Goal: Task Accomplishment & Management: Manage account settings

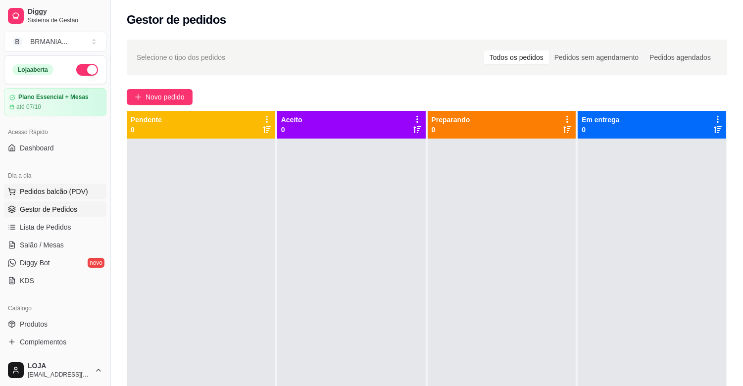
click at [57, 194] on span "Pedidos balcão (PDV)" at bounding box center [54, 192] width 68 height 10
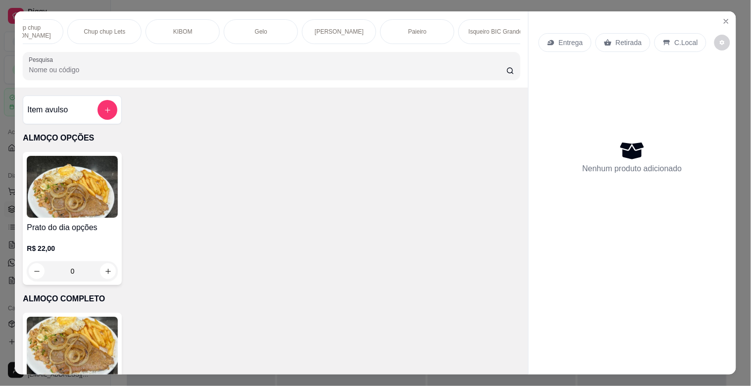
scroll to position [0, 1140]
click at [318, 28] on p "Paieiro" at bounding box center [327, 32] width 18 height 8
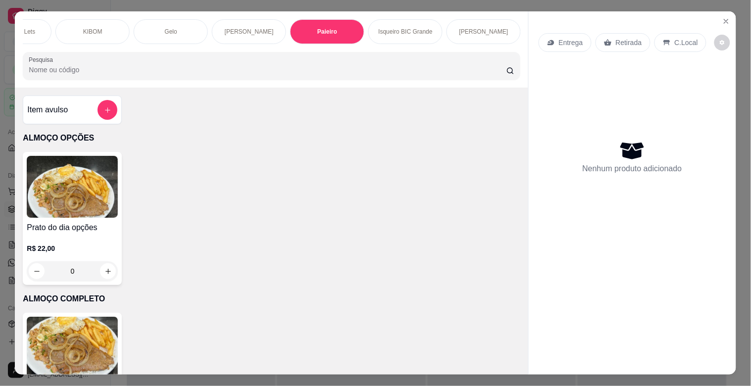
scroll to position [24, 0]
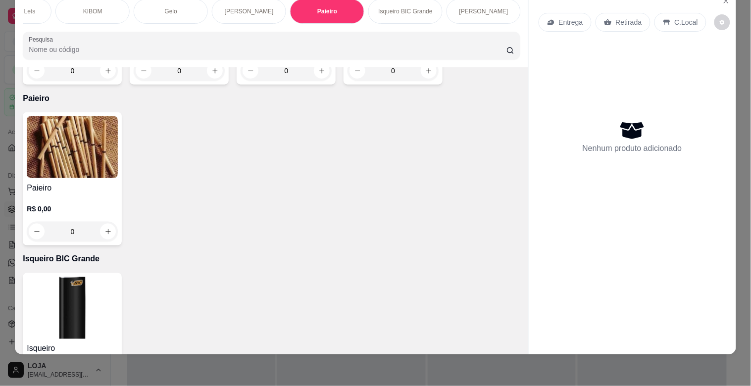
click at [83, 116] on img at bounding box center [72, 147] width 91 height 62
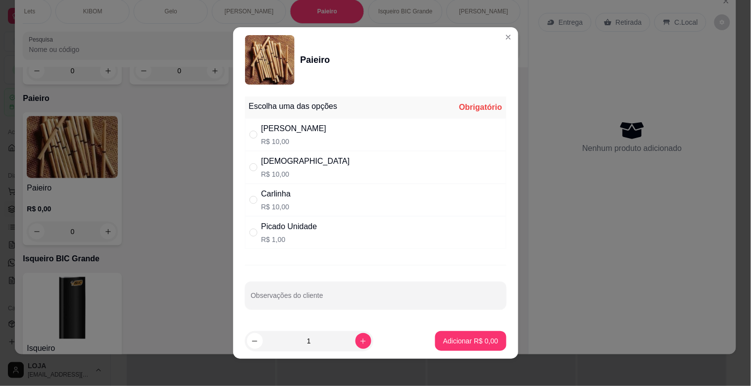
click at [255, 131] on div "" at bounding box center [255, 134] width 12 height 11
radio input "true"
click at [453, 343] on p "Adicionar R$ 10,00" at bounding box center [468, 340] width 57 height 9
type input "1"
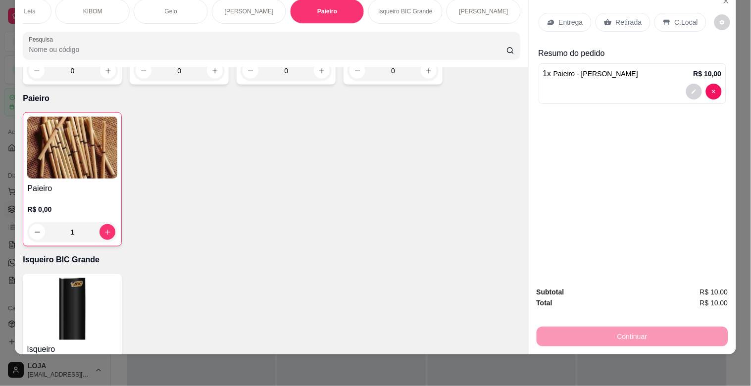
click at [94, 117] on img at bounding box center [72, 148] width 90 height 62
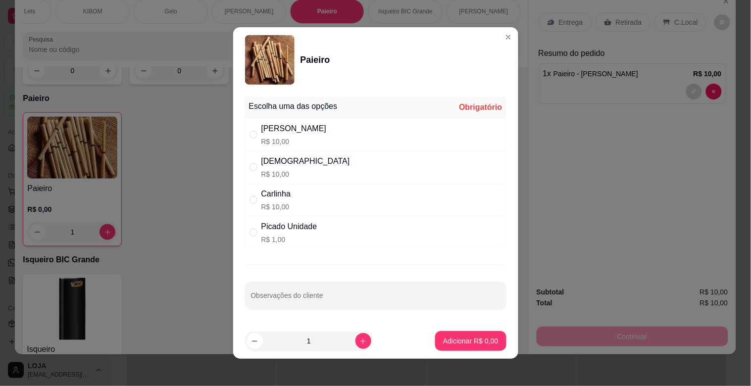
click at [287, 163] on div "Dinha R$ 10,00" at bounding box center [375, 167] width 261 height 33
radio input "true"
click at [463, 341] on p "Adicionar R$ 10,00" at bounding box center [468, 340] width 57 height 9
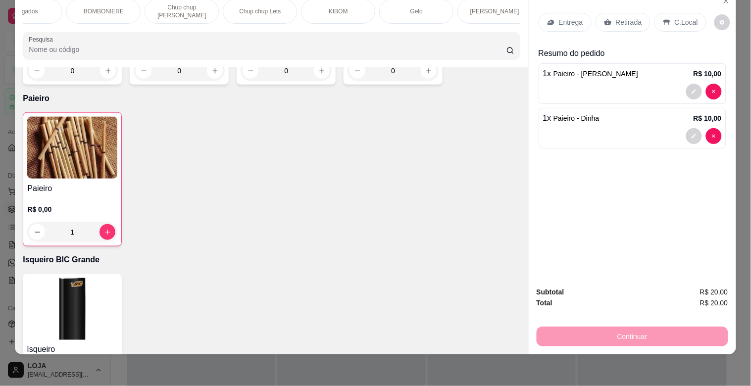
scroll to position [0, 857]
click at [159, 7] on div "BOMBONIERE" at bounding box center [140, 11] width 74 height 25
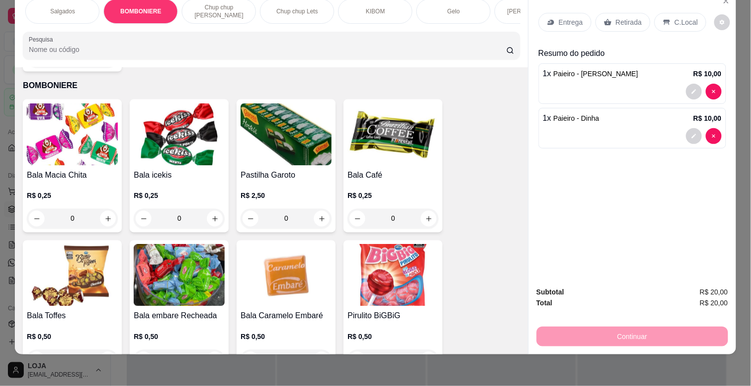
click at [72, 126] on img at bounding box center [72, 134] width 91 height 62
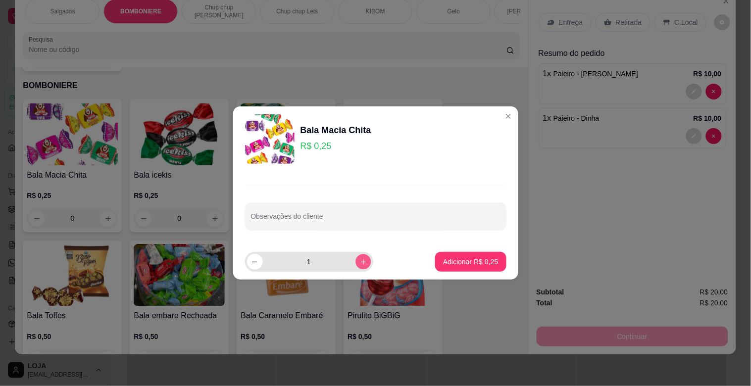
click at [359, 264] on icon "increase-product-quantity" at bounding box center [362, 261] width 7 height 7
click at [359, 261] on icon "increase-product-quantity" at bounding box center [362, 261] width 7 height 7
click at [355, 262] on button "increase-product-quantity" at bounding box center [362, 261] width 15 height 15
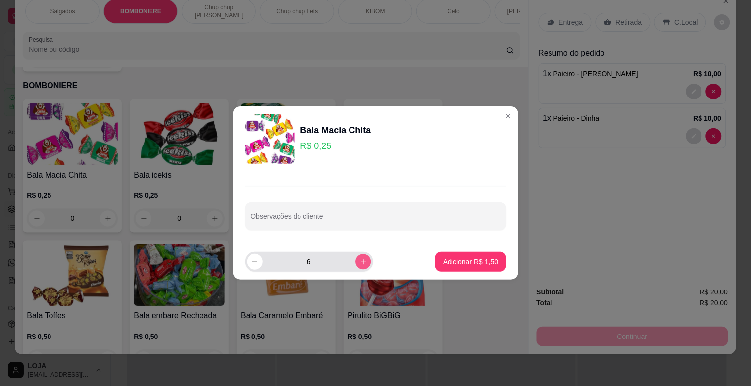
click at [359, 267] on button "increase-product-quantity" at bounding box center [362, 261] width 15 height 15
click at [359, 267] on button "increase-product-quantity" at bounding box center [363, 262] width 16 height 16
click at [359, 267] on button "increase-product-quantity" at bounding box center [362, 261] width 15 height 15
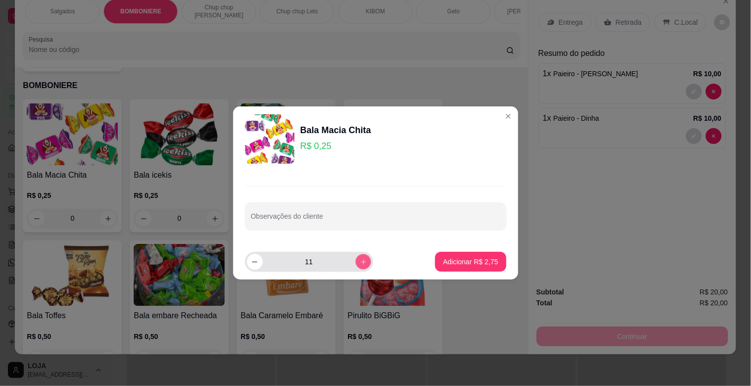
click at [359, 267] on button "increase-product-quantity" at bounding box center [362, 261] width 15 height 15
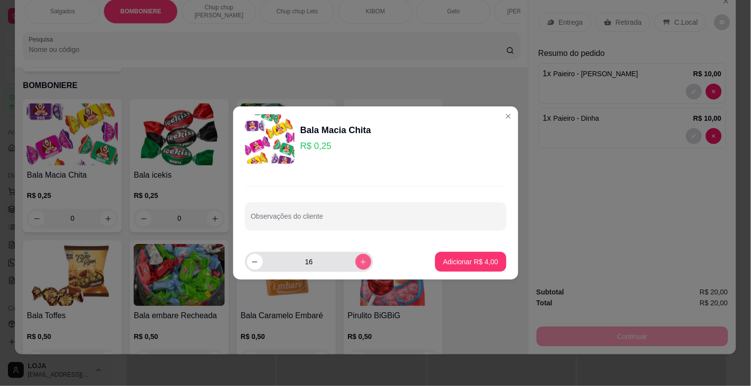
click at [359, 267] on button "increase-product-quantity" at bounding box center [363, 262] width 16 height 16
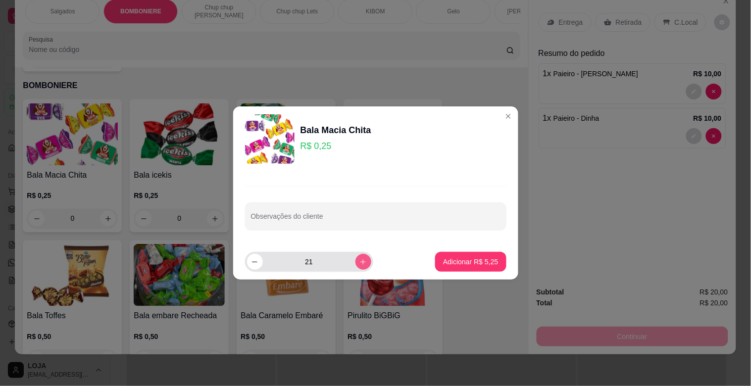
click at [359, 267] on button "increase-product-quantity" at bounding box center [363, 262] width 16 height 16
click at [359, 267] on button "increase-product-quantity" at bounding box center [362, 261] width 15 height 15
type input "24"
click at [482, 261] on p "Adicionar R$ 6,00" at bounding box center [470, 261] width 53 height 9
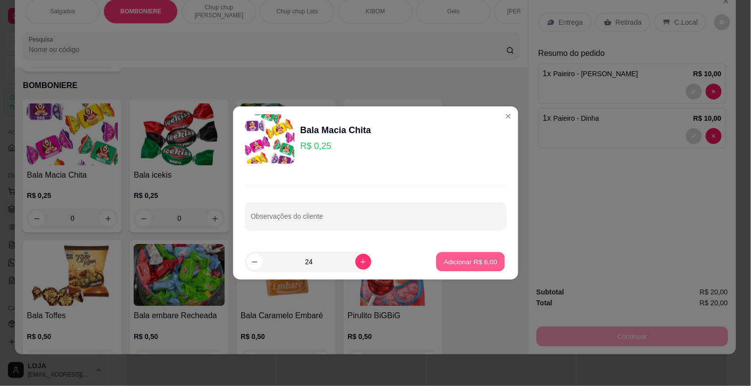
type input "24"
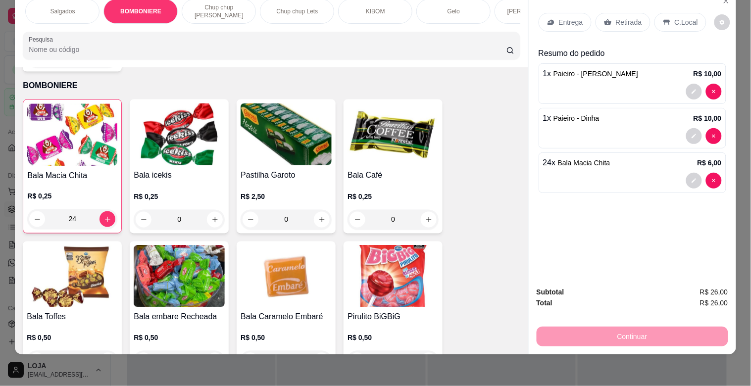
click at [619, 17] on p "Retirada" at bounding box center [629, 22] width 26 height 10
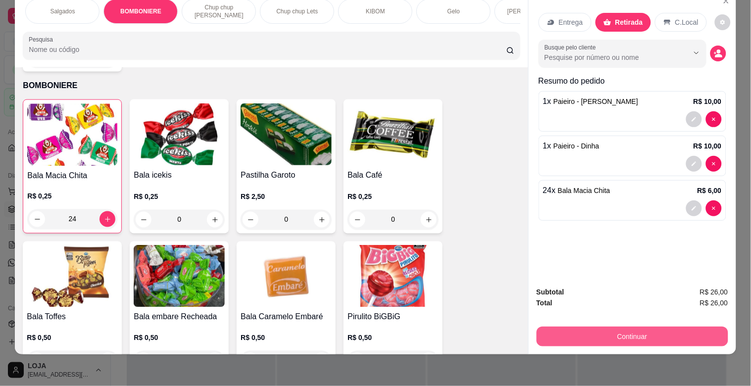
click at [649, 327] on button "Continuar" at bounding box center [631, 337] width 191 height 20
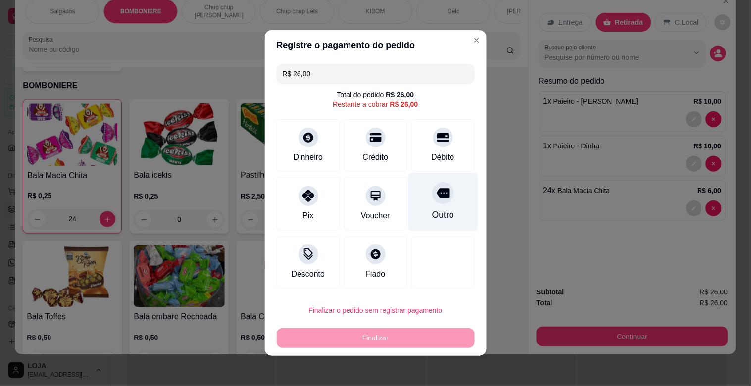
click at [438, 211] on div "Outro" at bounding box center [442, 214] width 22 height 13
type input "R$ 0,00"
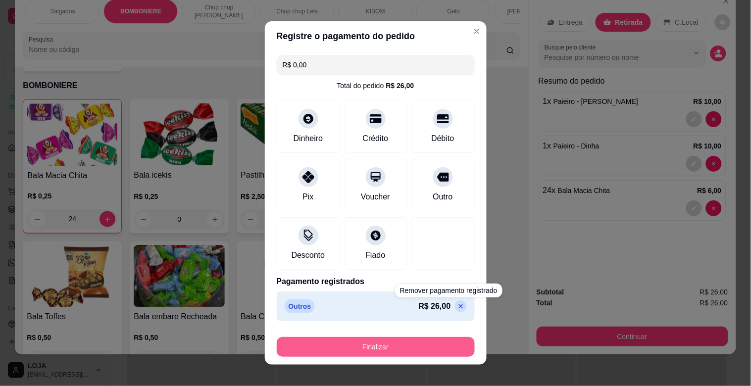
click at [432, 347] on button "Finalizar" at bounding box center [376, 347] width 198 height 20
click at [430, 349] on div "Finalizar" at bounding box center [376, 347] width 198 height 20
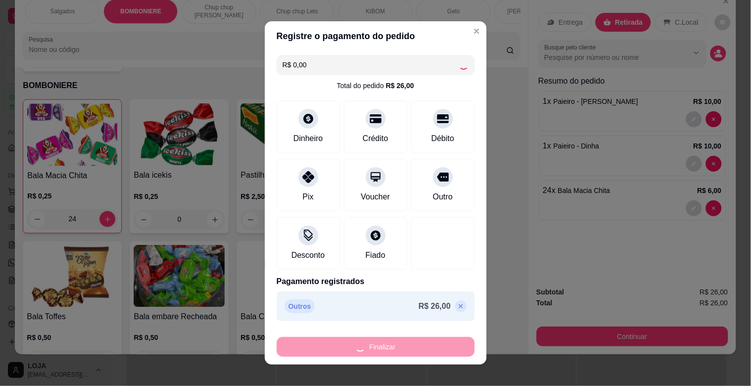
type input "0"
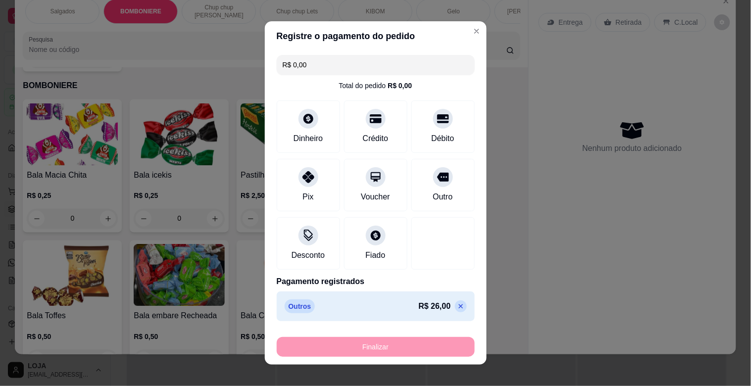
type input "-R$ 26,00"
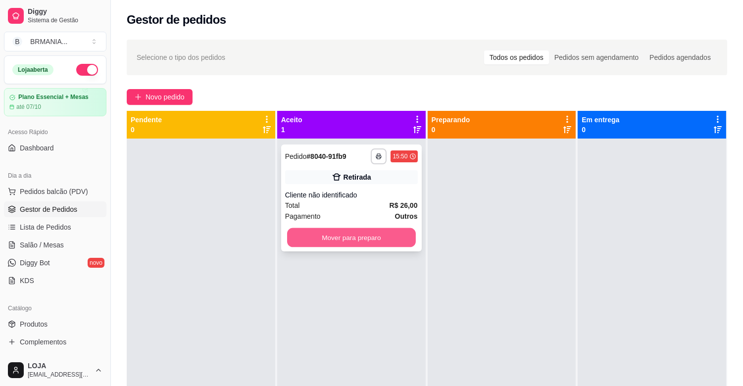
click at [355, 246] on button "Mover para preparo" at bounding box center [351, 237] width 129 height 19
click at [355, 246] on div "Mover para preparo" at bounding box center [351, 238] width 133 height 20
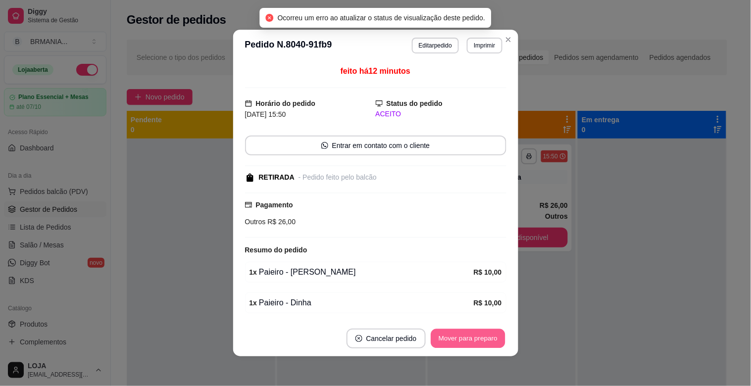
click at [467, 340] on button "Mover para preparo" at bounding box center [467, 338] width 74 height 19
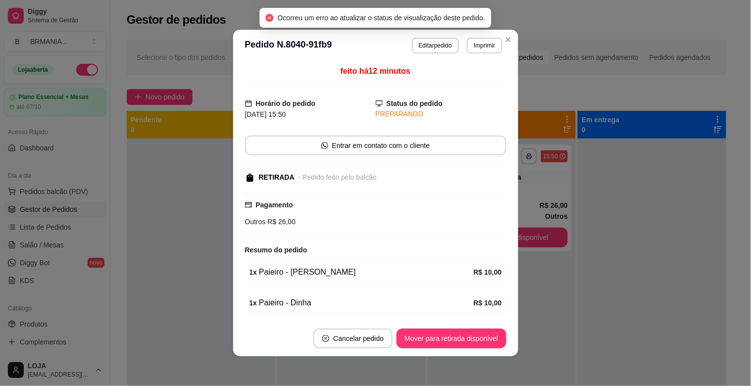
click at [470, 345] on button "Mover para retirada disponível" at bounding box center [450, 339] width 109 height 20
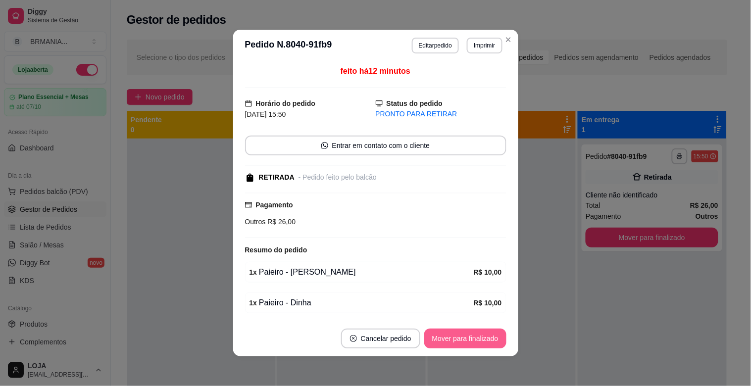
click at [488, 335] on button "Mover para finalizado" at bounding box center [465, 339] width 82 height 20
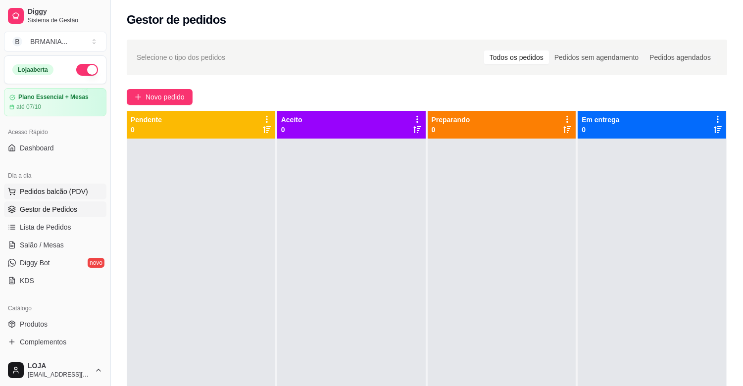
click at [71, 196] on span "Pedidos balcão (PDV)" at bounding box center [54, 192] width 68 height 10
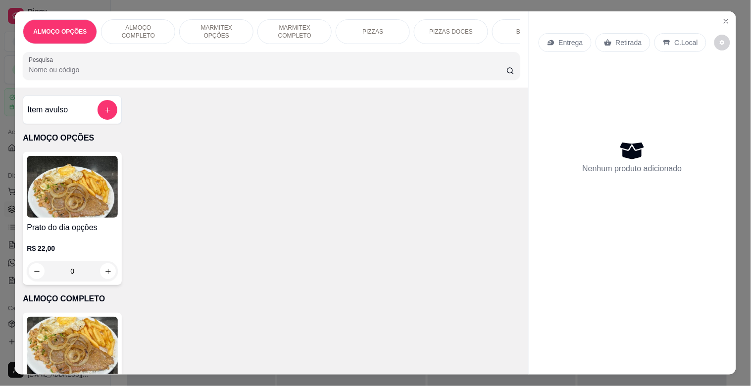
click at [496, 28] on div "BEBIDAS" at bounding box center [529, 31] width 74 height 25
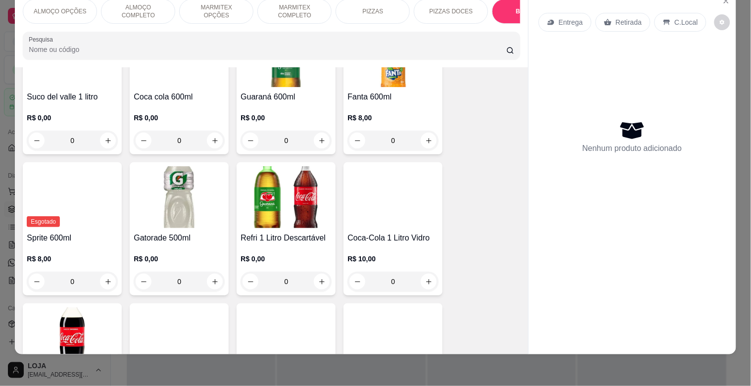
scroll to position [1317, 0]
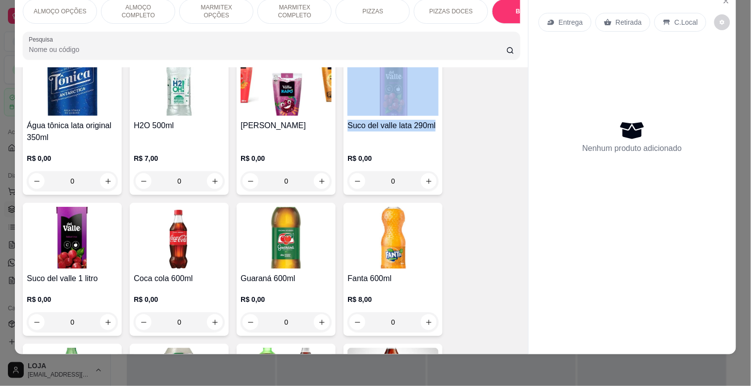
drag, startPoint x: 515, startPoint y: 130, endPoint x: 515, endPoint y: 116, distance: 13.9
click at [515, 116] on div "Item avulso ALMOÇO OPÇÕES Prato do dia opções R$ 22,00 0 ALMOÇO COMPLETO PF Com…" at bounding box center [271, 210] width 513 height 286
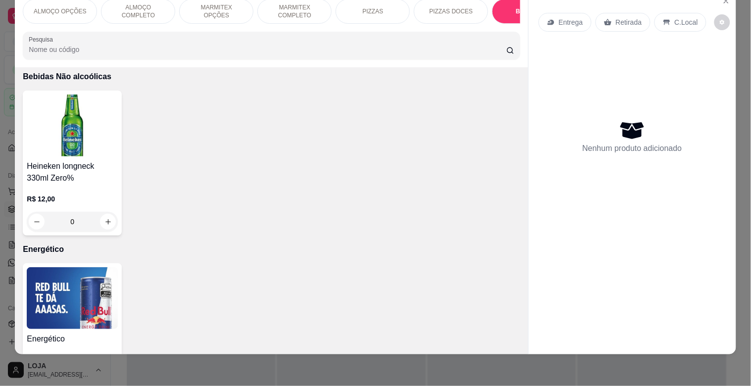
scroll to position [2410, 0]
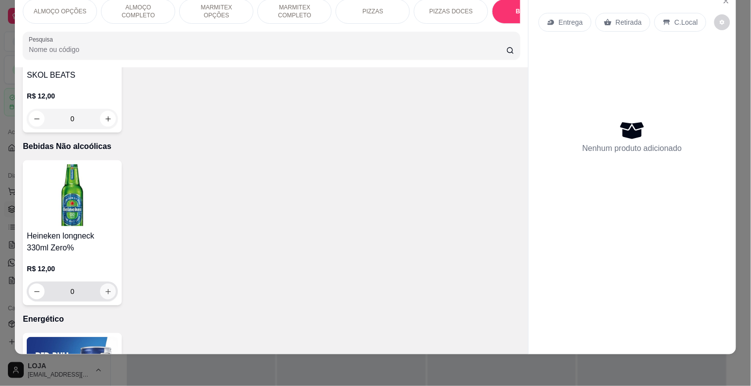
click at [109, 284] on button "increase-product-quantity" at bounding box center [108, 292] width 16 height 16
type input "1"
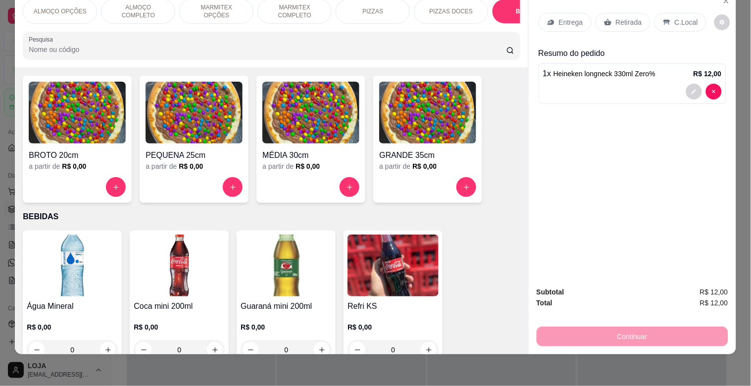
scroll to position [911, 0]
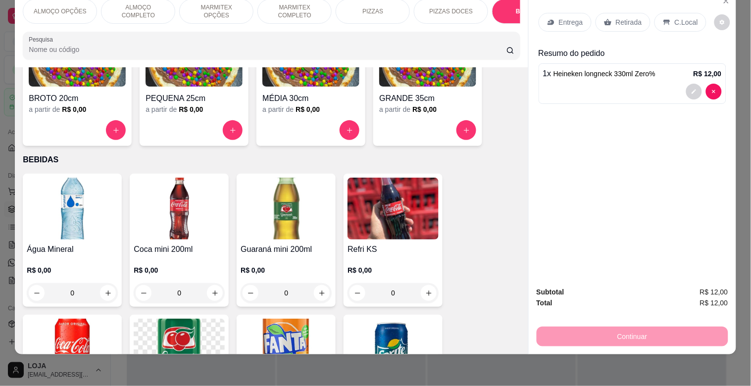
click at [80, 238] on img at bounding box center [72, 209] width 91 height 62
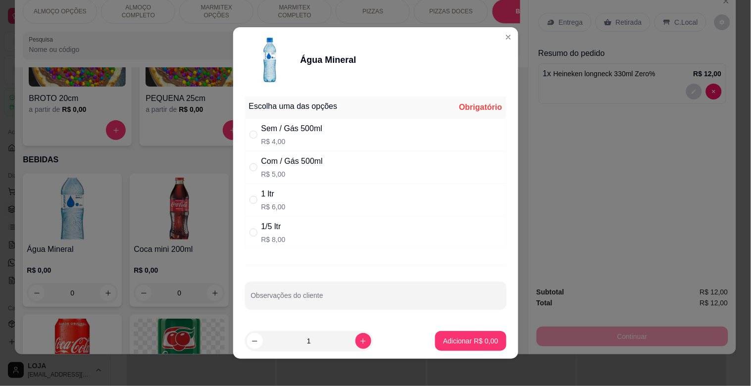
click at [316, 119] on div "Sem / Gás 500ml R$ 4,00" at bounding box center [375, 134] width 261 height 33
radio input "true"
click at [488, 343] on button "Adicionar R$ 4,00" at bounding box center [470, 341] width 69 height 19
type input "1"
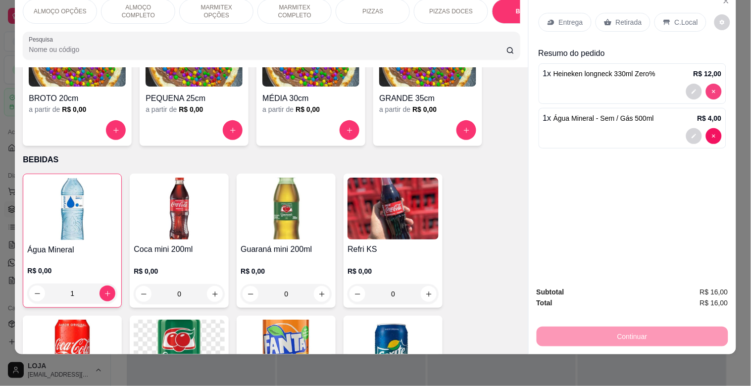
type input "0"
click at [637, 21] on div "Retirada" at bounding box center [622, 22] width 55 height 19
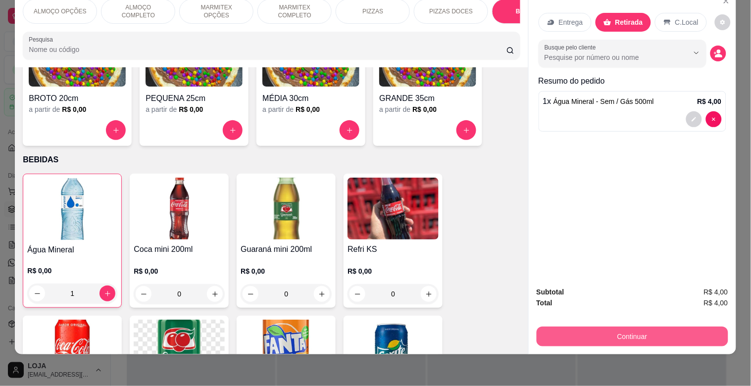
click at [674, 327] on button "Continuar" at bounding box center [631, 337] width 191 height 20
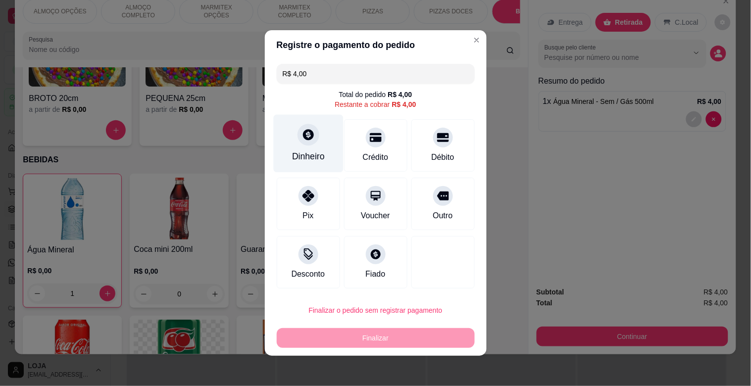
click at [309, 147] on div "Dinheiro" at bounding box center [308, 144] width 70 height 58
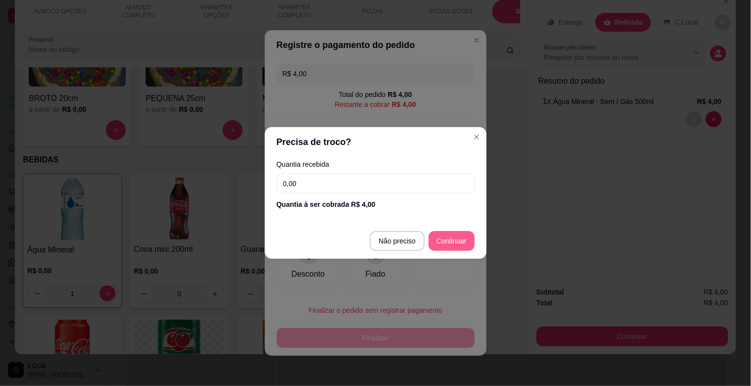
type input "R$ 0,00"
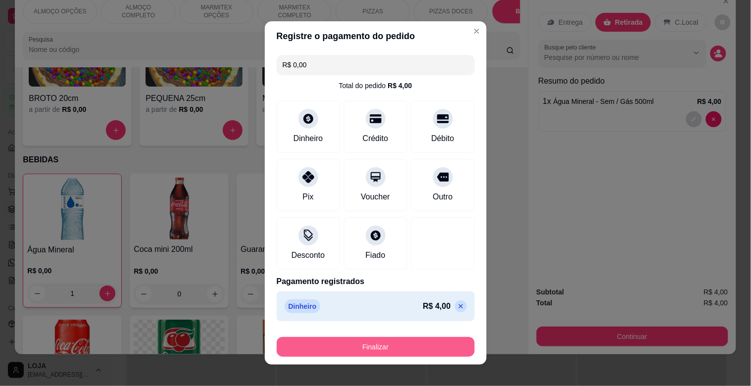
click at [407, 342] on button "Finalizar" at bounding box center [376, 347] width 198 height 20
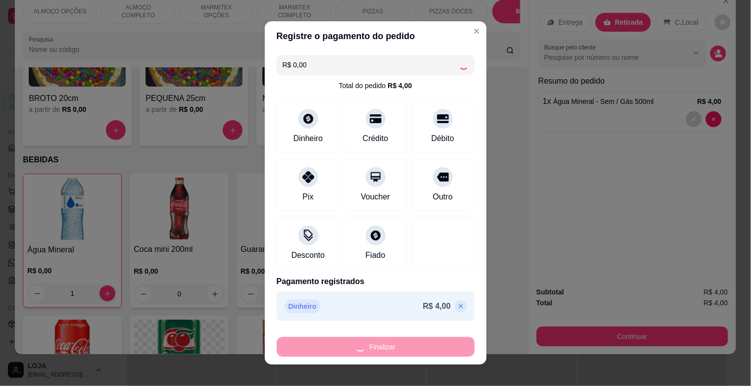
type input "0"
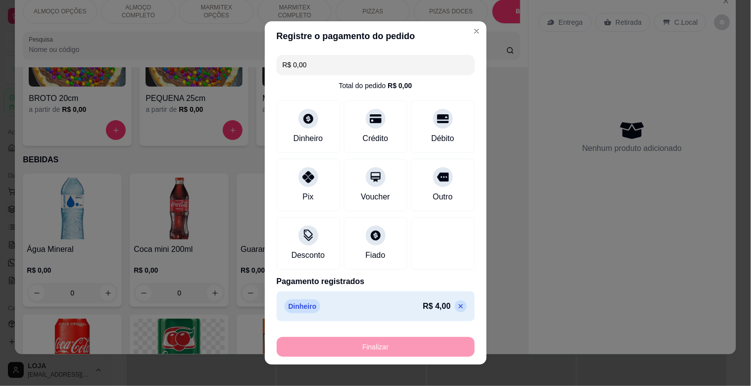
type input "-R$ 4,00"
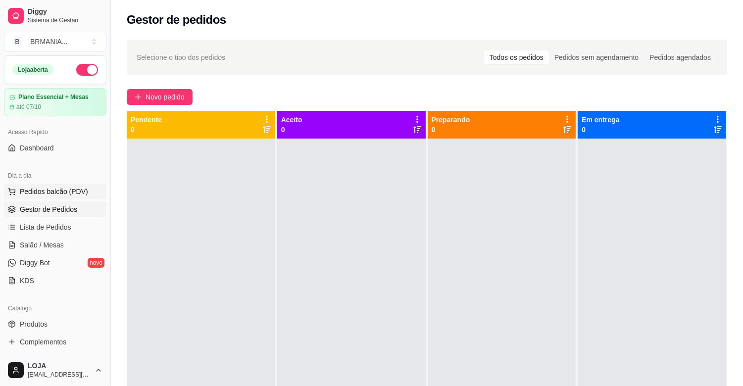
click at [38, 189] on span "Pedidos balcão (PDV)" at bounding box center [54, 192] width 68 height 10
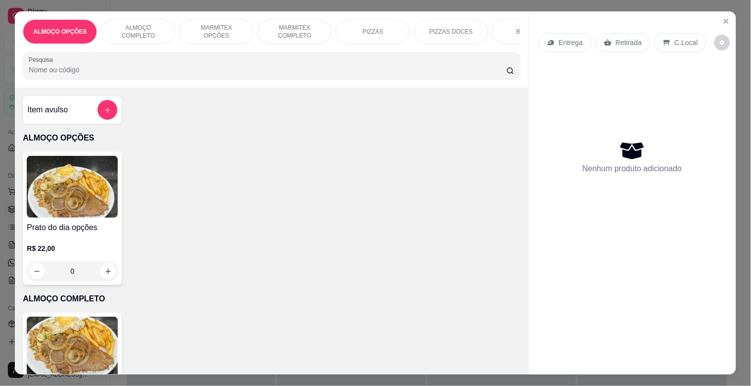
click at [506, 35] on div "BEBIDAS" at bounding box center [529, 31] width 74 height 25
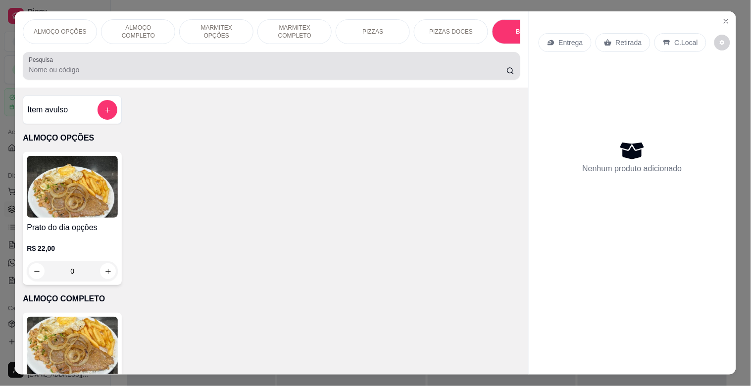
scroll to position [24, 0]
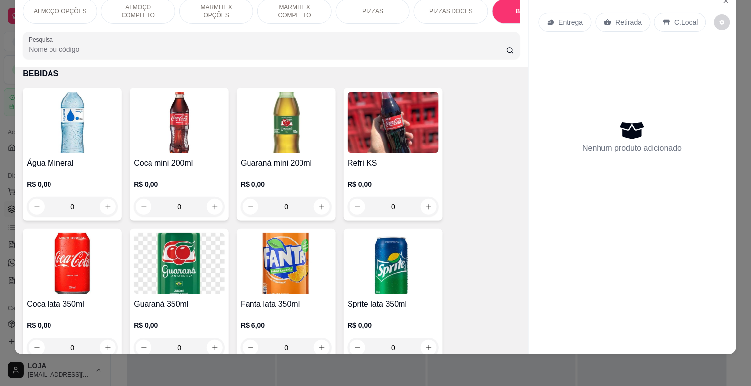
click at [47, 241] on img at bounding box center [72, 264] width 91 height 62
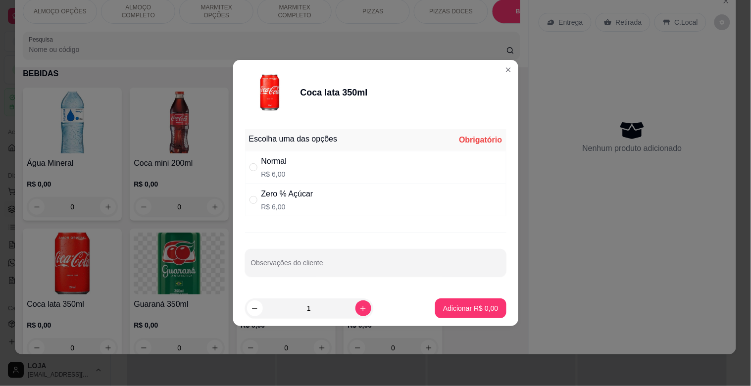
click at [389, 177] on div "Normal R$ 6,00" at bounding box center [375, 167] width 261 height 33
radio input "true"
click at [450, 312] on p "Adicionar R$ 6,00" at bounding box center [470, 307] width 53 height 9
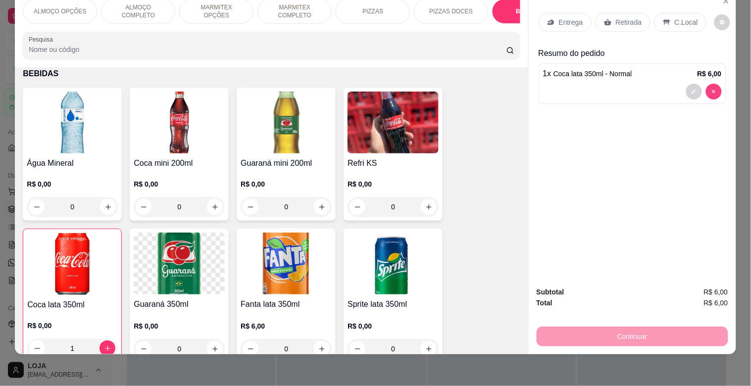
type input "0"
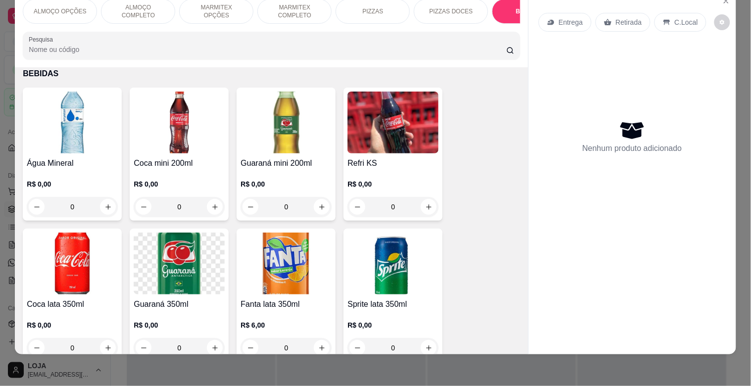
click at [68, 254] on img at bounding box center [72, 264] width 91 height 62
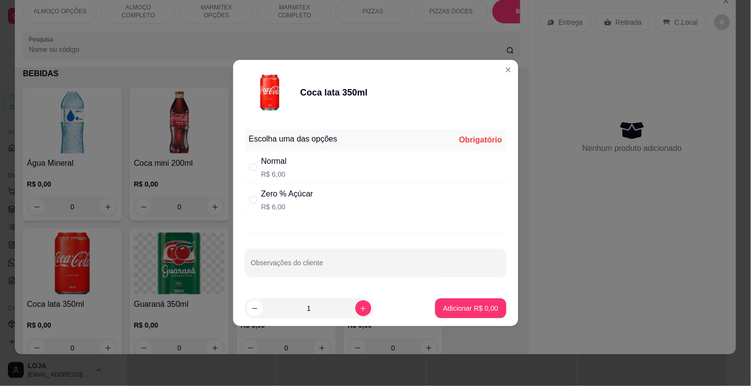
click at [452, 201] on div "Zero % Açúcar R$ 6,00" at bounding box center [375, 200] width 261 height 33
radio input "true"
click at [464, 318] on footer "1 Adicionar R$ 6,00" at bounding box center [375, 308] width 285 height 36
click at [468, 307] on p "Adicionar R$ 6,00" at bounding box center [470, 307] width 53 height 9
type input "1"
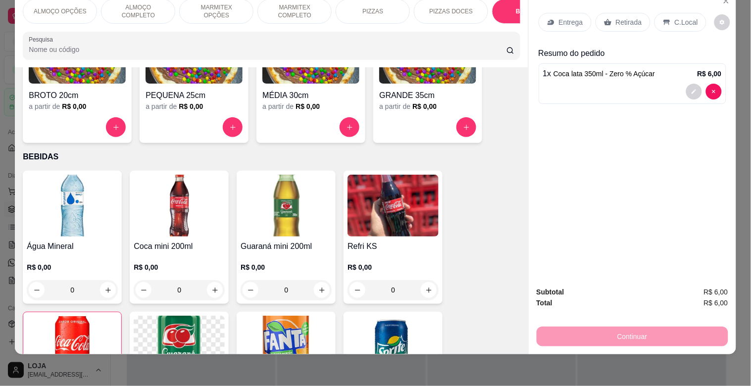
scroll to position [887, 0]
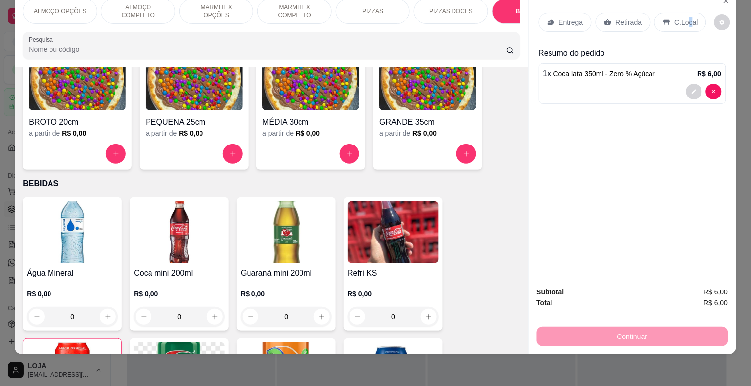
click at [684, 20] on div "C.Local" at bounding box center [680, 22] width 52 height 19
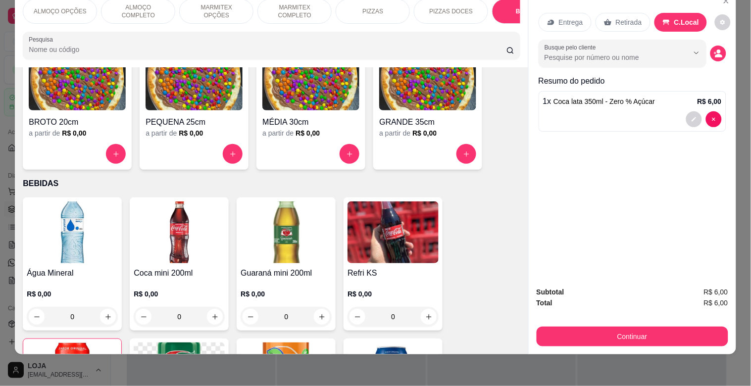
click at [642, 341] on div "Subtotal R$ 6,00 Total R$ 6,00 Continuar" at bounding box center [631, 317] width 207 height 76
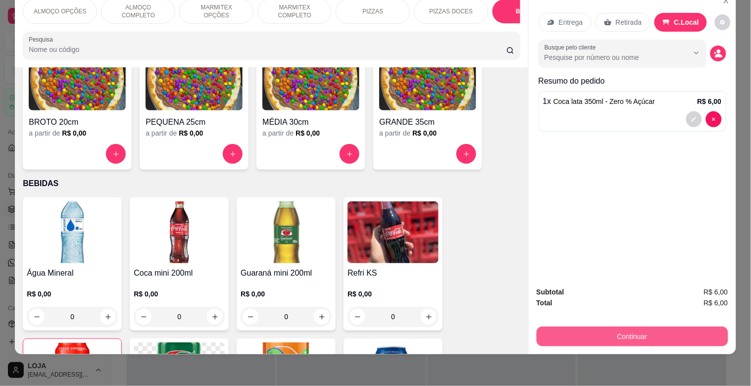
click at [644, 333] on button "Continuar" at bounding box center [631, 337] width 191 height 20
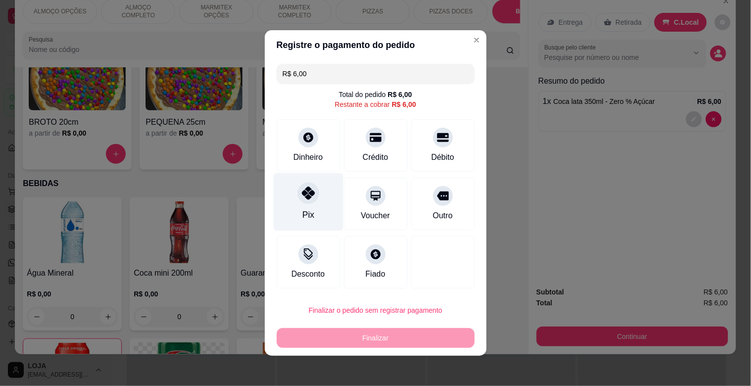
click at [307, 196] on icon at bounding box center [307, 193] width 13 height 13
type input "R$ 0,00"
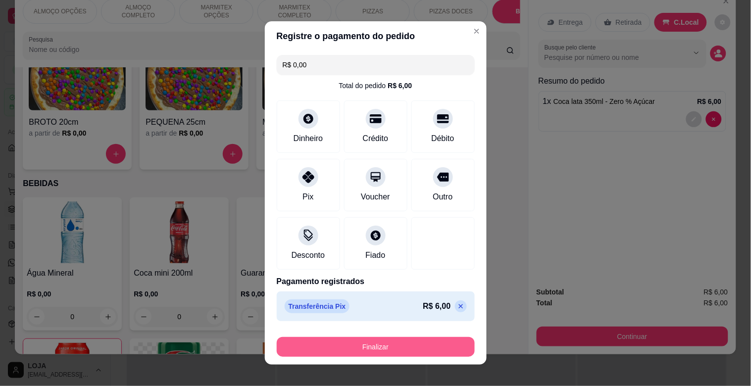
click at [435, 348] on button "Finalizar" at bounding box center [376, 347] width 198 height 20
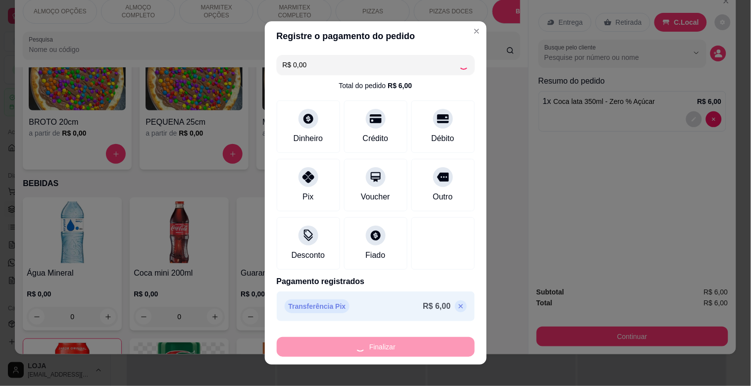
click at [435, 348] on div "Finalizar" at bounding box center [376, 347] width 198 height 20
type input "0"
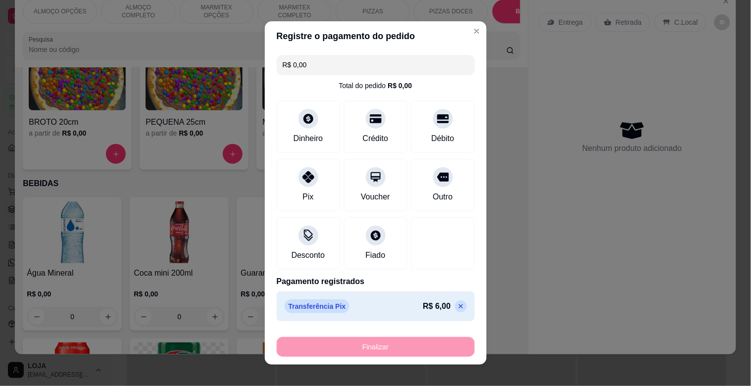
type input "-R$ 6,00"
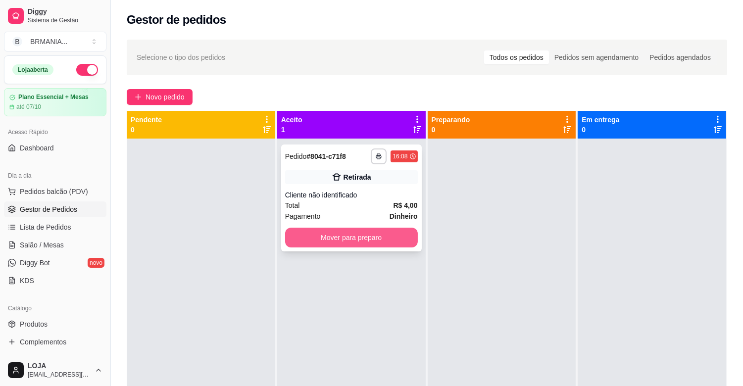
click at [402, 236] on button "Mover para preparo" at bounding box center [351, 238] width 133 height 20
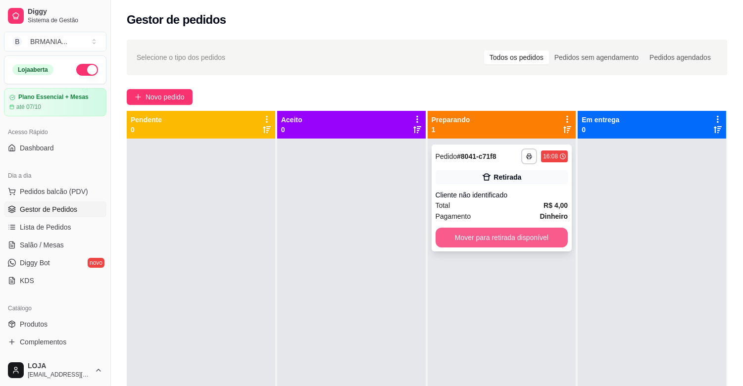
click at [487, 241] on button "Mover para retirada disponível" at bounding box center [501, 238] width 133 height 20
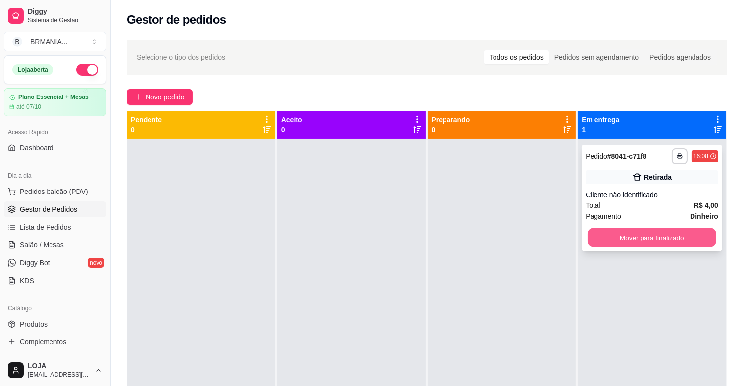
click at [698, 244] on button "Mover para finalizado" at bounding box center [651, 237] width 129 height 19
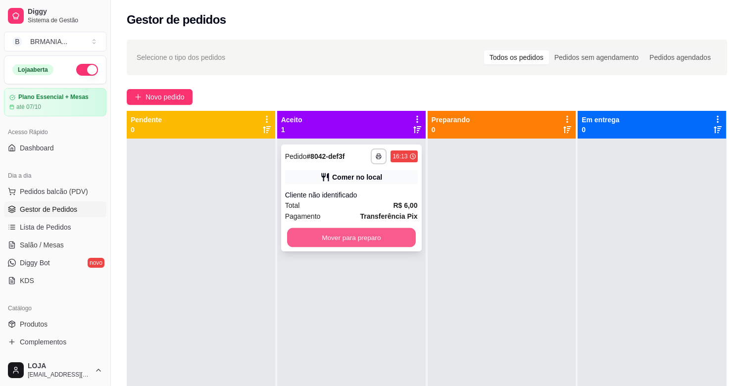
click at [355, 240] on button "Mover para preparo" at bounding box center [351, 237] width 129 height 19
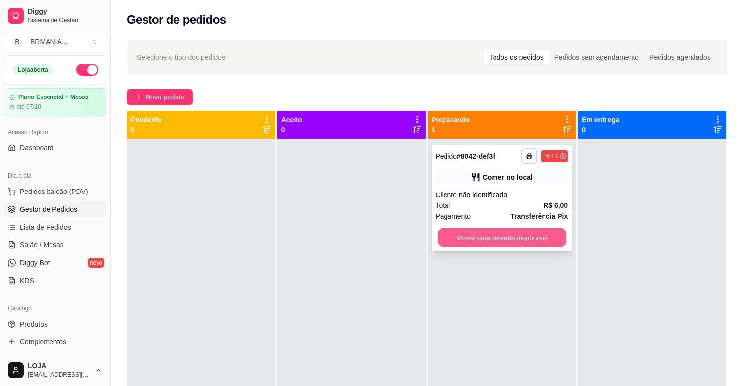
click at [508, 245] on button "Mover para retirada disponível" at bounding box center [501, 237] width 129 height 19
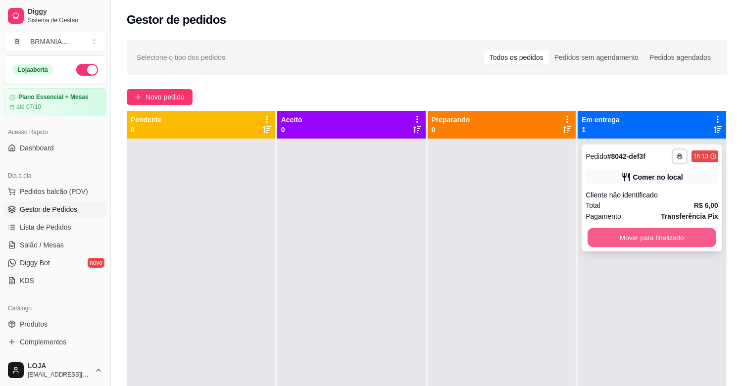
click at [661, 237] on button "Mover para finalizado" at bounding box center [651, 237] width 129 height 19
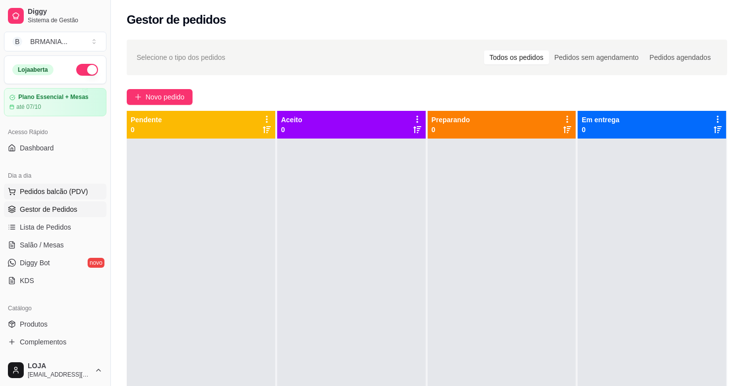
click at [62, 187] on span "Pedidos balcão (PDV)" at bounding box center [54, 192] width 68 height 10
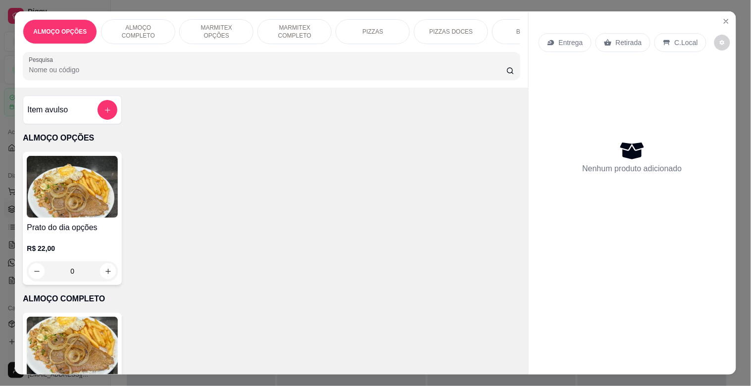
click at [507, 36] on div "BEBIDAS" at bounding box center [529, 31] width 74 height 25
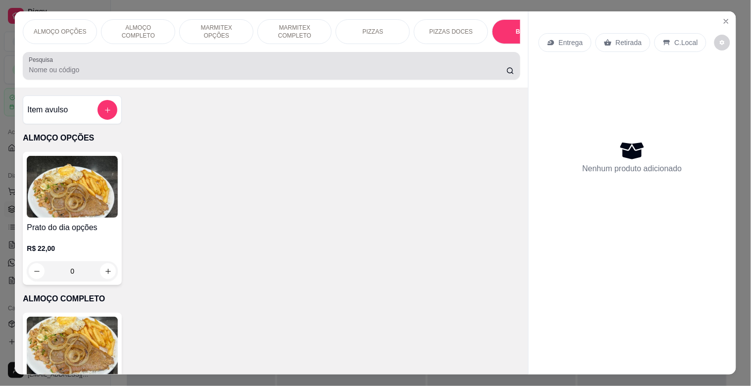
scroll to position [24, 0]
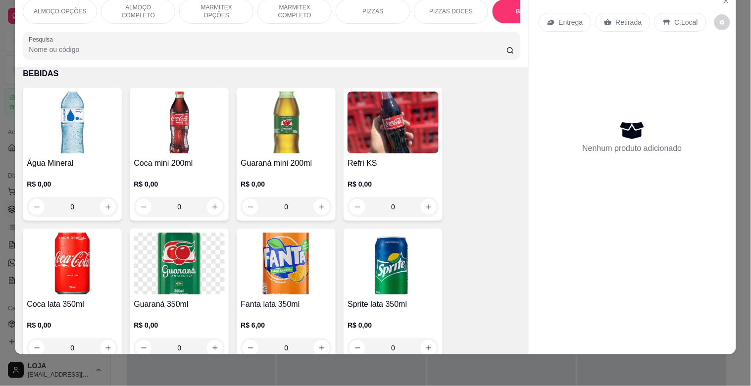
click at [86, 284] on img at bounding box center [72, 264] width 91 height 62
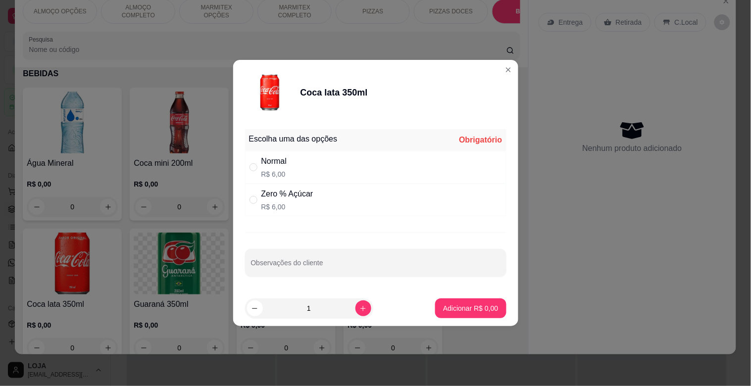
click at [402, 164] on div "Normal R$ 6,00" at bounding box center [375, 167] width 261 height 33
radio input "true"
click at [445, 309] on p "Adicionar R$ 6,00" at bounding box center [470, 307] width 53 height 9
type input "1"
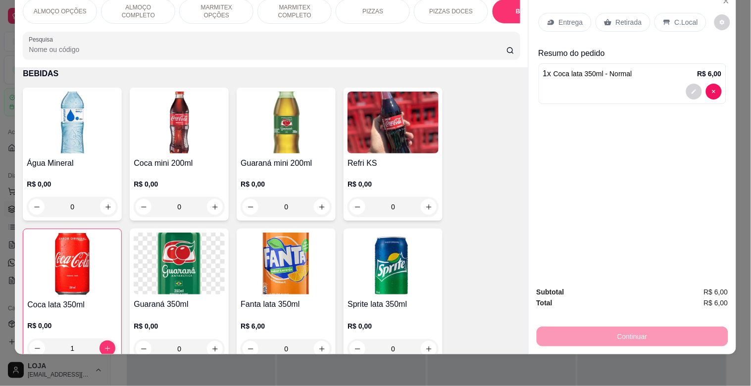
click at [626, 17] on p "Retirada" at bounding box center [629, 22] width 26 height 10
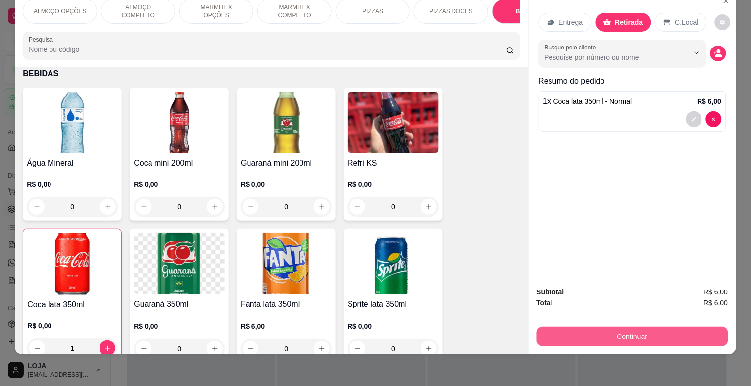
click at [674, 327] on button "Continuar" at bounding box center [631, 337] width 191 height 20
click at [588, 330] on button "Continuar" at bounding box center [632, 336] width 186 height 19
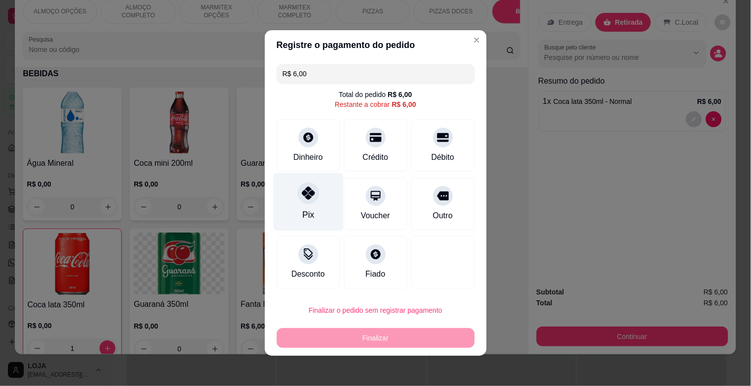
click at [297, 196] on div at bounding box center [308, 193] width 22 height 22
type input "R$ 0,00"
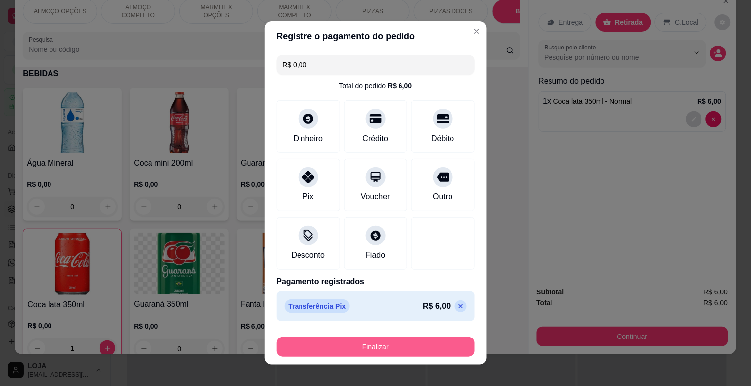
click at [413, 343] on button "Finalizar" at bounding box center [376, 347] width 198 height 20
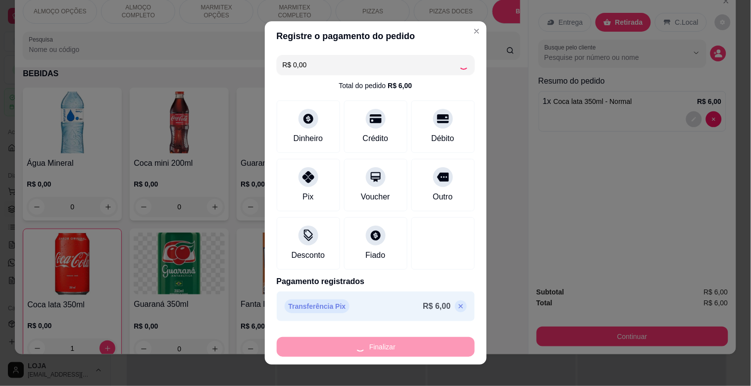
type input "0"
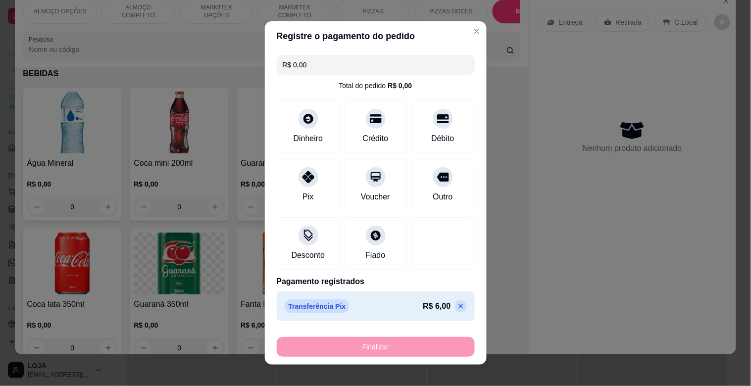
type input "-R$ 6,00"
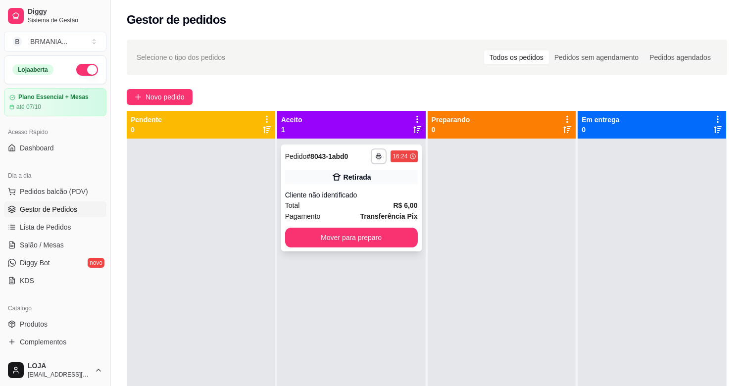
click at [360, 226] on div "**********" at bounding box center [351, 197] width 141 height 107
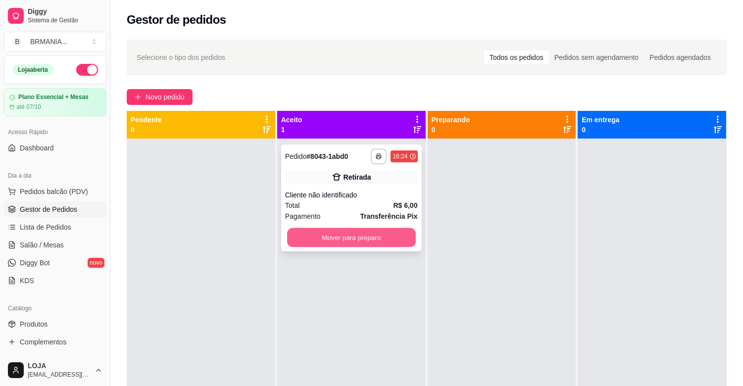
click at [371, 240] on button "Mover para preparo" at bounding box center [351, 237] width 129 height 19
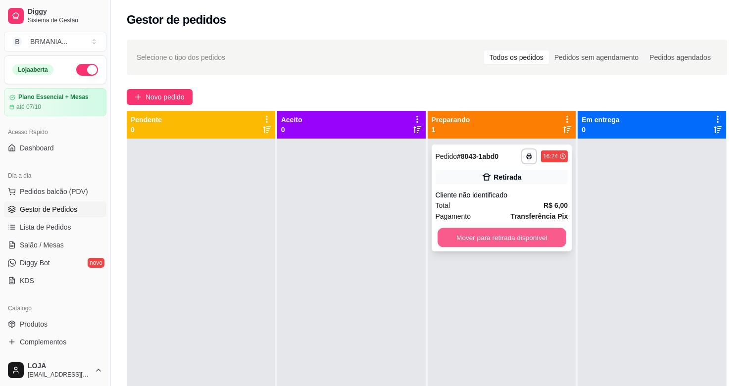
click at [520, 241] on button "Mover para retirada disponível" at bounding box center [501, 237] width 129 height 19
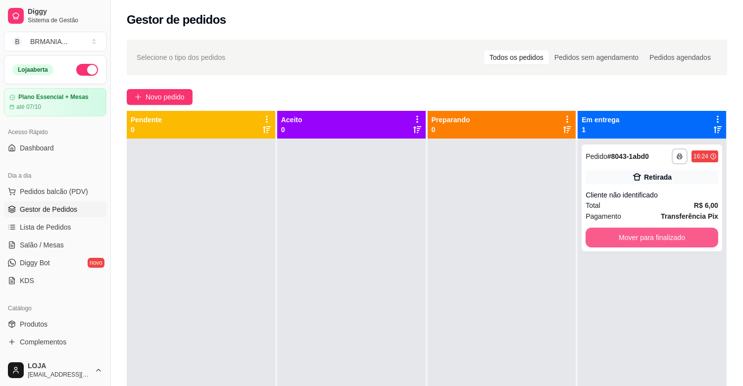
click at [600, 241] on button "Mover para finalizado" at bounding box center [651, 238] width 133 height 20
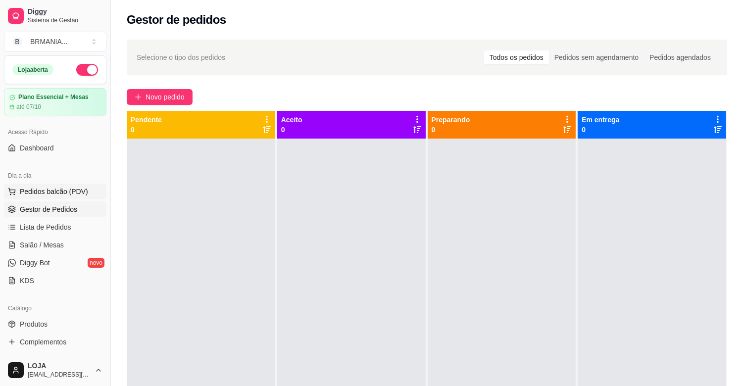
click at [76, 189] on span "Pedidos balcão (PDV)" at bounding box center [54, 192] width 68 height 10
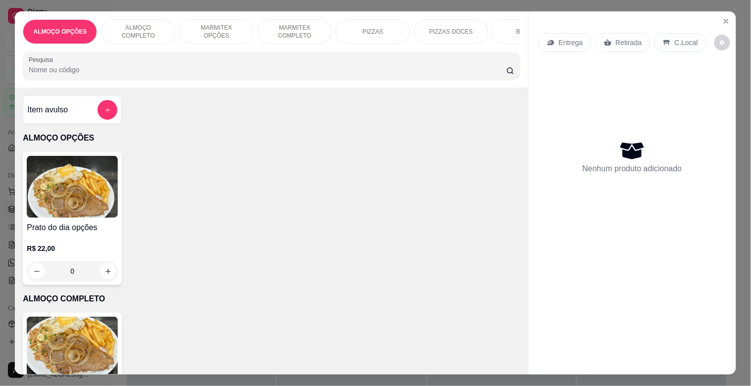
click at [492, 33] on div "BEBIDAS" at bounding box center [529, 31] width 74 height 25
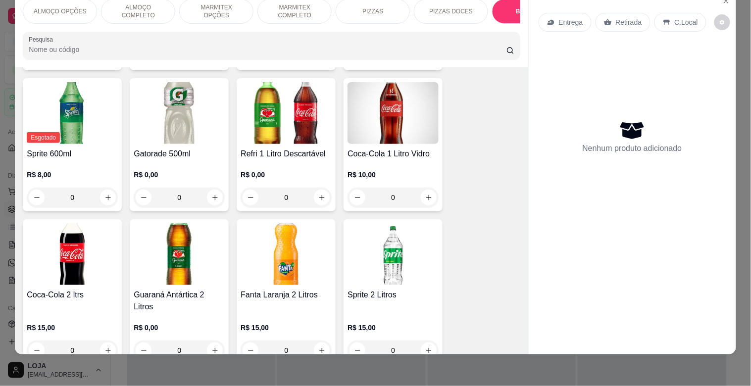
scroll to position [1485, 0]
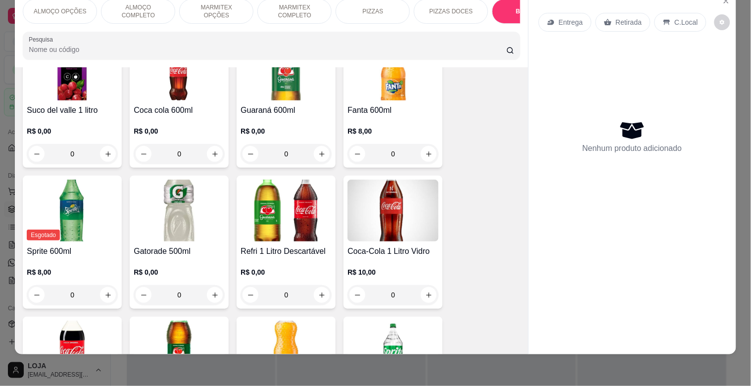
click at [171, 214] on img at bounding box center [179, 211] width 91 height 62
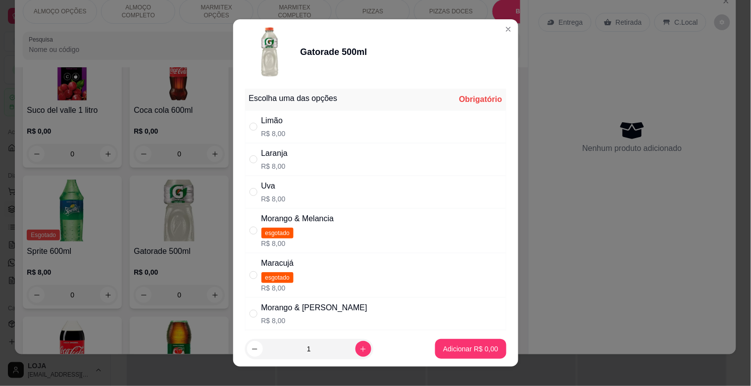
click at [382, 312] on div "Morango & [PERSON_NAME] R$ 8,00" at bounding box center [375, 313] width 261 height 33
radio input "true"
click at [465, 353] on p "Adicionar R$ 8,00" at bounding box center [470, 348] width 53 height 9
type input "1"
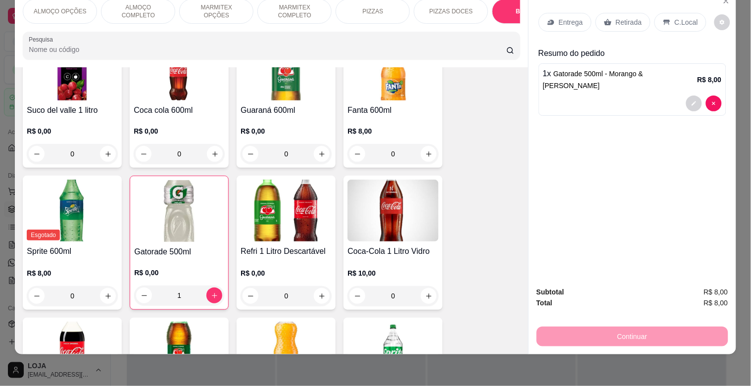
click at [616, 17] on p "Retirada" at bounding box center [629, 22] width 26 height 10
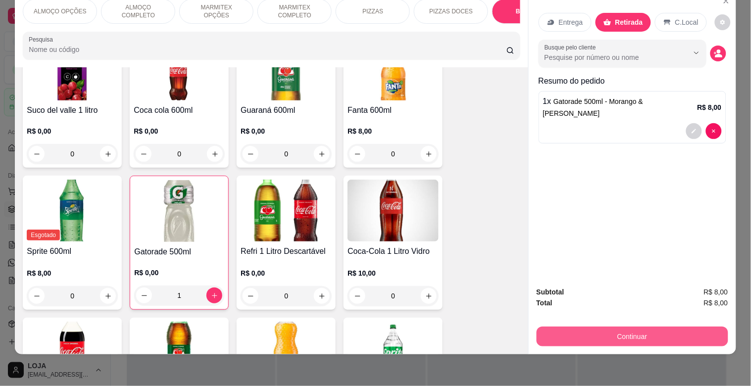
click at [681, 327] on button "Continuar" at bounding box center [631, 337] width 191 height 20
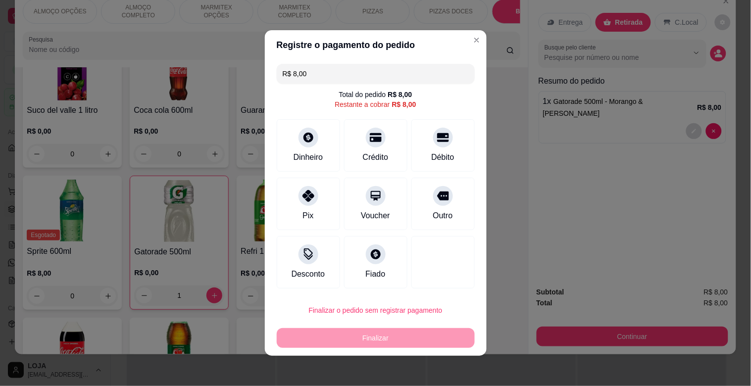
click at [323, 68] on input "R$ 8,00" at bounding box center [376, 74] width 186 height 20
click at [310, 278] on div "Desconto" at bounding box center [307, 273] width 37 height 13
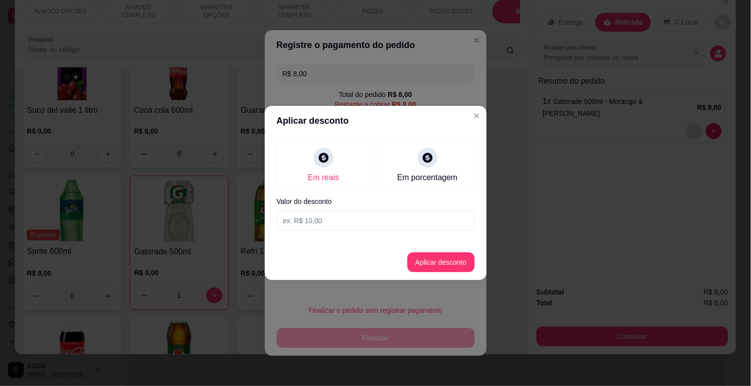
click at [359, 216] on input at bounding box center [376, 221] width 198 height 20
type input "1,00"
click at [461, 269] on button "Aplicar desconto" at bounding box center [440, 262] width 67 height 20
type input "R$ 7,00"
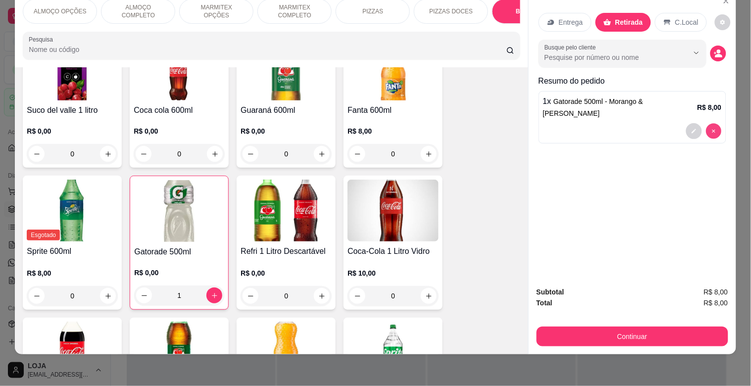
type input "0"
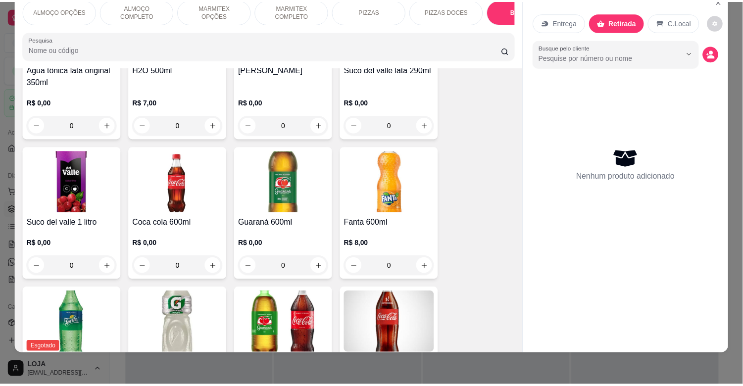
scroll to position [1232, 0]
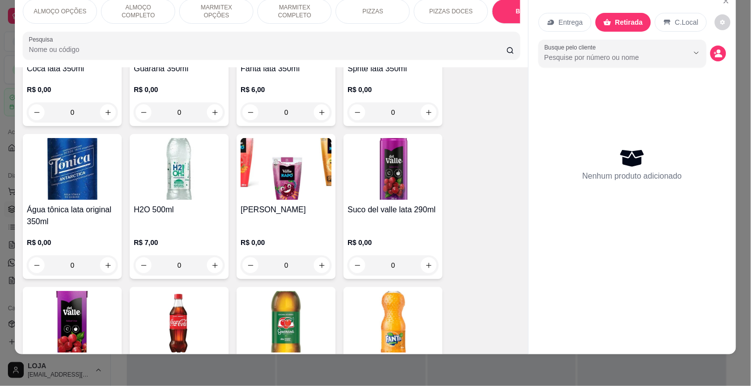
drag, startPoint x: 521, startPoint y: 141, endPoint x: 511, endPoint y: 131, distance: 14.0
click at [511, 131] on div "Item avulso ALMOÇO OPÇÕES Prato do dia opções R$ 22,00 0 ALMOÇO COMPLETO PF Com…" at bounding box center [271, 210] width 513 height 286
click at [190, 188] on img at bounding box center [179, 169] width 91 height 62
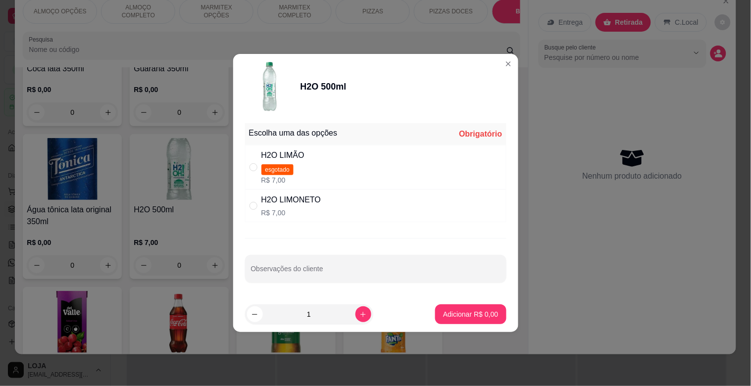
click at [430, 198] on div "H2O LIMONETO R$ 7,00" at bounding box center [375, 205] width 261 height 33
radio input "true"
click at [483, 310] on p "Adicionar R$ 7,00" at bounding box center [470, 313] width 53 height 9
type input "1"
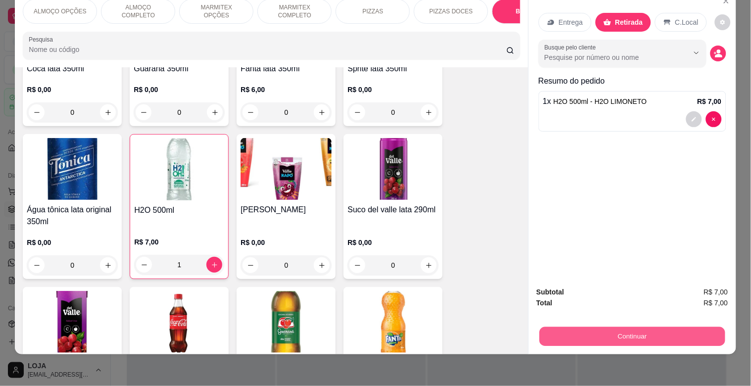
click at [682, 330] on button "Continuar" at bounding box center [632, 336] width 186 height 19
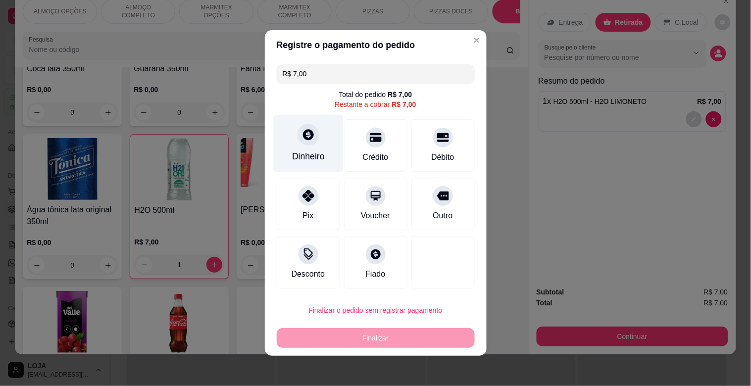
click at [297, 154] on div "Dinheiro" at bounding box center [308, 156] width 33 height 13
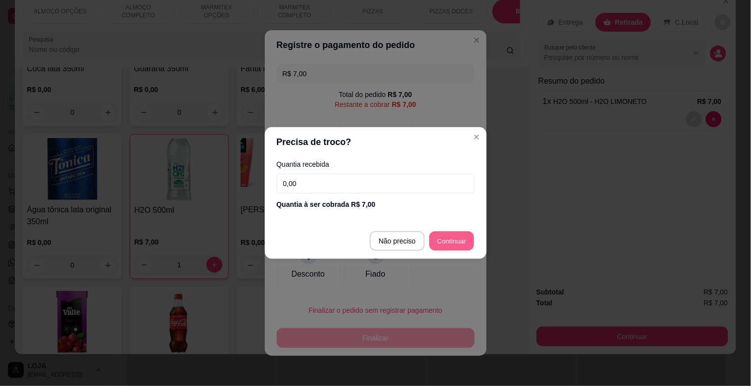
type input "R$ 0,00"
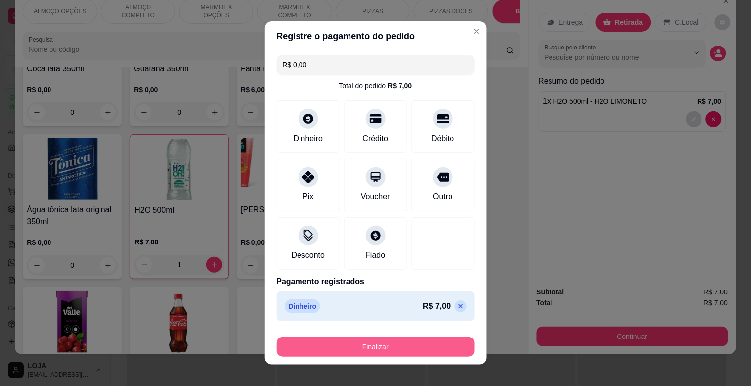
click at [410, 348] on button "Finalizar" at bounding box center [376, 347] width 198 height 20
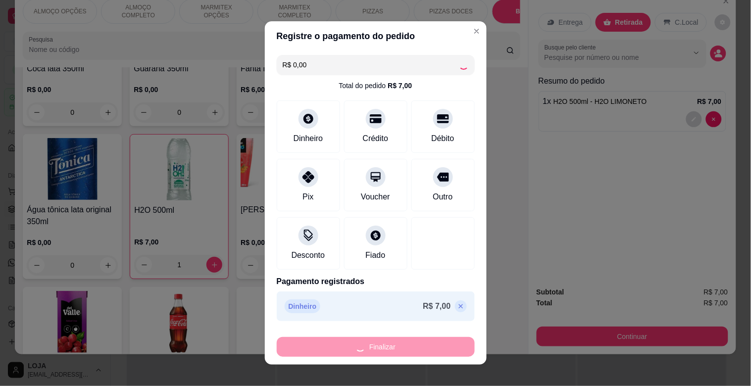
type input "0"
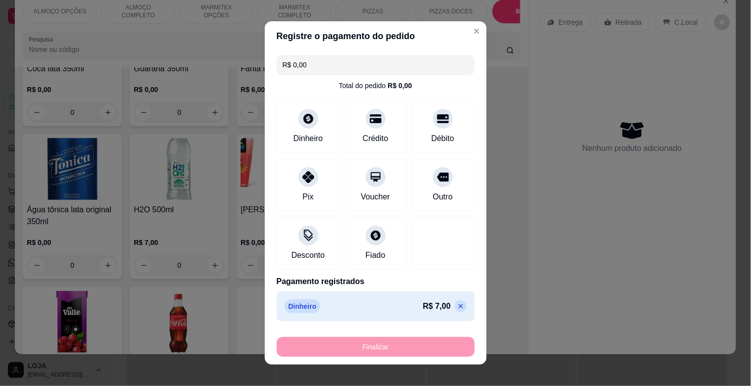
type input "-R$ 7,00"
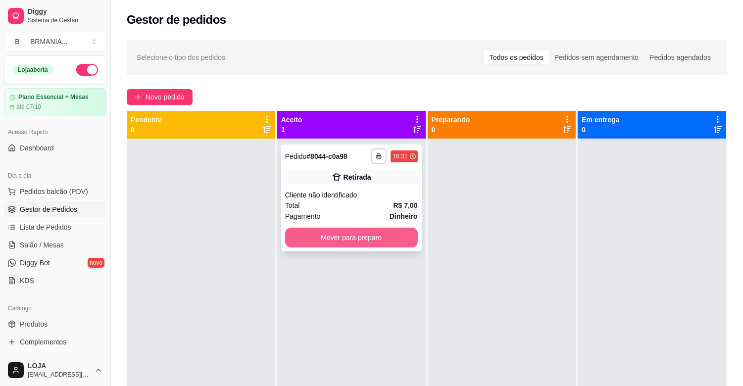
click at [383, 241] on button "Mover para preparo" at bounding box center [351, 238] width 133 height 20
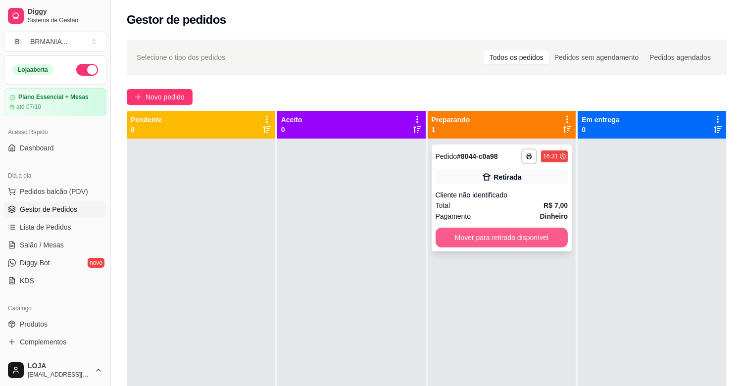
click at [474, 244] on button "Mover para retirada disponível" at bounding box center [501, 238] width 133 height 20
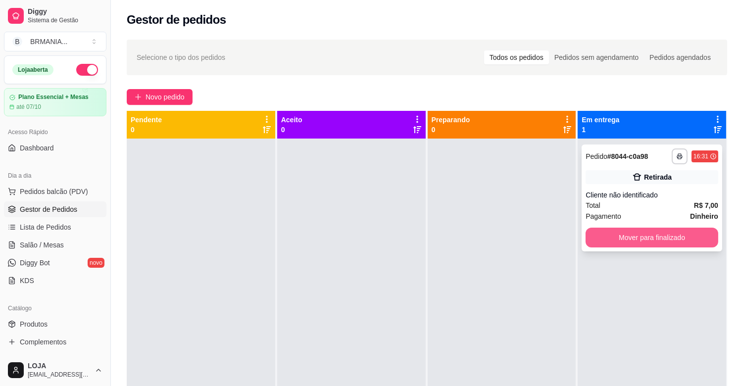
click at [686, 235] on button "Mover para finalizado" at bounding box center [651, 238] width 133 height 20
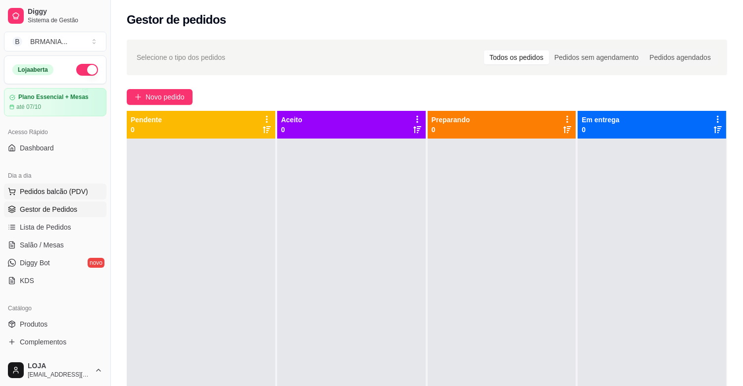
click at [67, 187] on span "Pedidos balcão (PDV)" at bounding box center [54, 192] width 68 height 10
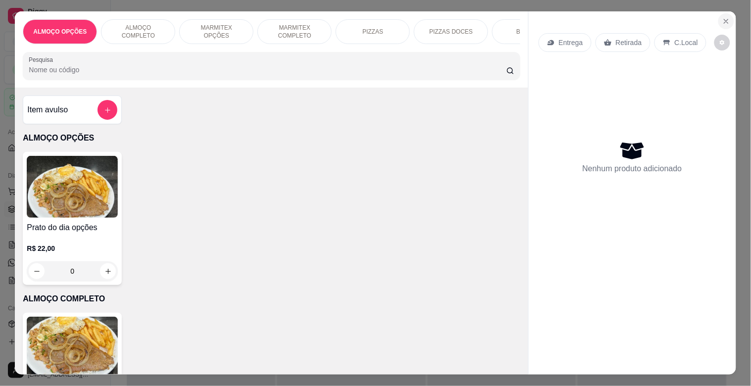
click at [722, 17] on icon "Close" at bounding box center [726, 21] width 8 height 8
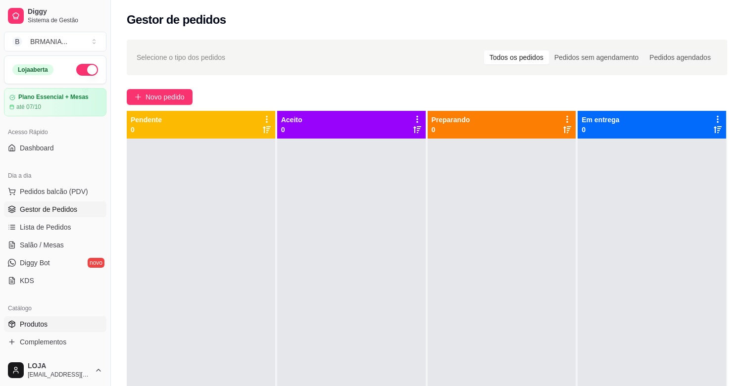
click at [52, 317] on link "Produtos" at bounding box center [55, 324] width 102 height 16
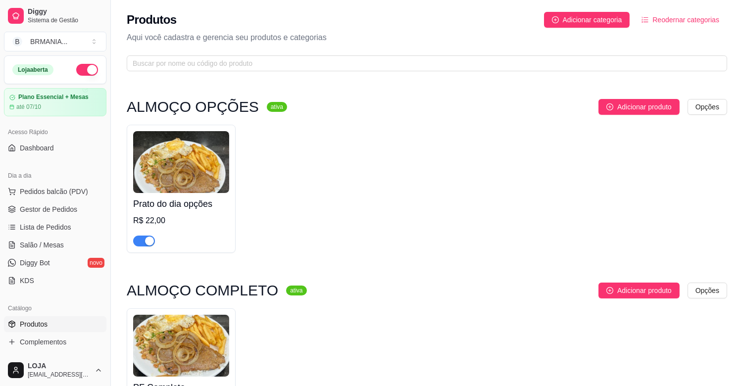
click at [147, 241] on div "button" at bounding box center [149, 241] width 9 height 9
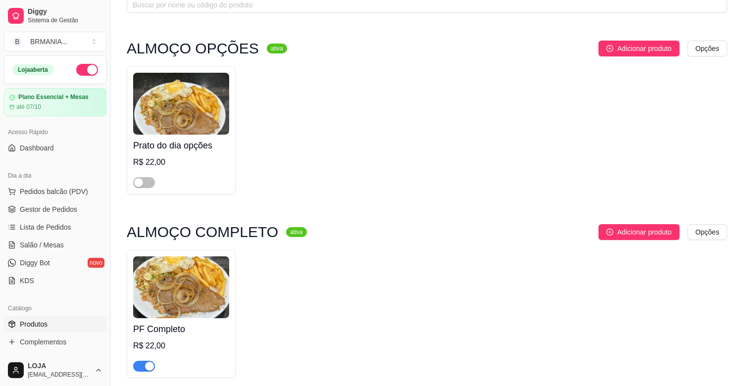
scroll to position [198, 0]
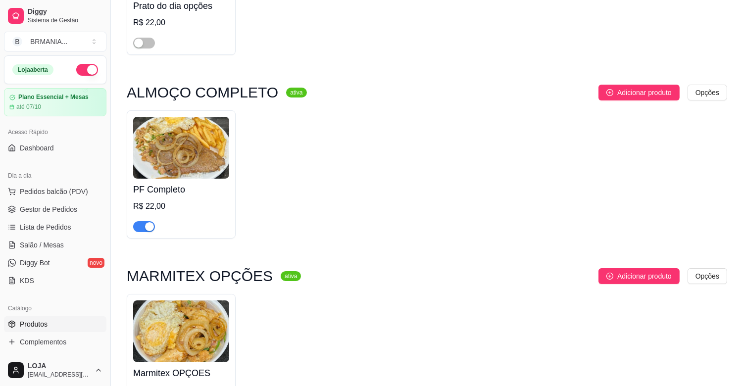
click at [152, 229] on div "button" at bounding box center [149, 226] width 9 height 9
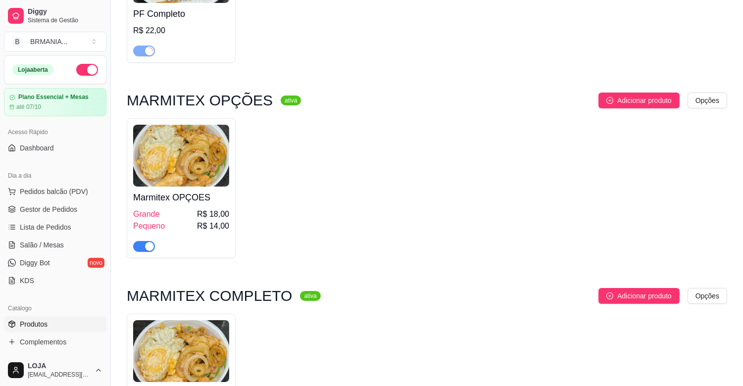
click at [149, 249] on div "button" at bounding box center [149, 246] width 9 height 9
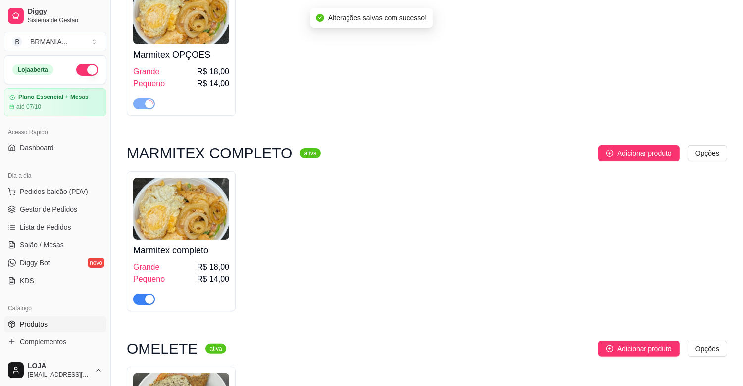
scroll to position [571, 0]
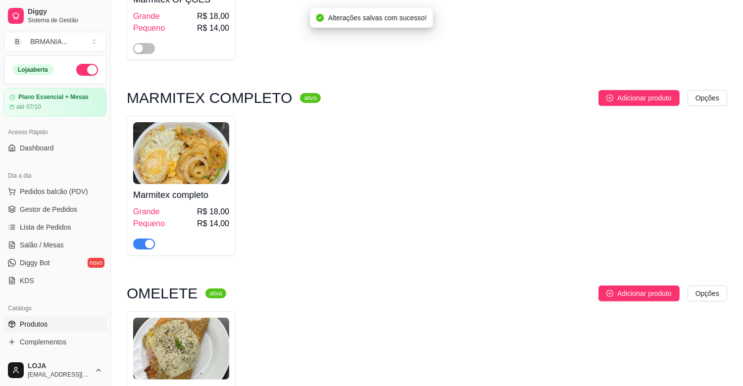
click at [150, 244] on div "button" at bounding box center [149, 243] width 9 height 9
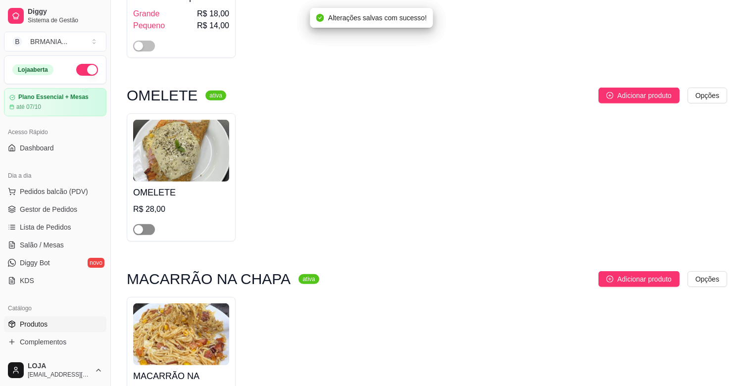
click at [142, 230] on div "button" at bounding box center [138, 229] width 9 height 9
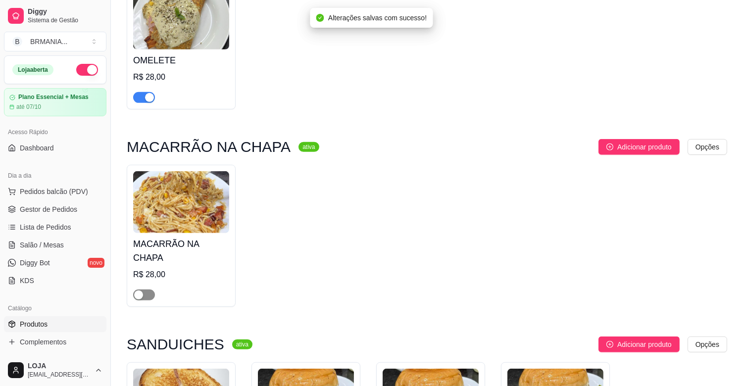
click at [145, 289] on span "button" at bounding box center [144, 294] width 22 height 11
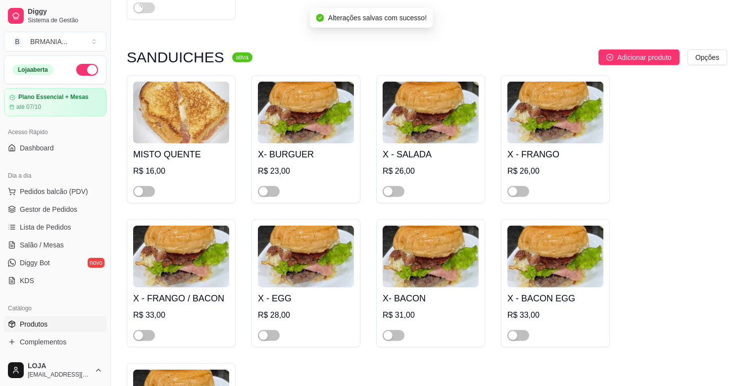
scroll to position [1231, 0]
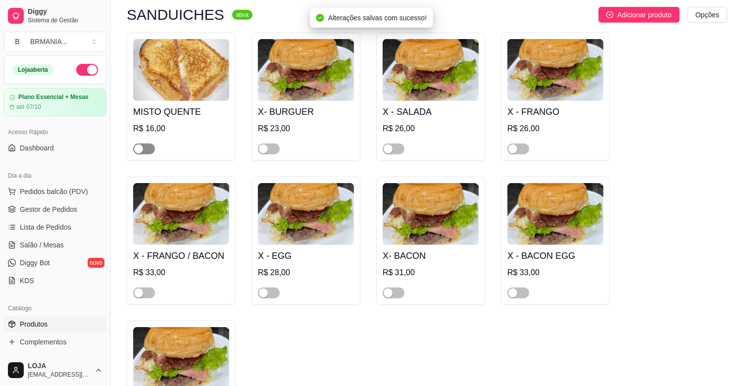
click at [146, 143] on span "button" at bounding box center [144, 148] width 22 height 11
click at [149, 287] on span "button" at bounding box center [144, 292] width 22 height 11
click at [267, 144] on div "button" at bounding box center [263, 148] width 9 height 9
click at [271, 287] on span "button" at bounding box center [269, 292] width 22 height 11
click at [391, 144] on div "button" at bounding box center [387, 148] width 9 height 9
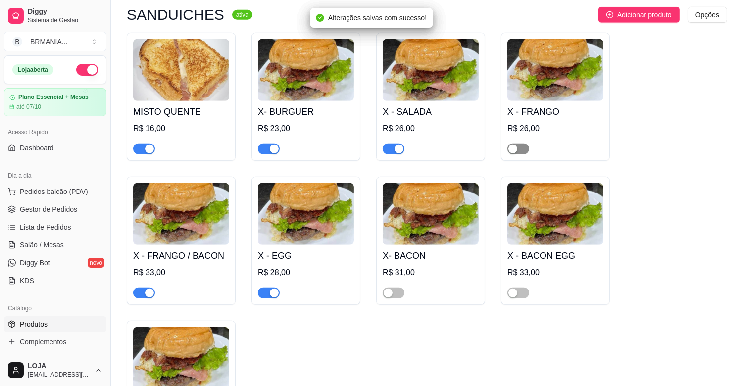
click at [518, 143] on span "button" at bounding box center [518, 148] width 22 height 11
click at [513, 288] on div "button" at bounding box center [512, 292] width 9 height 9
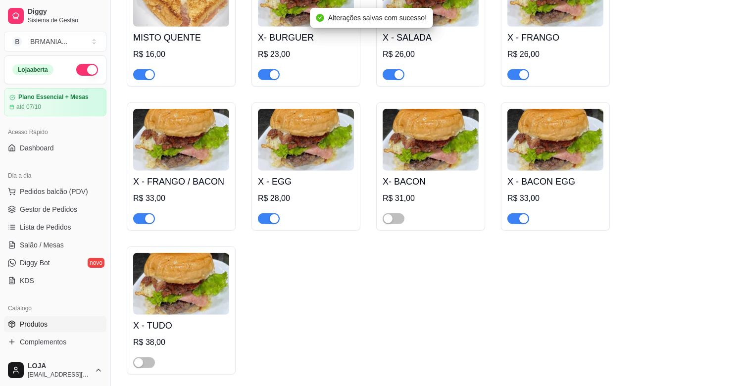
scroll to position [1319, 0]
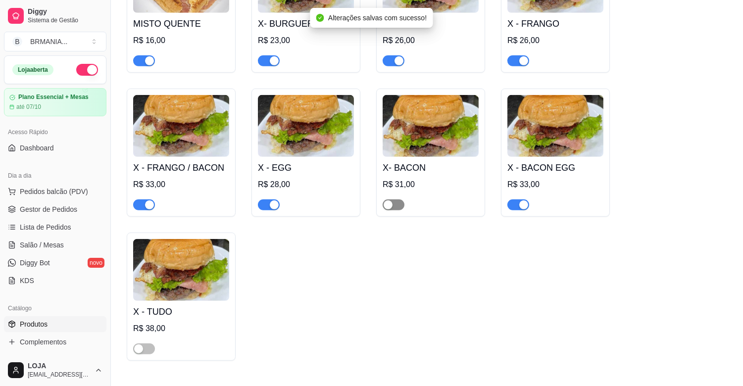
click at [394, 199] on span "button" at bounding box center [393, 204] width 22 height 11
click at [147, 343] on span "button" at bounding box center [144, 348] width 22 height 11
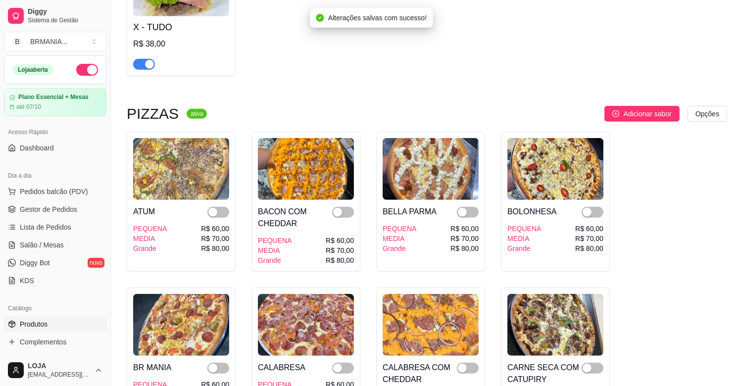
scroll to position [1605, 0]
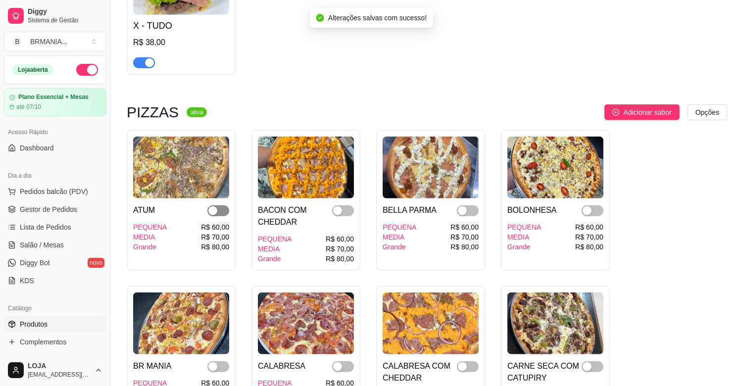
click at [221, 205] on span "button" at bounding box center [218, 210] width 22 height 11
click at [344, 205] on span "button" at bounding box center [343, 210] width 22 height 11
click at [340, 362] on div "button" at bounding box center [337, 366] width 9 height 9
click at [471, 204] on div at bounding box center [468, 210] width 22 height 12
click at [596, 205] on span "button" at bounding box center [592, 210] width 22 height 11
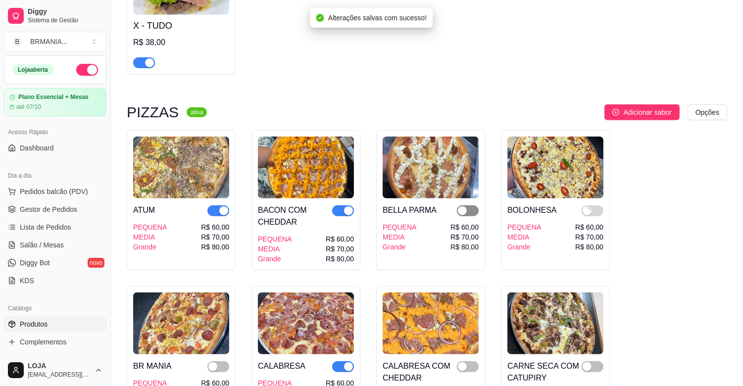
click at [469, 205] on span "button" at bounding box center [468, 210] width 22 height 11
drag, startPoint x: 592, startPoint y: 353, endPoint x: 552, endPoint y: 359, distance: 40.4
click at [592, 361] on span "button" at bounding box center [592, 366] width 22 height 11
click at [466, 362] on div "button" at bounding box center [462, 366] width 9 height 9
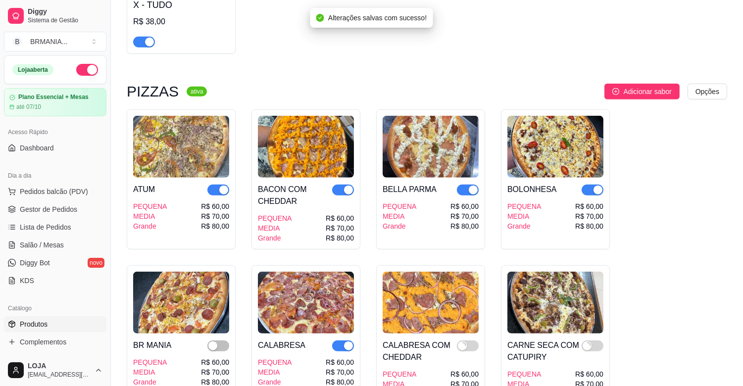
scroll to position [1627, 0]
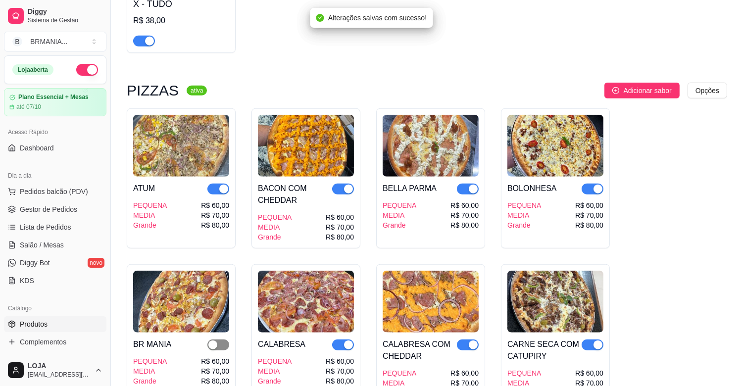
click at [219, 339] on span "button" at bounding box center [218, 344] width 22 height 11
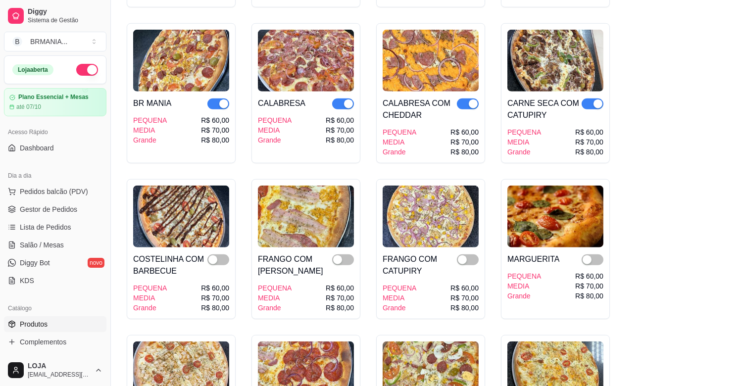
scroll to position [1869, 0]
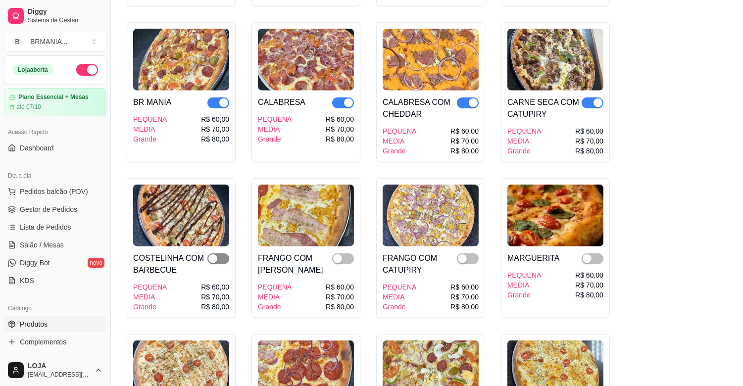
click at [221, 253] on span "button" at bounding box center [218, 258] width 22 height 11
click at [348, 253] on span "button" at bounding box center [343, 258] width 22 height 11
click at [472, 253] on span "button" at bounding box center [468, 258] width 22 height 11
click at [597, 253] on span "button" at bounding box center [592, 258] width 22 height 11
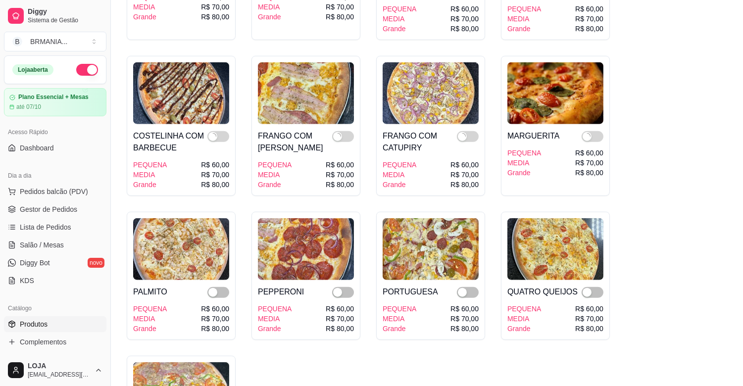
scroll to position [2001, 0]
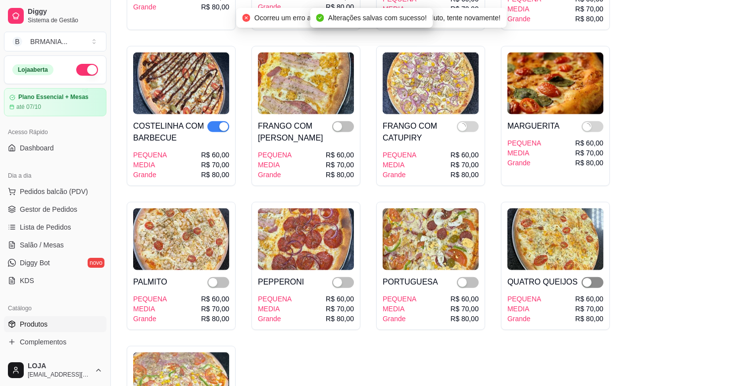
click at [592, 277] on span "button" at bounding box center [592, 282] width 22 height 11
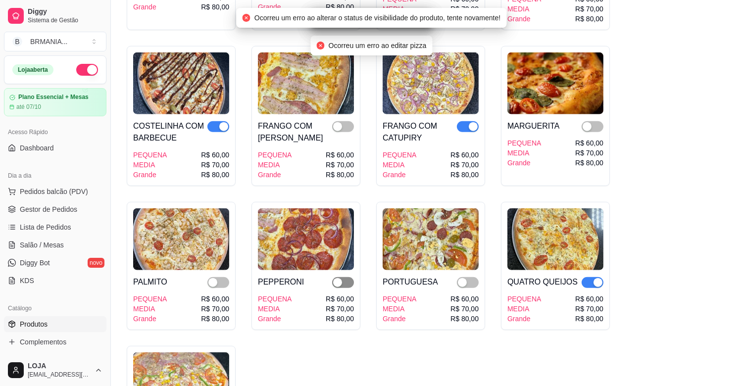
drag, startPoint x: 348, startPoint y: 271, endPoint x: 281, endPoint y: 284, distance: 69.1
click at [348, 277] on span "button" at bounding box center [343, 282] width 22 height 11
click at [220, 277] on span "button" at bounding box center [218, 282] width 22 height 11
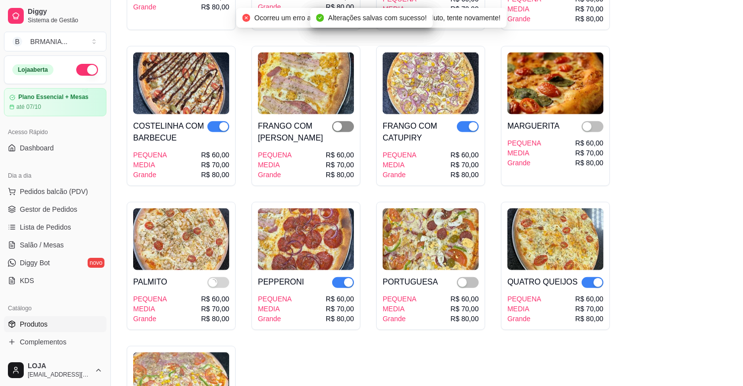
click at [345, 121] on span "button" at bounding box center [343, 126] width 22 height 11
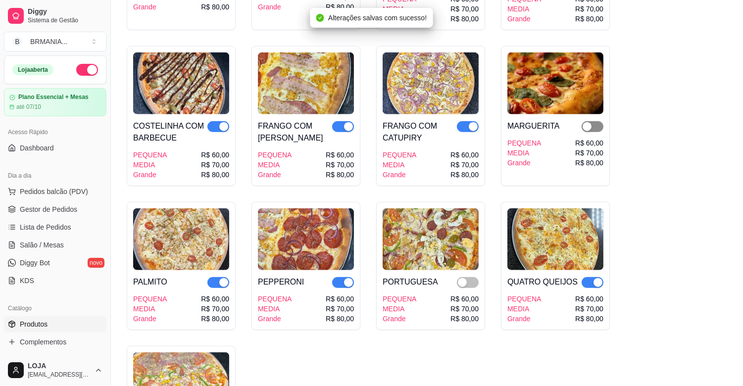
click at [590, 122] on div "button" at bounding box center [586, 126] width 9 height 9
click at [467, 277] on button "button" at bounding box center [468, 282] width 22 height 11
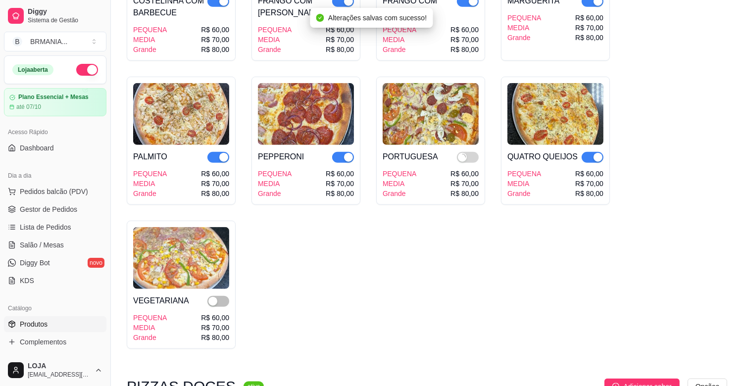
scroll to position [2155, 0]
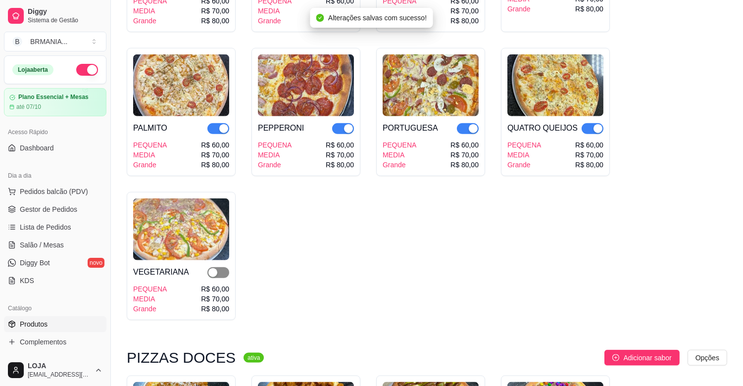
click at [220, 267] on span "button" at bounding box center [218, 272] width 22 height 11
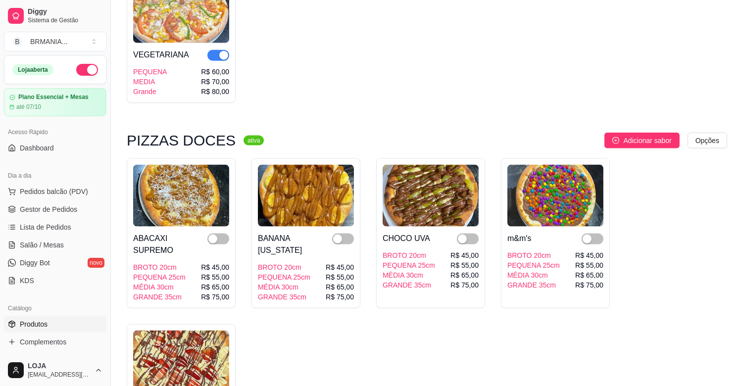
scroll to position [2375, 0]
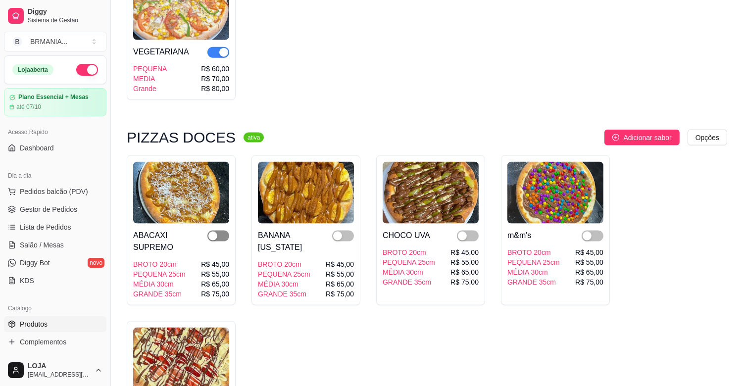
click at [216, 232] on div "button" at bounding box center [212, 236] width 9 height 9
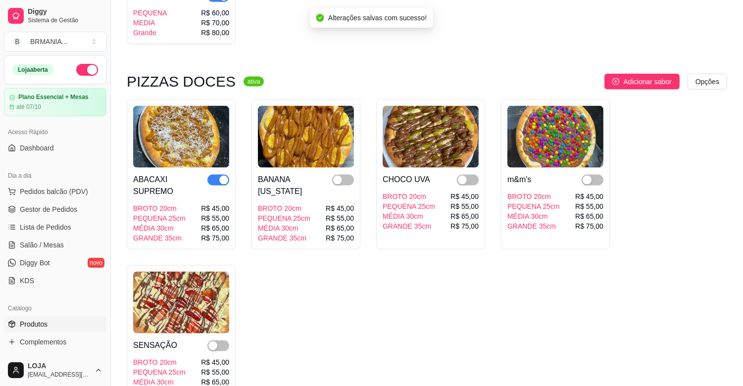
scroll to position [2441, 0]
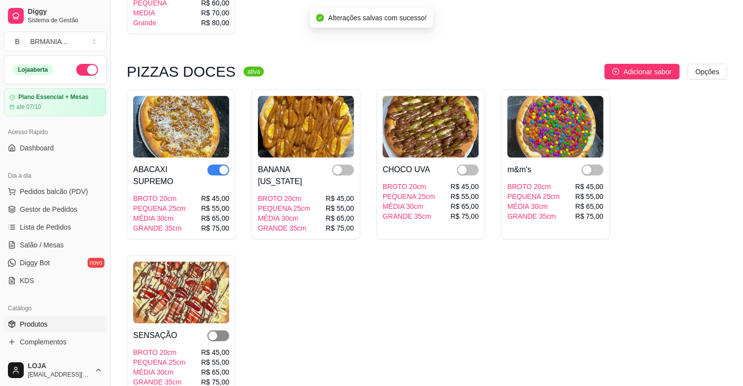
click at [221, 331] on span "button" at bounding box center [218, 336] width 22 height 11
click at [343, 165] on span "button" at bounding box center [343, 170] width 22 height 11
click at [462, 166] on div "button" at bounding box center [462, 170] width 9 height 9
click at [594, 165] on span "button" at bounding box center [592, 170] width 22 height 11
click at [63, 205] on span "Gestor de Pedidos" at bounding box center [48, 209] width 57 height 10
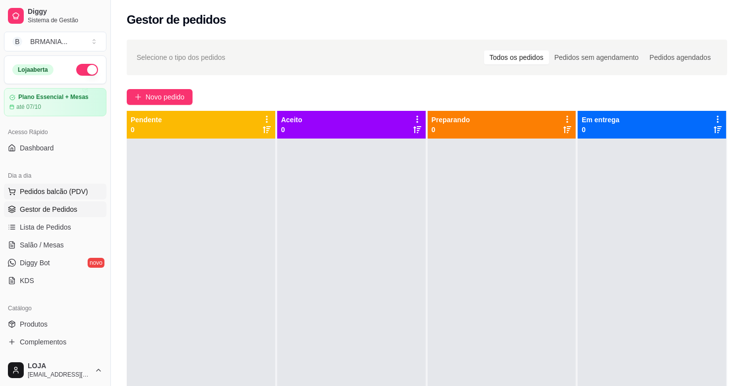
click at [55, 184] on button "Pedidos balcão (PDV)" at bounding box center [55, 192] width 102 height 16
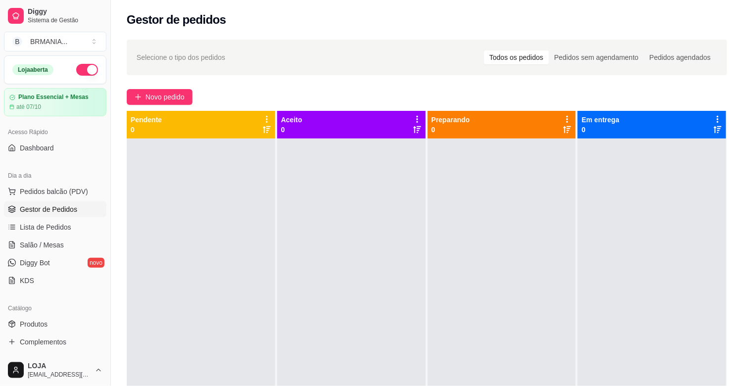
click at [173, 76] on div at bounding box center [271, 66] width 485 height 20
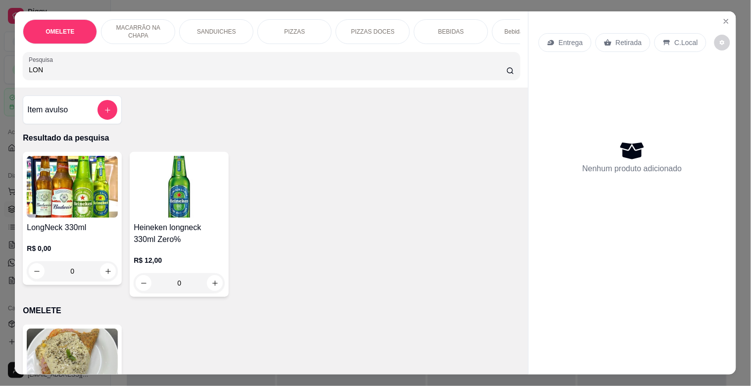
type input "LON"
click at [202, 186] on img at bounding box center [179, 187] width 91 height 62
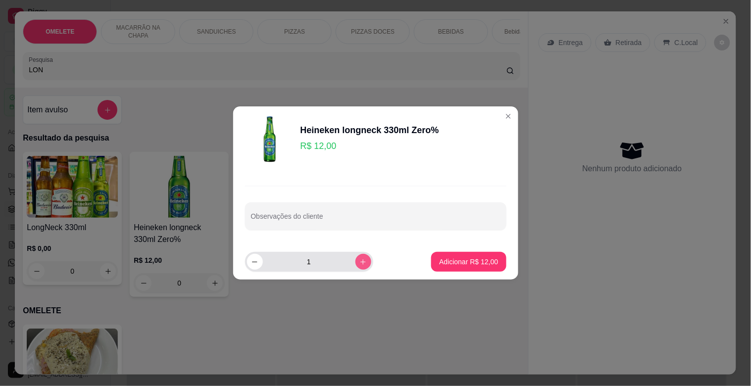
click at [359, 262] on icon "increase-product-quantity" at bounding box center [362, 261] width 7 height 7
type input "2"
click at [479, 260] on p "Adicionar R$ 24,00" at bounding box center [468, 262] width 59 height 10
type input "2"
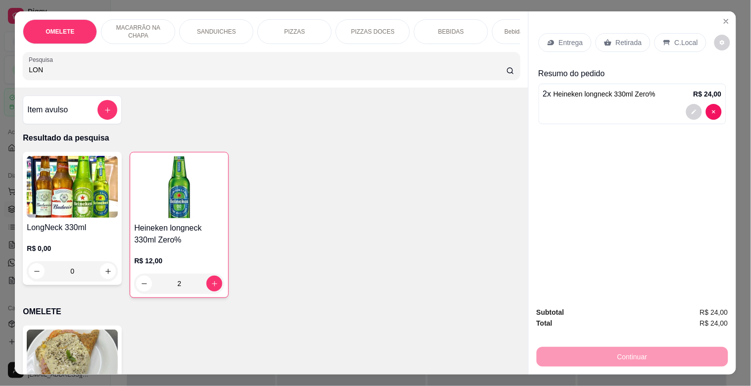
click at [618, 42] on p "Retirada" at bounding box center [629, 43] width 26 height 10
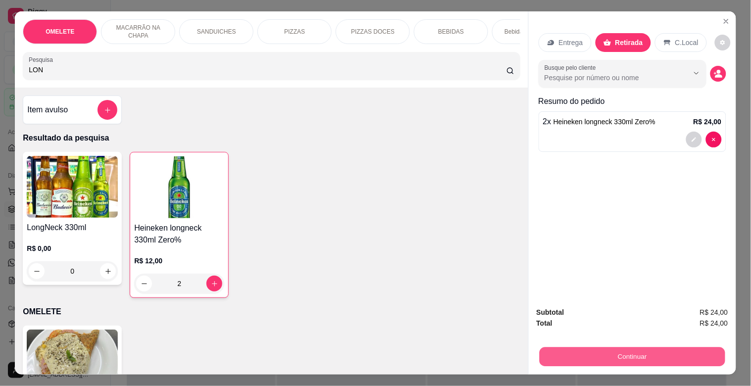
click at [636, 347] on button "Continuar" at bounding box center [632, 356] width 186 height 19
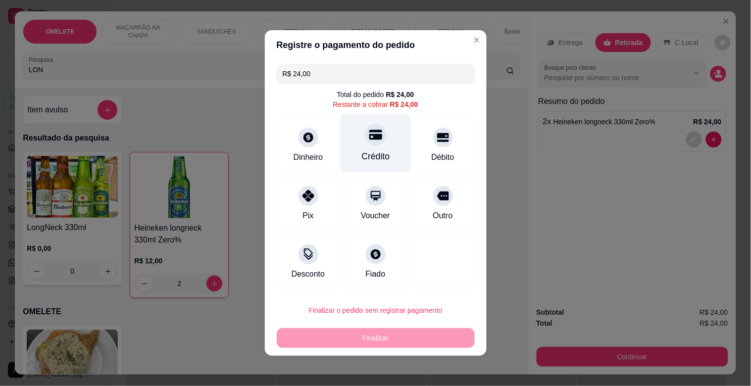
click at [376, 136] on div at bounding box center [376, 135] width 22 height 22
type input "R$ 0,00"
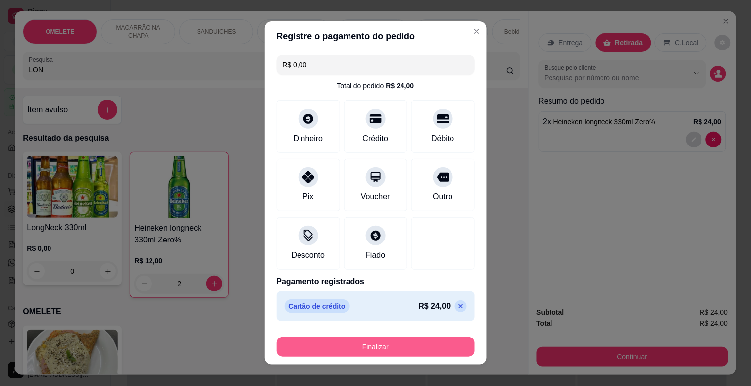
click at [372, 348] on button "Finalizar" at bounding box center [376, 347] width 198 height 20
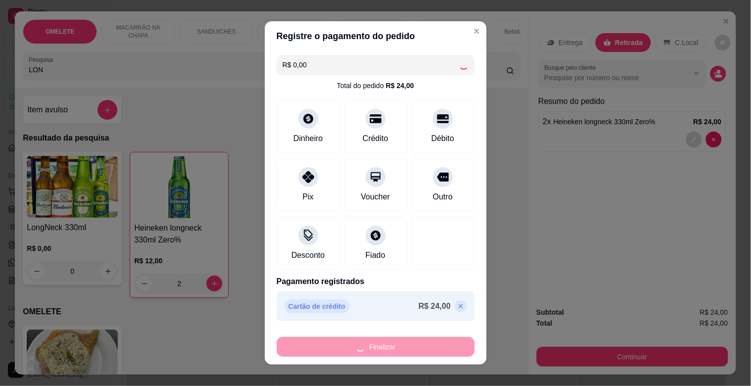
type input "0"
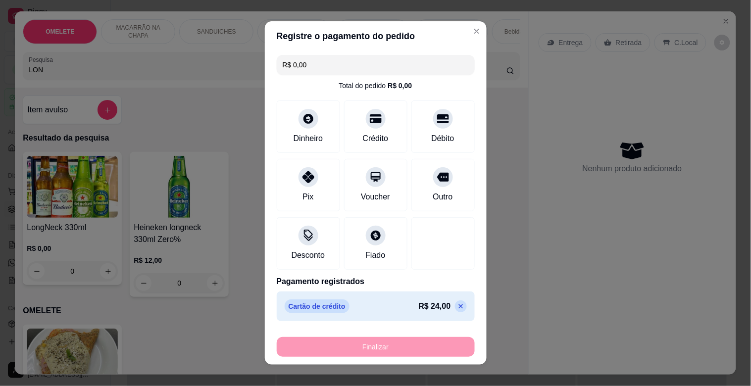
type input "-R$ 24,00"
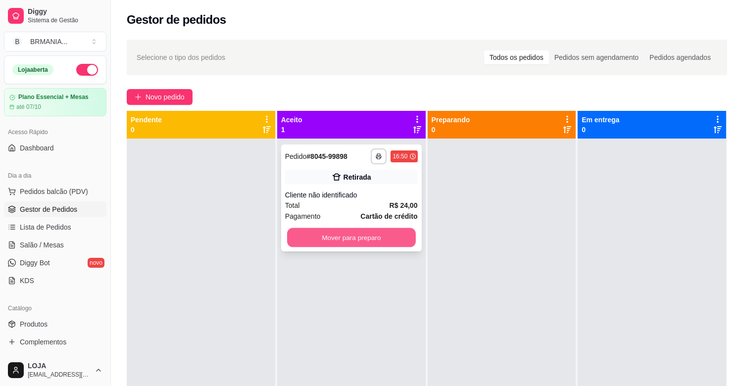
click at [361, 235] on button "Mover para preparo" at bounding box center [351, 237] width 129 height 19
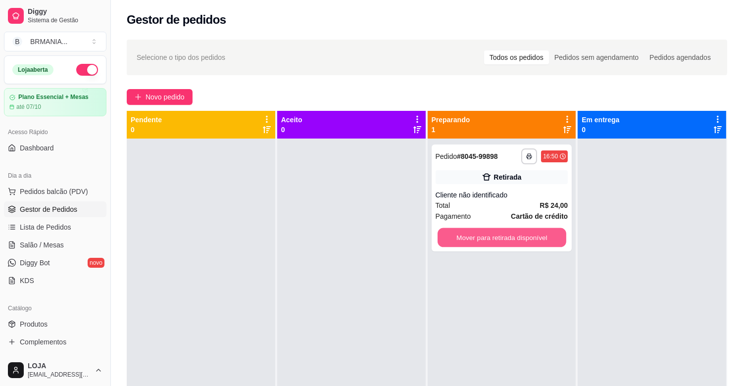
click at [465, 234] on button "Mover para retirada disponível" at bounding box center [501, 237] width 129 height 19
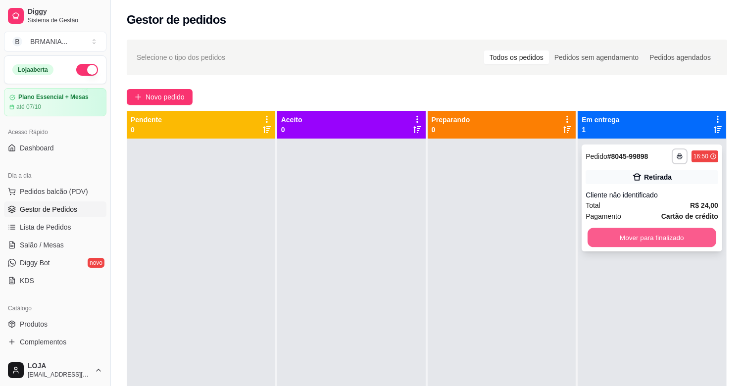
click at [641, 230] on button "Mover para finalizado" at bounding box center [651, 237] width 129 height 19
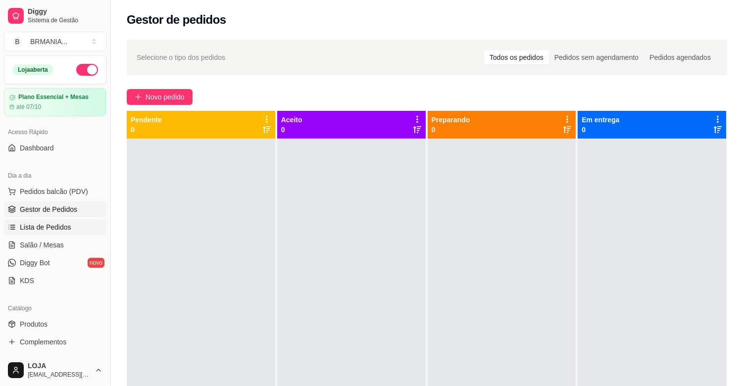
click at [66, 226] on span "Lista de Pedidos" at bounding box center [45, 227] width 51 height 10
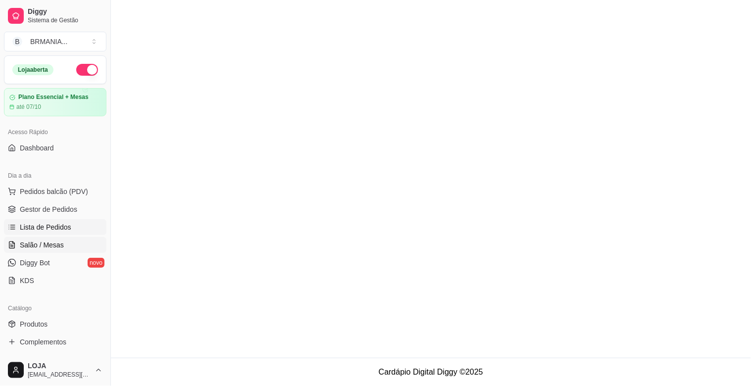
click at [55, 245] on span "Salão / Mesas" at bounding box center [42, 245] width 44 height 10
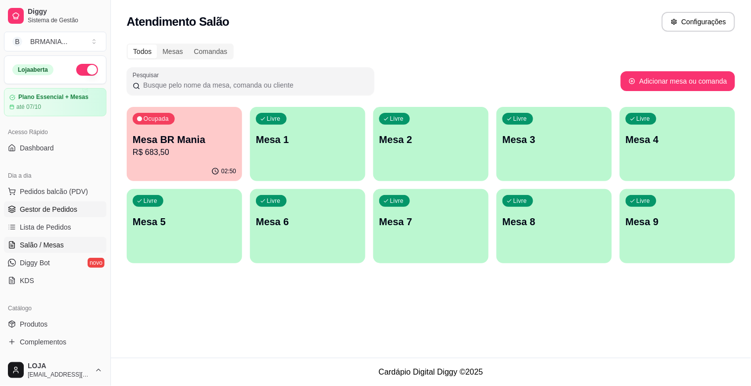
click at [61, 209] on span "Gestor de Pedidos" at bounding box center [48, 209] width 57 height 10
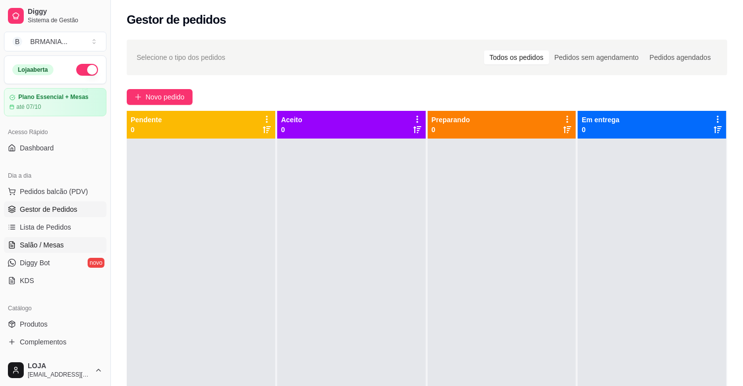
click at [45, 237] on link "Salão / Mesas" at bounding box center [55, 245] width 102 height 16
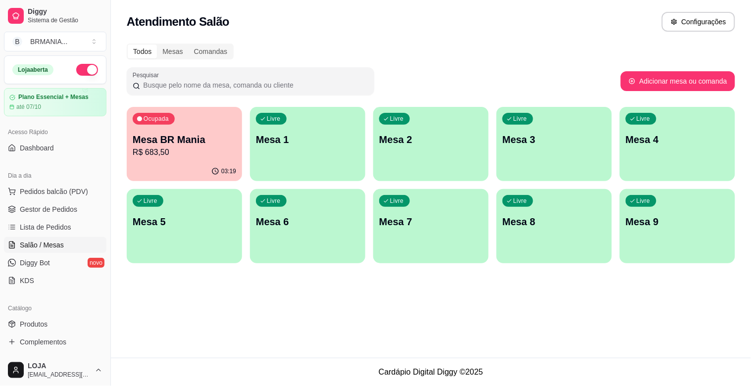
click at [424, 227] on p "Mesa 7" at bounding box center [430, 222] width 103 height 14
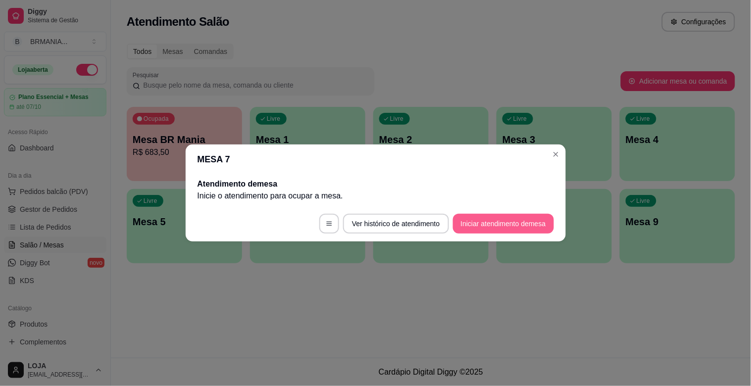
click at [523, 220] on button "Iniciar atendimento de mesa" at bounding box center [503, 224] width 101 height 20
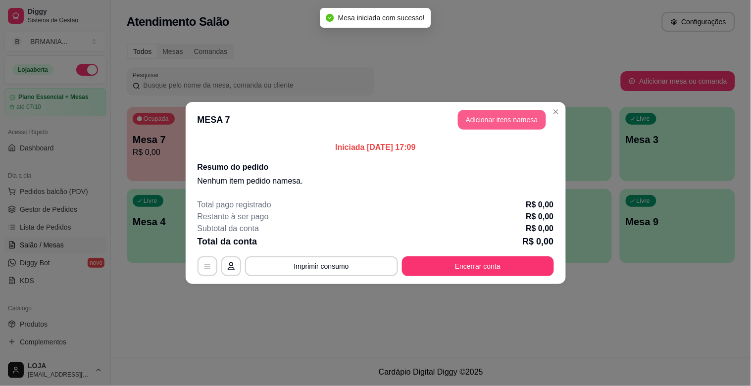
click at [500, 119] on button "Adicionar itens na mesa" at bounding box center [502, 120] width 88 height 20
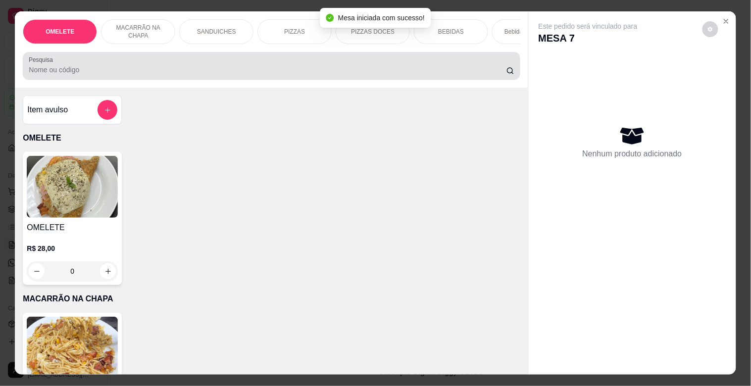
click at [180, 67] on div at bounding box center [271, 66] width 485 height 20
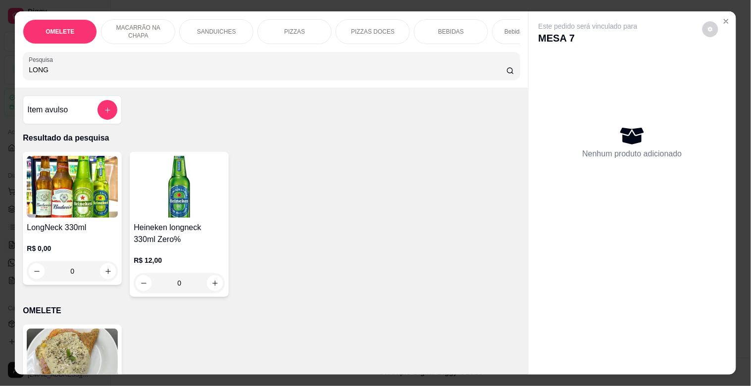
type input "LONG"
click at [80, 224] on div "LongNeck 330ml R$ 0,00 0" at bounding box center [72, 218] width 99 height 133
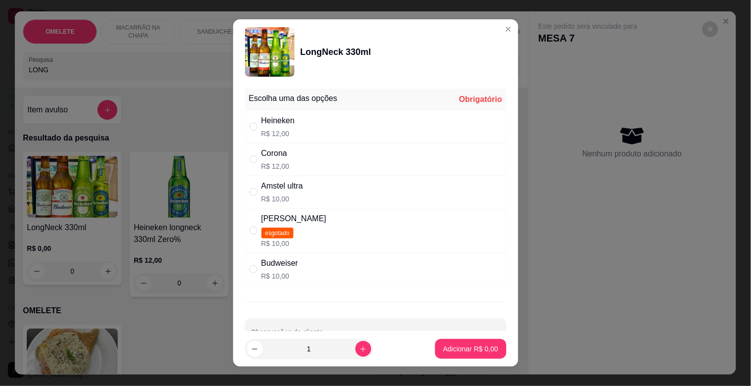
click at [287, 125] on div "Heineken" at bounding box center [278, 121] width 34 height 12
radio input "true"
click at [357, 346] on button "increase-product-quantity" at bounding box center [363, 349] width 16 height 16
click at [359, 346] on icon "increase-product-quantity" at bounding box center [362, 348] width 7 height 7
type input "3"
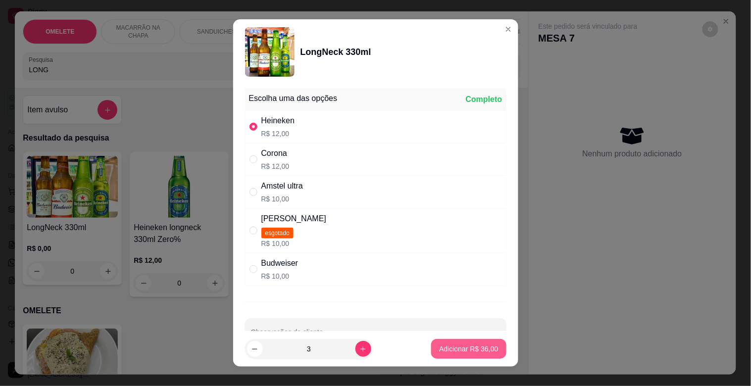
click at [471, 346] on p "Adicionar R$ 36,00" at bounding box center [468, 349] width 59 height 10
type input "3"
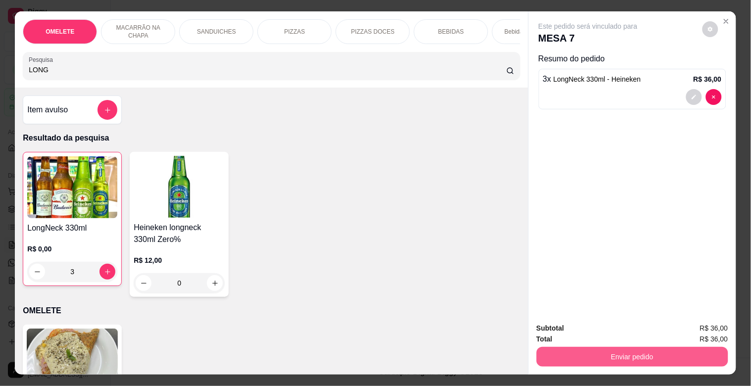
click at [612, 357] on button "Enviar pedido" at bounding box center [631, 357] width 191 height 20
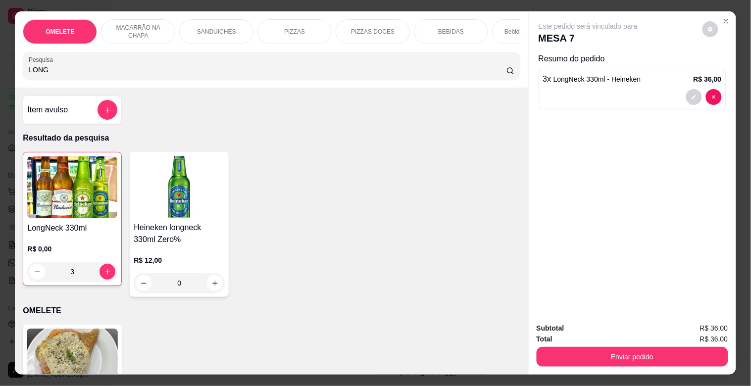
click at [580, 347] on button "Enviar pedido" at bounding box center [631, 357] width 191 height 20
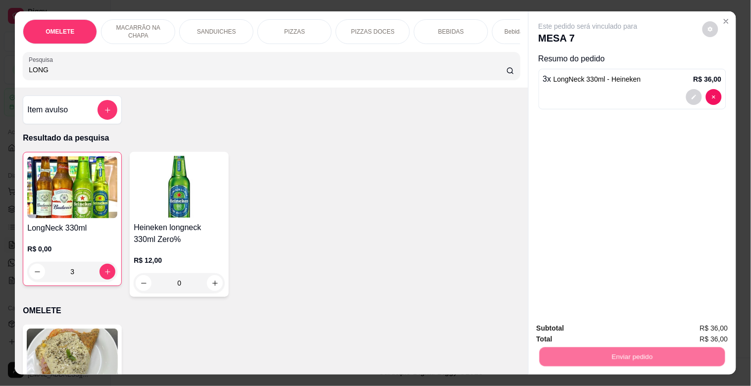
click at [574, 337] on button "Não registrar e enviar pedido" at bounding box center [599, 328] width 103 height 19
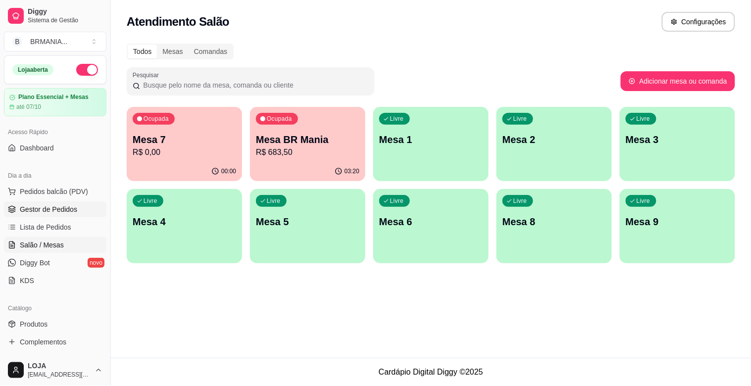
click at [55, 212] on span "Gestor de Pedidos" at bounding box center [48, 209] width 57 height 10
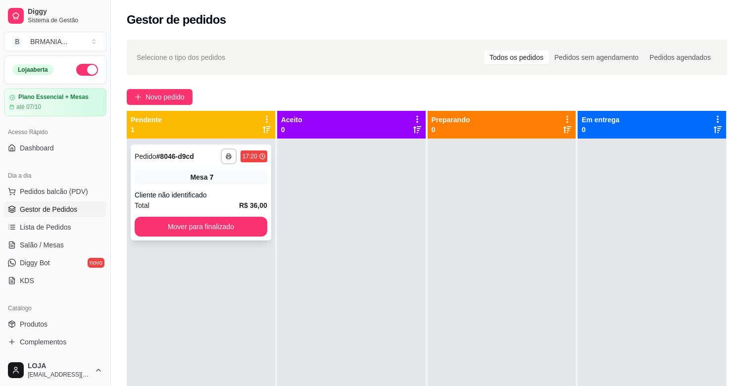
click at [210, 180] on div "7" at bounding box center [211, 177] width 4 height 10
click at [56, 244] on span "Salão / Mesas" at bounding box center [42, 245] width 44 height 10
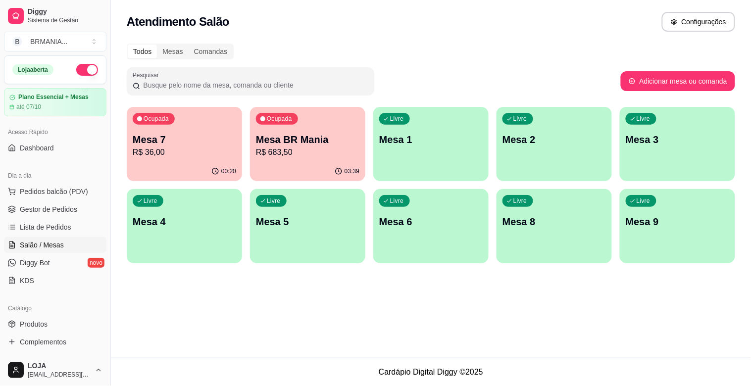
click at [193, 153] on p "R$ 36,00" at bounding box center [184, 152] width 103 height 12
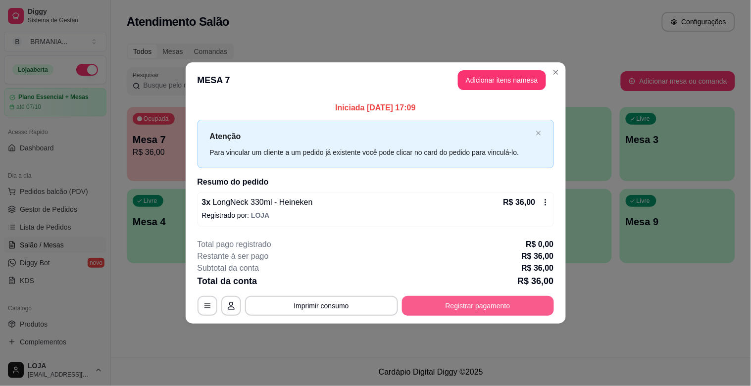
click at [455, 310] on button "Registrar pagamento" at bounding box center [478, 306] width 152 height 20
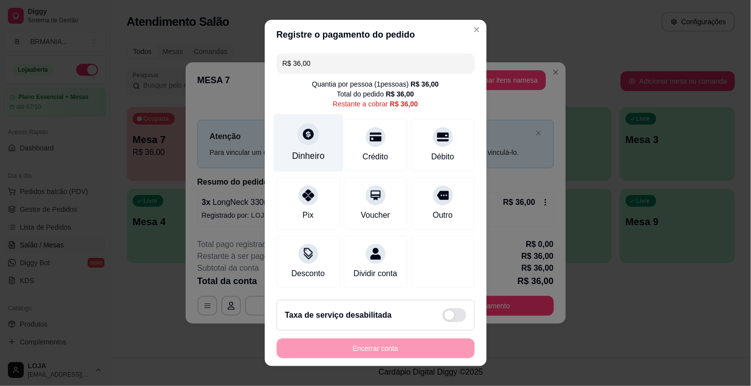
click at [315, 142] on div "Dinheiro" at bounding box center [308, 143] width 70 height 58
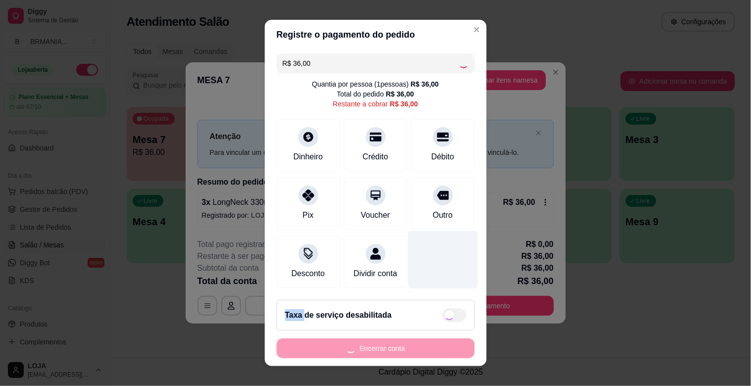
click at [445, 241] on div at bounding box center [443, 260] width 70 height 58
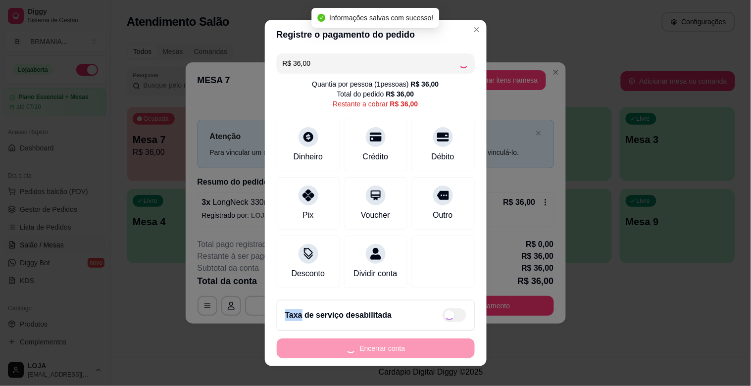
type input "R$ 0,00"
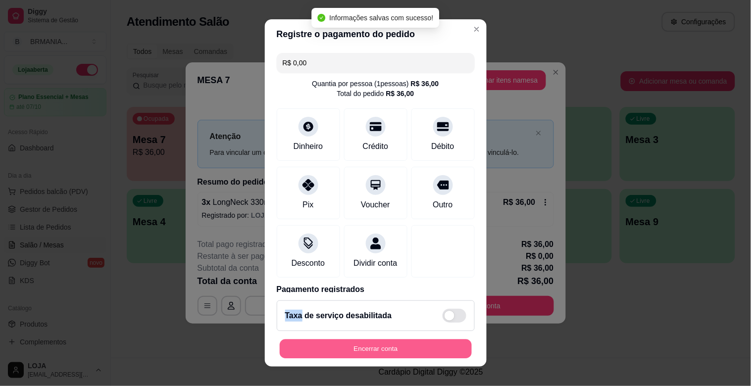
click at [396, 343] on button "Encerrar conta" at bounding box center [376, 348] width 192 height 19
click at [396, 343] on div "Encerrar conta" at bounding box center [376, 349] width 198 height 20
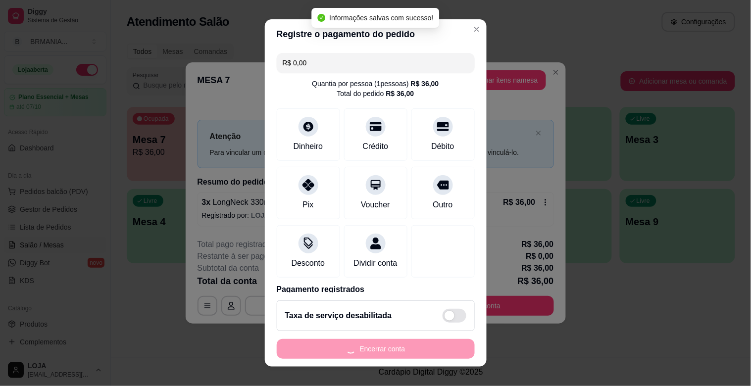
click at [395, 344] on div "Encerrar conta" at bounding box center [376, 349] width 198 height 20
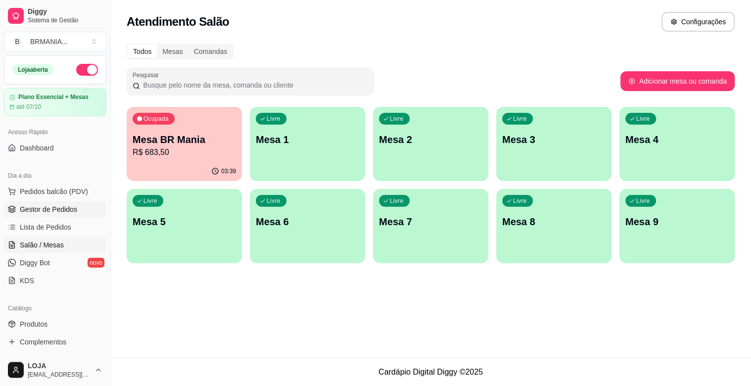
click at [71, 205] on span "Gestor de Pedidos" at bounding box center [48, 209] width 57 height 10
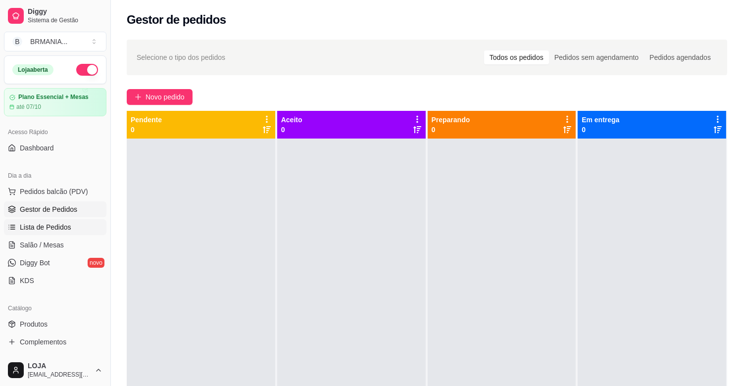
click at [60, 225] on span "Lista de Pedidos" at bounding box center [45, 227] width 51 height 10
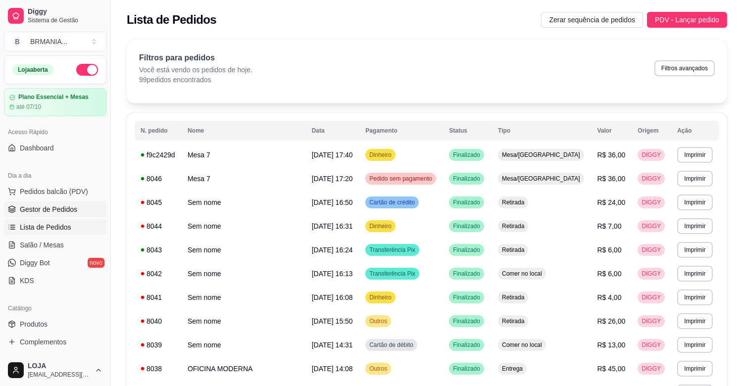
click at [74, 210] on span "Gestor de Pedidos" at bounding box center [48, 209] width 57 height 10
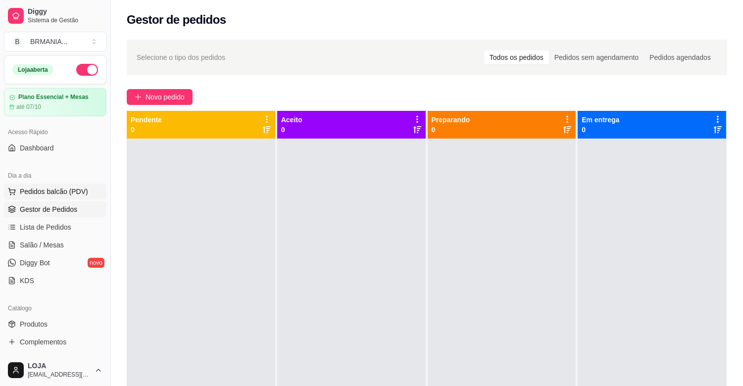
click at [78, 189] on span "Pedidos balcão (PDV)" at bounding box center [54, 192] width 68 height 10
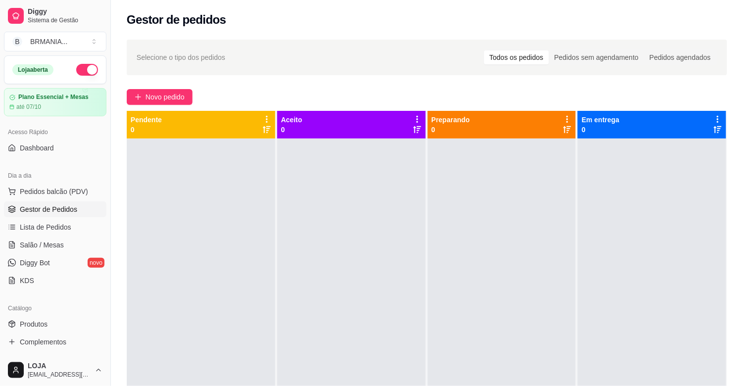
click at [162, 60] on div at bounding box center [271, 66] width 485 height 20
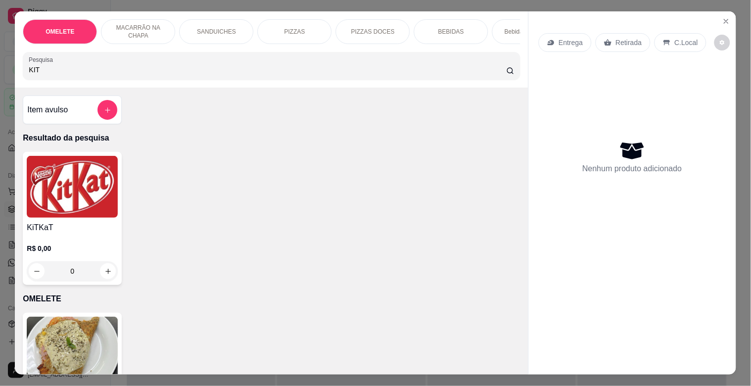
type input "KIT"
click at [82, 218] on img at bounding box center [72, 187] width 91 height 62
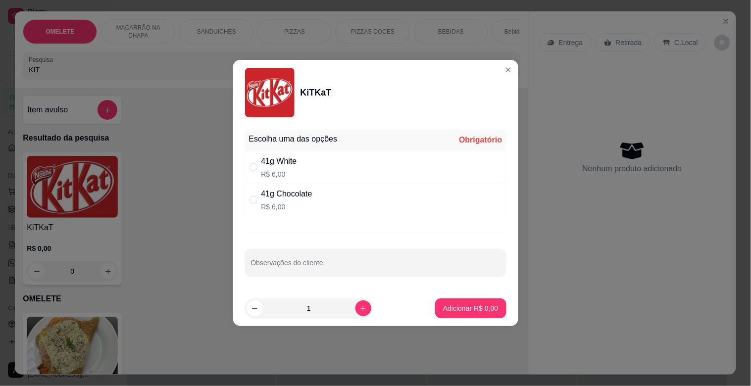
click at [300, 205] on p "R$ 6,00" at bounding box center [286, 207] width 51 height 10
radio input "true"
click at [308, 167] on div "41g White R$ 6,00" at bounding box center [375, 167] width 261 height 33
radio input "true"
radio input "false"
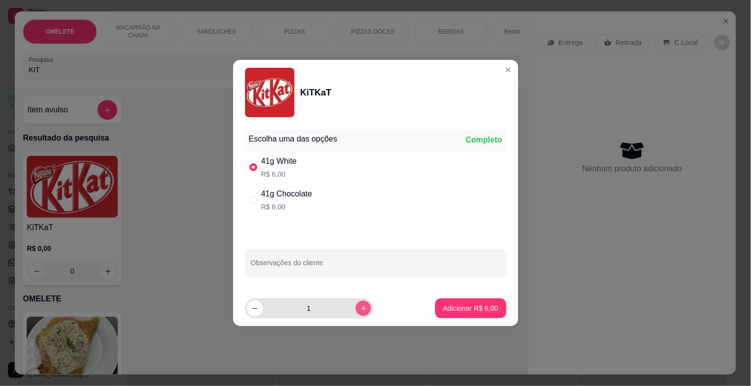
click at [360, 307] on icon "increase-product-quantity" at bounding box center [362, 308] width 5 height 5
type input "2"
click at [452, 309] on p "Adicionar R$ 12,00" at bounding box center [468, 307] width 57 height 9
type input "2"
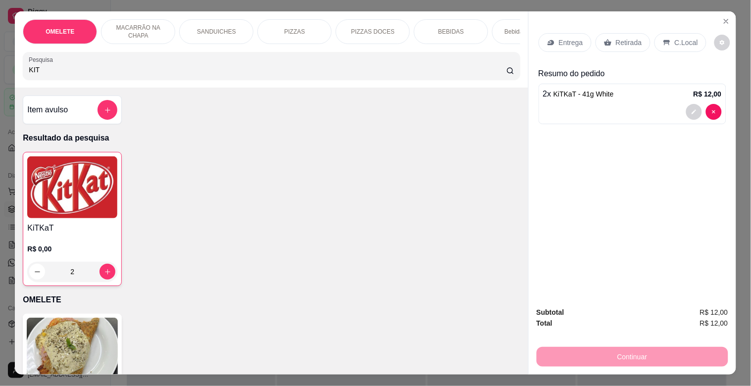
click at [676, 39] on p "C.Local" at bounding box center [685, 43] width 23 height 10
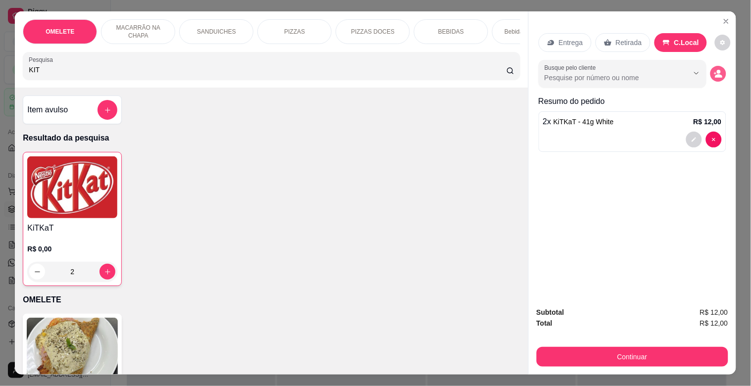
click at [713, 69] on icon "decrease-product-quantity" at bounding box center [717, 73] width 9 height 9
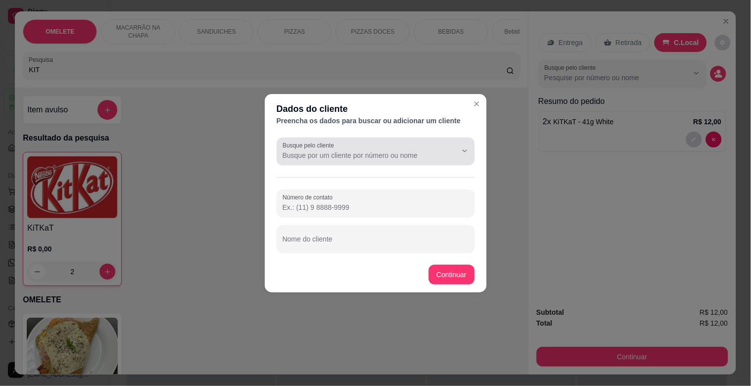
click at [378, 161] on div "Busque pelo cliente" at bounding box center [376, 152] width 198 height 28
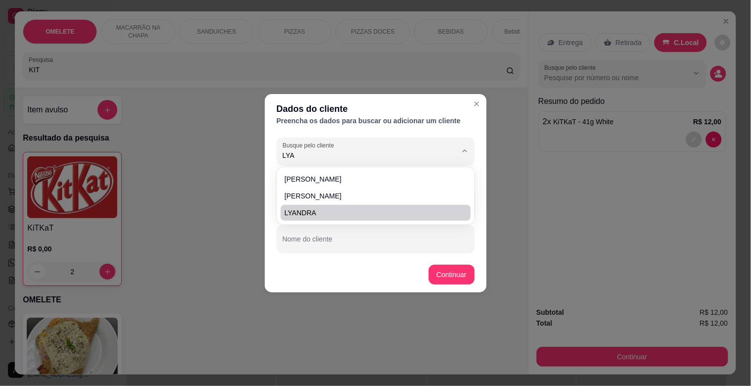
click at [360, 206] on li "LYANDRA" at bounding box center [376, 213] width 190 height 16
type input "LYANDRA"
type input "[PHONE_NUMBER]"
type input "LYANDRA"
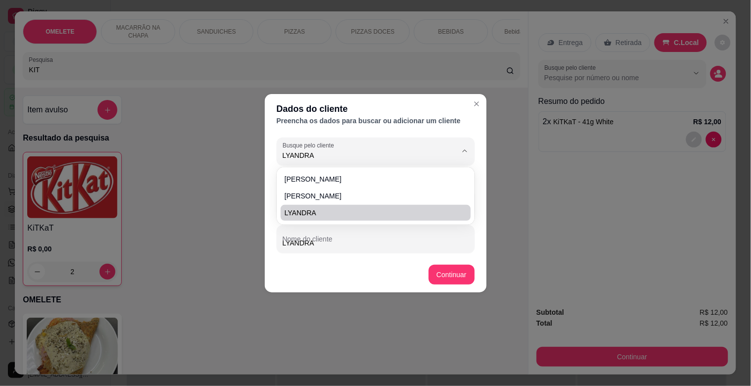
click at [362, 206] on input "[PHONE_NUMBER]" at bounding box center [376, 207] width 186 height 10
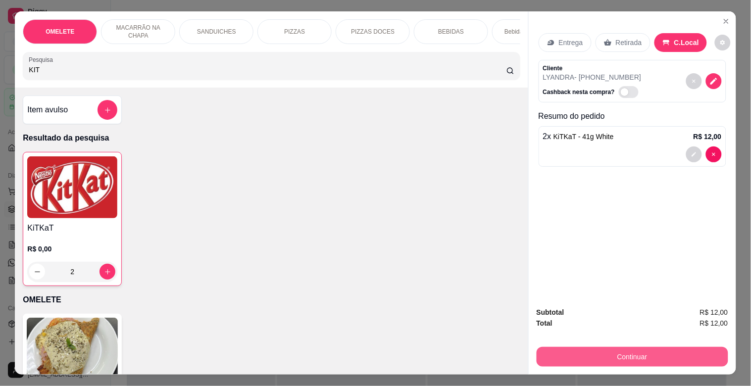
click at [610, 347] on button "Continuar" at bounding box center [631, 357] width 191 height 20
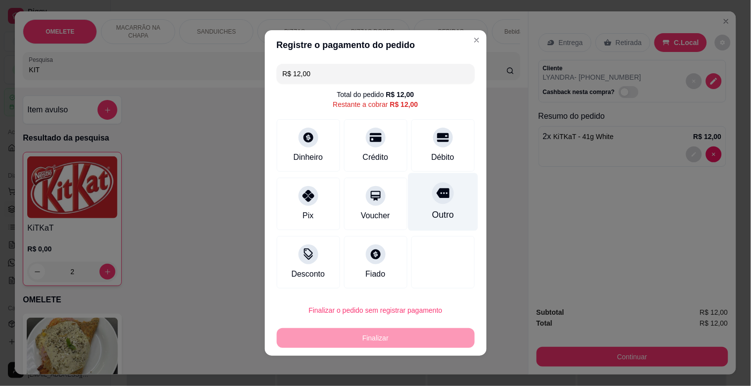
click at [462, 206] on div "R$ 12,00 Total do pedido R$ 12,00 Restante a cobrar R$ 12,00 Dinheiro Crédito D…" at bounding box center [376, 176] width 222 height 233
click at [462, 206] on div "Outro" at bounding box center [443, 202] width 70 height 58
type input "R$ 0,00"
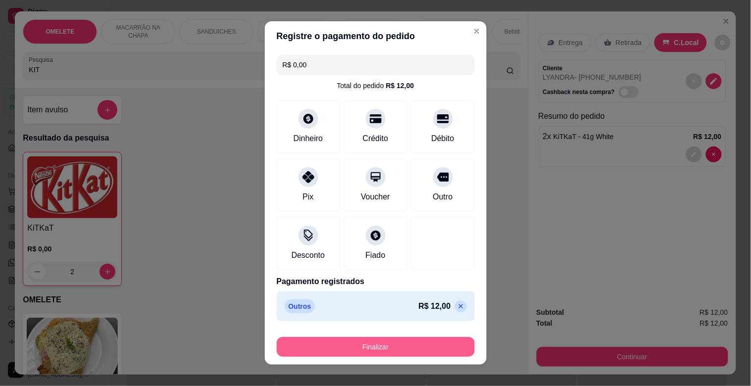
click at [389, 342] on button "Finalizar" at bounding box center [376, 347] width 198 height 20
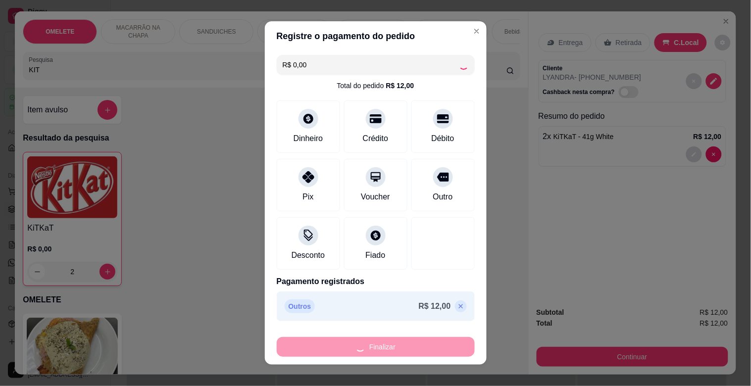
type input "0"
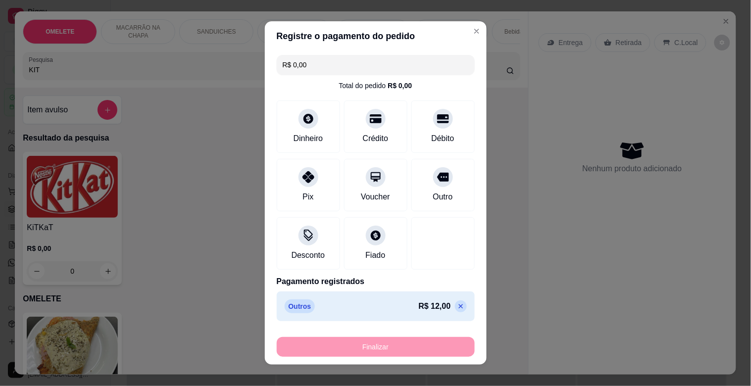
type input "-R$ 12,00"
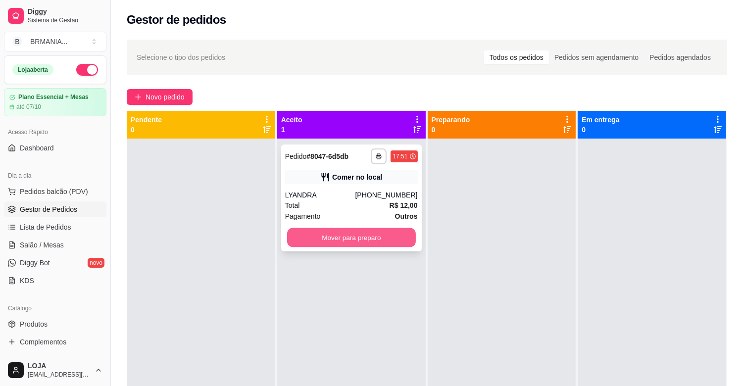
click at [383, 235] on button "Mover para preparo" at bounding box center [351, 237] width 129 height 19
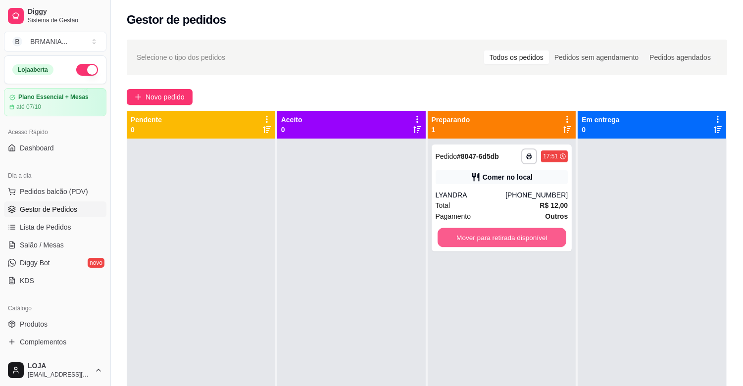
click at [511, 243] on button "Mover para retirada disponível" at bounding box center [501, 237] width 129 height 19
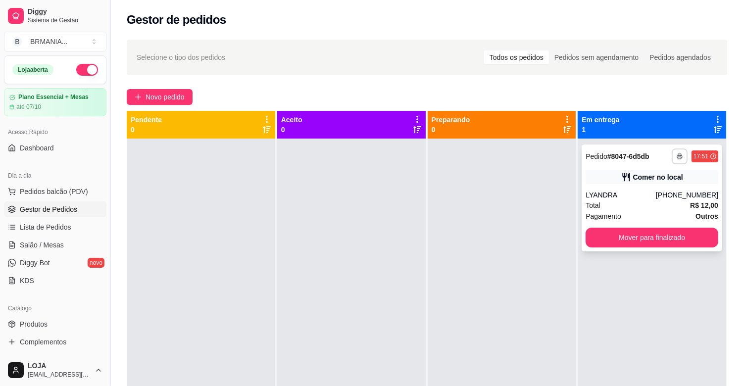
click at [674, 149] on button "button" at bounding box center [679, 156] width 16 height 16
click at [671, 158] on div "**********" at bounding box center [694, 156] width 47 height 16
click at [671, 159] on button "button" at bounding box center [679, 156] width 16 height 16
click at [634, 194] on button "IMPRESSORA" at bounding box center [646, 191] width 72 height 16
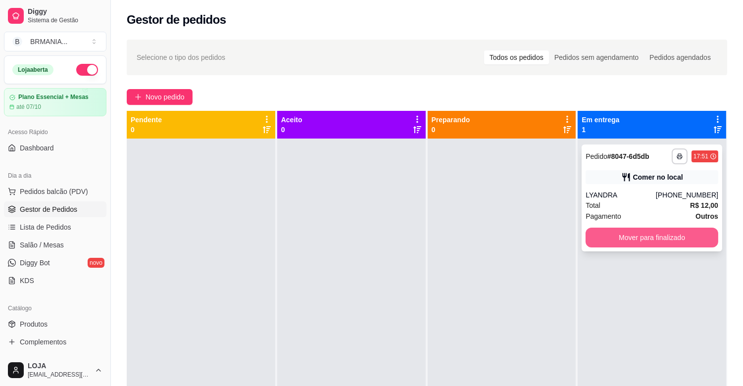
click at [643, 242] on button "Mover para finalizado" at bounding box center [651, 238] width 133 height 20
click at [643, 242] on div "Mover para finalizado" at bounding box center [651, 238] width 133 height 20
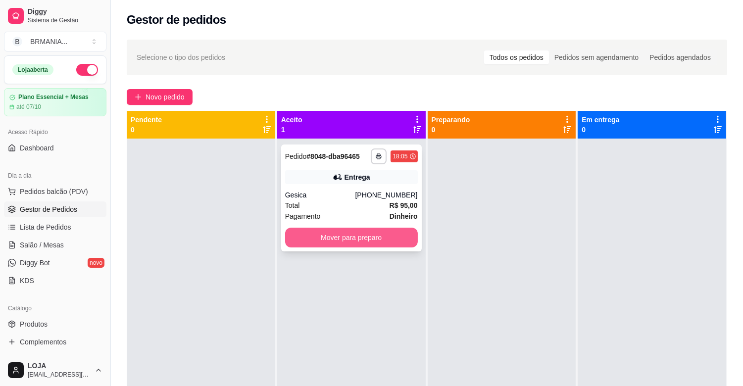
click at [403, 231] on button "Mover para preparo" at bounding box center [351, 238] width 133 height 20
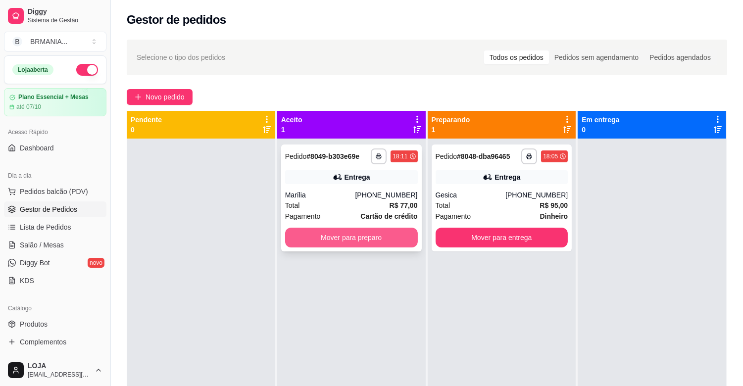
click at [381, 239] on button "Mover para preparo" at bounding box center [351, 238] width 133 height 20
click at [381, 239] on div "Mover para preparo" at bounding box center [351, 238] width 133 height 20
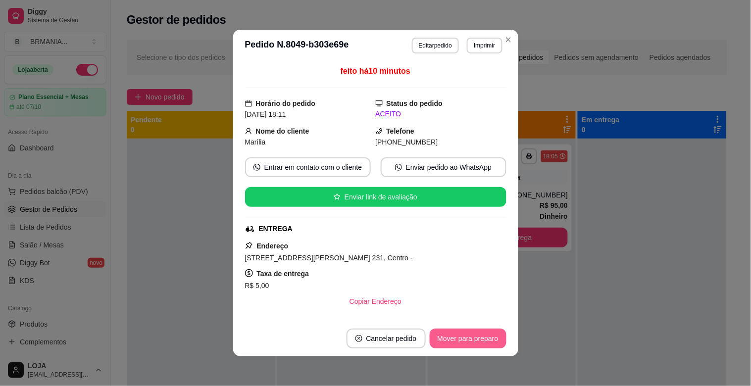
click at [490, 337] on button "Mover para preparo" at bounding box center [467, 339] width 77 height 20
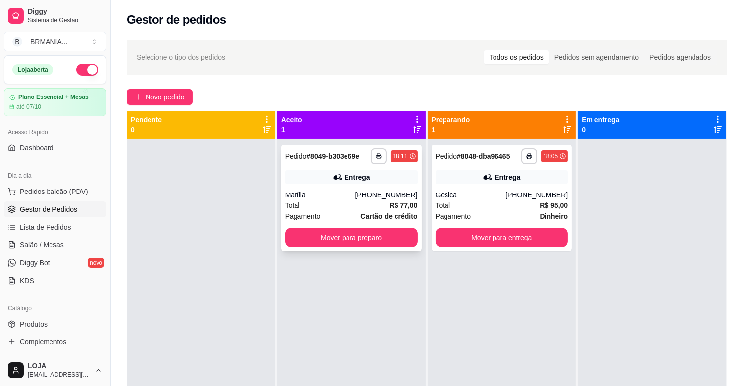
click at [372, 200] on div "Total R$ 77,00" at bounding box center [351, 205] width 133 height 11
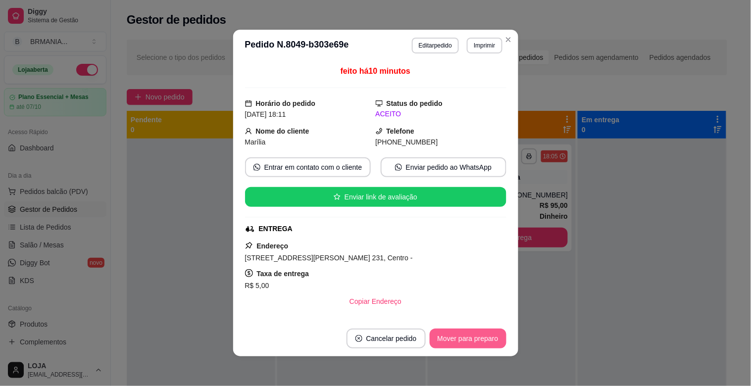
click at [478, 335] on button "Mover para preparo" at bounding box center [467, 339] width 77 height 20
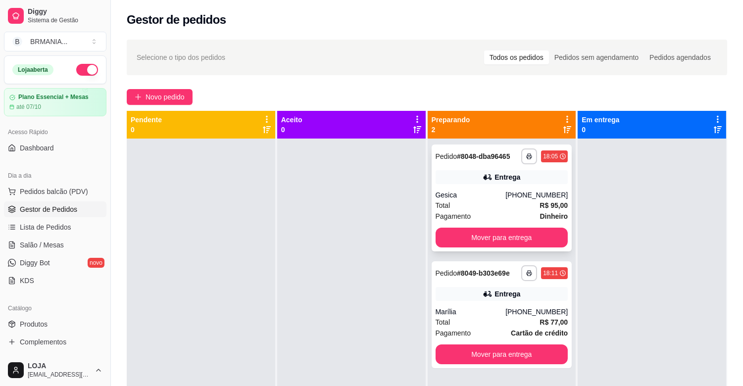
click at [513, 217] on div "Pagamento Dinheiro" at bounding box center [501, 216] width 133 height 11
click at [482, 243] on button "Mover para entrega" at bounding box center [501, 238] width 133 height 20
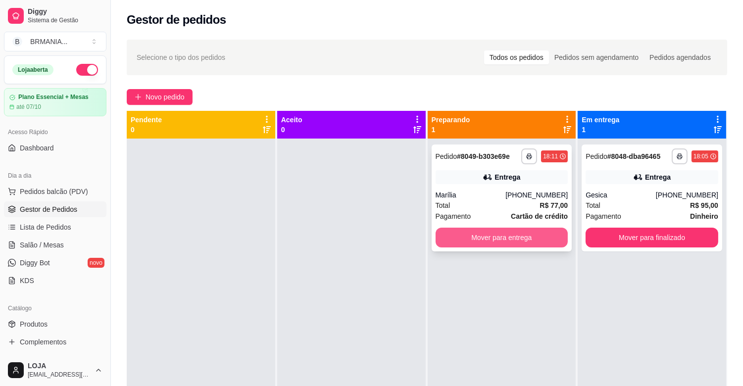
click at [497, 238] on button "Mover para entrega" at bounding box center [501, 238] width 133 height 20
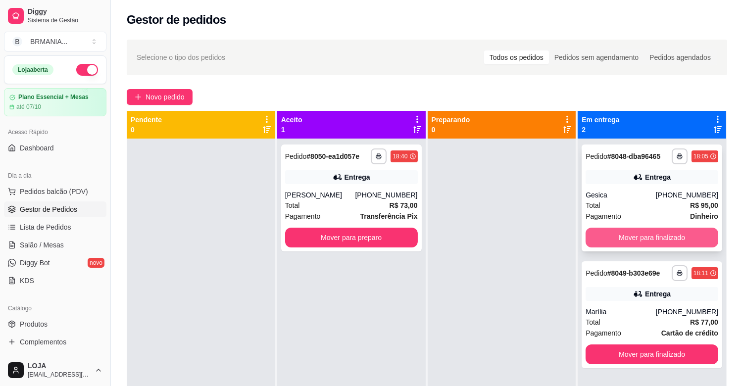
click at [647, 235] on button "Mover para finalizado" at bounding box center [651, 238] width 133 height 20
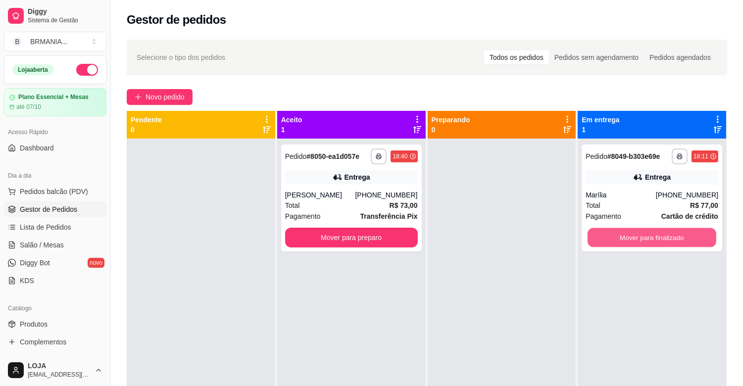
click at [647, 235] on button "Mover para finalizado" at bounding box center [651, 237] width 129 height 19
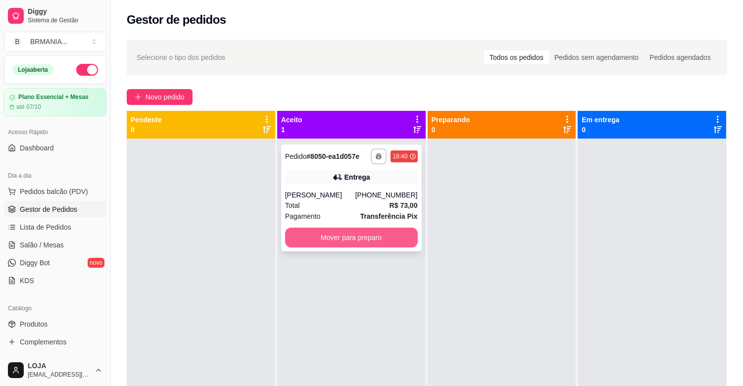
click at [376, 240] on button "Mover para preparo" at bounding box center [351, 238] width 133 height 20
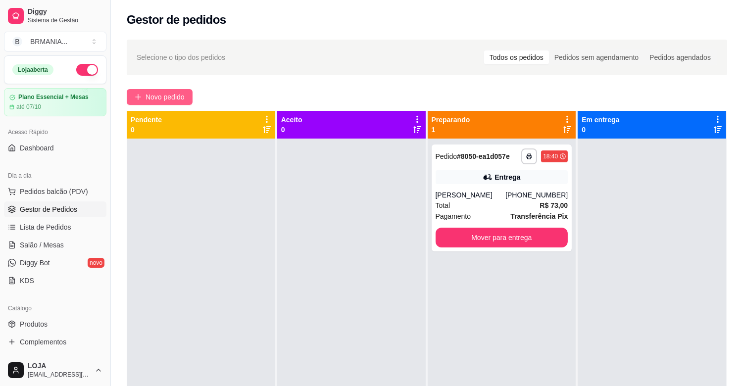
click at [182, 95] on span "Novo pedido" at bounding box center [164, 97] width 39 height 11
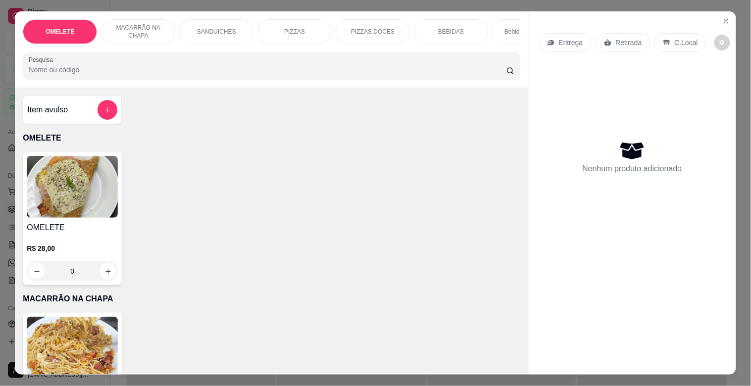
click at [457, 34] on div "BEBIDAS" at bounding box center [451, 31] width 74 height 25
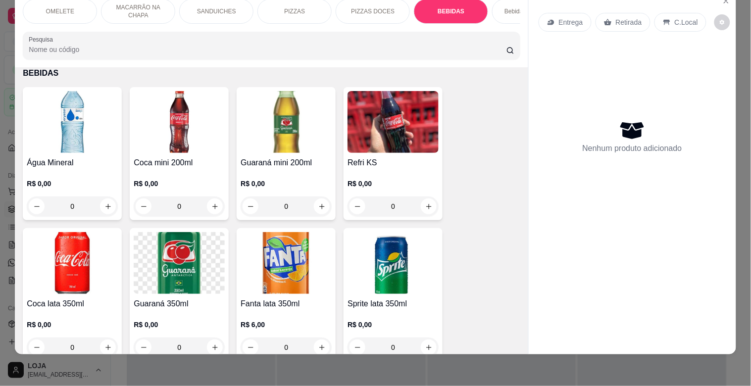
click at [96, 125] on img at bounding box center [72, 122] width 91 height 62
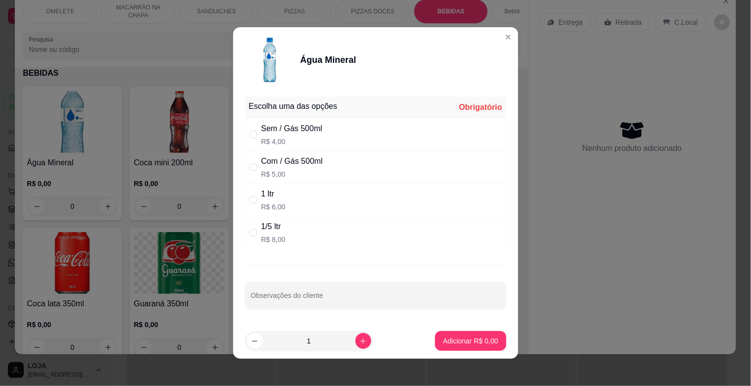
click at [276, 131] on div "Sem / Gás 500ml" at bounding box center [291, 129] width 61 height 12
radio input "true"
click at [452, 339] on p "Adicionar R$ 4,00" at bounding box center [470, 341] width 55 height 10
type input "1"
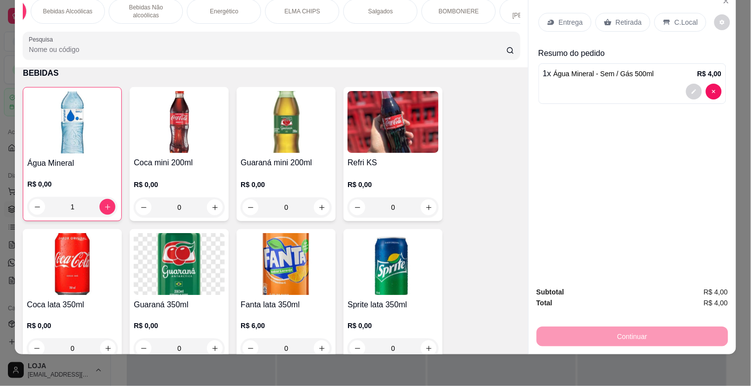
scroll to position [0, 462]
click at [369, 7] on p "Salgados" at bounding box center [380, 11] width 25 height 8
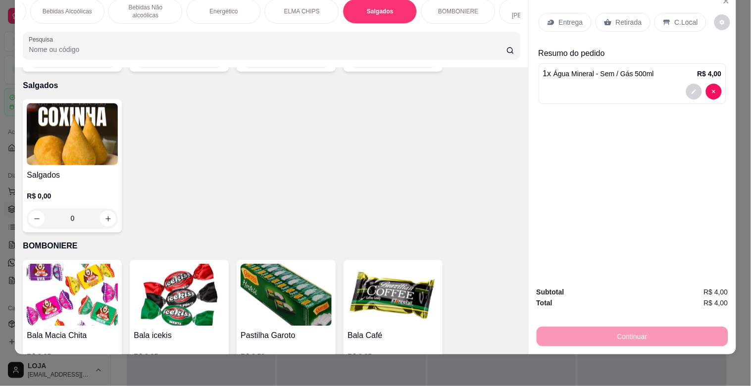
click at [75, 125] on img at bounding box center [72, 134] width 91 height 62
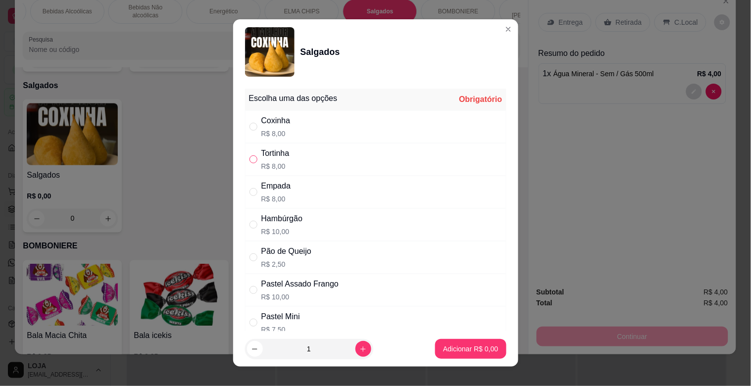
click at [250, 156] on input "" at bounding box center [253, 159] width 8 height 8
radio input "true"
click at [480, 351] on p "Adicionar R$ 8,00" at bounding box center [470, 349] width 55 height 10
type input "1"
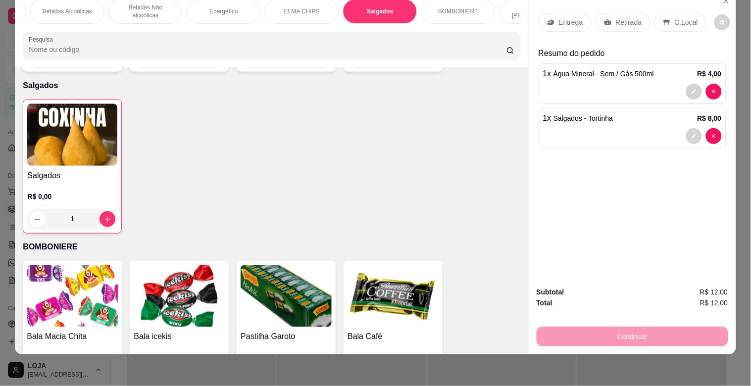
click at [458, 7] on p "BOMBONIERE" at bounding box center [458, 11] width 40 height 8
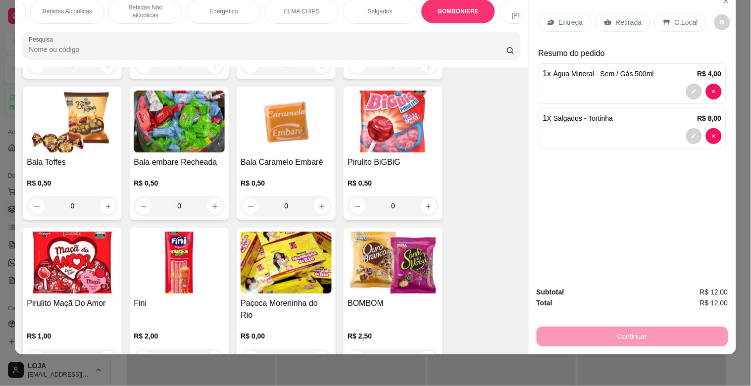
scroll to position [3565, 0]
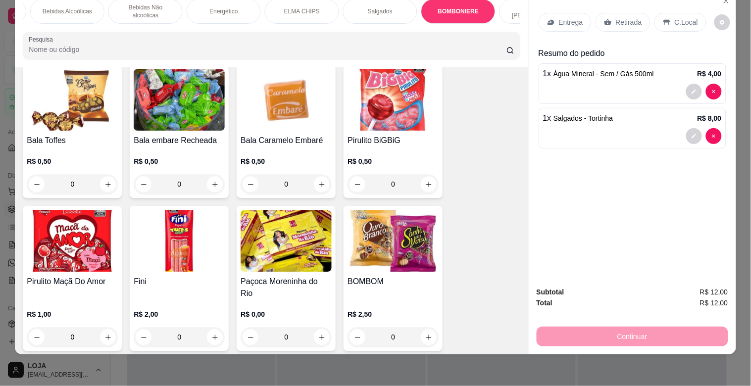
click at [383, 235] on img at bounding box center [392, 241] width 91 height 62
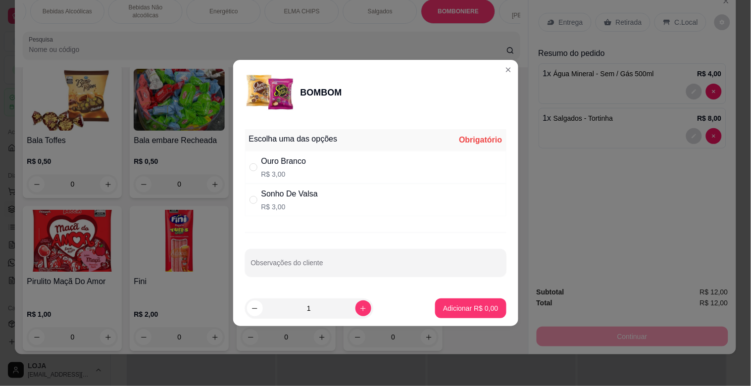
click at [258, 166] on div "" at bounding box center [255, 167] width 12 height 11
radio input "true"
click at [473, 309] on p "Adicionar R$ 3,00" at bounding box center [470, 307] width 53 height 9
type input "1"
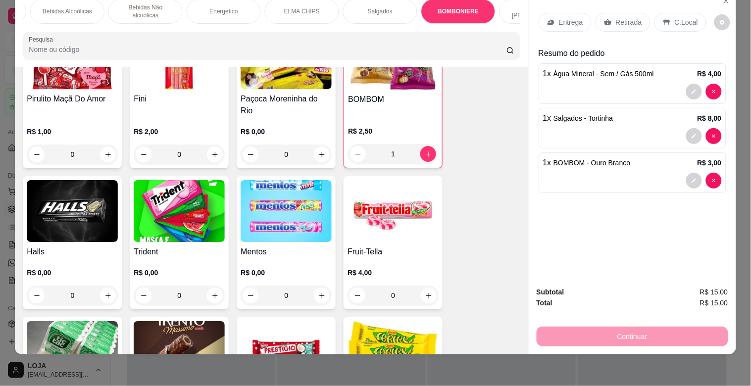
scroll to position [3763, 0]
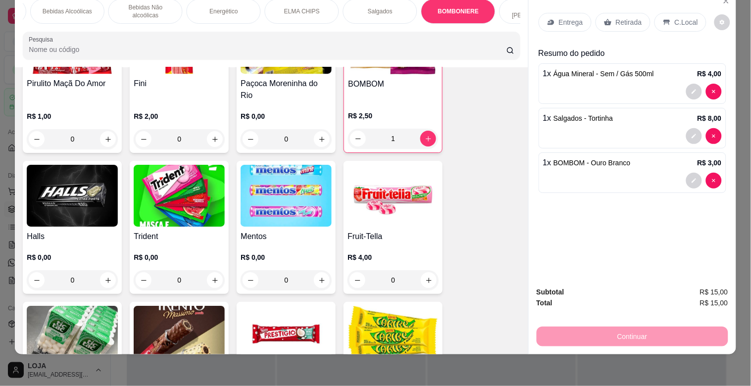
click at [189, 181] on img at bounding box center [179, 196] width 91 height 62
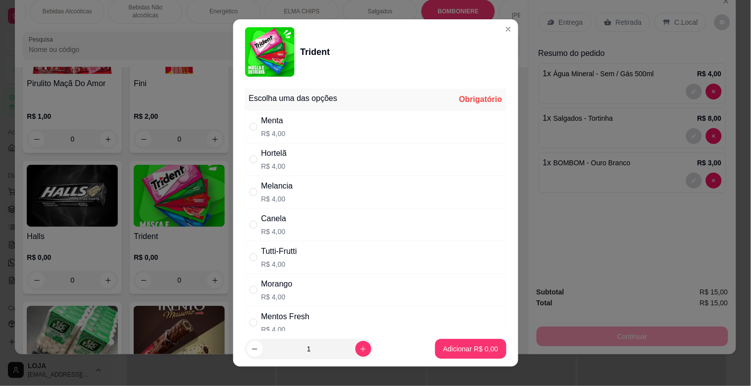
click at [302, 314] on div "Mentos Fresh" at bounding box center [285, 317] width 48 height 12
radio input "true"
click at [467, 349] on p "Adicionar R$ 4,00" at bounding box center [470, 348] width 53 height 9
type input "1"
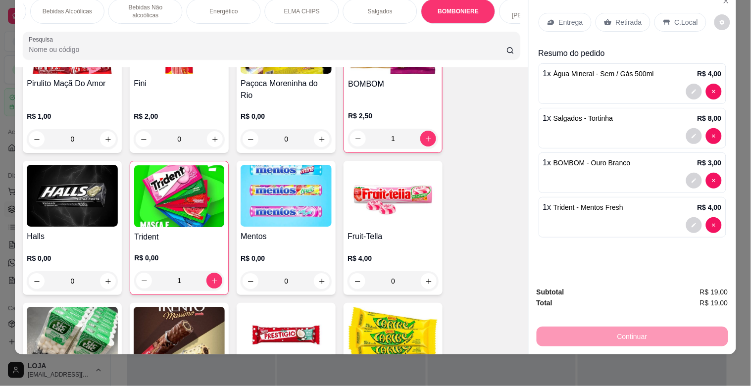
click at [616, 17] on p "Retirada" at bounding box center [629, 22] width 26 height 10
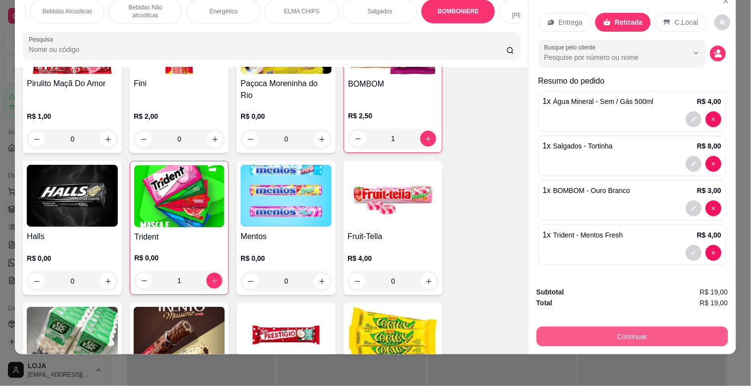
click at [614, 329] on button "Continuar" at bounding box center [631, 337] width 191 height 20
click at [578, 327] on button "Continuar" at bounding box center [631, 337] width 191 height 20
click at [563, 327] on button "Continuar" at bounding box center [632, 336] width 186 height 19
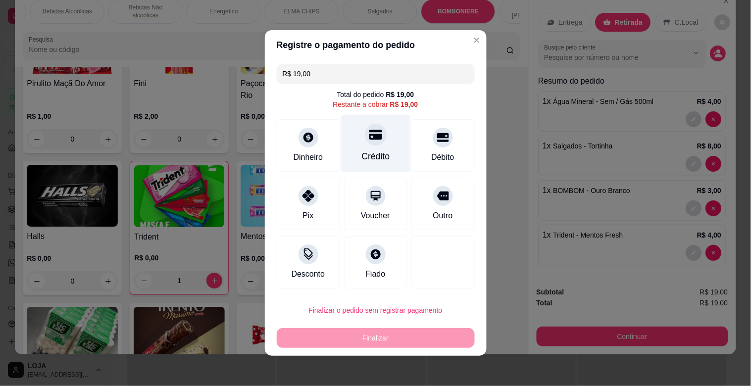
click at [383, 138] on div "Crédito" at bounding box center [375, 144] width 70 height 58
type input "R$ 0,00"
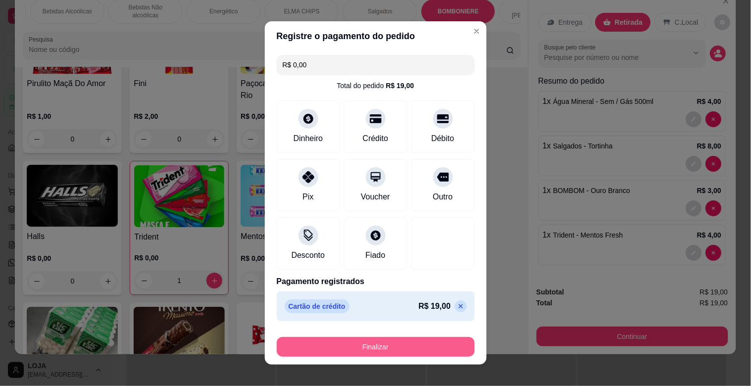
click at [406, 339] on button "Finalizar" at bounding box center [376, 347] width 198 height 20
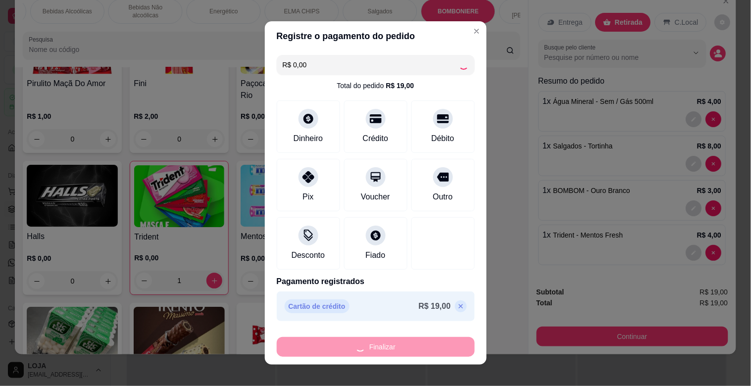
type input "0"
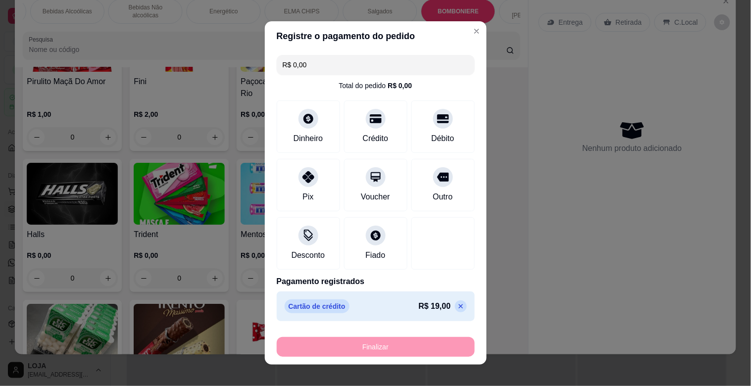
type input "-R$ 19,00"
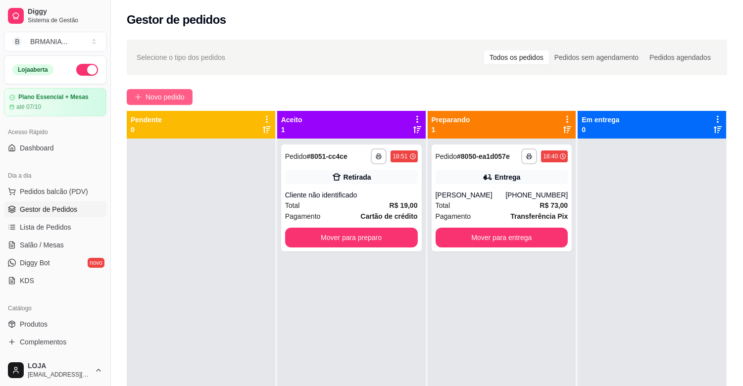
click at [179, 91] on button "Novo pedido" at bounding box center [160, 97] width 66 height 16
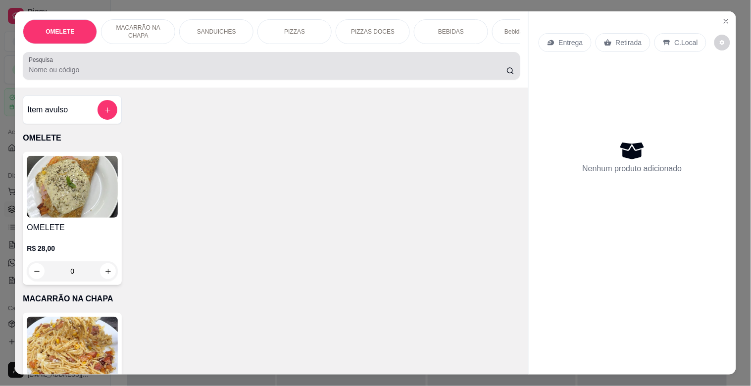
click at [155, 74] on input "Pesquisa" at bounding box center [267, 70] width 477 height 10
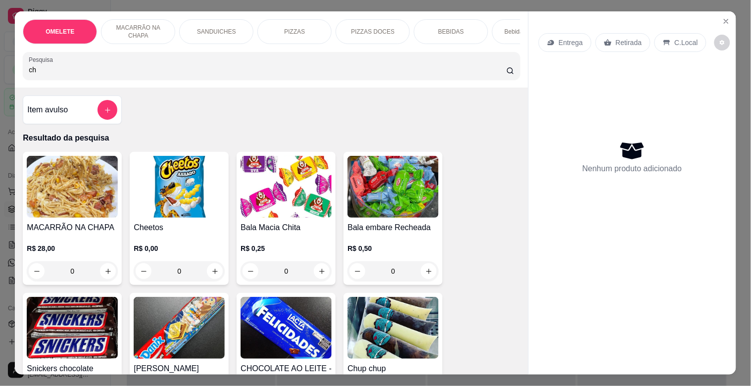
type input "ch"
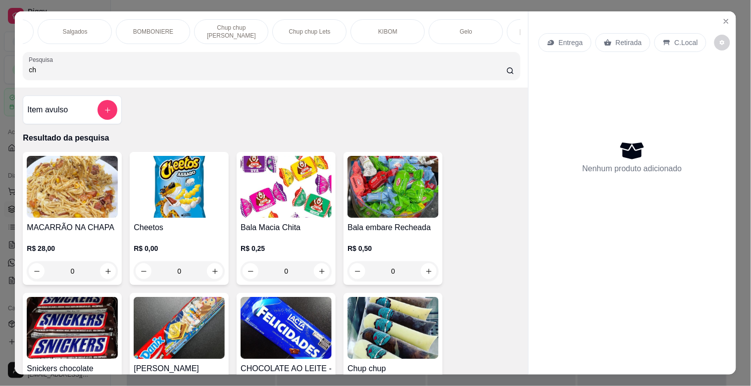
scroll to position [0, 769]
click at [329, 27] on div "Chup chup Lets" at bounding box center [307, 31] width 74 height 25
click at [329, 27] on div "OMELETE MACARRÃO NA CHAPA SANDUICHES PIZZAS PIZZAS DOCES BEBIDAS Bebidas Alcoól…" at bounding box center [271, 49] width 513 height 76
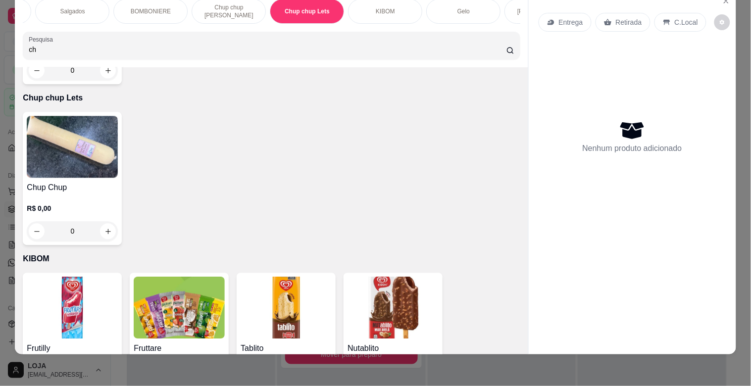
click at [53, 132] on img at bounding box center [72, 147] width 91 height 62
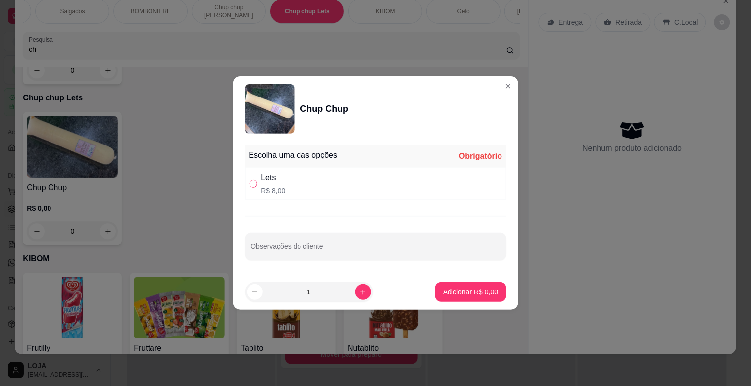
click at [250, 187] on input "" at bounding box center [253, 184] width 8 height 8
radio input "true"
click at [467, 292] on p "Adicionar R$ 8,00" at bounding box center [470, 291] width 53 height 9
type input "1"
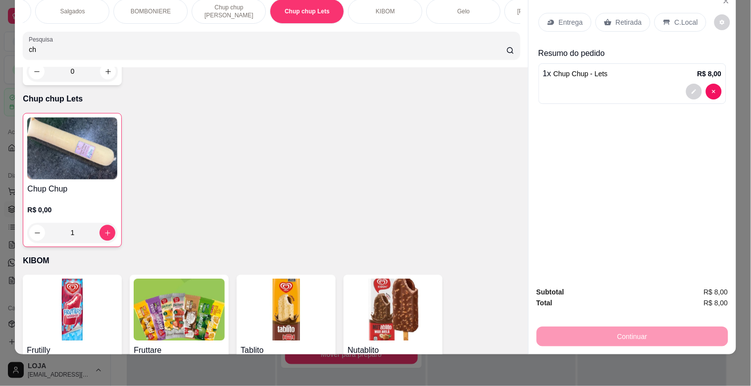
scroll to position [5446, 0]
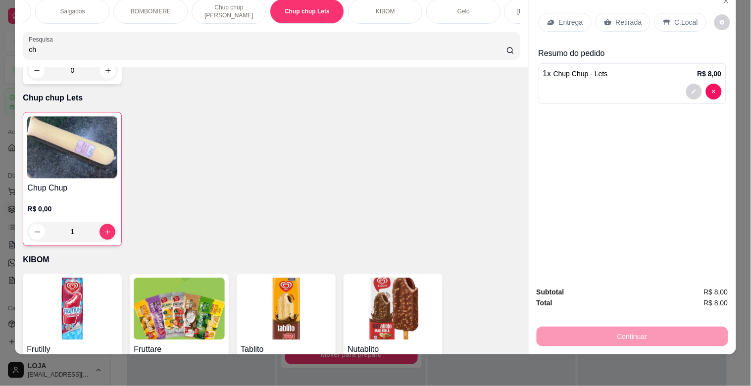
click at [169, 8] on div "BOMBONIERE" at bounding box center [150, 11] width 74 height 25
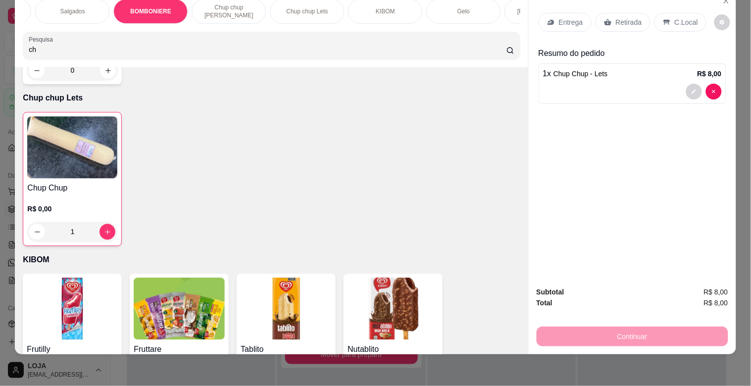
scroll to position [3843, 0]
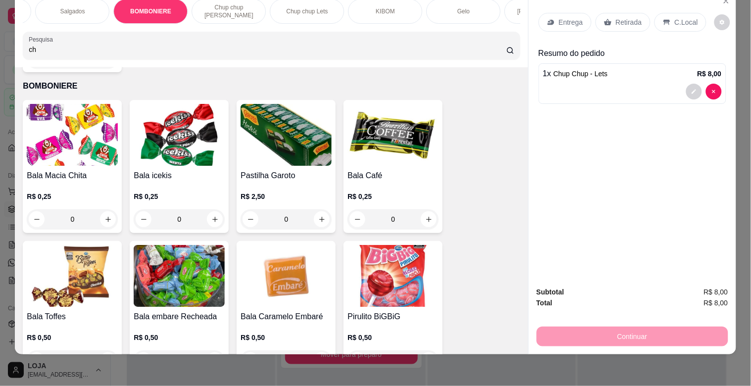
click at [515, 342] on div "Item avulso Resultado da pesquisa MACARRÃO NA CHAPA R$ 28,00 0 Cheetos R$ 0,00 …" at bounding box center [271, 210] width 513 height 286
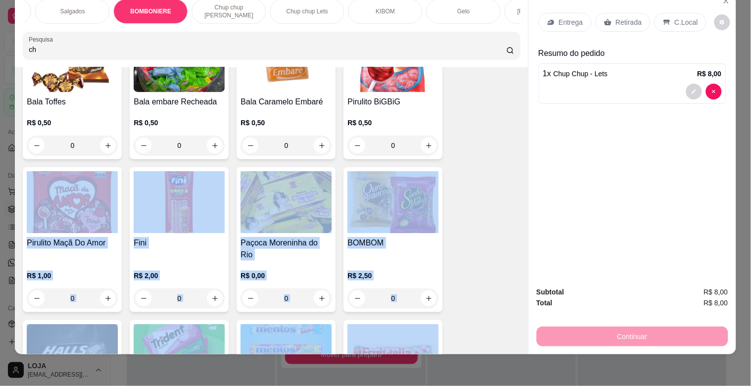
click at [515, 341] on div "Item avulso Resultado da pesquisa MACARRÃO NA CHAPA R$ 28,00 0 Cheetos R$ 0,00 …" at bounding box center [271, 210] width 513 height 286
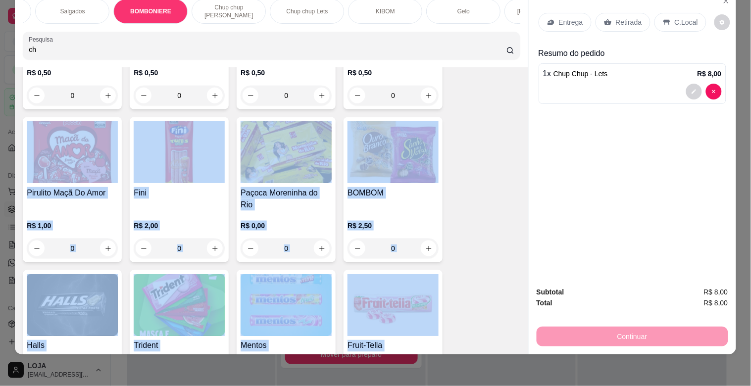
click at [515, 341] on div "Item avulso Resultado da pesquisa MACARRÃO NA CHAPA R$ 28,00 0 Cheetos R$ 0,00 …" at bounding box center [271, 210] width 513 height 286
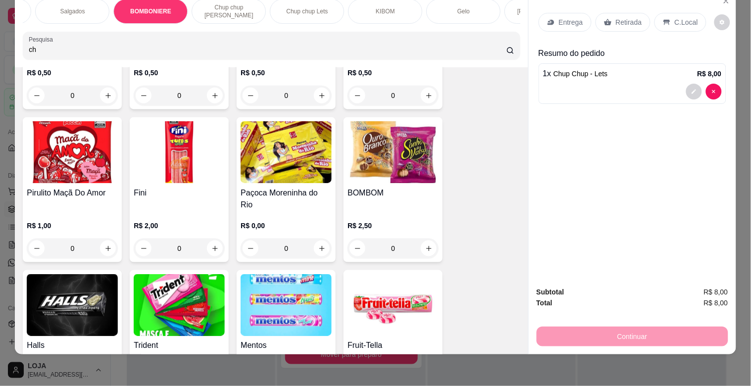
click at [515, 341] on div "Item avulso Resultado da pesquisa MACARRÃO NA CHAPA R$ 28,00 0 Cheetos R$ 0,00 …" at bounding box center [271, 210] width 513 height 286
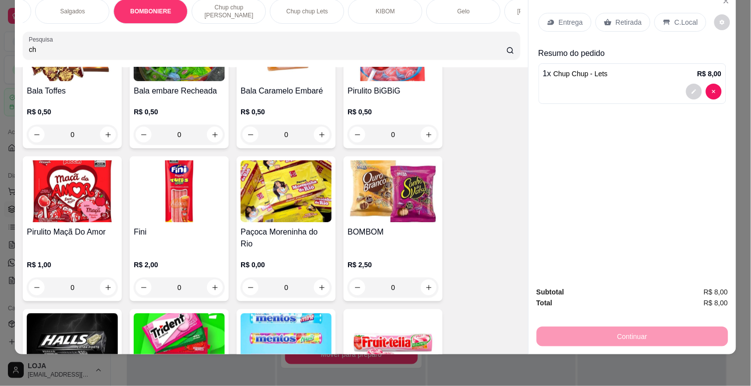
scroll to position [4064, 0]
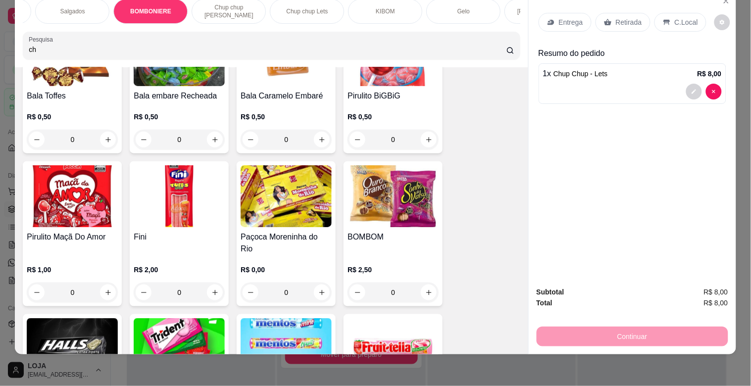
click at [311, 231] on h4 "Paçoca Moreninha do Rio" at bounding box center [285, 243] width 91 height 24
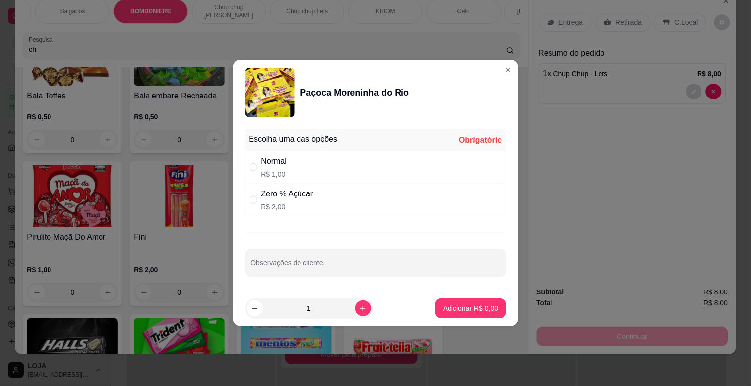
click at [269, 194] on div "Zero % Açúcar" at bounding box center [287, 194] width 52 height 12
radio input "true"
click at [458, 311] on p "Adicionar R$ 2,00" at bounding box center [470, 307] width 53 height 9
type input "1"
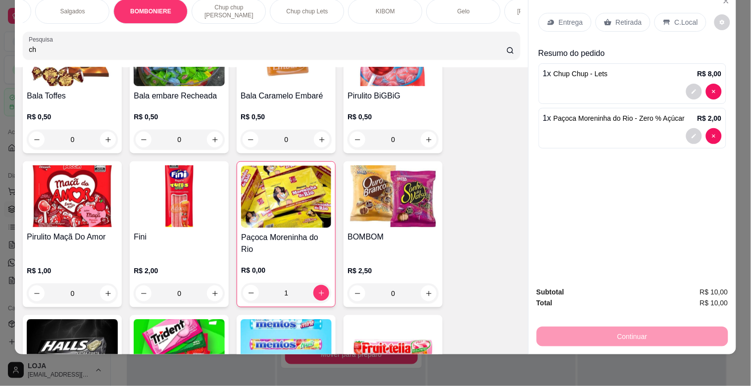
click at [636, 15] on div "Retirada" at bounding box center [622, 22] width 55 height 19
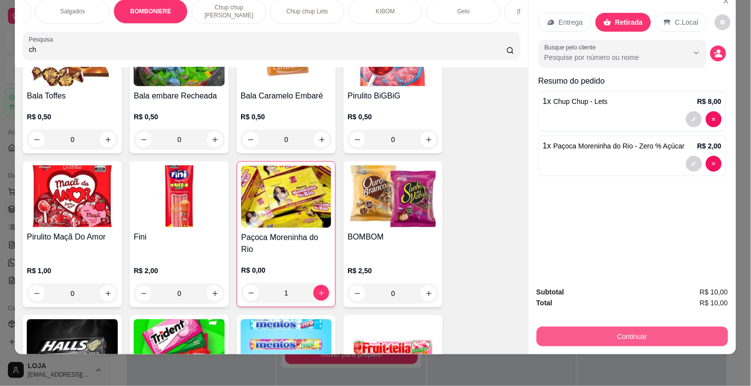
click at [669, 333] on button "Continuar" at bounding box center [631, 337] width 191 height 20
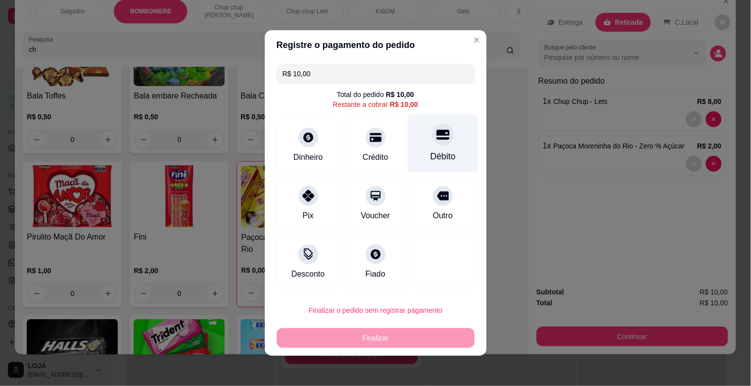
click at [427, 148] on div "Débito" at bounding box center [443, 144] width 70 height 58
type input "R$ 0,00"
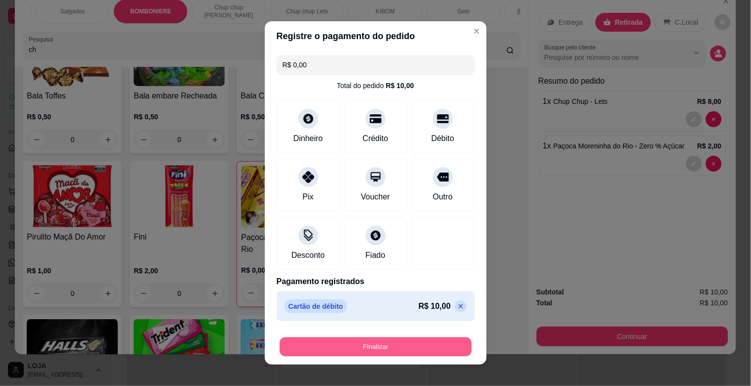
click at [365, 344] on button "Finalizar" at bounding box center [376, 346] width 192 height 19
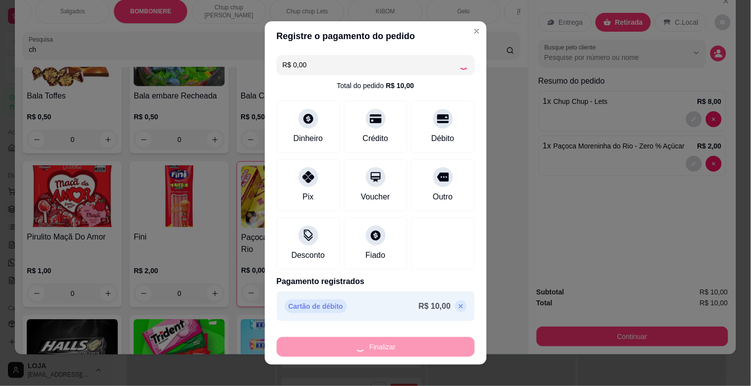
type input "0"
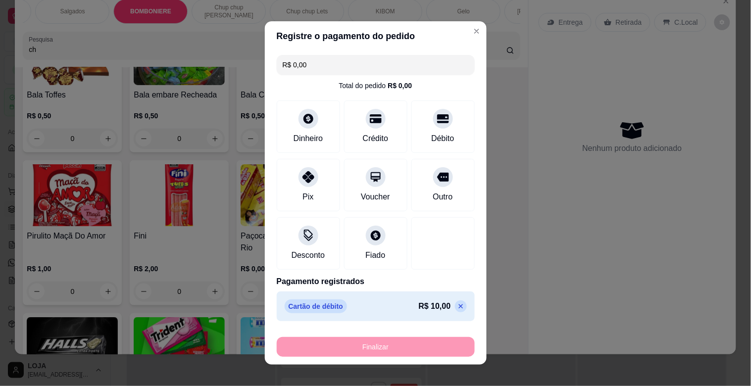
type input "-R$ 10,00"
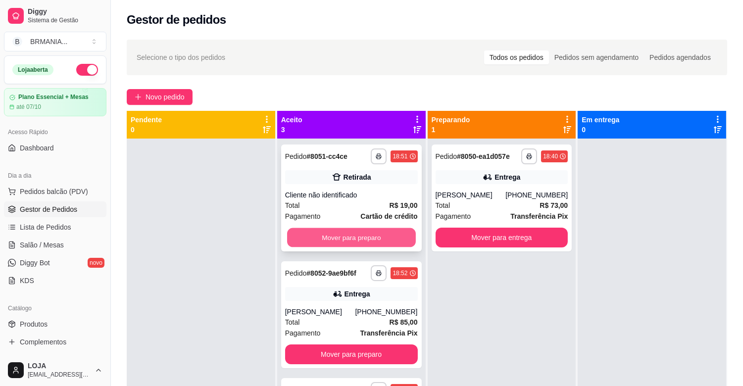
click at [347, 231] on button "Mover para preparo" at bounding box center [351, 237] width 129 height 19
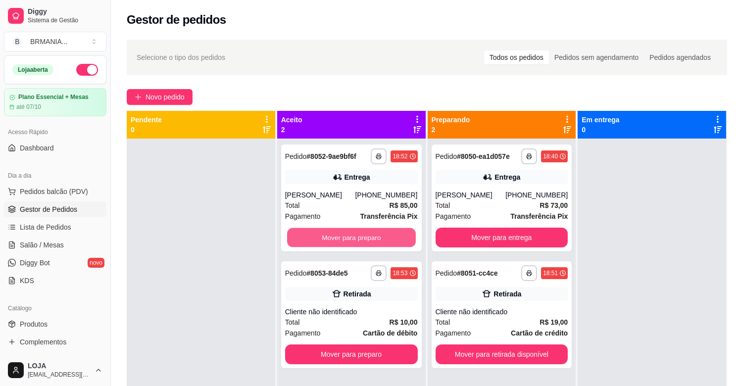
click at [347, 231] on button "Mover para preparo" at bounding box center [351, 237] width 129 height 19
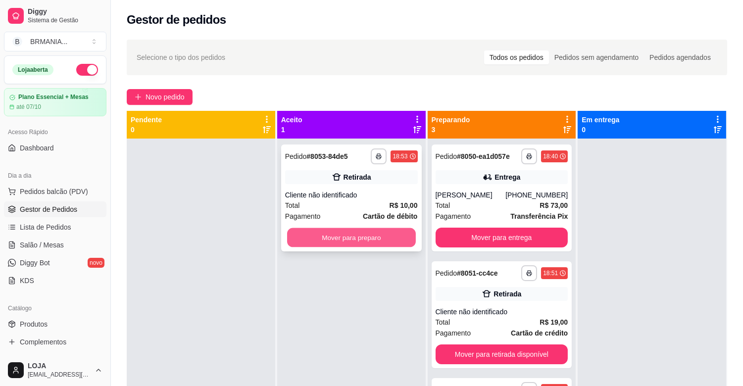
click at [335, 244] on button "Mover para preparo" at bounding box center [351, 237] width 129 height 19
click at [346, 235] on button "Mover para preparo" at bounding box center [351, 238] width 133 height 20
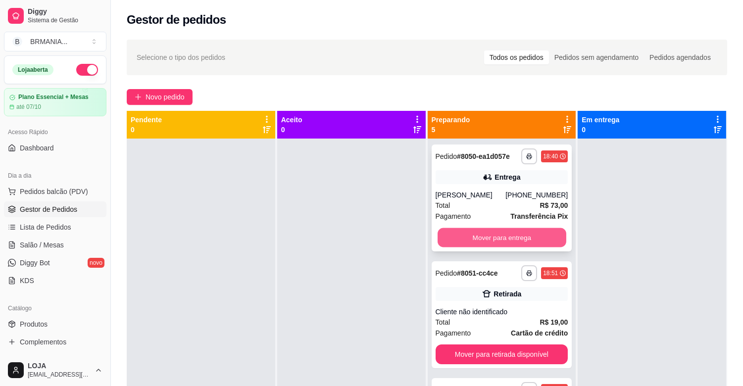
click at [464, 233] on button "Mover para entrega" at bounding box center [501, 237] width 129 height 19
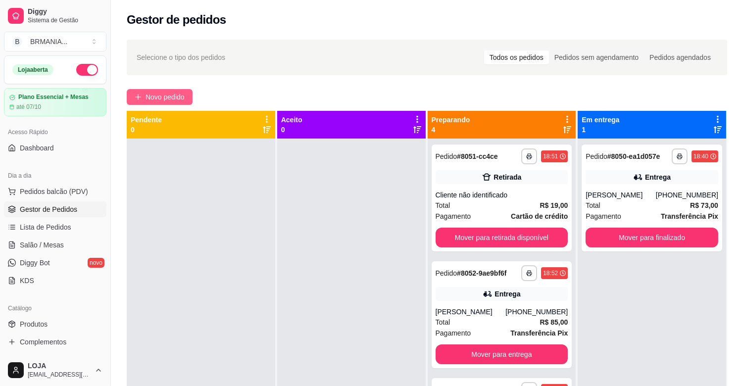
click at [157, 92] on span "Novo pedido" at bounding box center [164, 97] width 39 height 11
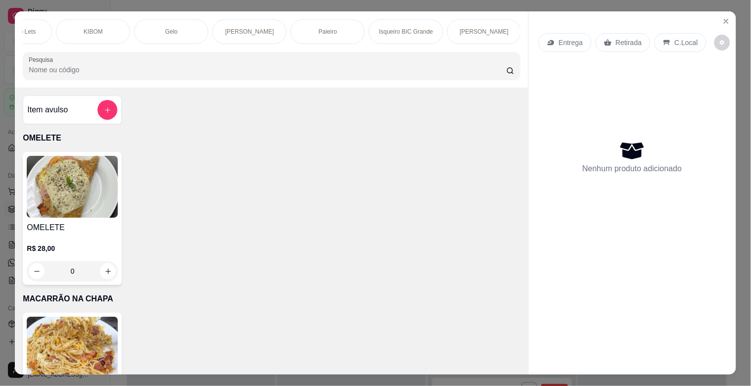
scroll to position [0, 1062]
click at [243, 31] on p "[PERSON_NAME]" at bounding box center [249, 32] width 49 height 8
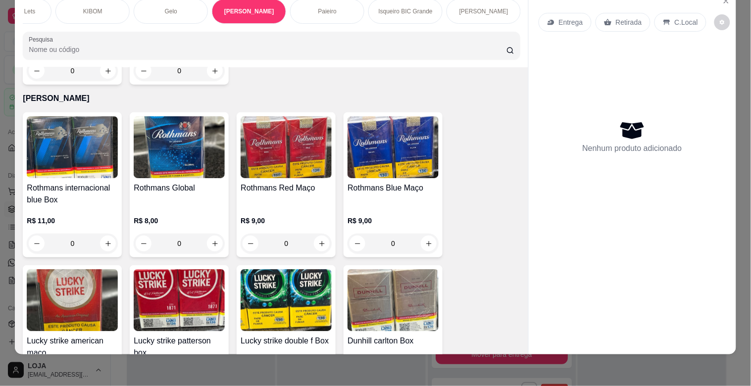
click at [362, 269] on img at bounding box center [392, 300] width 91 height 62
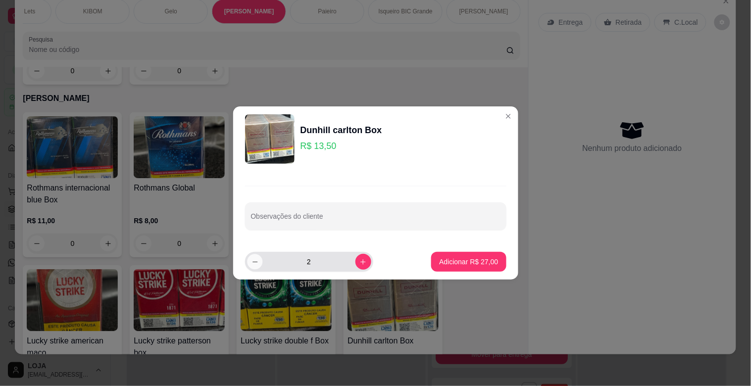
click at [251, 259] on icon "decrease-product-quantity" at bounding box center [254, 261] width 7 height 7
type input "1"
click at [434, 253] on button "Adicionar R$ 13,50" at bounding box center [468, 262] width 75 height 20
type input "1"
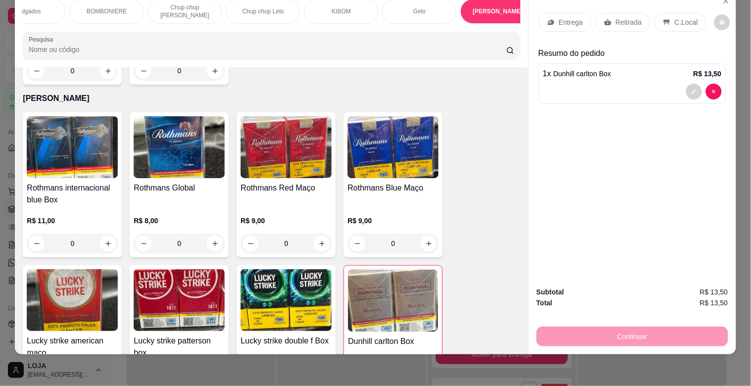
scroll to position [0, 798]
click at [130, 7] on div "BOMBONIERE" at bounding box center [122, 11] width 74 height 25
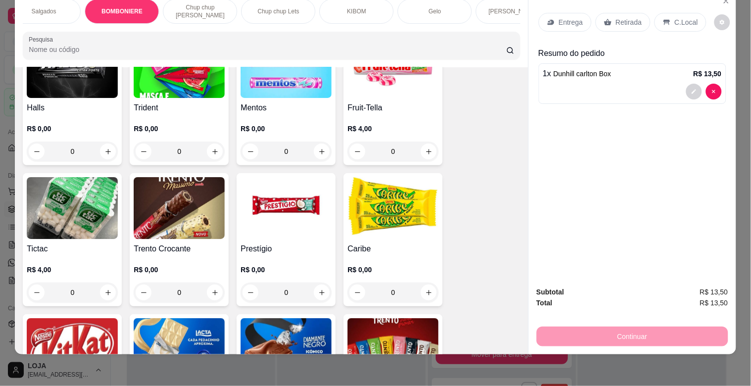
scroll to position [3893, 0]
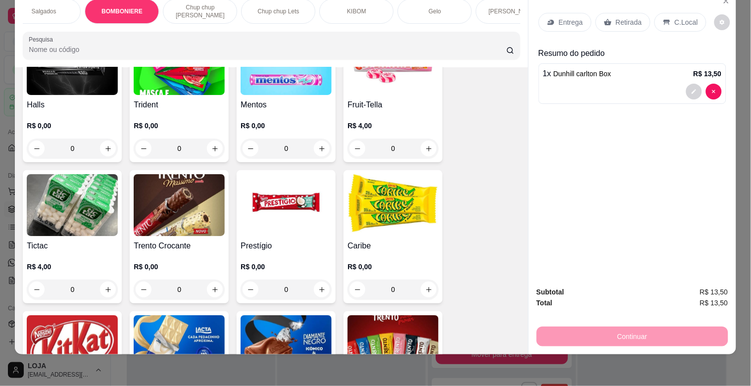
click at [373, 184] on img at bounding box center [392, 205] width 91 height 62
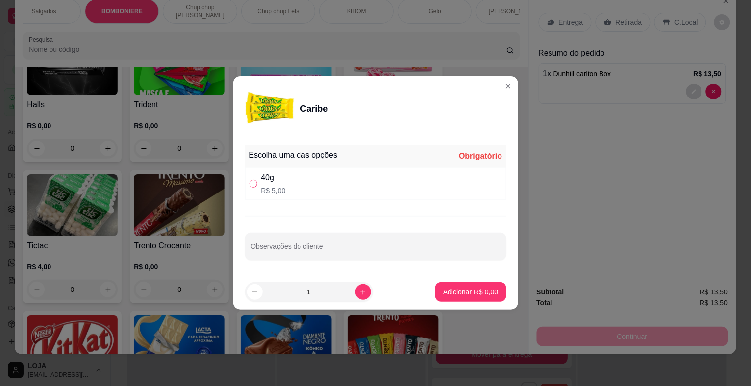
click at [252, 186] on input "" at bounding box center [253, 184] width 8 height 8
radio input "true"
click at [435, 295] on button "Adicionar R$ 5,00" at bounding box center [470, 292] width 71 height 20
type input "1"
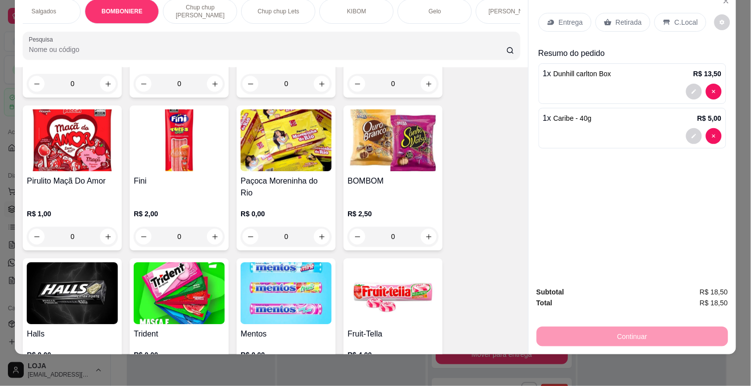
scroll to position [3662, 0]
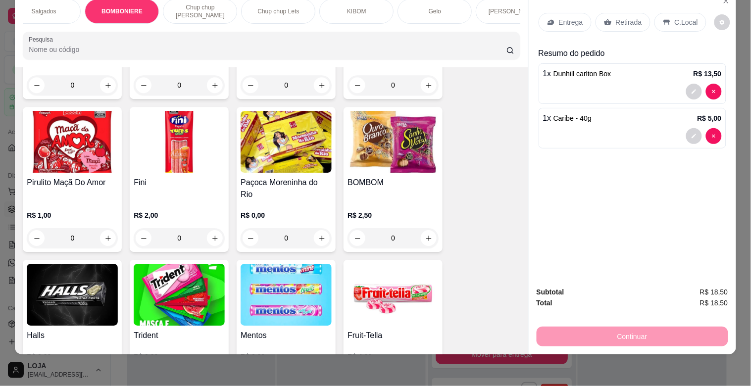
click at [384, 142] on img at bounding box center [392, 142] width 91 height 62
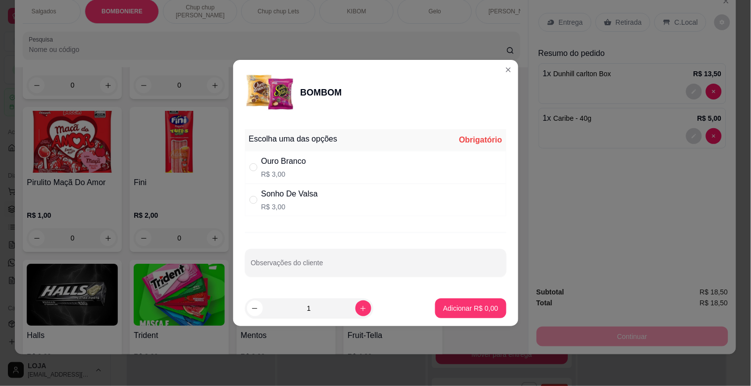
click at [261, 196] on div "Sonho De Valsa" at bounding box center [289, 194] width 56 height 12
radio input "true"
click at [453, 303] on button "Adicionar R$ 3,00" at bounding box center [470, 308] width 71 height 20
type input "1"
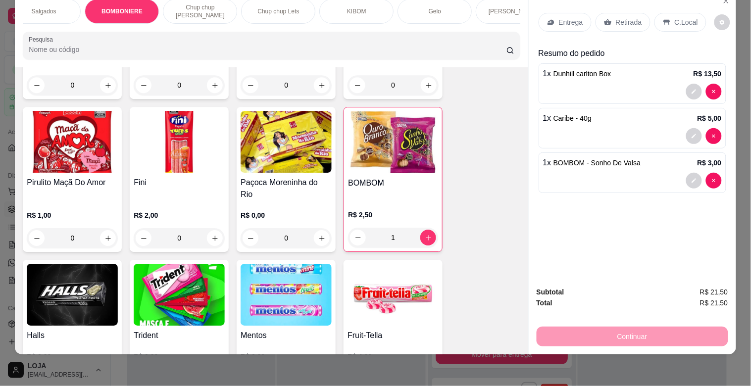
click at [80, 274] on img at bounding box center [72, 295] width 91 height 62
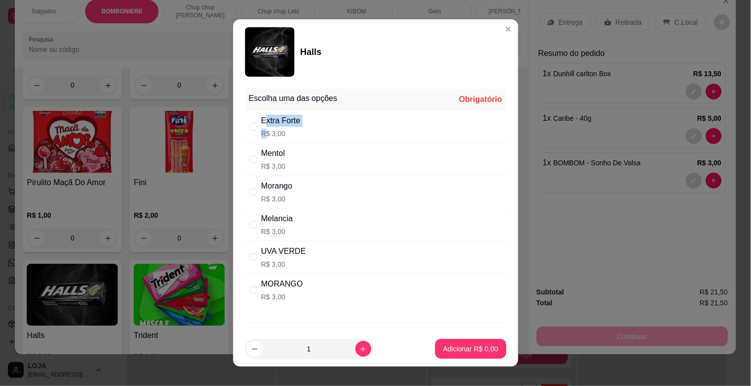
click at [261, 126] on div "Extra Forte R$ 3,00" at bounding box center [280, 127] width 39 height 24
radio input "true"
click at [464, 350] on p "Adicionar R$ 3,00" at bounding box center [470, 349] width 55 height 10
type input "1"
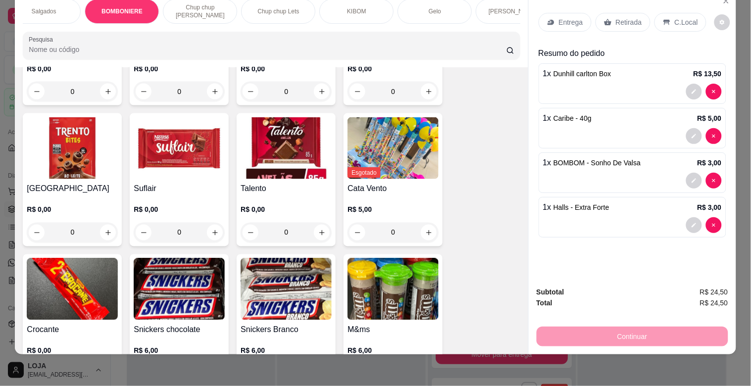
scroll to position [4256, 0]
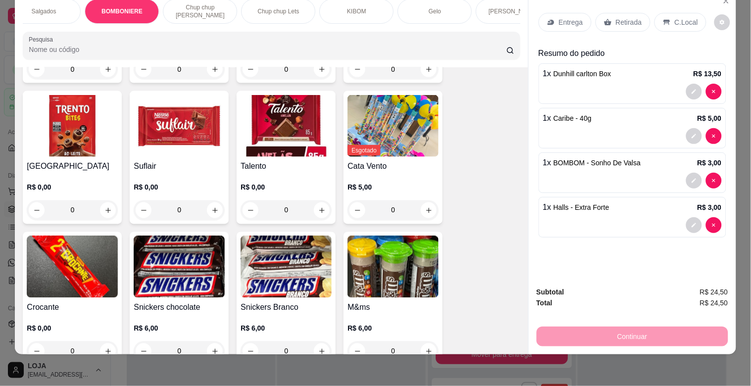
click at [49, 252] on img at bounding box center [72, 267] width 91 height 62
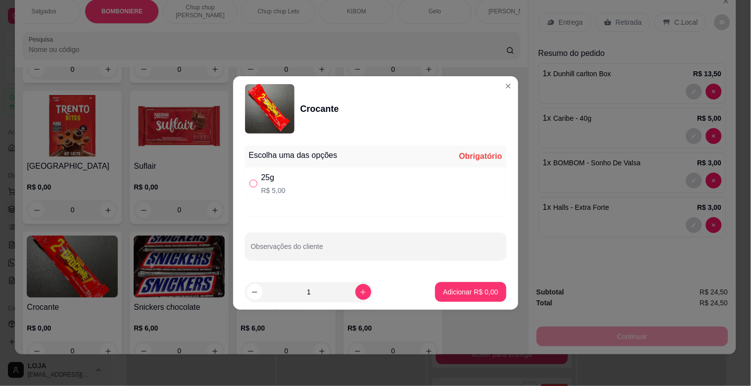
click at [254, 185] on input "" at bounding box center [253, 184] width 8 height 8
radio input "true"
click at [466, 291] on p "Adicionar R$ 5,00" at bounding box center [470, 292] width 55 height 10
type input "1"
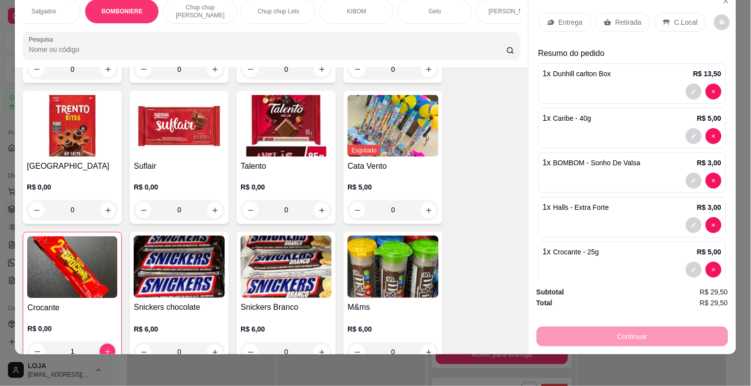
click at [627, 21] on div "Retirada" at bounding box center [622, 22] width 55 height 19
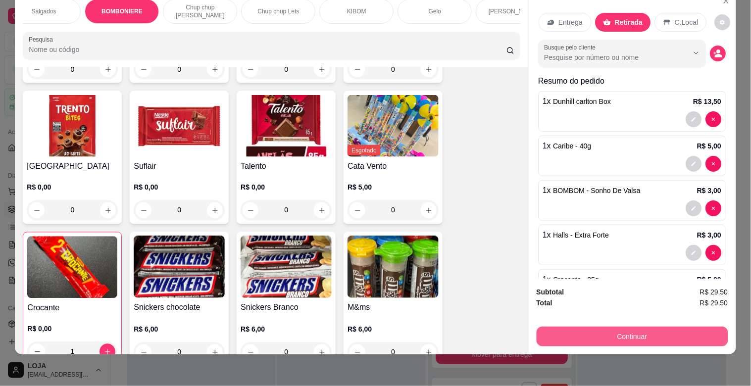
click at [644, 332] on button "Continuar" at bounding box center [631, 337] width 191 height 20
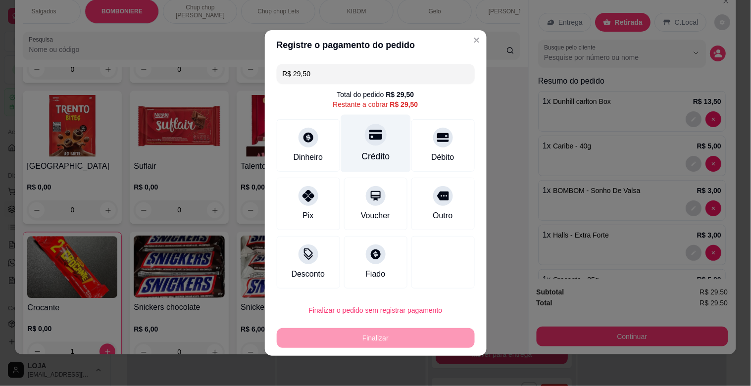
click at [366, 144] on div at bounding box center [376, 135] width 22 height 22
type input "R$ 0,00"
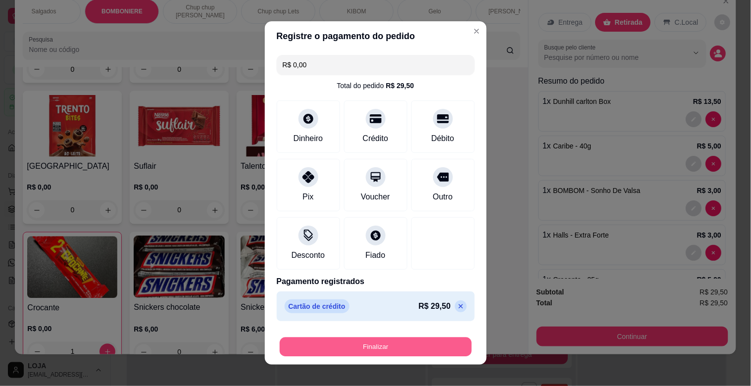
click at [393, 345] on button "Finalizar" at bounding box center [376, 346] width 192 height 19
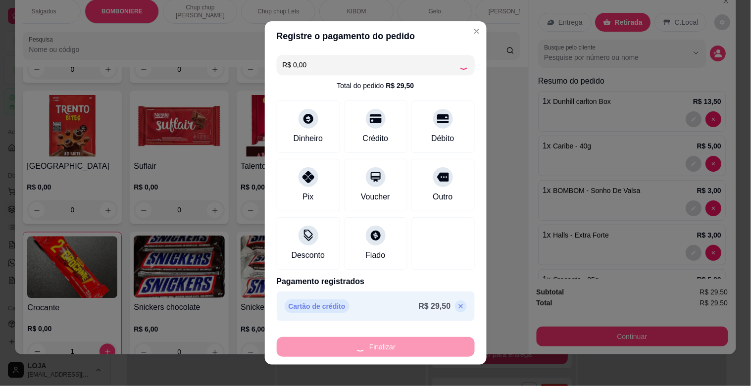
type input "0"
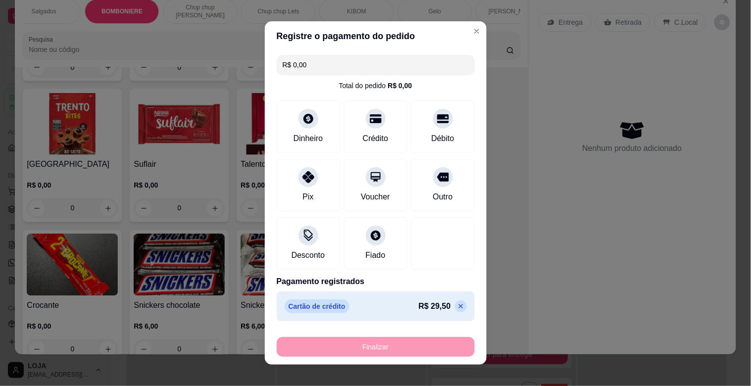
type input "-R$ 29,50"
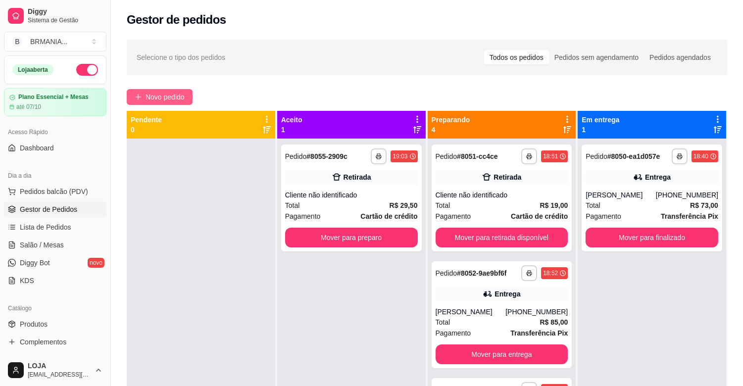
click at [169, 100] on span "Novo pedido" at bounding box center [164, 97] width 39 height 11
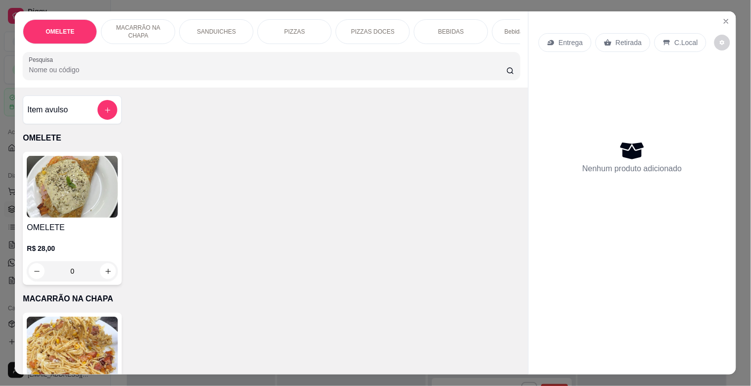
click at [510, 35] on div "Bebidas Alcoólicas" at bounding box center [529, 31] width 74 height 25
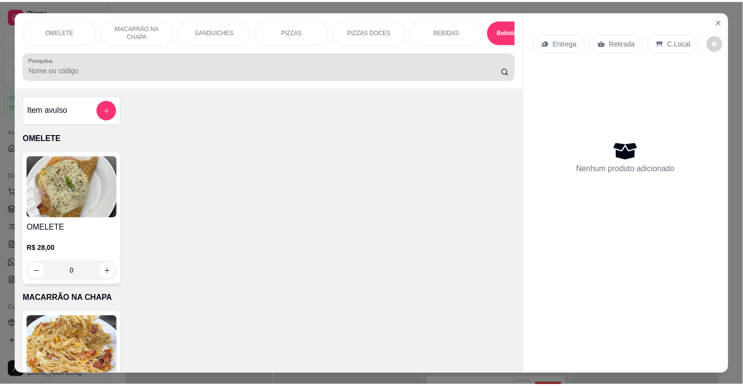
scroll to position [24, 0]
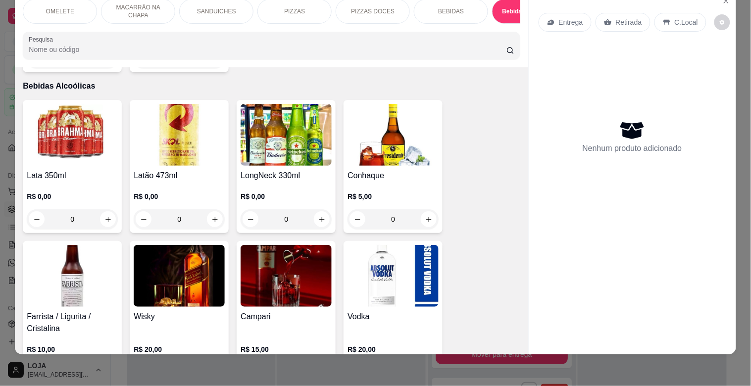
click at [89, 150] on img at bounding box center [72, 135] width 91 height 62
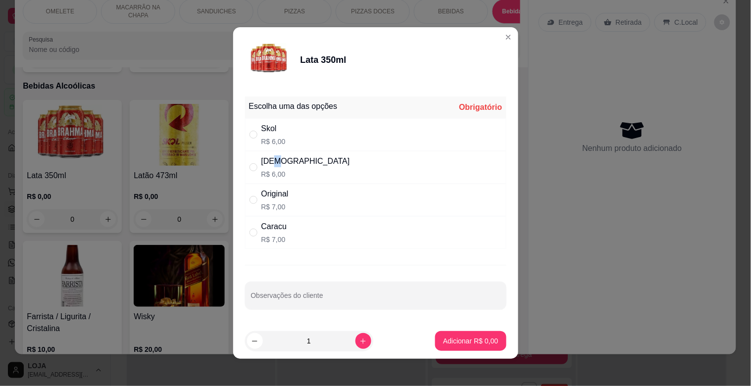
click at [272, 160] on div "[DEMOGRAPHIC_DATA]" at bounding box center [305, 161] width 89 height 12
radio input "true"
click at [467, 352] on footer "1 Adicionar R$ 6,00" at bounding box center [375, 341] width 285 height 36
click at [459, 341] on p "Adicionar R$ 6,00" at bounding box center [470, 341] width 55 height 10
type input "1"
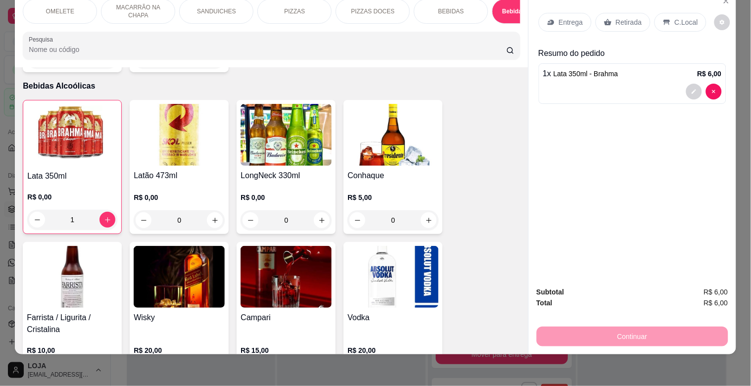
click at [621, 17] on p "Retirada" at bounding box center [629, 22] width 26 height 10
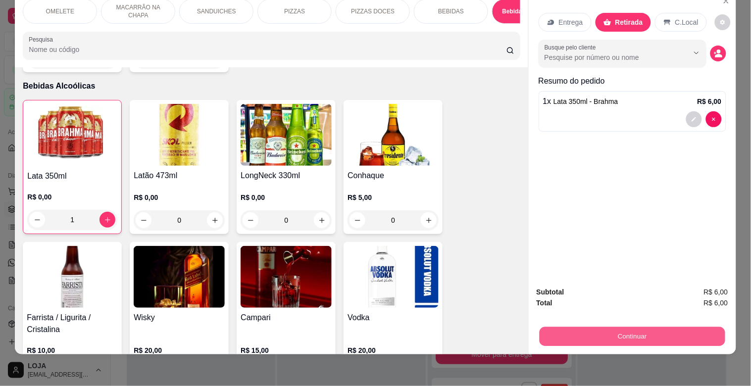
click at [639, 327] on button "Continuar" at bounding box center [632, 336] width 186 height 19
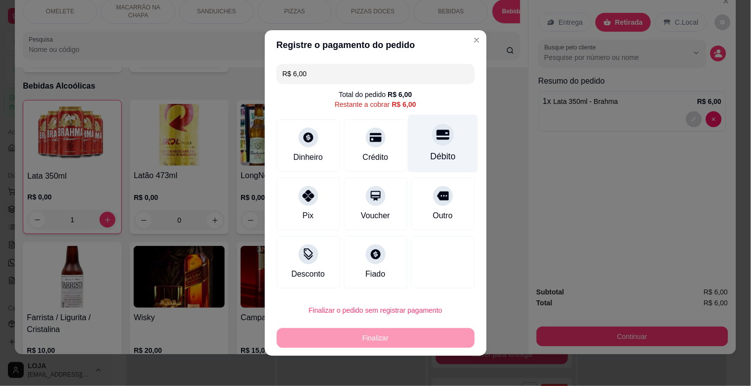
click at [424, 144] on div "Débito" at bounding box center [443, 144] width 70 height 58
type input "R$ 0,00"
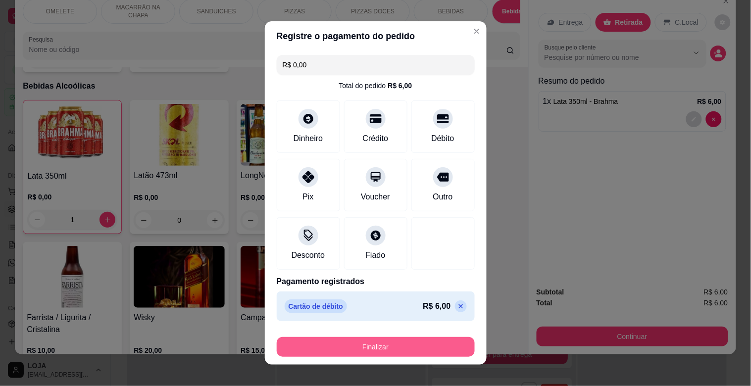
click at [385, 349] on button "Finalizar" at bounding box center [376, 347] width 198 height 20
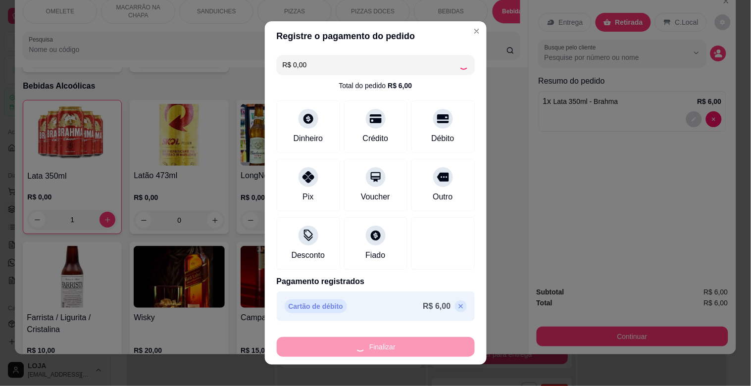
type input "0"
type input "-R$ 6,00"
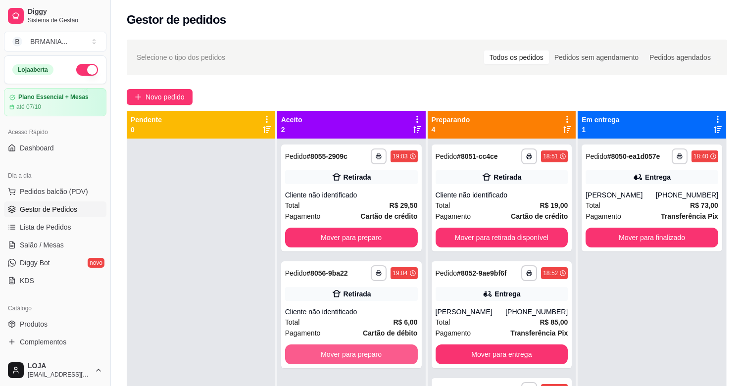
scroll to position [27, 0]
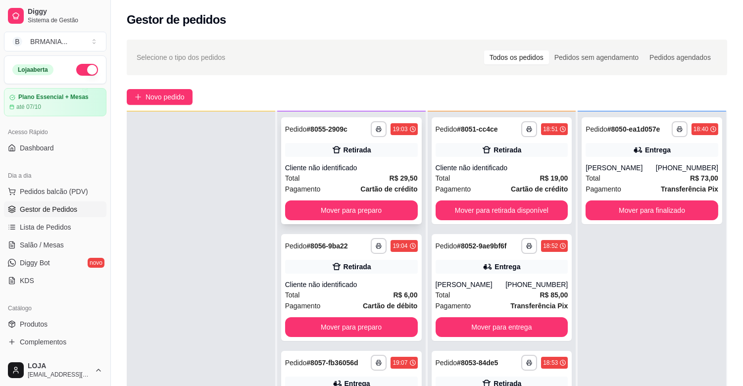
click at [354, 221] on div "**********" at bounding box center [351, 170] width 141 height 107
click at [369, 211] on button "Mover para preparo" at bounding box center [351, 210] width 133 height 20
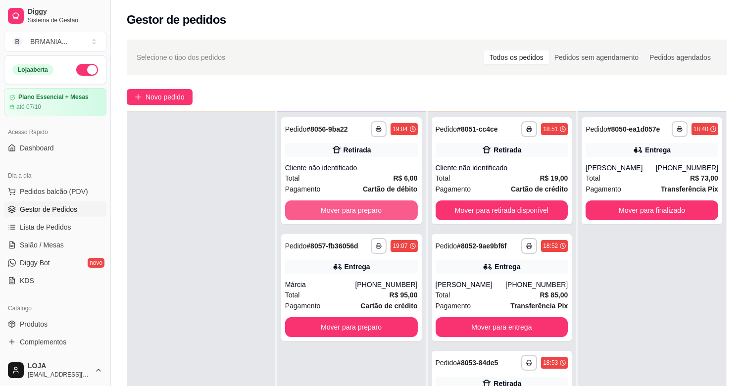
click at [369, 211] on button "Mover para preparo" at bounding box center [351, 210] width 133 height 20
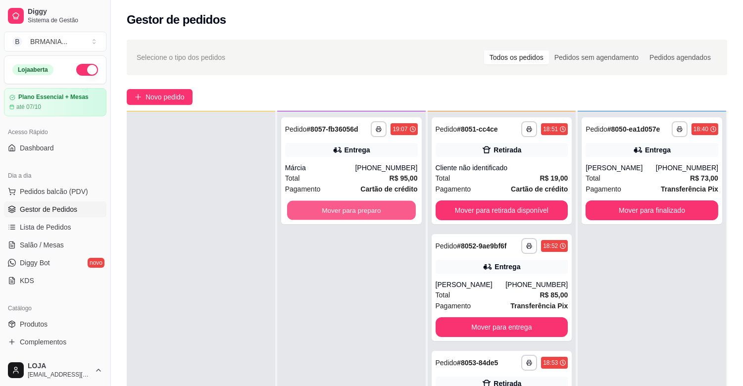
click at [369, 211] on button "Mover para preparo" at bounding box center [351, 210] width 129 height 19
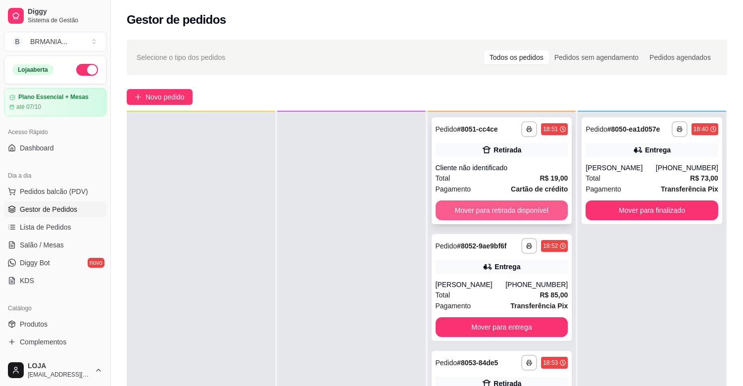
click at [514, 216] on button "Mover para retirada disponível" at bounding box center [501, 210] width 133 height 20
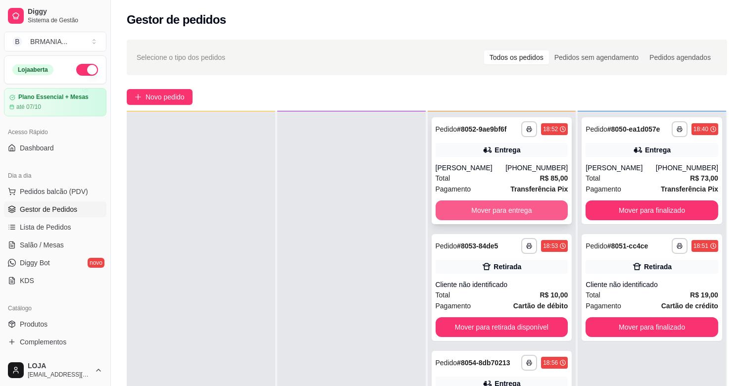
click at [513, 212] on button "Mover para entrega" at bounding box center [501, 210] width 133 height 20
click at [513, 212] on div "Mover para entrega" at bounding box center [501, 210] width 133 height 20
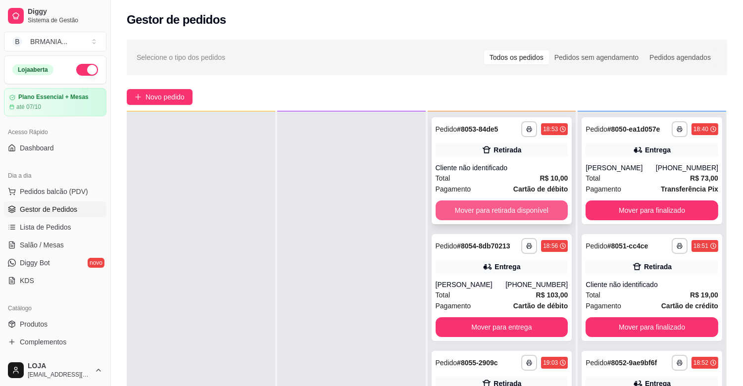
click at [518, 206] on button "Mover para retirada disponível" at bounding box center [501, 210] width 133 height 20
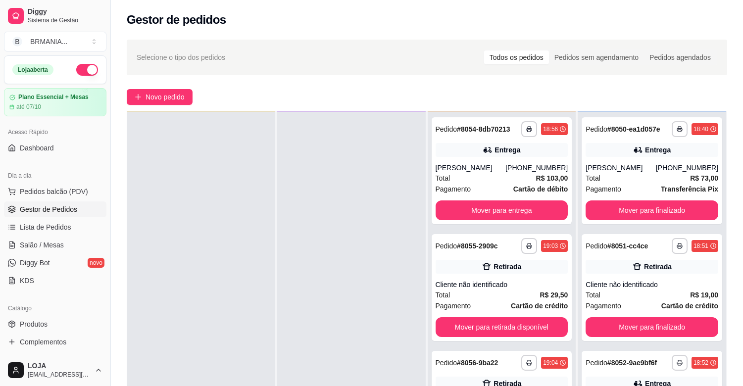
click at [518, 206] on div "**********" at bounding box center [501, 170] width 141 height 107
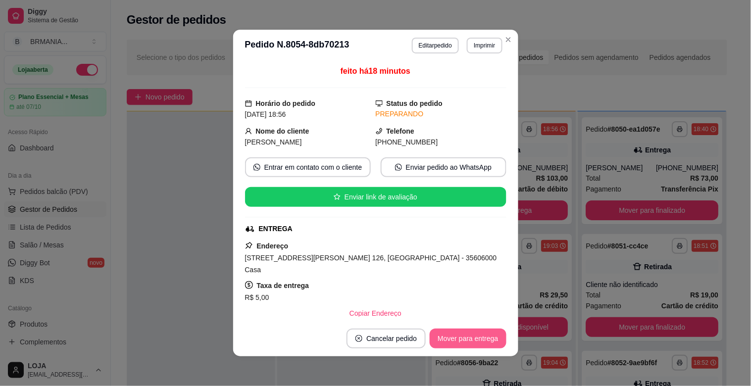
click at [489, 332] on button "Mover para entrega" at bounding box center [467, 339] width 76 height 20
click at [489, 332] on div "Mover para entrega" at bounding box center [467, 339] width 76 height 20
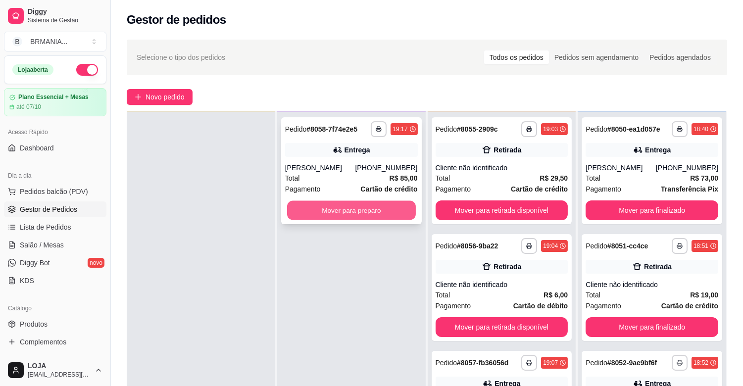
click at [354, 209] on button "Mover para preparo" at bounding box center [351, 210] width 129 height 19
click at [334, 208] on button "Mover para preparo" at bounding box center [351, 210] width 129 height 19
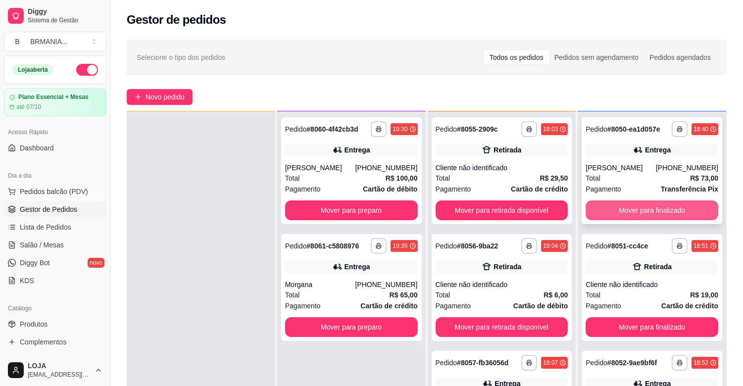
click at [609, 211] on button "Mover para finalizado" at bounding box center [651, 210] width 133 height 20
click at [609, 211] on div "Mover para finalizado" at bounding box center [651, 210] width 133 height 20
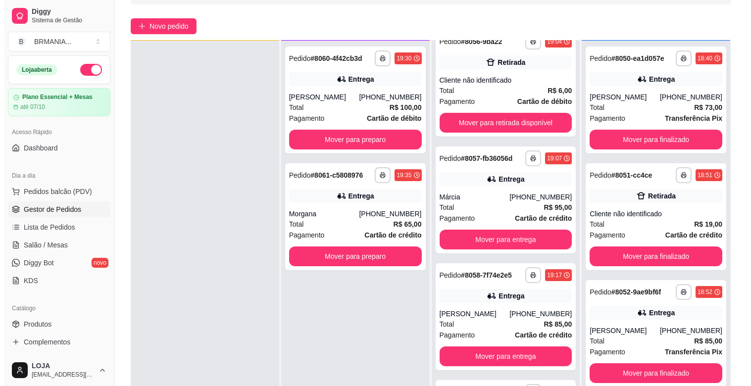
scroll to position [139, 0]
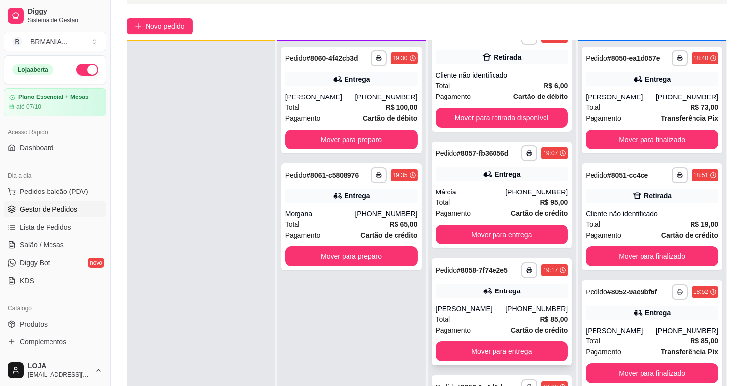
click at [459, 311] on div "[PERSON_NAME]" at bounding box center [470, 309] width 70 height 10
click at [481, 179] on div "Entrega" at bounding box center [501, 174] width 133 height 14
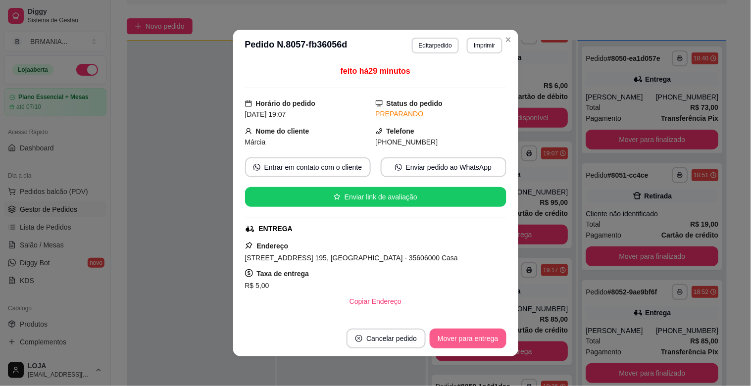
click at [454, 342] on button "Mover para entrega" at bounding box center [467, 339] width 76 height 20
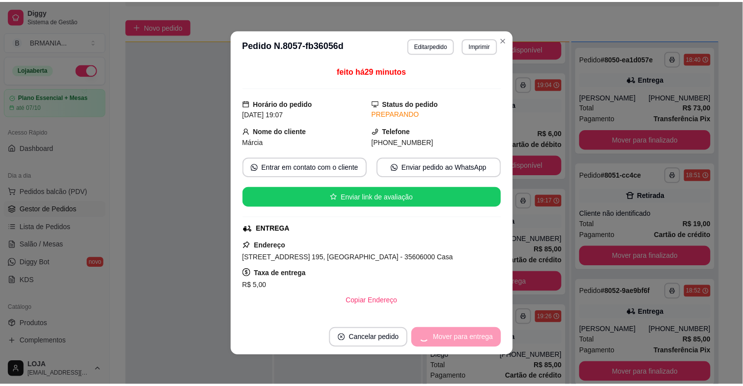
scroll to position [91, 0]
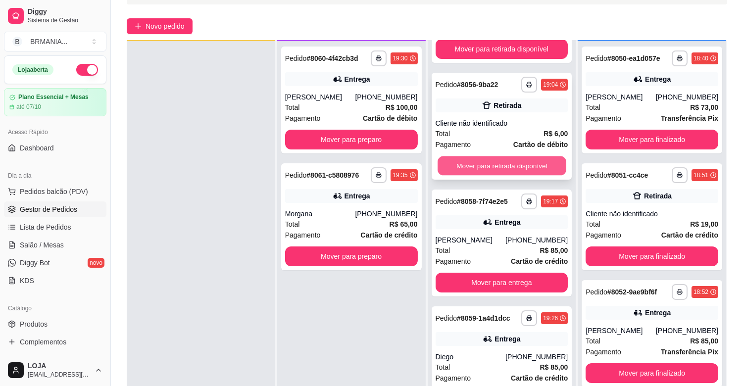
click at [540, 161] on button "Mover para retirada disponível" at bounding box center [501, 165] width 129 height 19
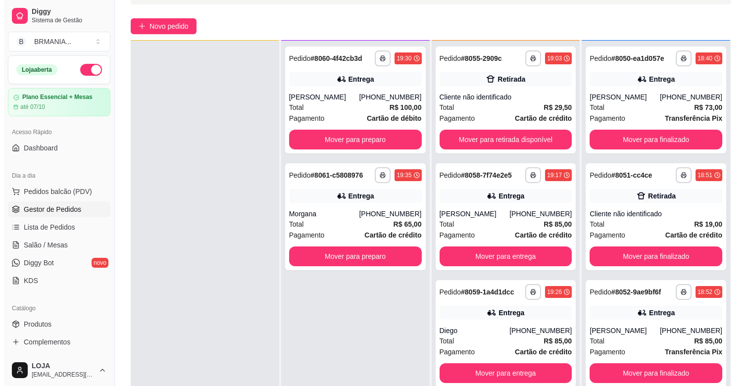
scroll to position [0, 0]
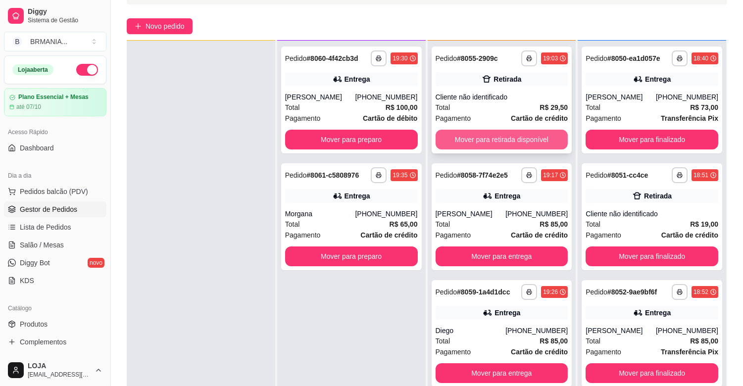
click at [523, 139] on button "Mover para retirada disponível" at bounding box center [501, 140] width 133 height 20
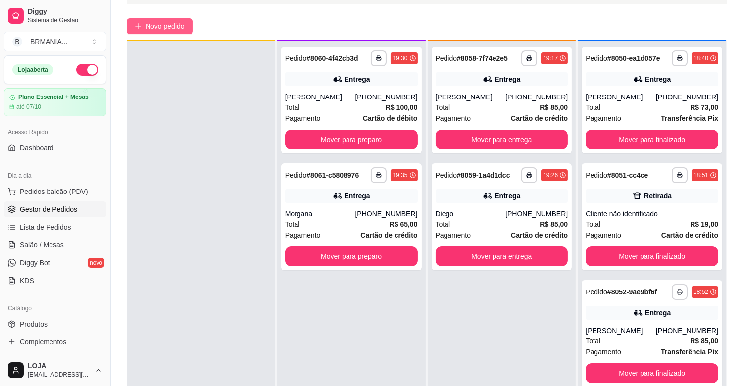
click at [162, 22] on span "Novo pedido" at bounding box center [164, 26] width 39 height 11
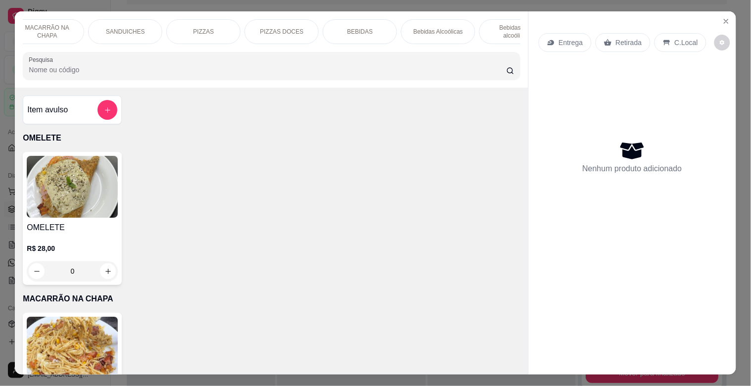
scroll to position [0, 110]
click at [424, 30] on p "Bebidas Alcoólicas" at bounding box center [418, 32] width 49 height 8
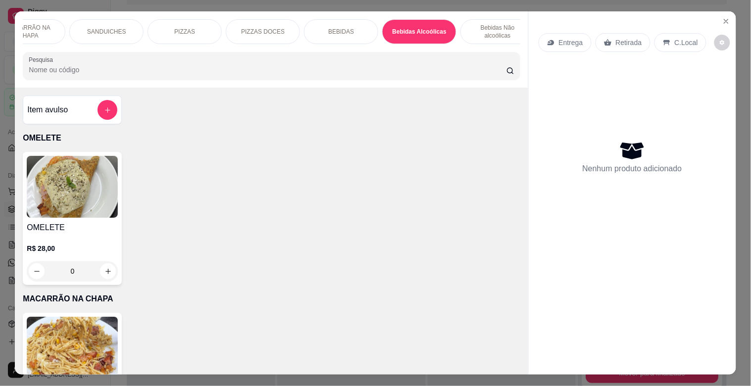
scroll to position [24, 0]
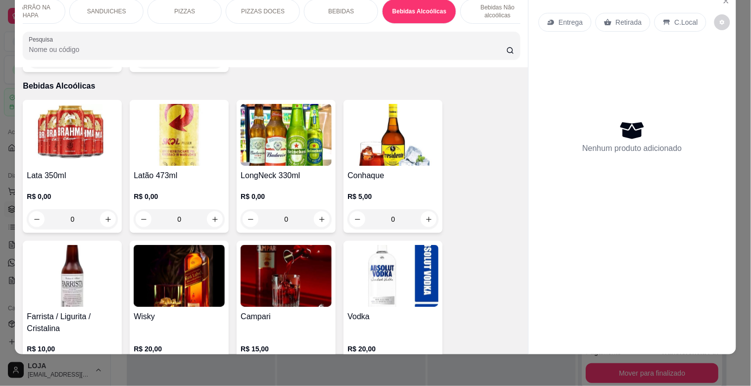
click at [90, 182] on div "R$ 0,00 0" at bounding box center [72, 205] width 91 height 47
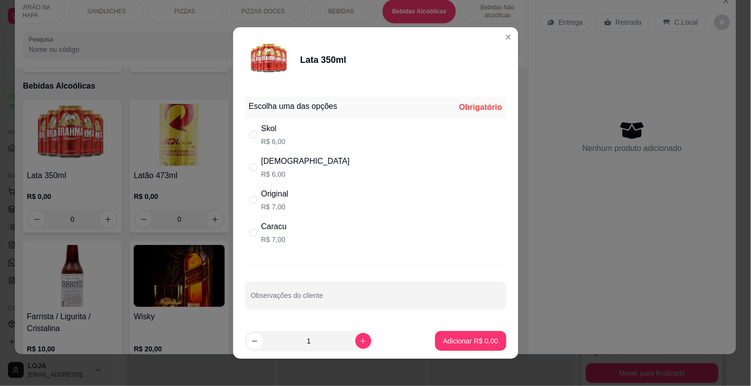
click at [251, 161] on div "Brahma R$ 6,00" at bounding box center [375, 167] width 261 height 33
radio input "true"
click at [450, 341] on p "Adicionar R$ 6,00" at bounding box center [470, 341] width 55 height 10
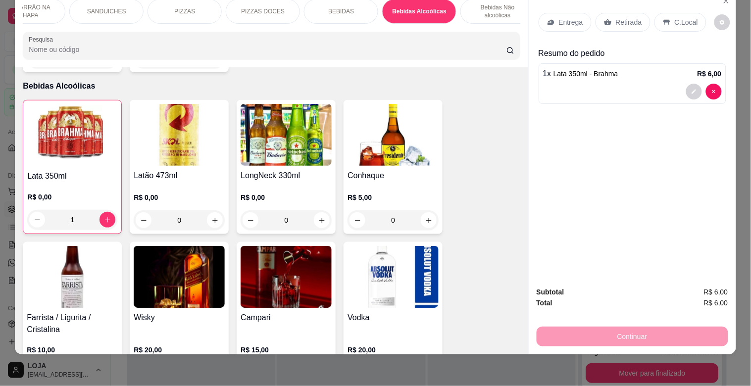
type input "1"
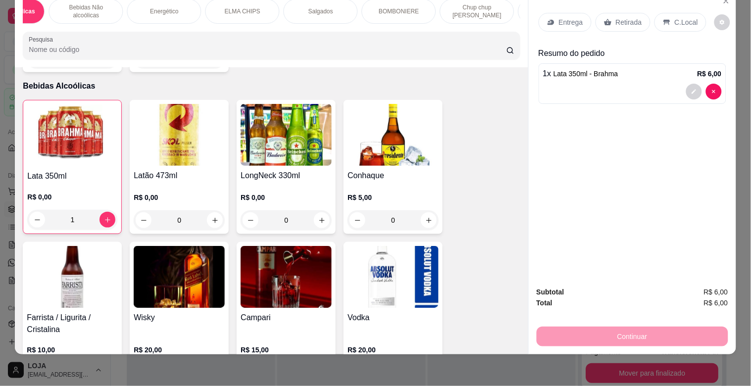
scroll to position [0, 527]
click at [393, 7] on p "BOMBONIERE" at bounding box center [393, 11] width 40 height 8
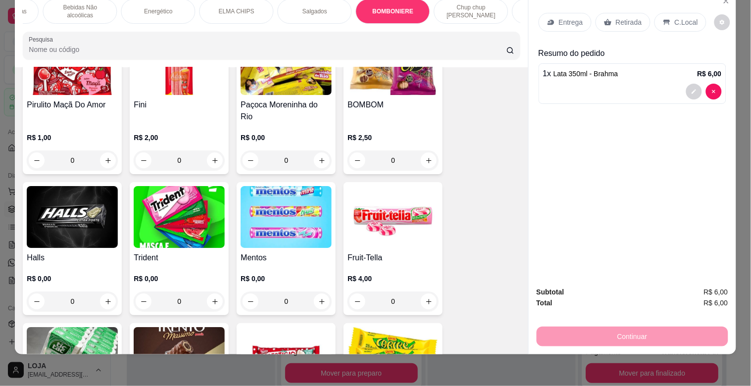
scroll to position [3762, 0]
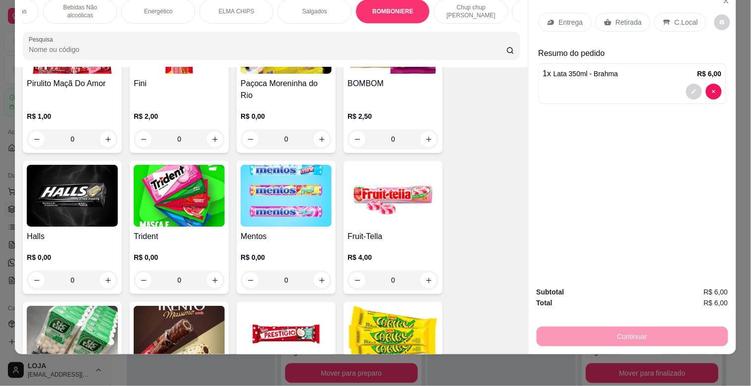
click at [164, 165] on img at bounding box center [179, 196] width 91 height 62
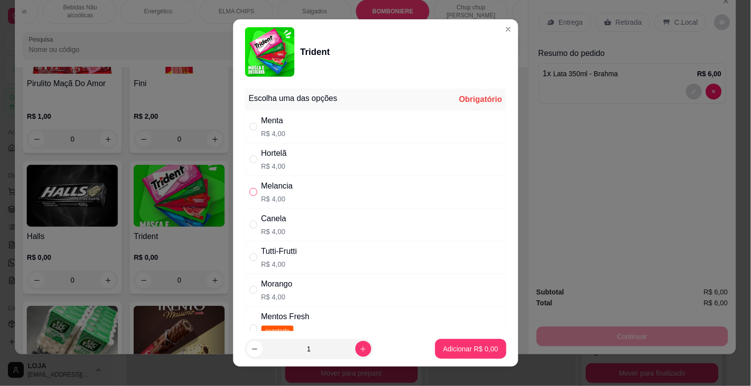
click at [251, 192] on input "" at bounding box center [253, 192] width 8 height 8
radio input "true"
click at [444, 348] on p "Adicionar R$ 4,00" at bounding box center [470, 348] width 53 height 9
type input "1"
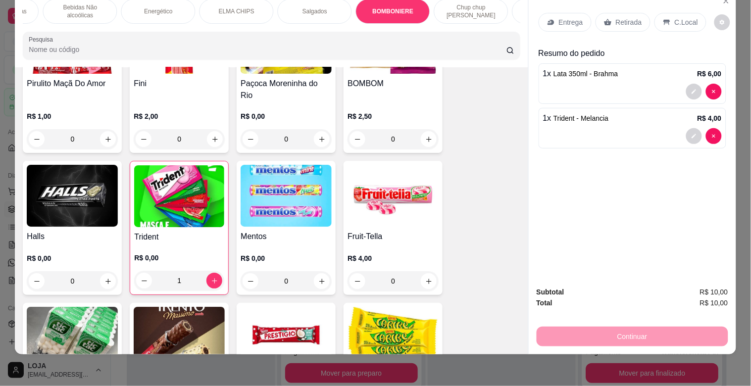
click at [616, 17] on p "Retirada" at bounding box center [629, 22] width 26 height 10
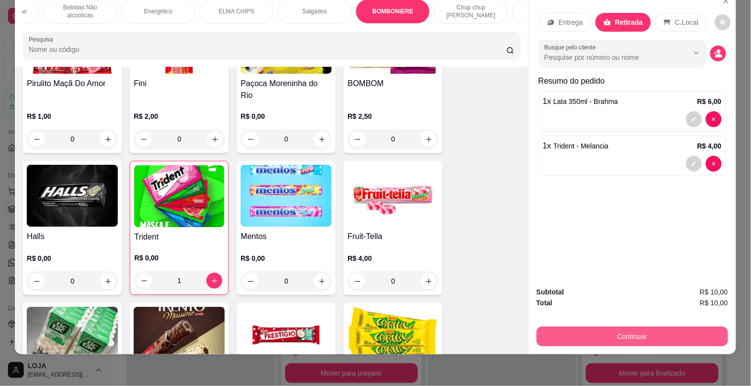
click at [625, 328] on button "Continuar" at bounding box center [631, 337] width 191 height 20
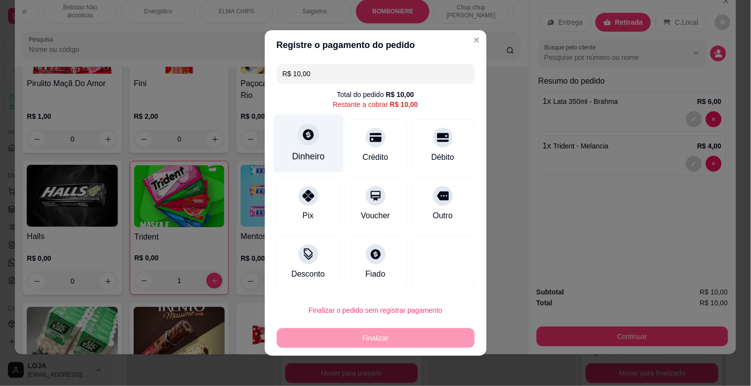
click at [298, 156] on div "Dinheiro" at bounding box center [308, 156] width 33 height 13
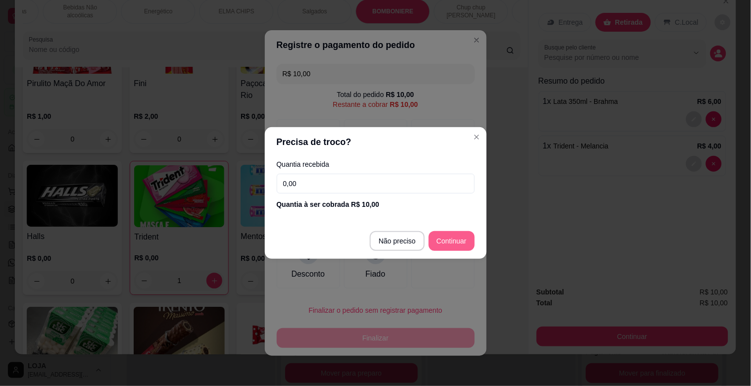
type input "R$ 0,00"
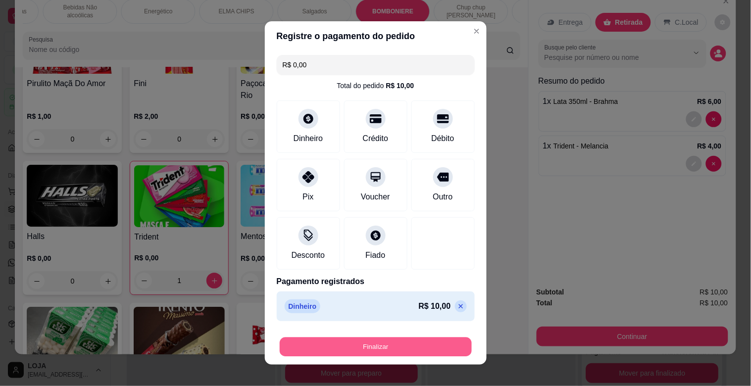
click at [434, 343] on button "Finalizar" at bounding box center [376, 346] width 192 height 19
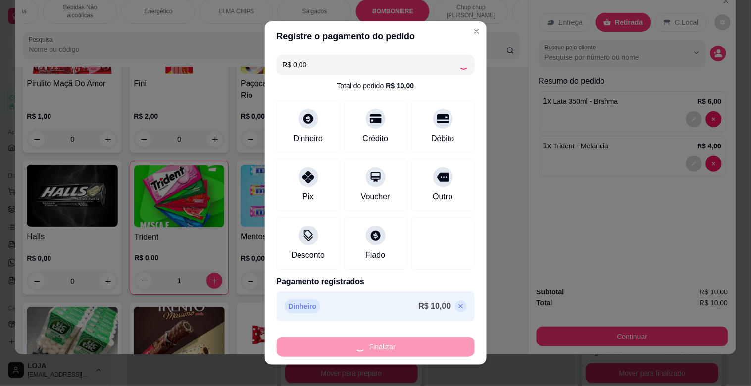
type input "0"
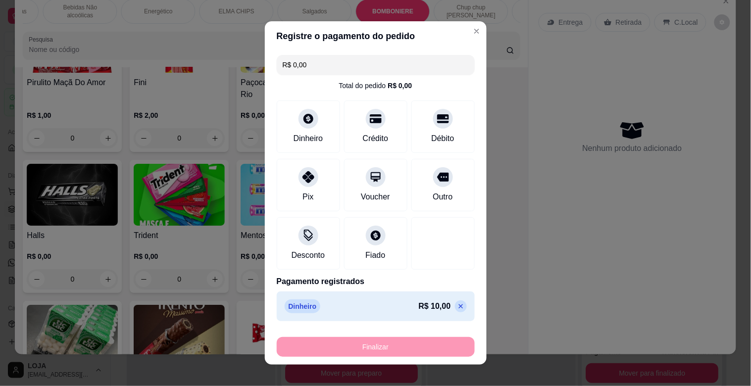
type input "-R$ 10,00"
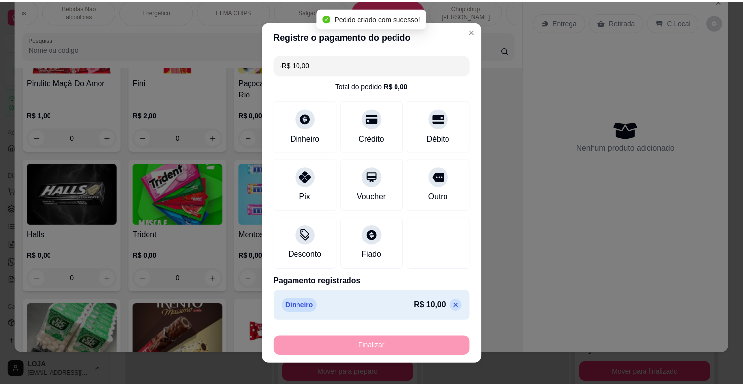
scroll to position [3761, 0]
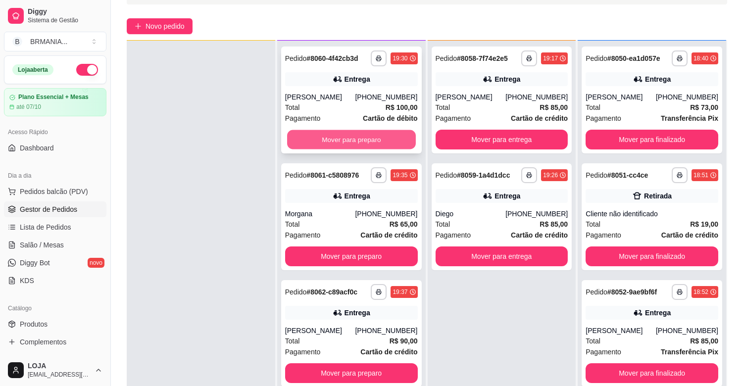
click at [362, 130] on button "Mover para preparo" at bounding box center [351, 139] width 129 height 19
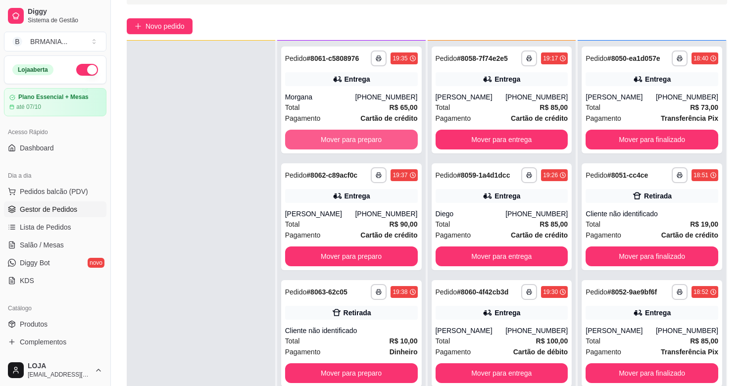
click at [362, 130] on button "Mover para preparo" at bounding box center [351, 140] width 133 height 20
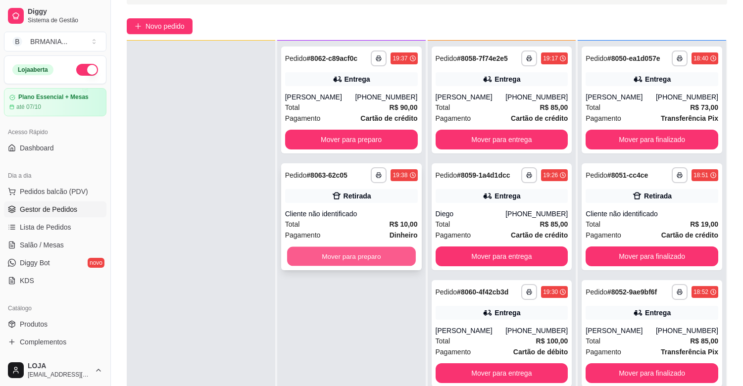
click at [375, 259] on button "Mover para preparo" at bounding box center [351, 256] width 129 height 19
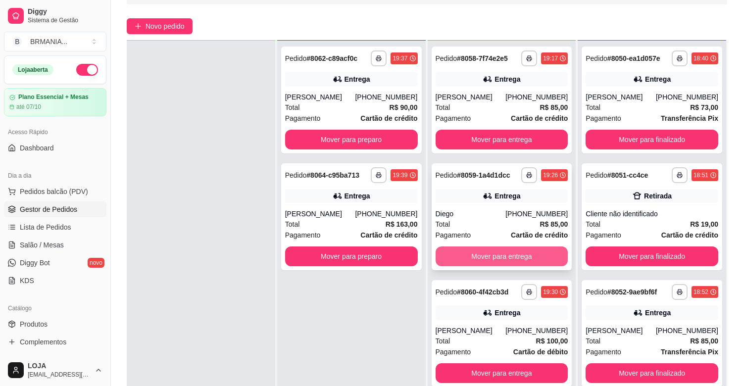
click at [495, 259] on button "Mover para entrega" at bounding box center [501, 256] width 133 height 20
click at [495, 259] on div "Mover para entrega" at bounding box center [501, 256] width 133 height 20
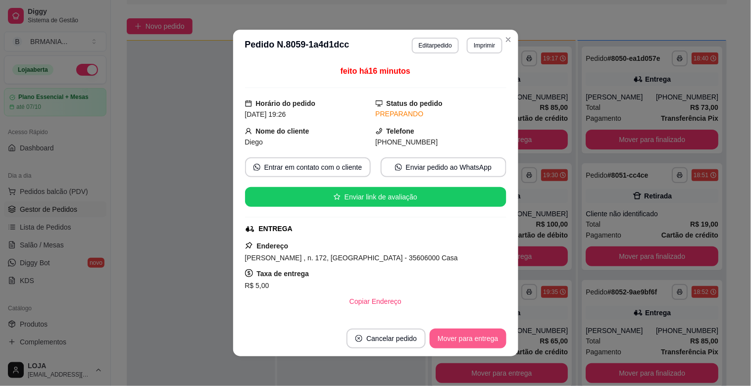
click at [457, 333] on button "Mover para entrega" at bounding box center [467, 339] width 76 height 20
click at [503, 44] on div "**********" at bounding box center [501, 234] width 148 height 386
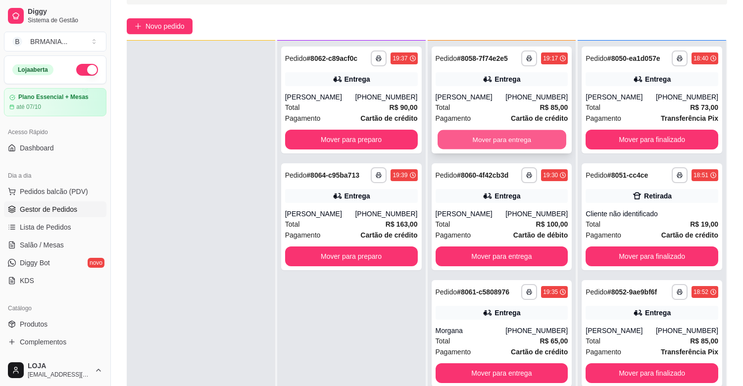
click at [492, 145] on button "Mover para entrega" at bounding box center [501, 139] width 129 height 19
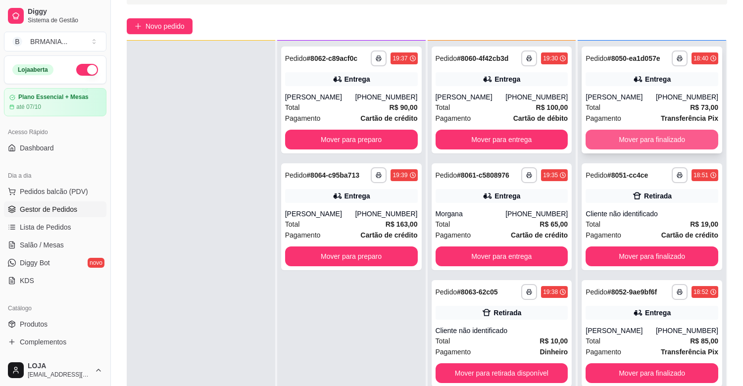
click at [620, 142] on button "Mover para finalizado" at bounding box center [651, 140] width 133 height 20
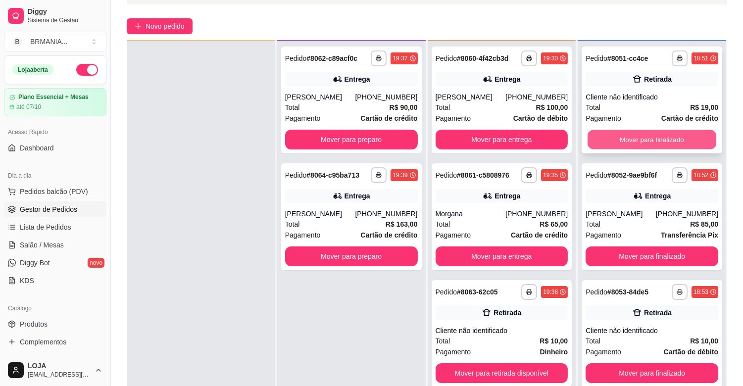
click at [628, 136] on button "Mover para finalizado" at bounding box center [651, 139] width 129 height 19
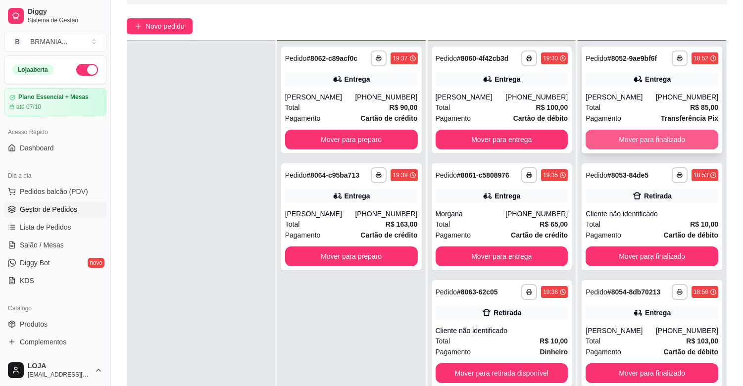
click at [627, 137] on button "Mover para finalizado" at bounding box center [651, 140] width 133 height 20
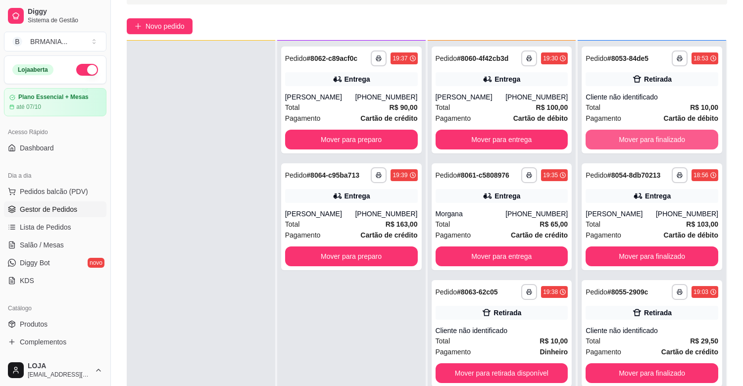
click at [627, 137] on button "Mover para finalizado" at bounding box center [651, 140] width 133 height 20
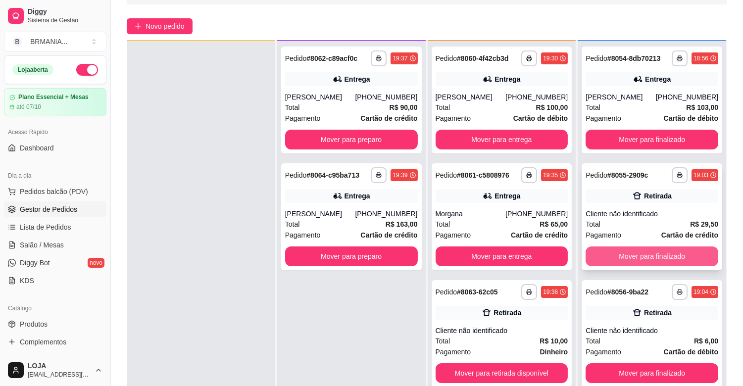
click at [666, 264] on button "Mover para finalizado" at bounding box center [651, 256] width 133 height 20
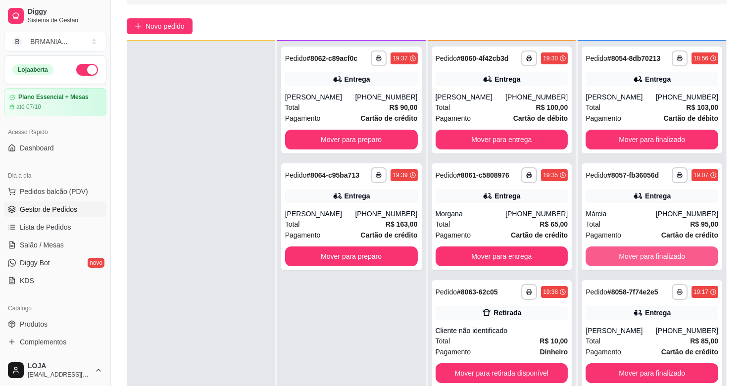
click at [666, 264] on button "Mover para finalizado" at bounding box center [651, 256] width 133 height 20
click at [666, 264] on div "Mover para finalizado" at bounding box center [651, 256] width 133 height 20
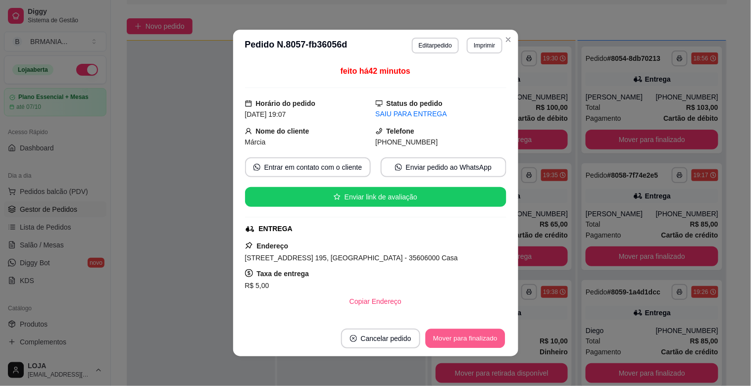
click at [463, 344] on button "Mover para finalizado" at bounding box center [465, 338] width 80 height 19
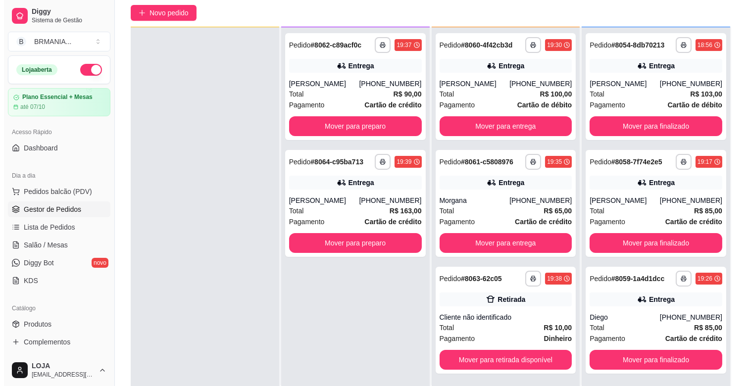
scroll to position [82, 0]
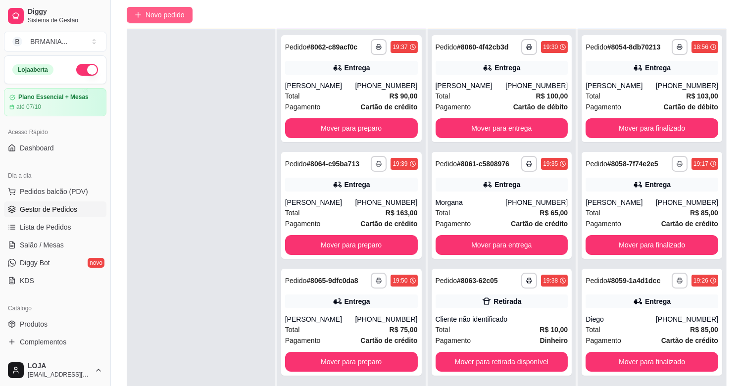
click at [161, 15] on span "Novo pedido" at bounding box center [164, 14] width 39 height 11
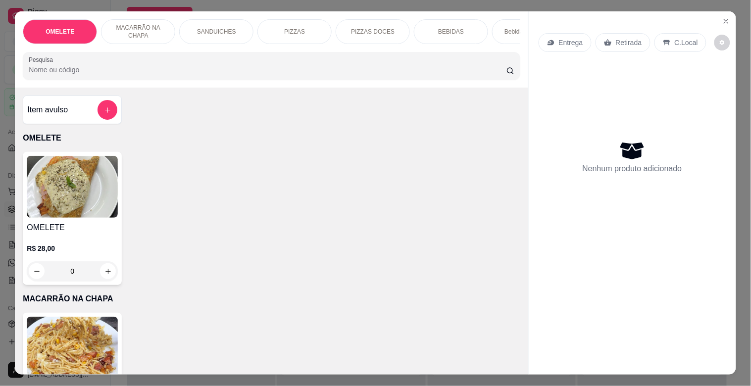
click at [508, 31] on p "Bebidas Alcoólicas" at bounding box center [528, 32] width 49 height 8
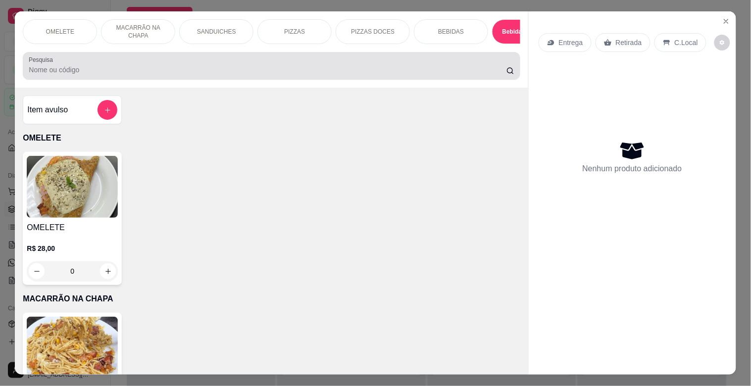
scroll to position [24, 0]
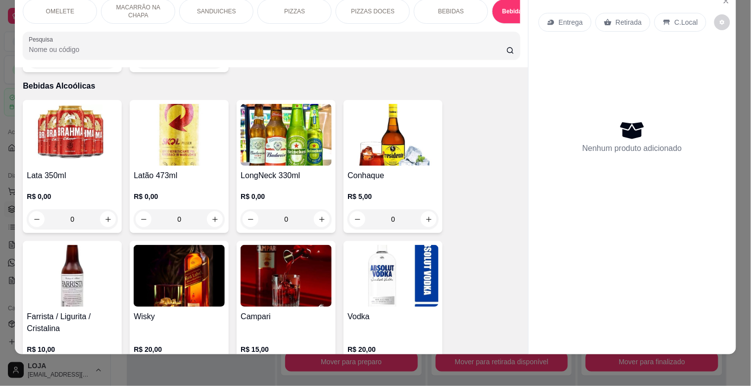
click at [174, 136] on img at bounding box center [179, 135] width 91 height 62
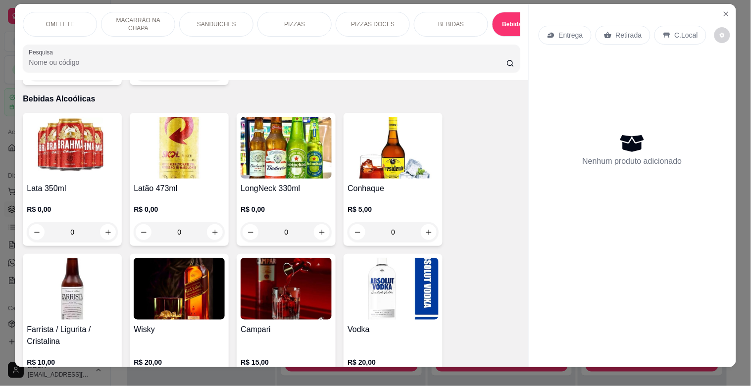
click at [83, 144] on img at bounding box center [72, 148] width 91 height 62
click at [82, 144] on img at bounding box center [72, 148] width 91 height 62
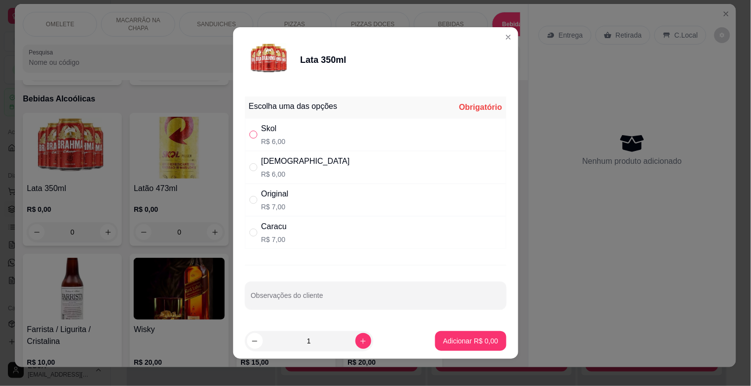
click at [249, 134] on input "" at bounding box center [253, 135] width 8 height 8
radio input "true"
click at [355, 336] on button "increase-product-quantity" at bounding box center [363, 341] width 16 height 16
click at [251, 344] on icon "decrease-product-quantity" at bounding box center [254, 340] width 7 height 7
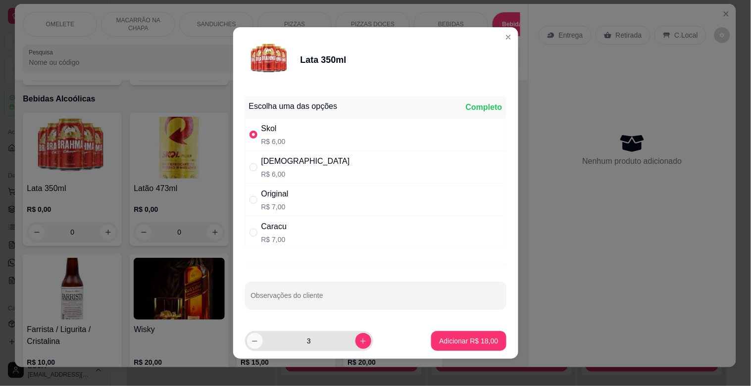
type input "2"
click at [439, 339] on p "Adicionar R$ 12,00" at bounding box center [468, 341] width 59 height 10
type input "2"
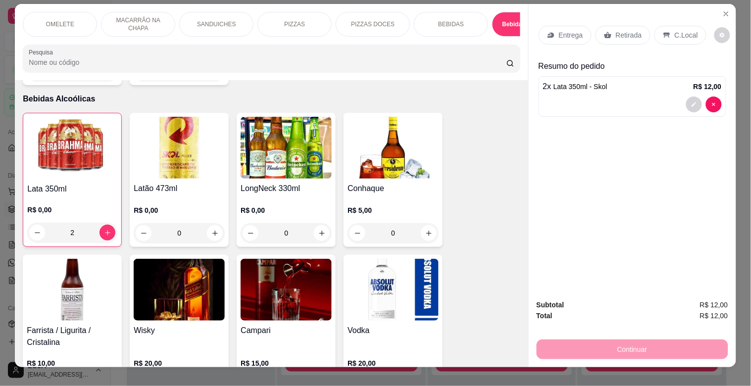
click at [80, 268] on img at bounding box center [72, 290] width 91 height 62
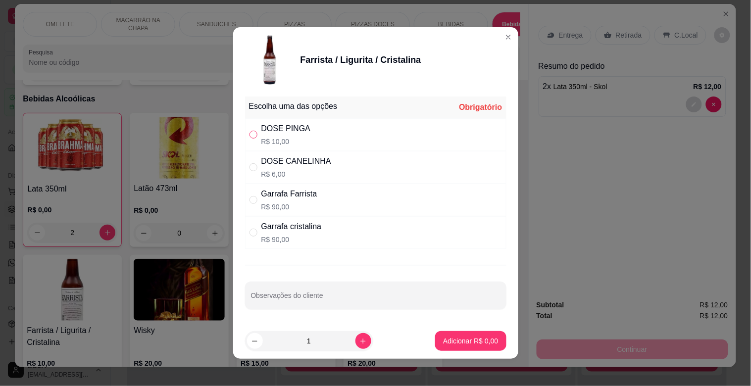
click at [251, 139] on label "" at bounding box center [253, 134] width 8 height 11
click at [251, 139] on input "" at bounding box center [253, 135] width 8 height 8
click at [249, 134] on input "" at bounding box center [253, 135] width 8 height 8
radio input "true"
click at [447, 343] on p "Adicionar R$ 10,00" at bounding box center [468, 341] width 59 height 10
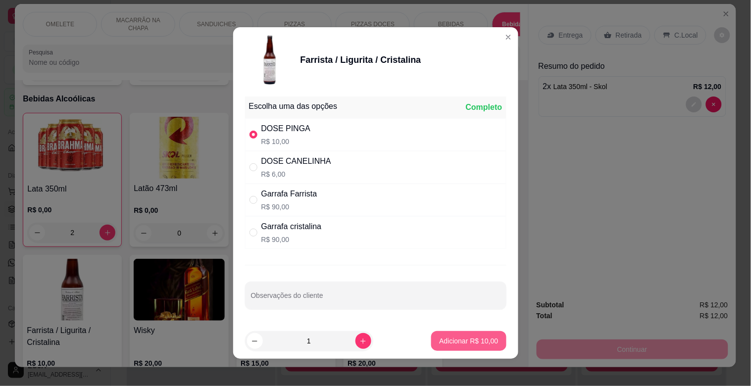
type input "1"
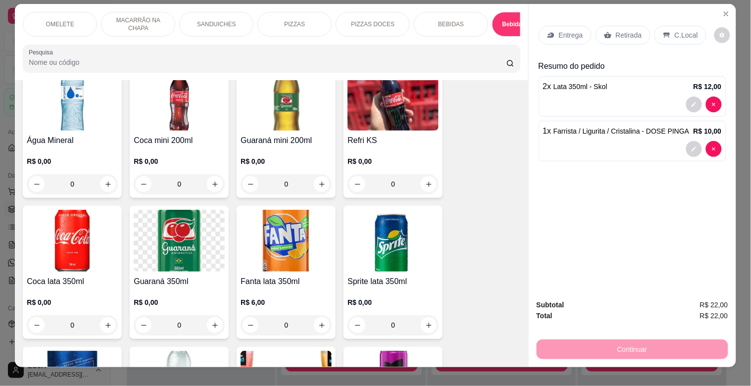
scroll to position [1126, 0]
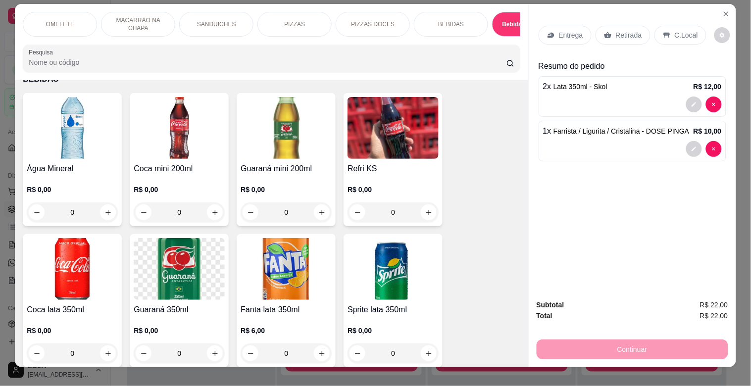
click at [203, 152] on img at bounding box center [179, 128] width 91 height 62
click at [196, 156] on img at bounding box center [179, 128] width 91 height 62
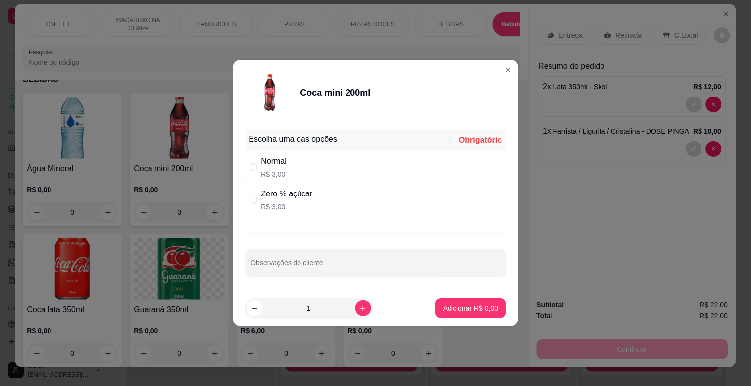
click at [260, 170] on div "" at bounding box center [255, 167] width 12 height 11
radio input "true"
click at [458, 306] on p "Adicionar R$ 3,00" at bounding box center [470, 307] width 53 height 9
type input "1"
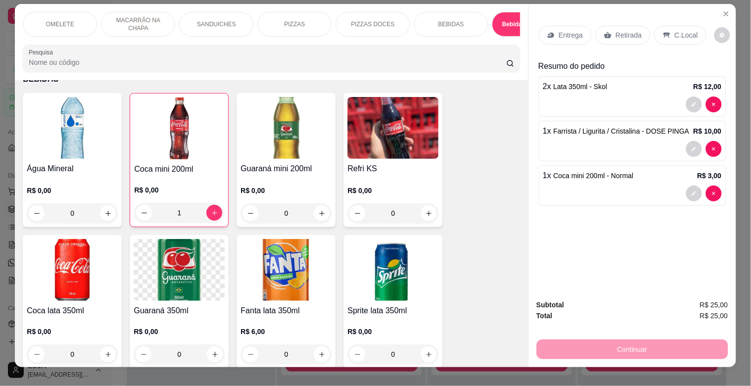
click at [621, 33] on p "Retirada" at bounding box center [629, 35] width 26 height 10
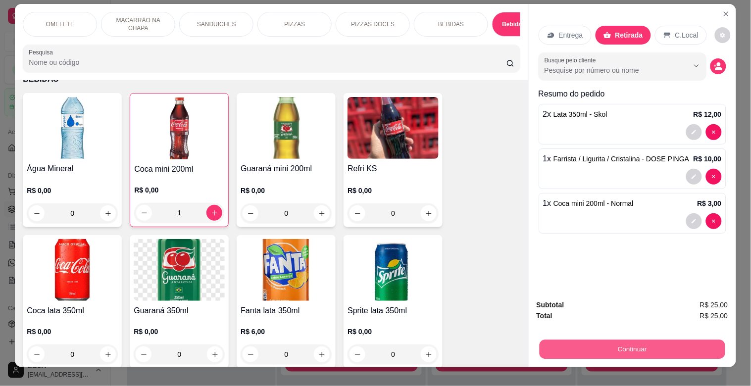
click at [639, 344] on button "Continuar" at bounding box center [632, 348] width 186 height 19
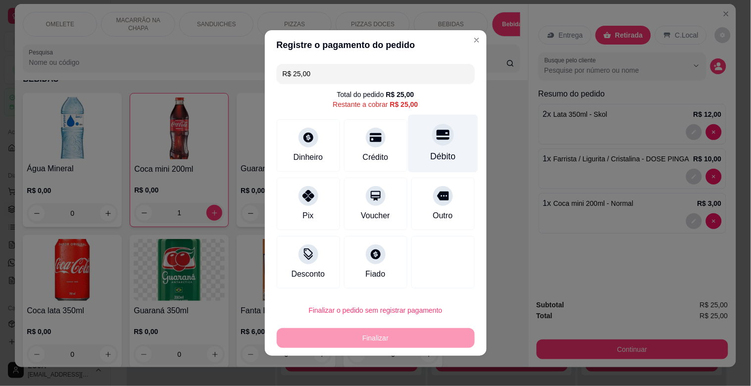
click at [447, 152] on div "Débito" at bounding box center [443, 144] width 70 height 58
type input "R$ 0,00"
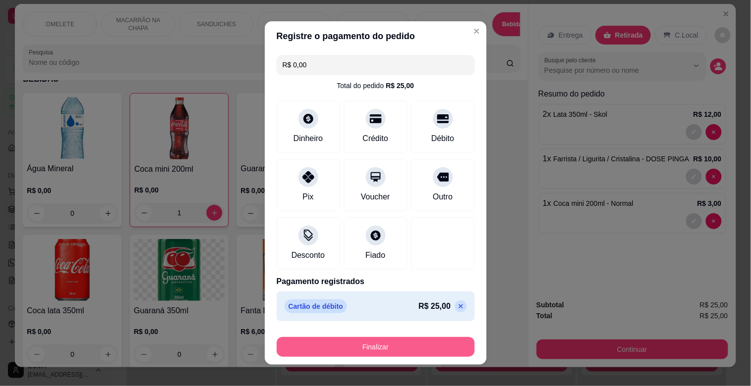
click at [392, 342] on button "Finalizar" at bounding box center [376, 347] width 198 height 20
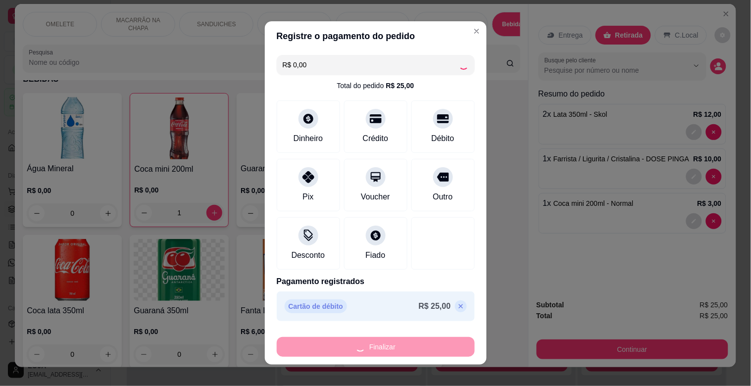
type input "0"
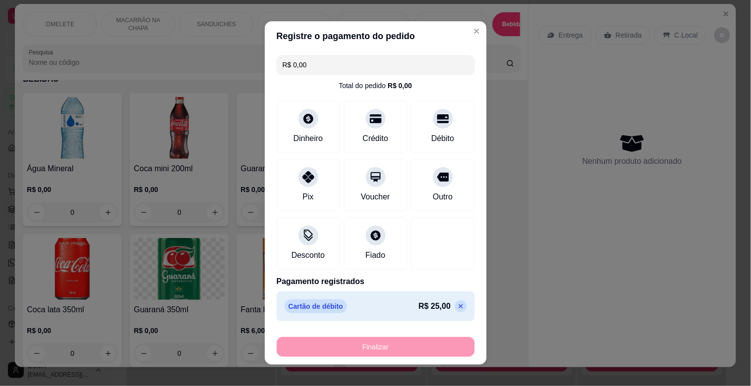
type input "-R$ 25,00"
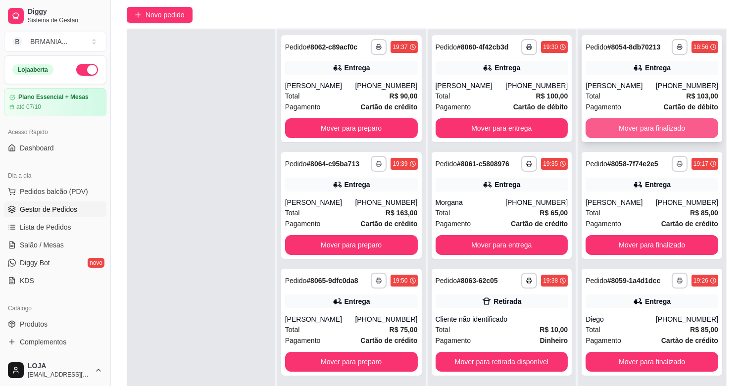
click at [669, 129] on button "Mover para finalizado" at bounding box center [651, 128] width 133 height 20
click at [669, 129] on div "Mover para finalizado" at bounding box center [651, 128] width 133 height 20
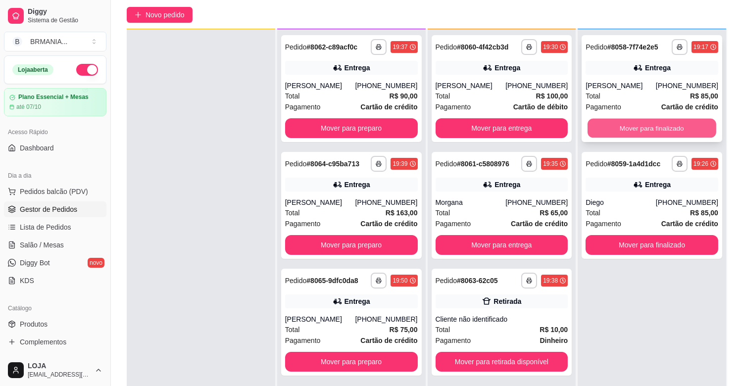
click at [641, 126] on button "Mover para finalizado" at bounding box center [651, 128] width 129 height 19
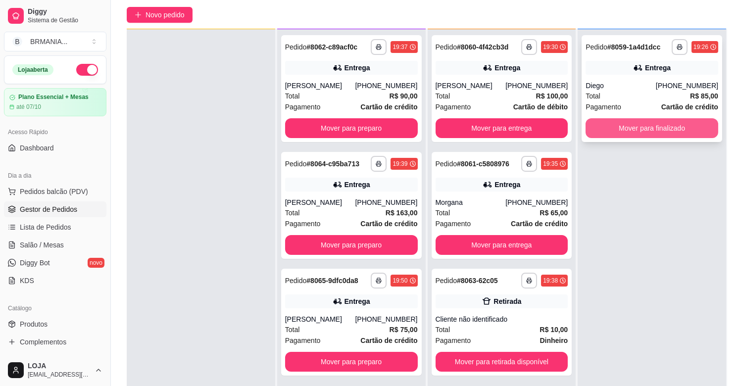
click at [645, 134] on button "Mover para finalizado" at bounding box center [651, 128] width 133 height 20
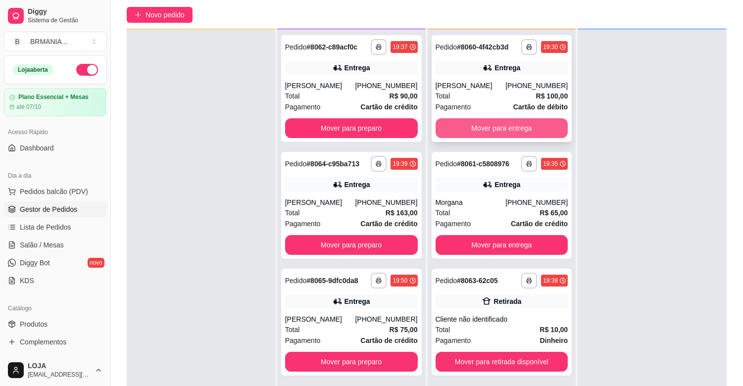
click at [537, 119] on button "Mover para entrega" at bounding box center [501, 128] width 133 height 20
click at [537, 119] on div "Mover para entrega" at bounding box center [501, 128] width 133 height 20
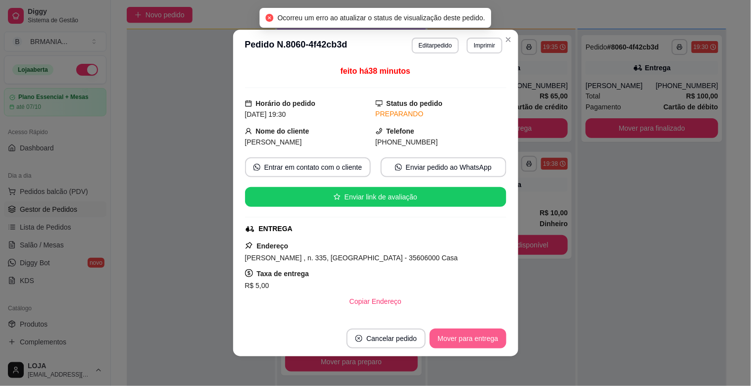
click at [480, 339] on button "Mover para entrega" at bounding box center [467, 339] width 76 height 20
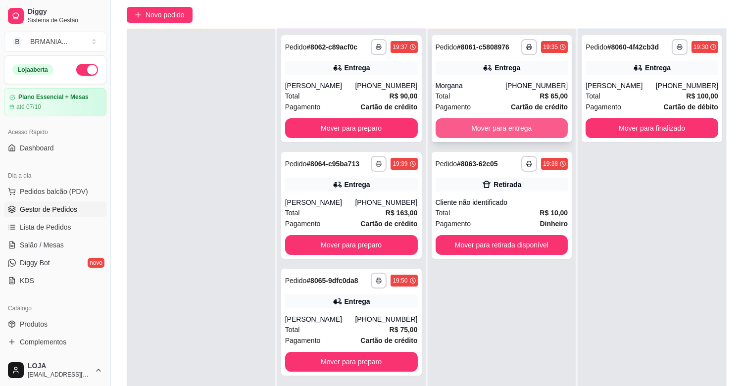
click at [507, 120] on button "Mover para entrega" at bounding box center [501, 128] width 133 height 20
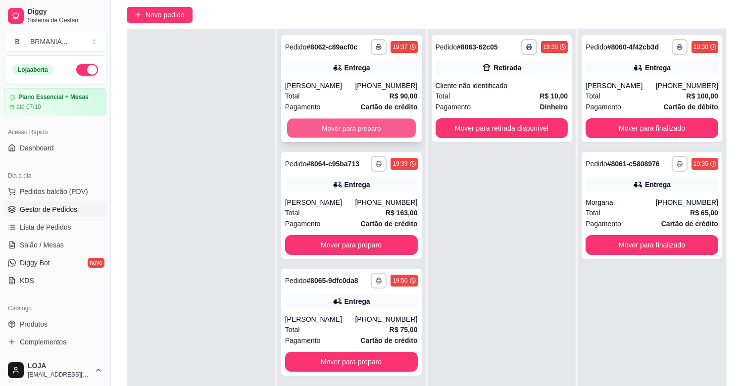
click at [390, 120] on button "Mover para preparo" at bounding box center [351, 128] width 129 height 19
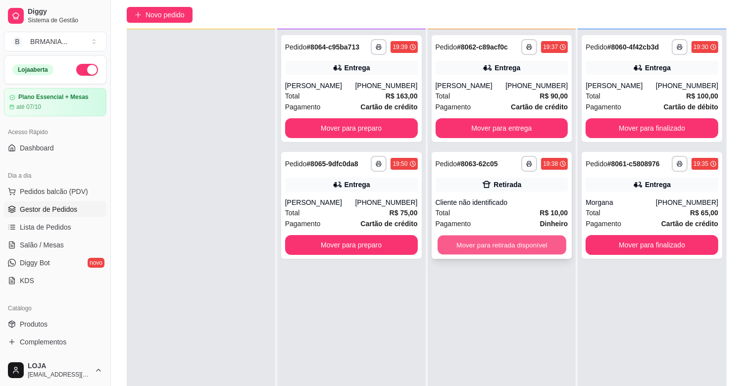
click at [499, 244] on button "Mover para retirada disponível" at bounding box center [501, 245] width 129 height 19
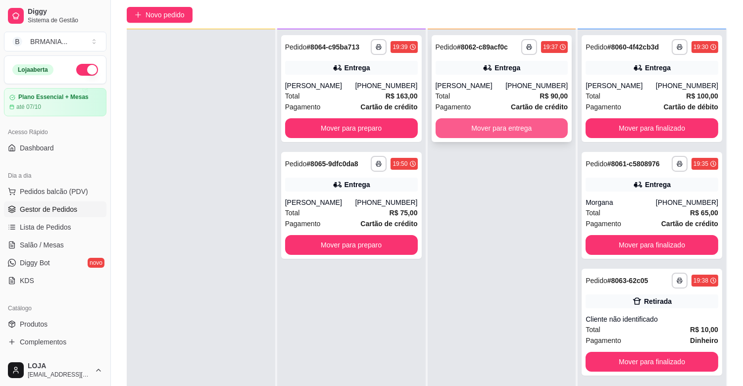
click at [525, 120] on button "Mover para entrega" at bounding box center [501, 128] width 133 height 20
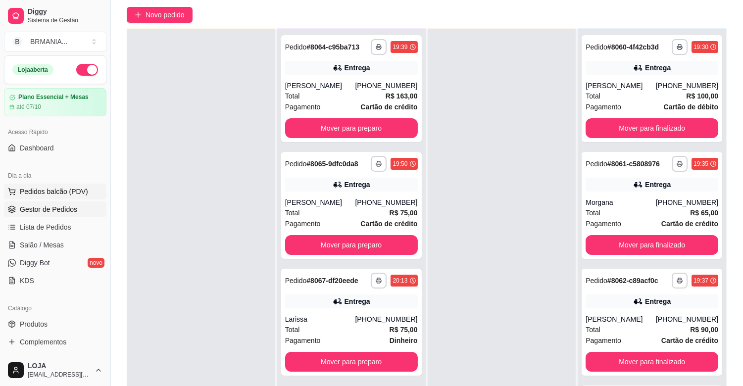
click at [37, 193] on span "Pedidos balcão (PDV)" at bounding box center [54, 192] width 68 height 10
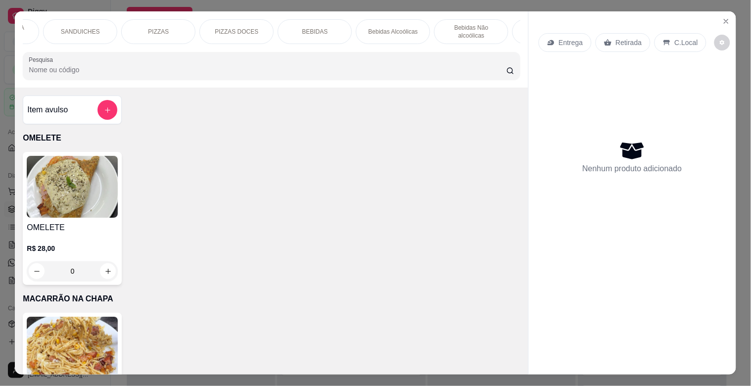
scroll to position [0, 154]
click at [374, 28] on p "Bebidas Alcoólicas" at bounding box center [374, 32] width 49 height 8
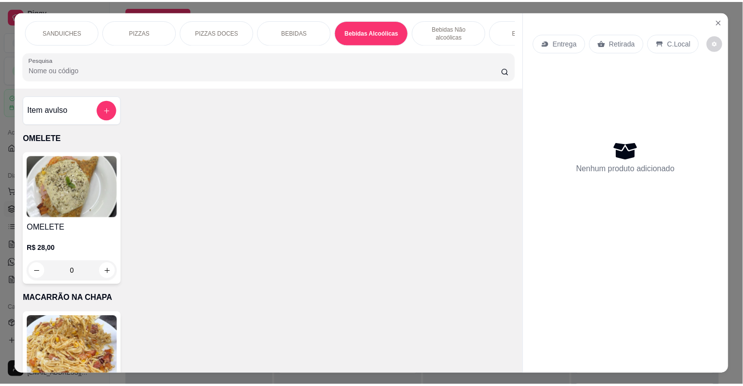
scroll to position [24, 0]
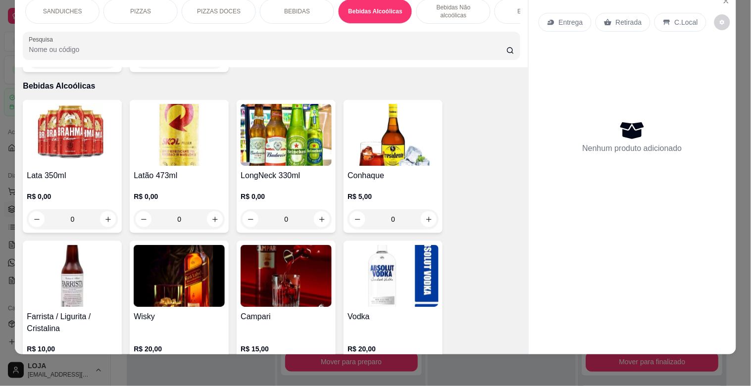
click at [145, 120] on img at bounding box center [179, 135] width 91 height 62
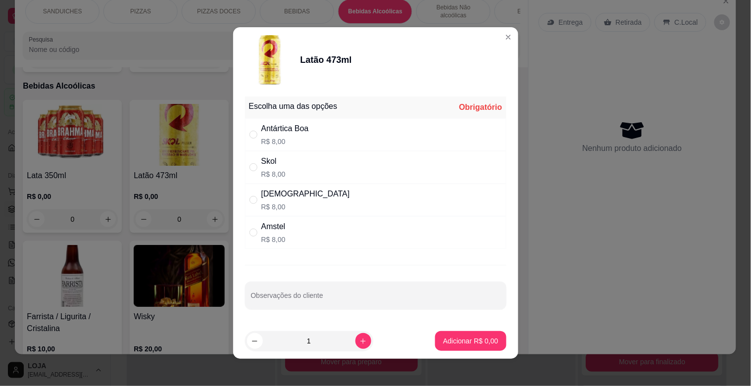
click at [250, 186] on div "Brahma R$ 8,00" at bounding box center [375, 200] width 261 height 33
click at [250, 201] on input "" at bounding box center [253, 200] width 8 height 8
click at [254, 200] on div "" at bounding box center [255, 199] width 12 height 11
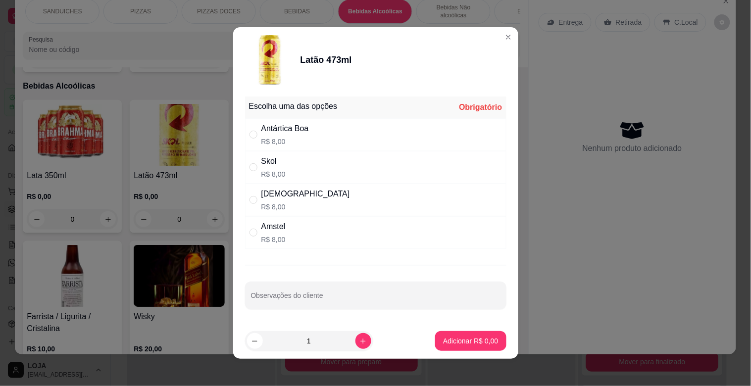
radio input "true"
click at [468, 339] on p "Adicionar R$ 8,00" at bounding box center [470, 341] width 55 height 10
type input "1"
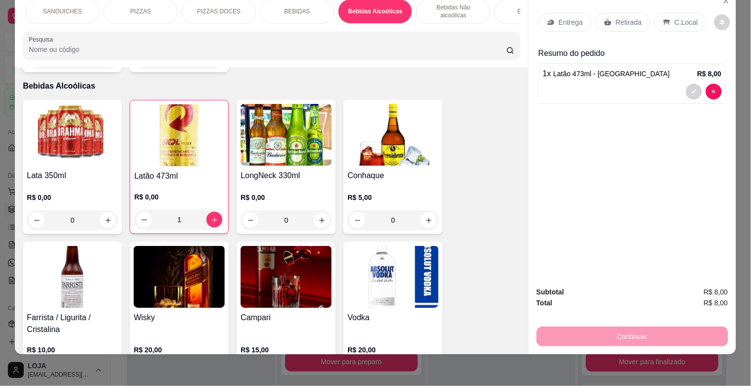
click at [619, 17] on p "Retirada" at bounding box center [629, 22] width 26 height 10
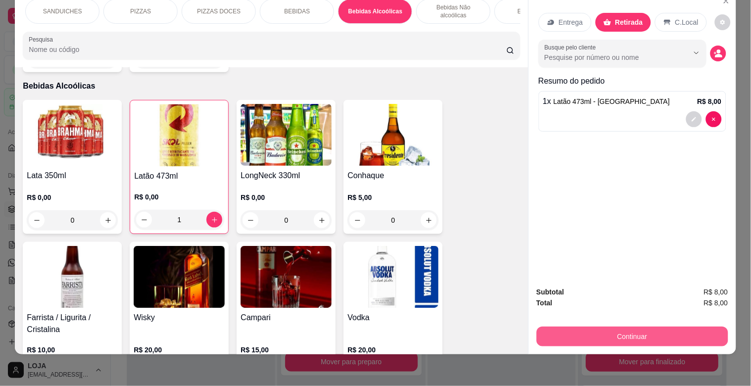
click at [637, 327] on button "Continuar" at bounding box center [631, 337] width 191 height 20
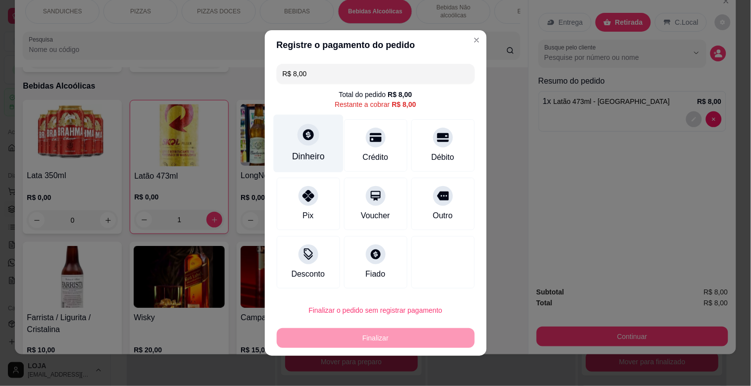
click at [325, 142] on div "Dinheiro" at bounding box center [308, 144] width 70 height 58
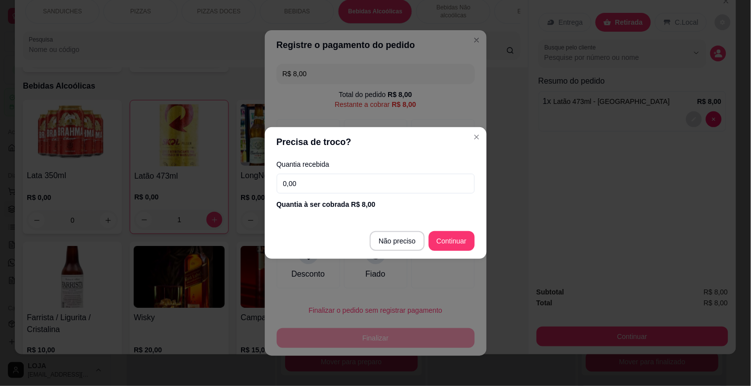
click at [345, 182] on input "0,00" at bounding box center [376, 184] width 198 height 20
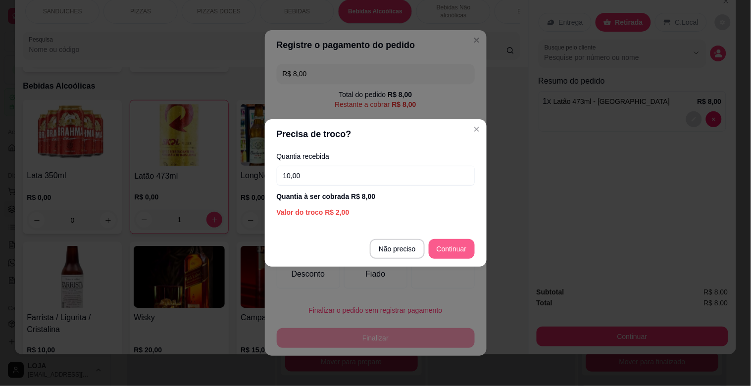
type input "10,00"
type input "R$ 0,00"
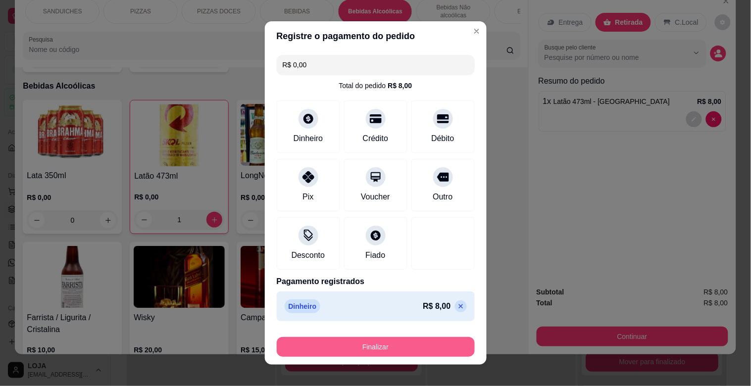
click at [387, 345] on button "Finalizar" at bounding box center [376, 347] width 198 height 20
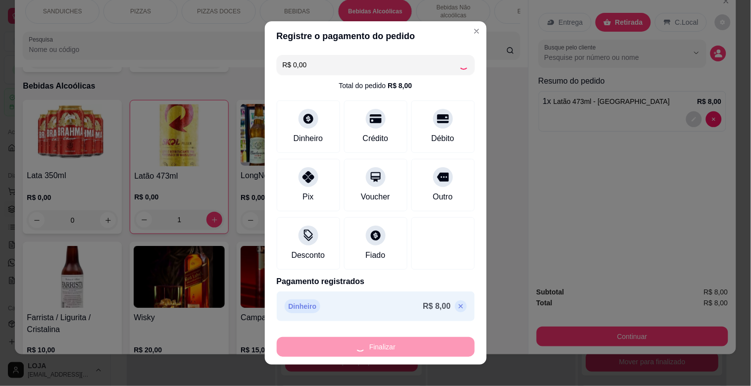
type input "0"
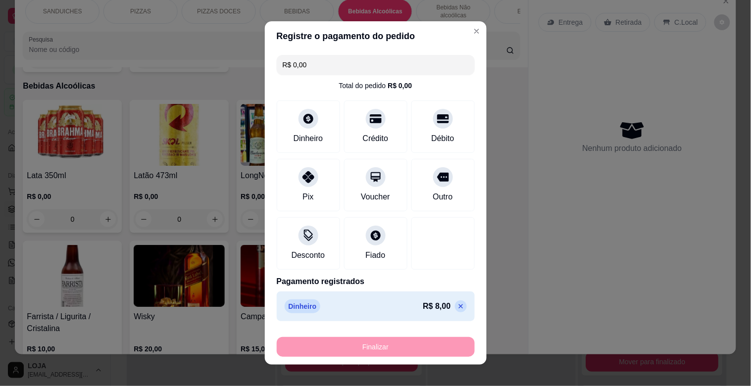
type input "-R$ 8,00"
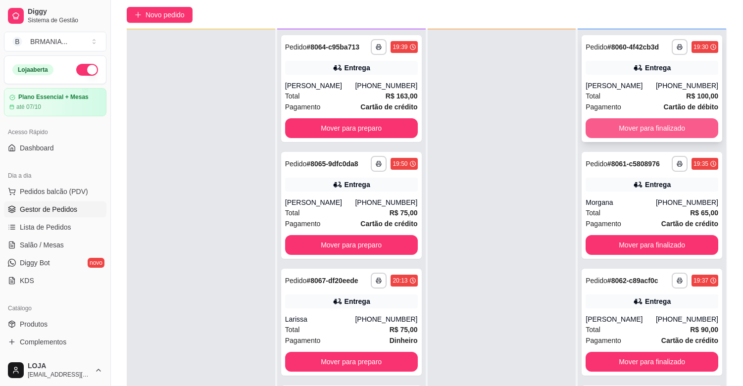
click at [625, 126] on button "Mover para finalizado" at bounding box center [651, 128] width 133 height 20
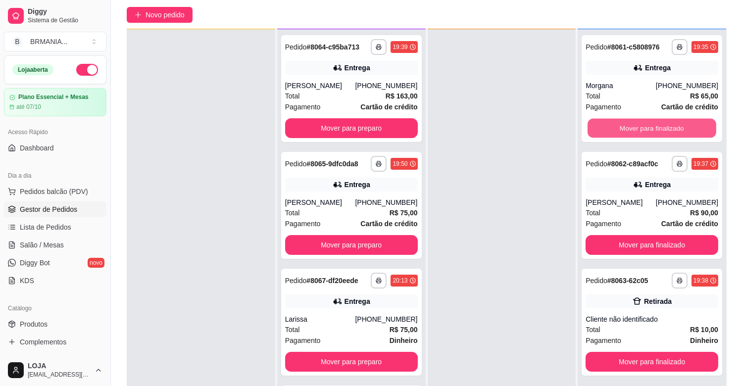
click at [625, 126] on button "Mover para finalizado" at bounding box center [651, 128] width 129 height 19
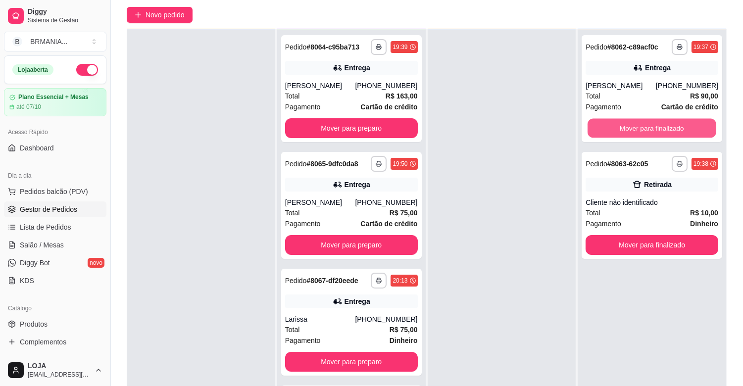
click at [625, 126] on button "Mover para finalizado" at bounding box center [651, 128] width 129 height 19
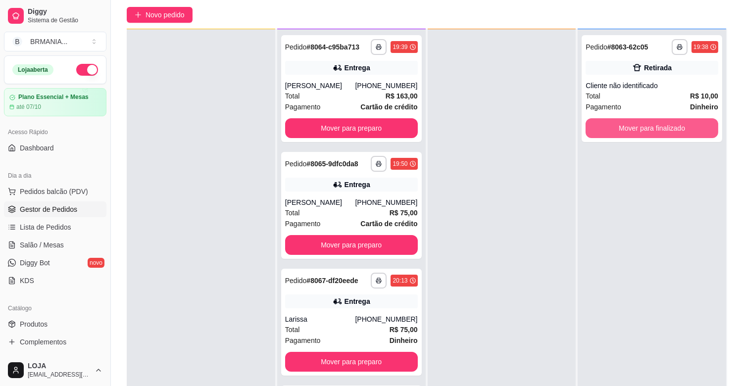
click at [625, 126] on button "Mover para finalizado" at bounding box center [651, 128] width 133 height 20
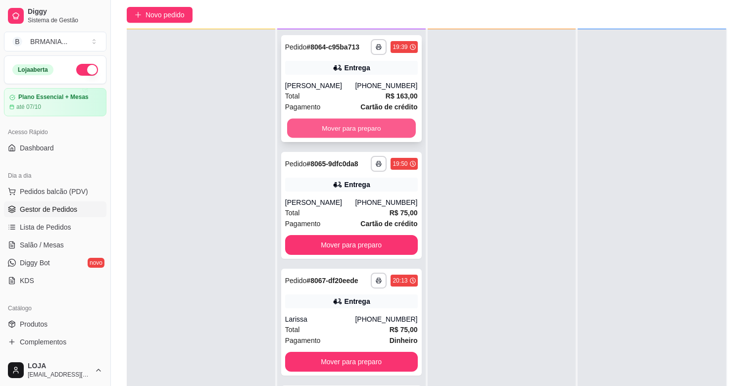
click at [368, 128] on button "Mover para preparo" at bounding box center [351, 128] width 129 height 19
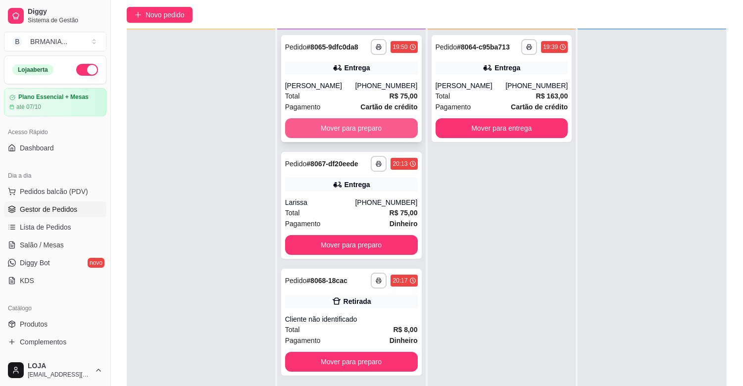
click at [359, 129] on button "Mover para preparo" at bounding box center [351, 128] width 133 height 20
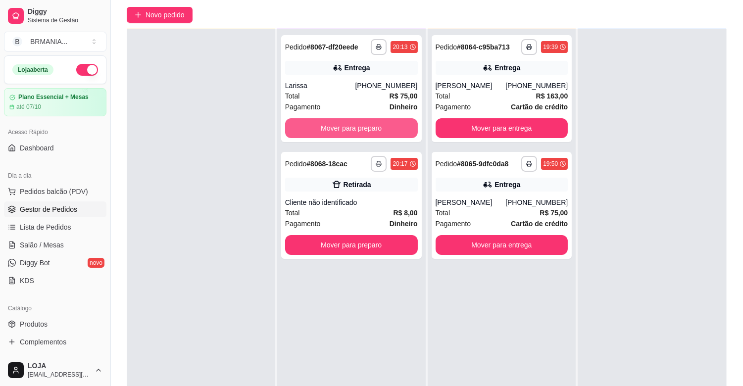
click at [359, 129] on button "Mover para preparo" at bounding box center [351, 128] width 133 height 20
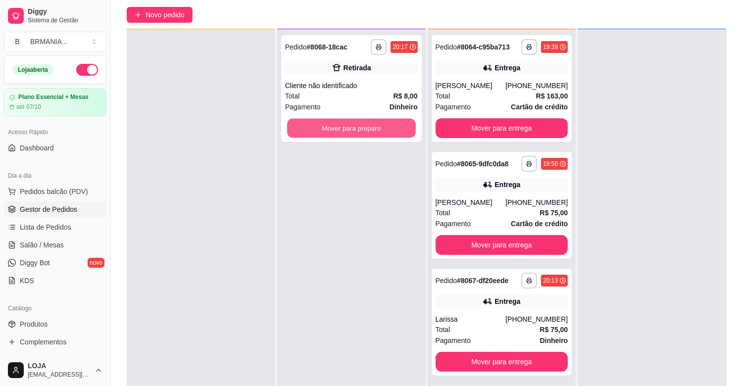
click at [359, 129] on button "Mover para preparo" at bounding box center [351, 128] width 129 height 19
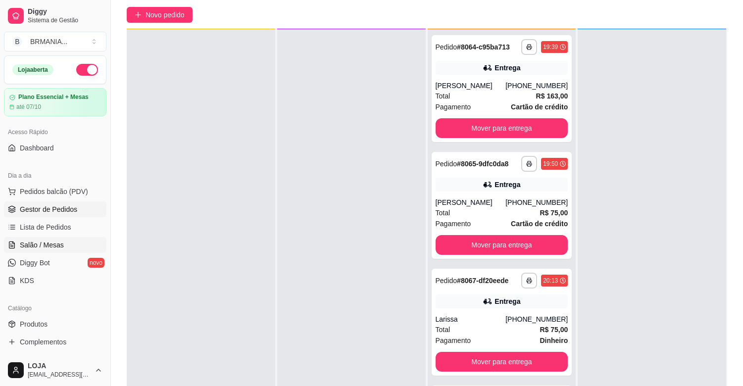
click at [56, 239] on link "Salão / Mesas" at bounding box center [55, 245] width 102 height 16
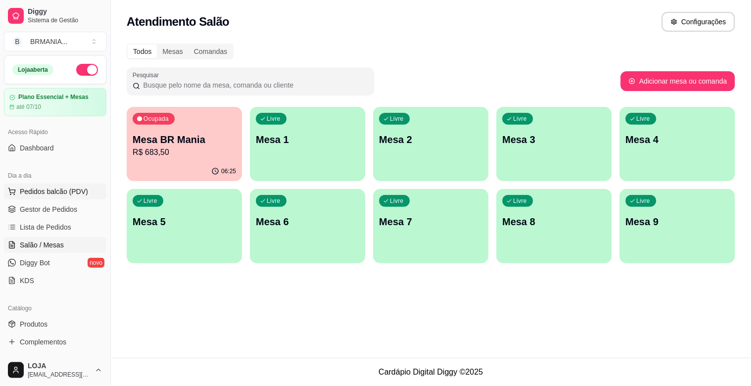
click at [51, 193] on span "Pedidos balcão (PDV)" at bounding box center [54, 192] width 68 height 10
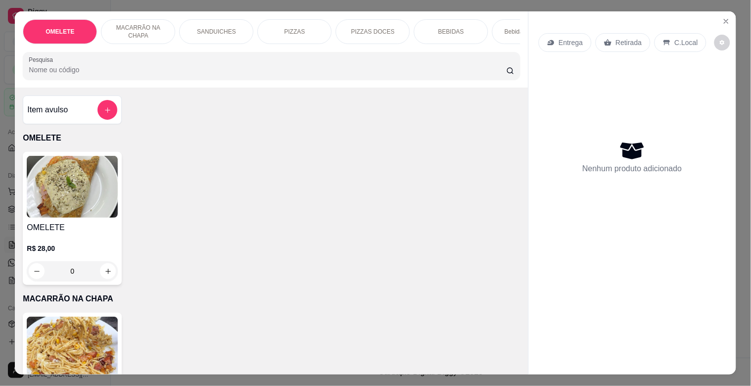
click at [294, 22] on div "PIZZAS" at bounding box center [294, 31] width 74 height 25
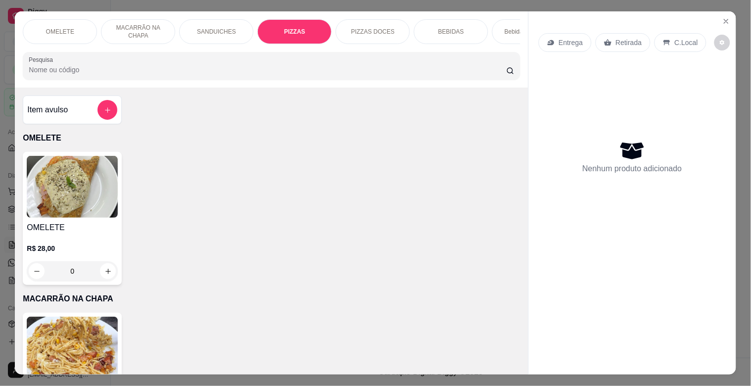
scroll to position [24, 0]
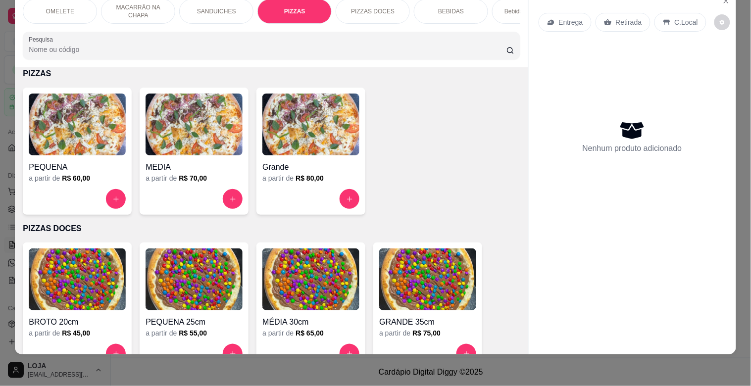
click at [416, 295] on img at bounding box center [427, 279] width 97 height 62
click at [278, 175] on div "a partir de R$ 80,00" at bounding box center [310, 178] width 97 height 10
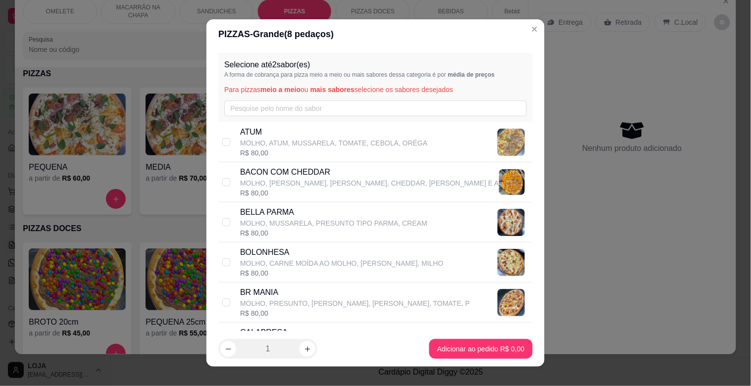
click at [247, 303] on p "MOLHO, PRESUNTO, [PERSON_NAME], [PERSON_NAME], TOMATE, P" at bounding box center [355, 303] width 230 height 10
checkbox input "false"
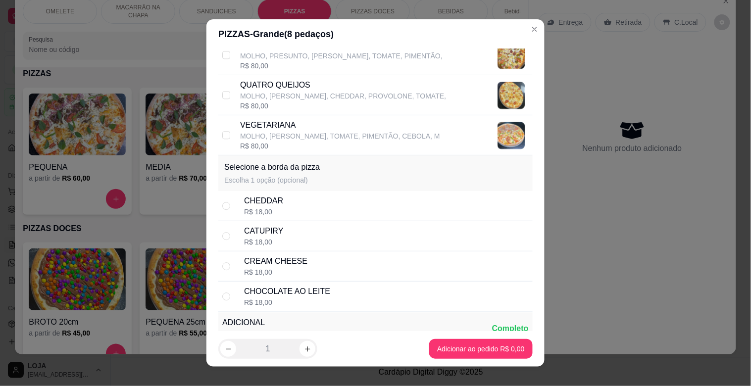
scroll to position [668, 0]
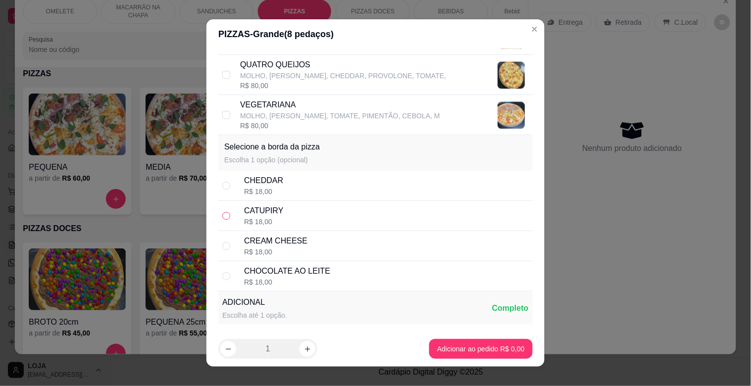
click at [222, 218] on input "radio" at bounding box center [226, 216] width 8 height 8
radio input "true"
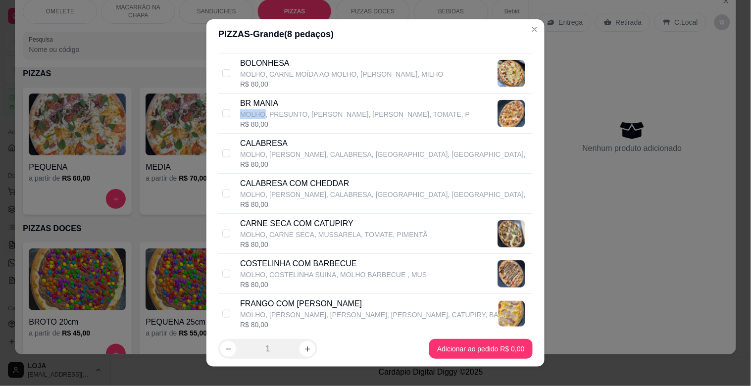
scroll to position [180, 0]
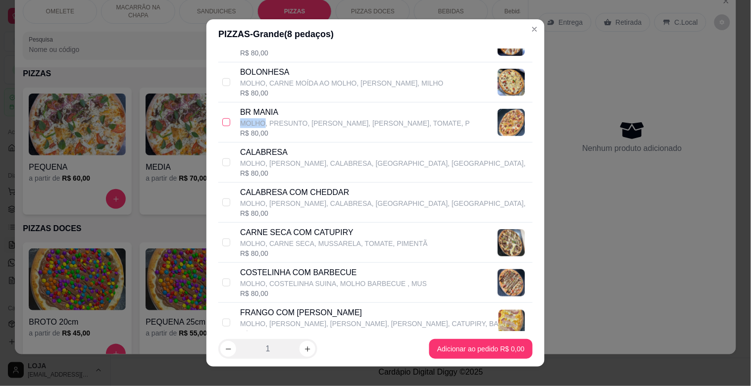
click at [223, 123] on input "checkbox" at bounding box center [226, 122] width 8 height 8
checkbox input "true"
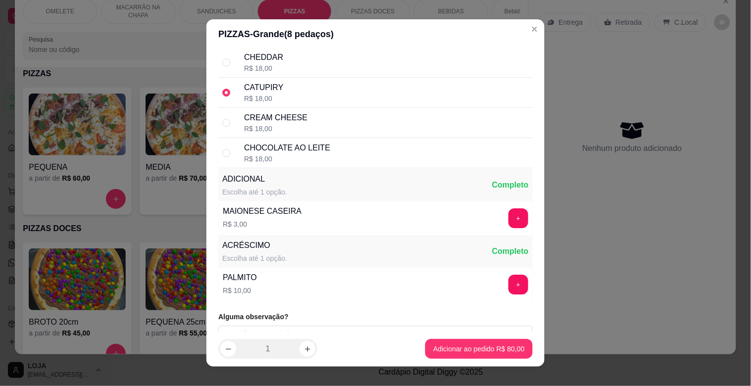
scroll to position [807, 0]
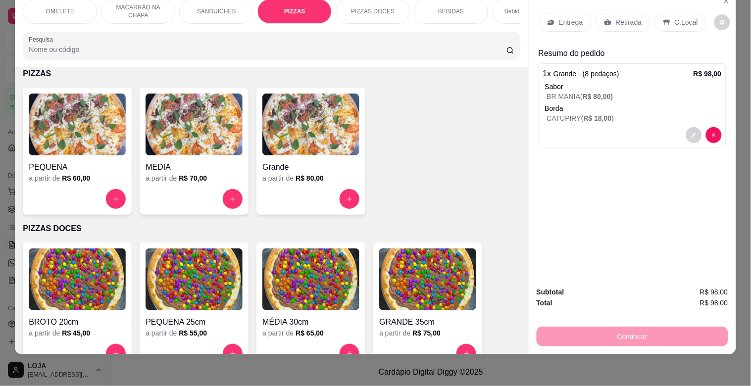
click at [441, 7] on p "BEBIDAS" at bounding box center [451, 11] width 26 height 8
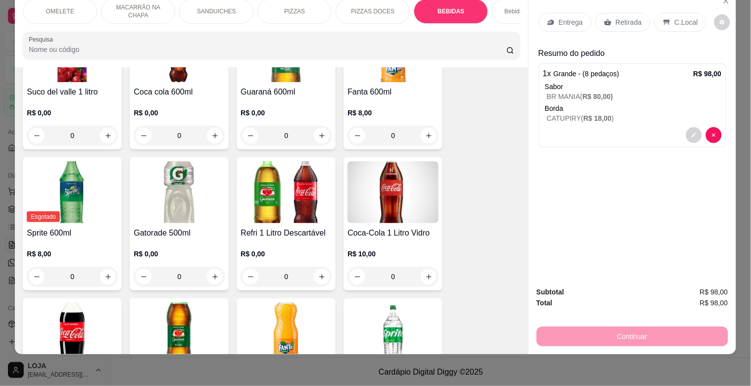
scroll to position [1646, 0]
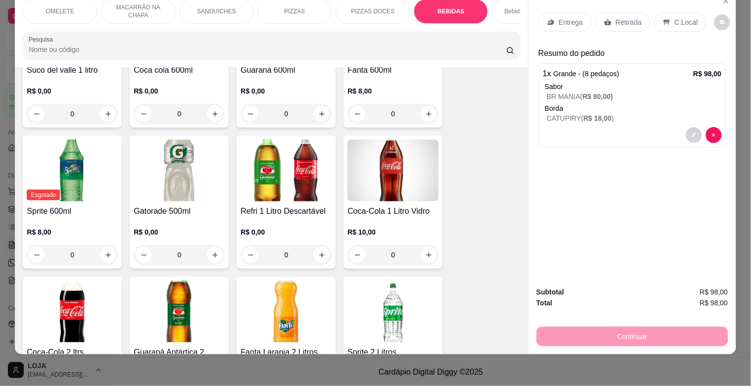
click at [379, 162] on img at bounding box center [392, 171] width 91 height 62
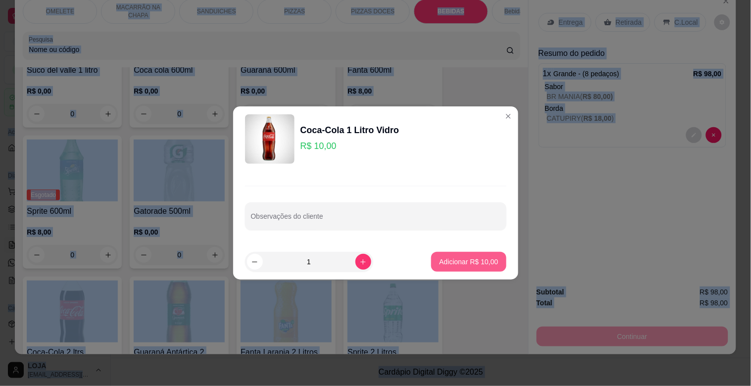
click at [439, 265] on p "Adicionar R$ 10,00" at bounding box center [468, 262] width 59 height 10
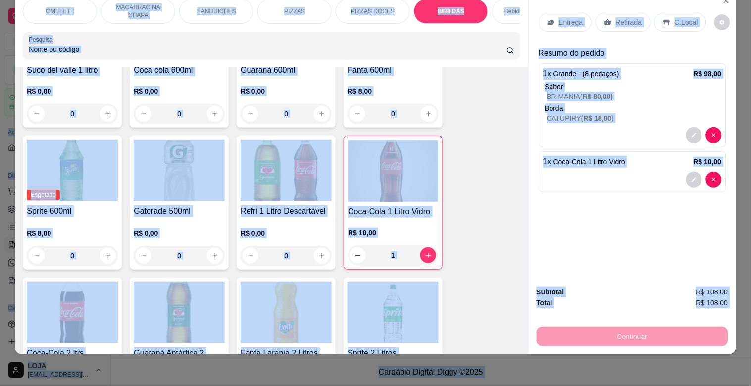
type input "1"
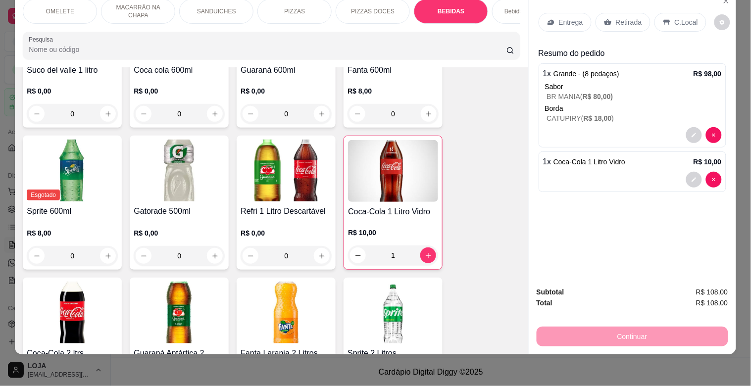
click at [500, 2] on div "Bebidas Alcoólicas" at bounding box center [529, 11] width 74 height 25
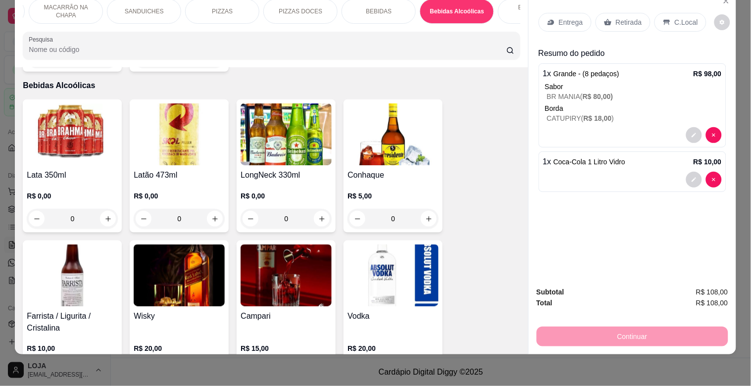
scroll to position [0, 154]
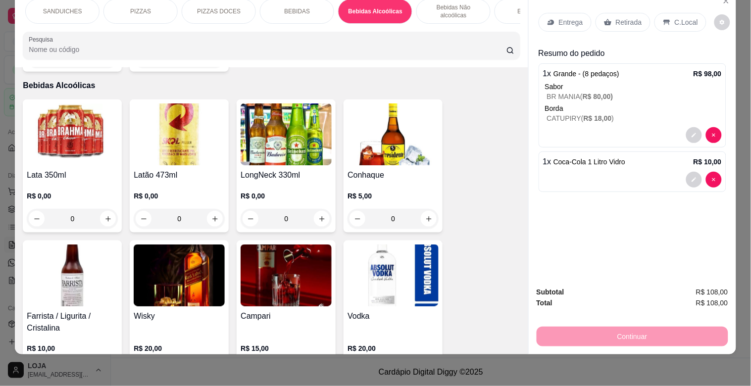
click at [470, 10] on p "Bebidas Não alcoólicas" at bounding box center [453, 11] width 57 height 16
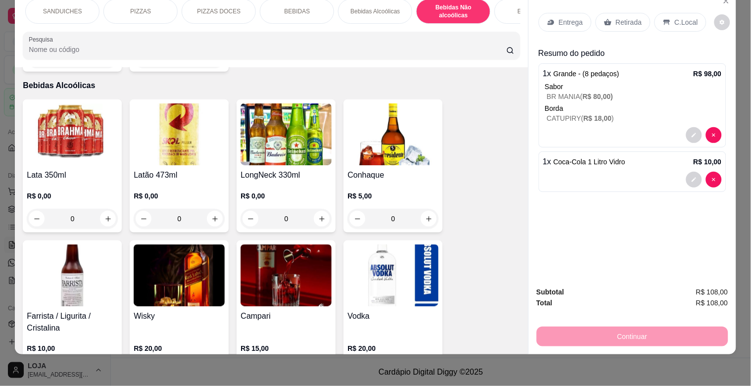
scroll to position [2593, 0]
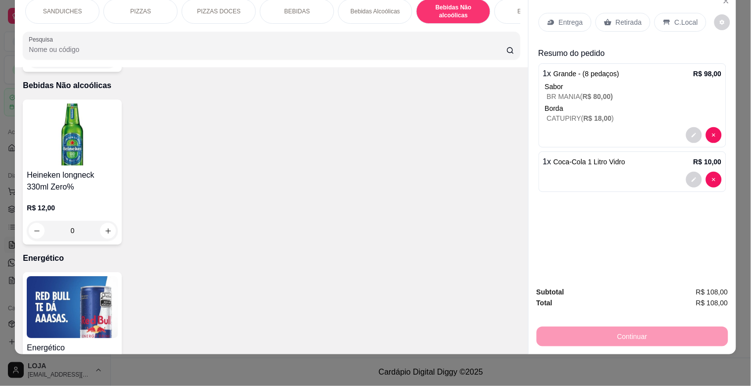
click at [72, 116] on img at bounding box center [72, 134] width 91 height 62
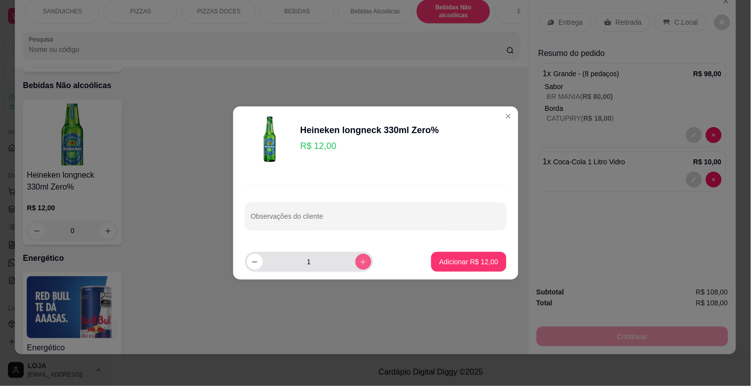
click at [359, 260] on icon "increase-product-quantity" at bounding box center [362, 261] width 7 height 7
type input "2"
click at [456, 263] on p "Adicionar R$ 24,00" at bounding box center [468, 261] width 57 height 9
type input "2"
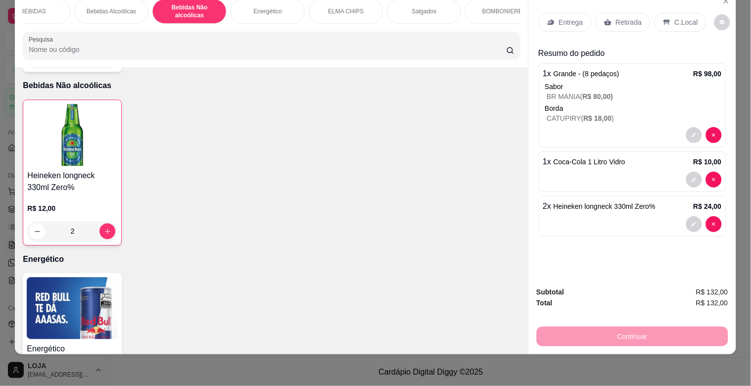
scroll to position [0, 439]
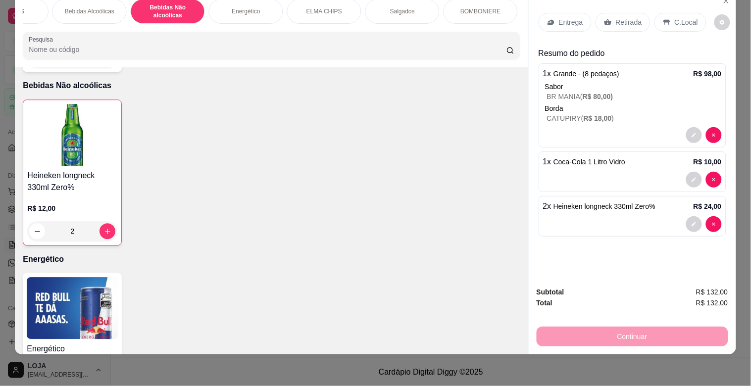
click at [486, 12] on div "BOMBONIERE" at bounding box center [480, 11] width 74 height 25
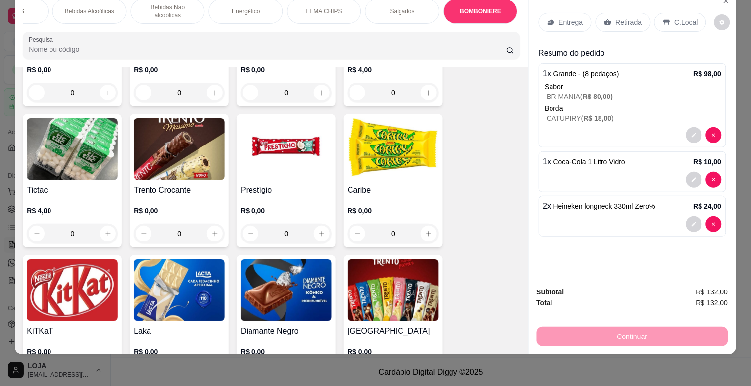
scroll to position [4027, 0]
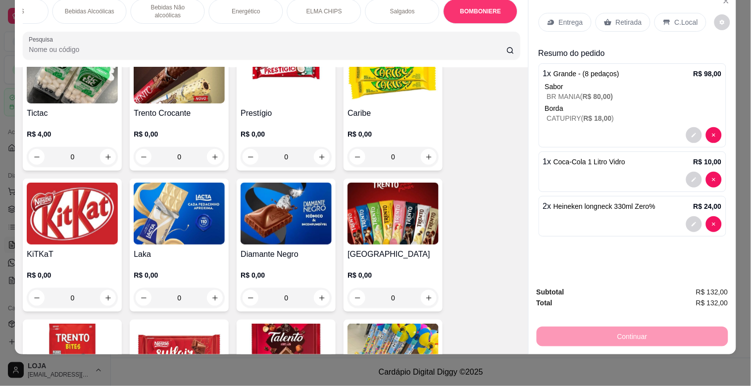
click at [101, 192] on img at bounding box center [72, 214] width 91 height 62
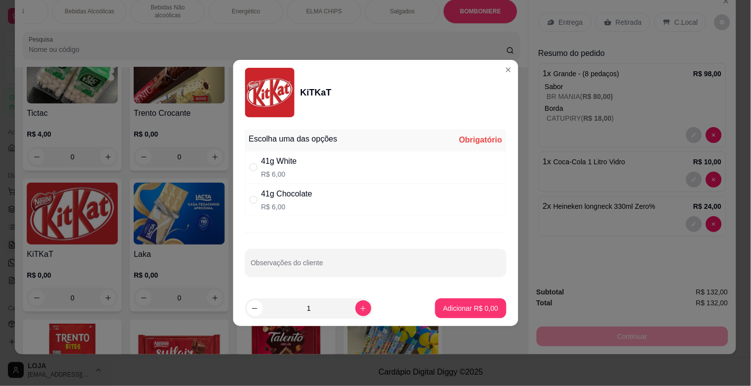
click at [259, 167] on div "" at bounding box center [255, 167] width 12 height 11
radio input "true"
click at [359, 310] on icon "increase-product-quantity" at bounding box center [362, 308] width 7 height 7
type input "2"
click at [440, 304] on p "Adicionar R$ 12,00" at bounding box center [468, 307] width 57 height 9
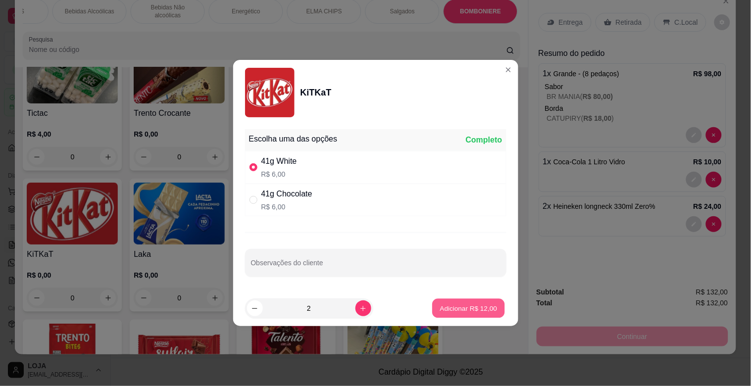
type input "2"
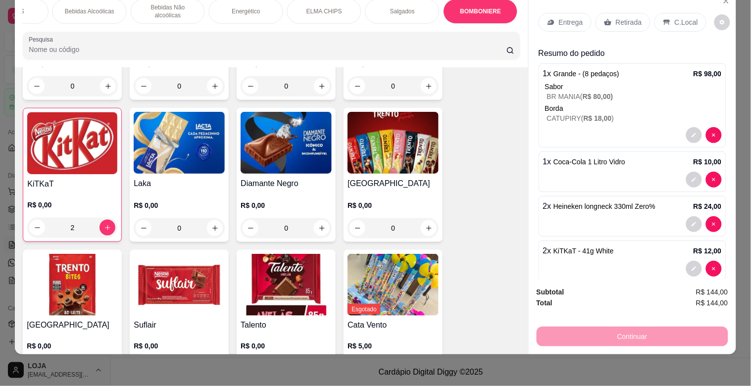
scroll to position [4115, 0]
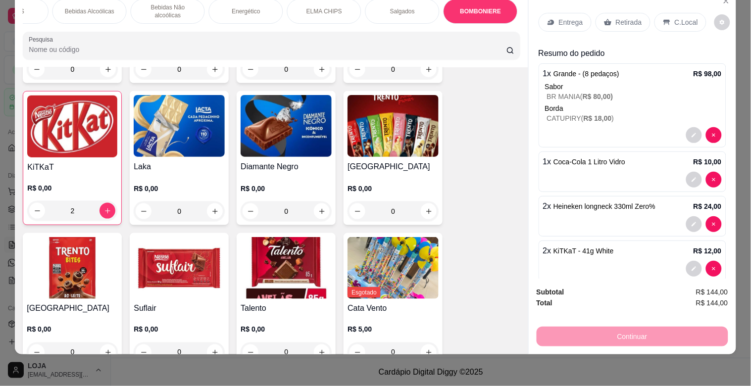
click at [69, 237] on img at bounding box center [72, 268] width 91 height 62
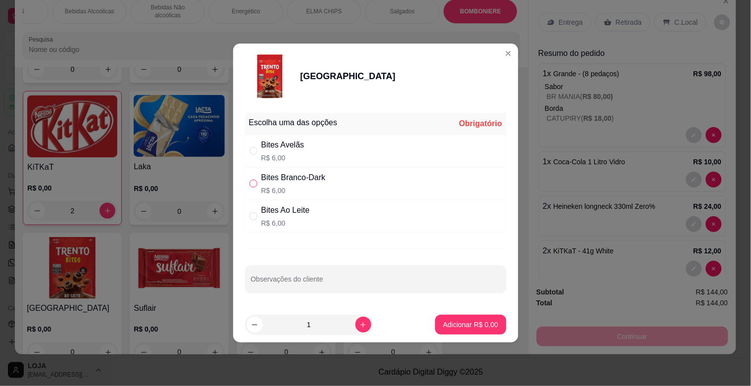
click at [250, 181] on input "" at bounding box center [253, 184] width 8 height 8
radio input "true"
click at [358, 329] on button "increase-product-quantity" at bounding box center [363, 325] width 16 height 16
type input "2"
click at [446, 322] on p "Adicionar R$ 12,00" at bounding box center [468, 325] width 59 height 10
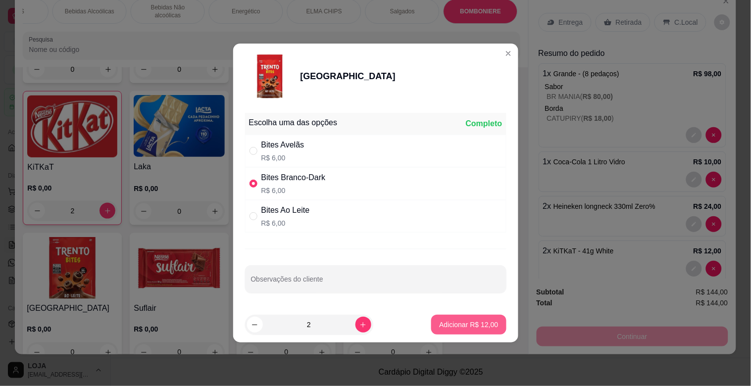
type input "2"
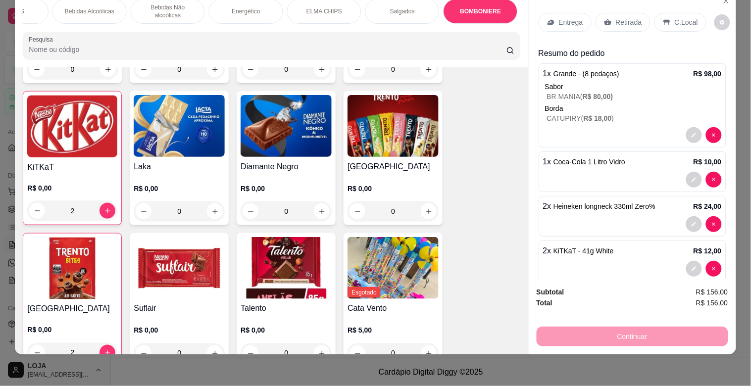
click at [667, 15] on div "C.Local" at bounding box center [680, 22] width 52 height 19
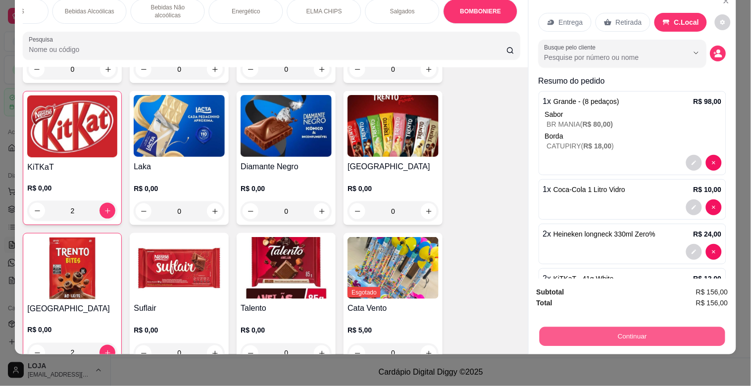
click at [600, 327] on button "Continuar" at bounding box center [632, 336] width 186 height 19
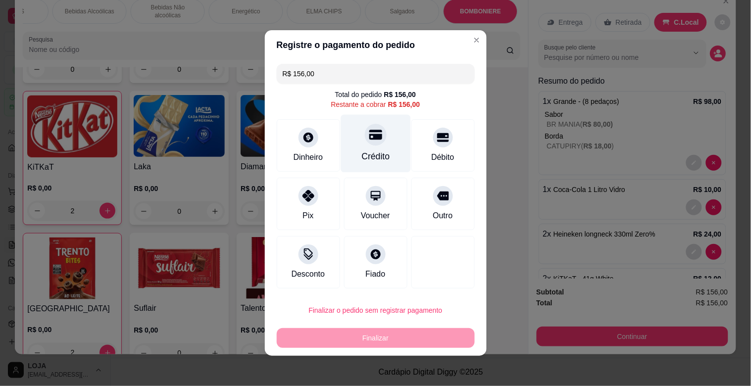
click at [370, 138] on icon at bounding box center [375, 135] width 13 height 10
type input "R$ 0,00"
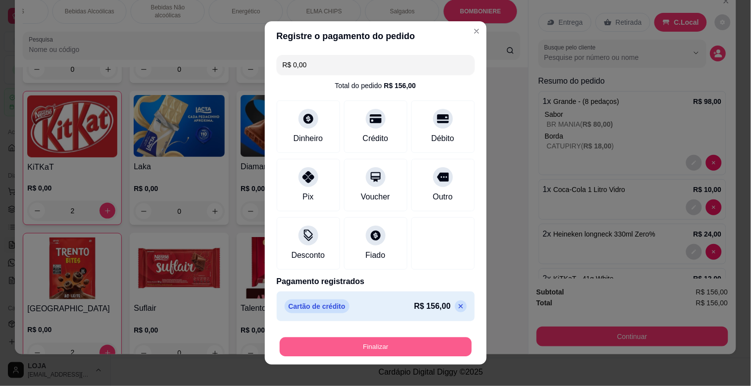
click at [375, 342] on button "Finalizar" at bounding box center [376, 346] width 192 height 19
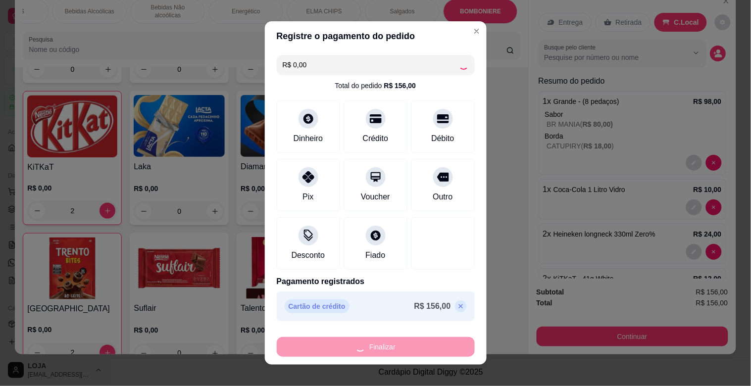
type input "0"
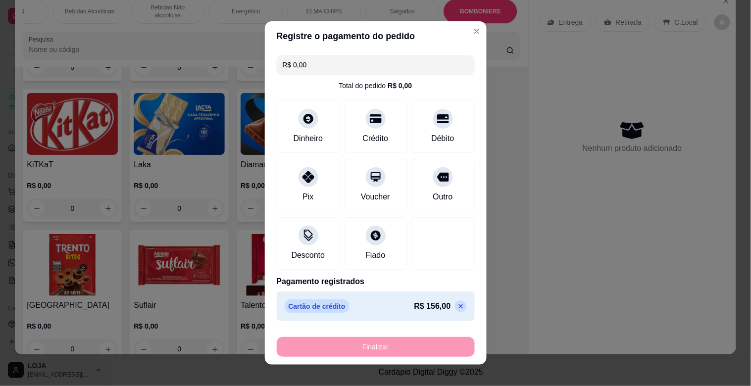
type input "-R$ 156,00"
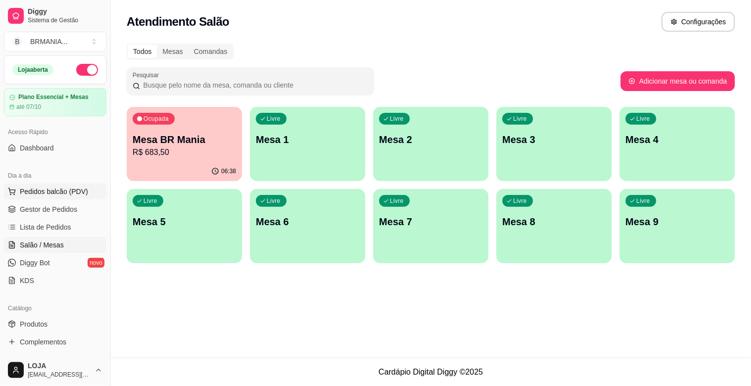
click at [58, 190] on span "Pedidos balcão (PDV)" at bounding box center [54, 192] width 68 height 10
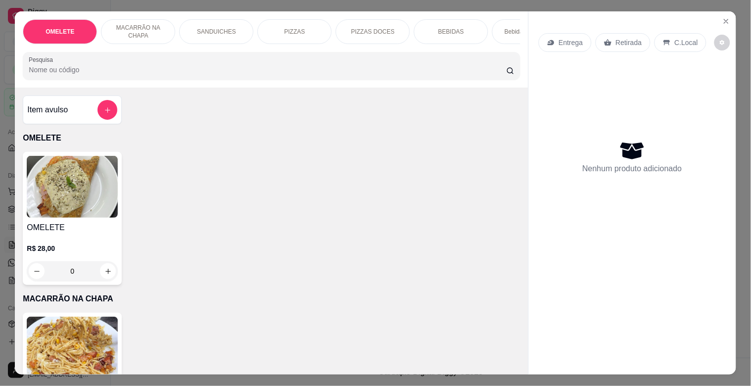
click at [497, 30] on div "Bebidas Alcoólicas" at bounding box center [529, 31] width 74 height 25
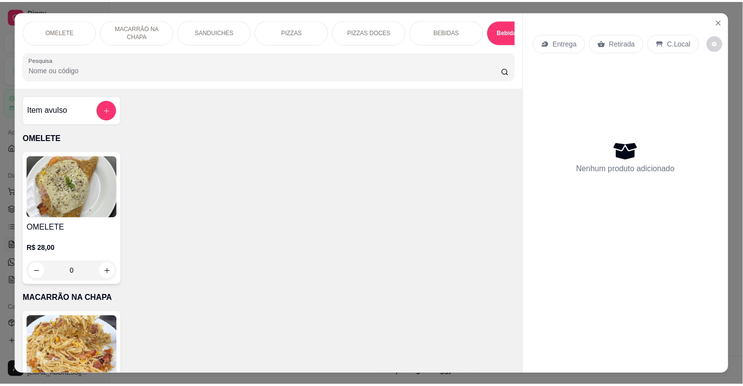
scroll to position [24, 0]
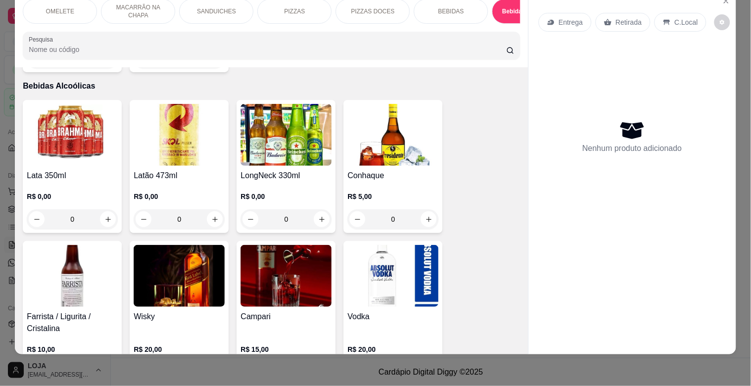
click at [276, 134] on img at bounding box center [285, 135] width 91 height 62
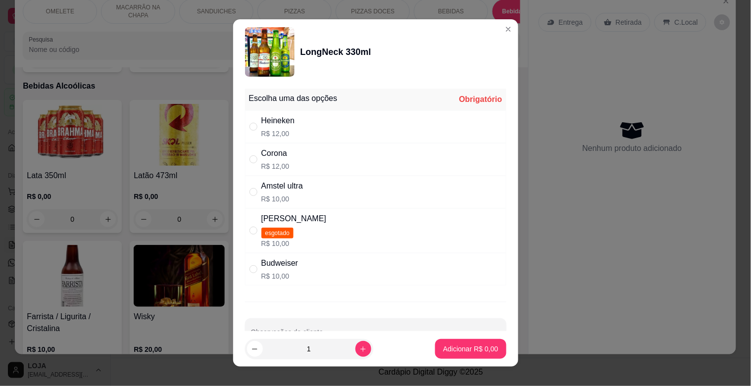
click at [255, 191] on div "" at bounding box center [255, 192] width 12 height 11
radio input "true"
click at [448, 342] on button "Adicionar R$ 10,00" at bounding box center [468, 349] width 75 height 20
type input "1"
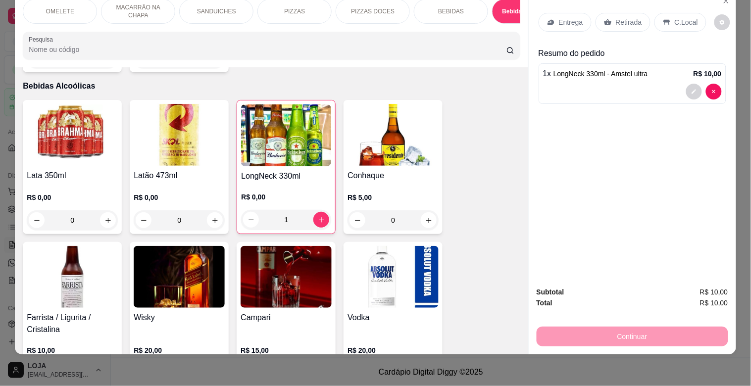
click at [287, 136] on img at bounding box center [286, 135] width 90 height 62
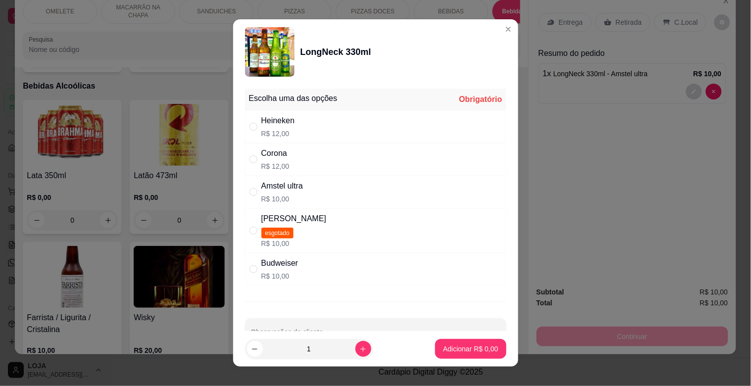
click at [255, 269] on div "" at bounding box center [255, 269] width 12 height 11
radio input "true"
click at [443, 350] on p "Adicionar R$ 10,00" at bounding box center [468, 349] width 59 height 10
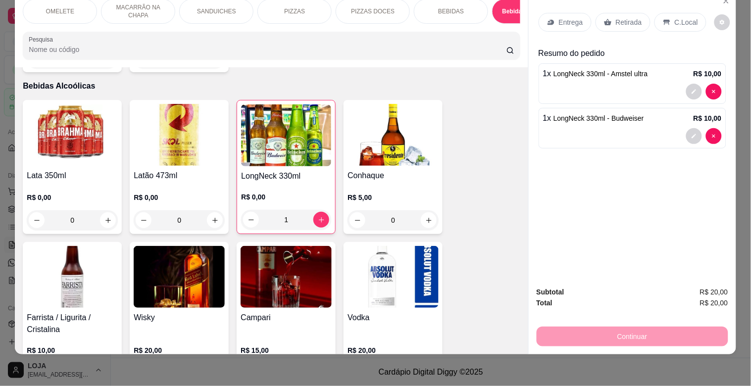
click at [663, 20] on icon at bounding box center [666, 22] width 6 height 5
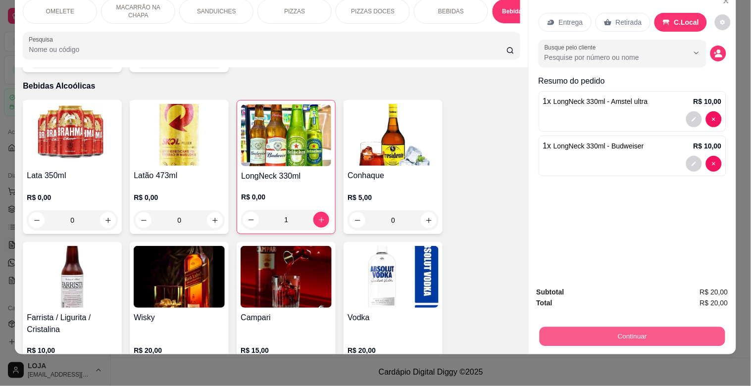
click at [638, 330] on button "Continuar" at bounding box center [632, 336] width 186 height 19
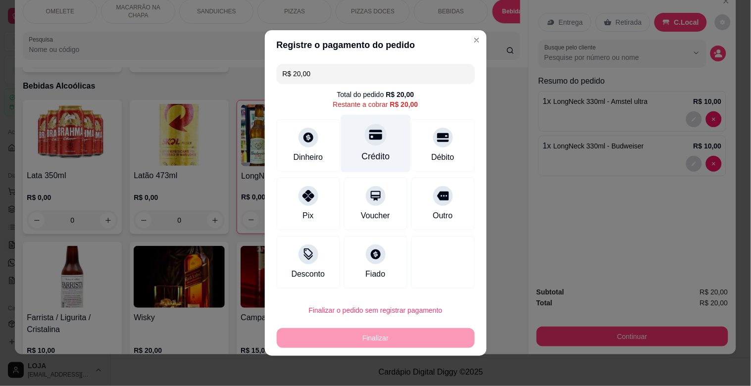
click at [382, 150] on div "Crédito" at bounding box center [375, 144] width 70 height 58
type input "R$ 0,00"
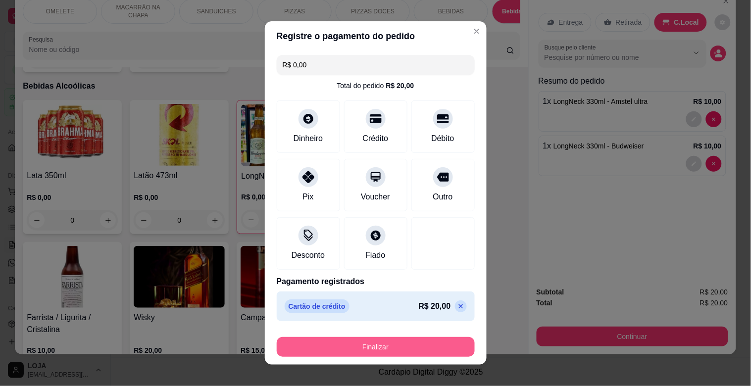
click at [389, 343] on button "Finalizar" at bounding box center [376, 347] width 198 height 20
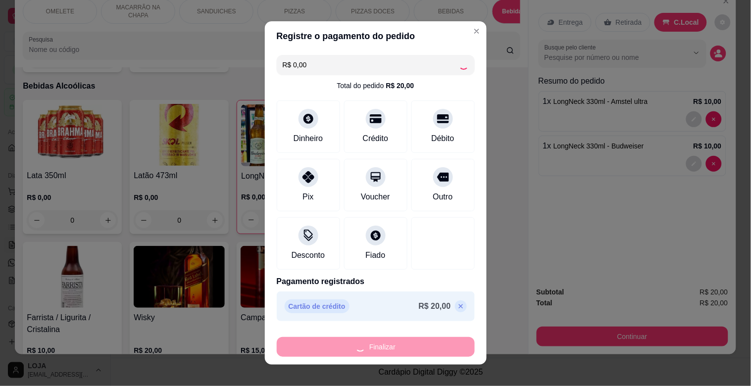
type input "0"
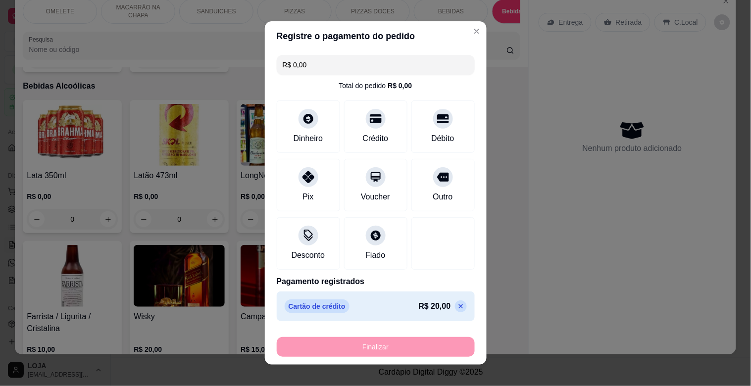
type input "-R$ 20,00"
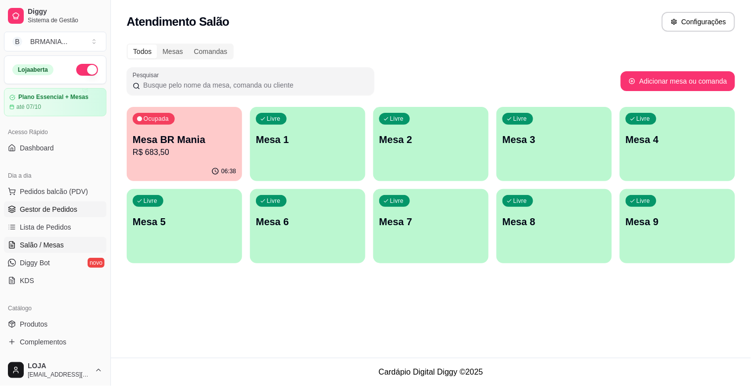
click at [25, 206] on span "Gestor de Pedidos" at bounding box center [48, 209] width 57 height 10
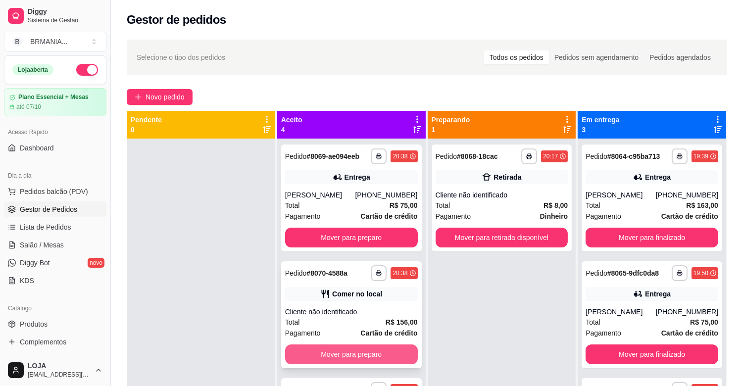
click at [352, 356] on button "Mover para preparo" at bounding box center [351, 354] width 133 height 20
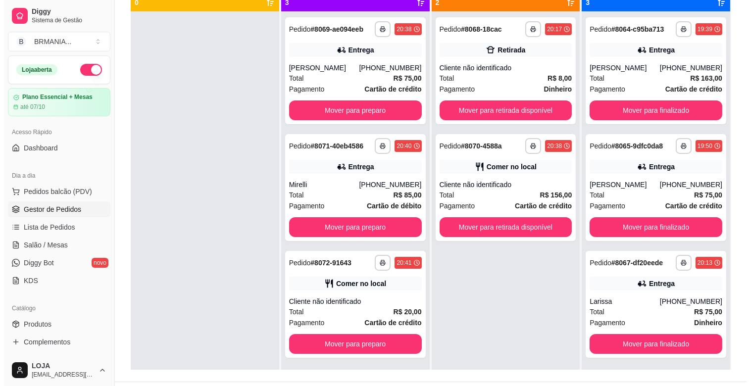
scroll to position [135, 0]
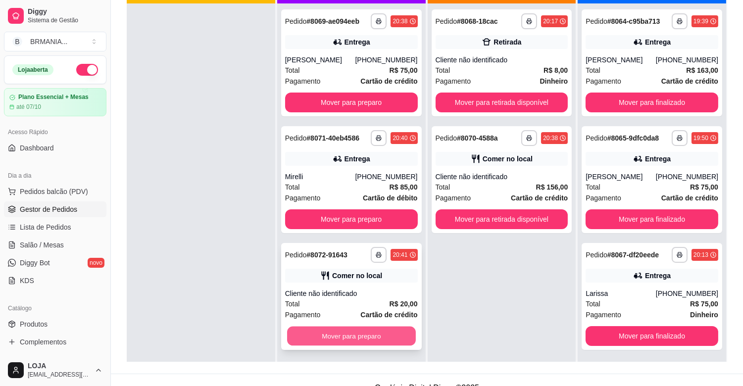
click at [398, 330] on button "Mover para preparo" at bounding box center [351, 336] width 129 height 19
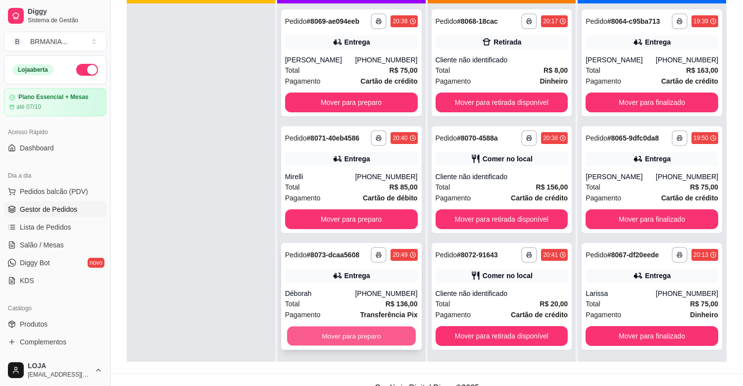
click at [350, 344] on button "Mover para preparo" at bounding box center [351, 336] width 129 height 19
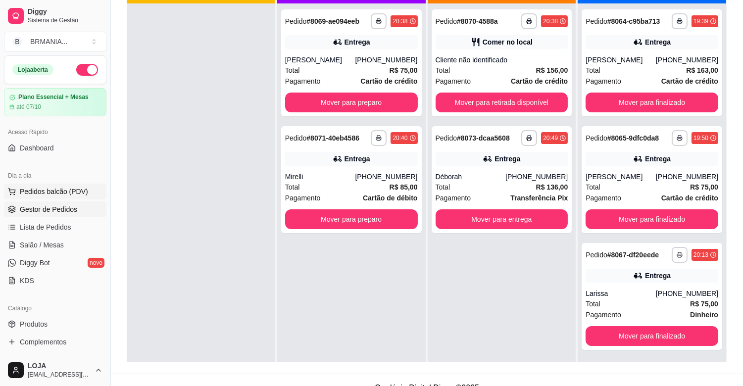
click at [31, 194] on span "Pedidos balcão (PDV)" at bounding box center [54, 192] width 68 height 10
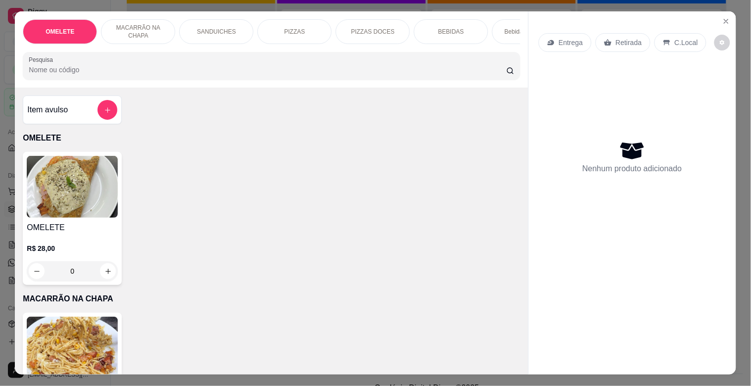
click at [297, 33] on div "PIZZAS" at bounding box center [294, 31] width 74 height 25
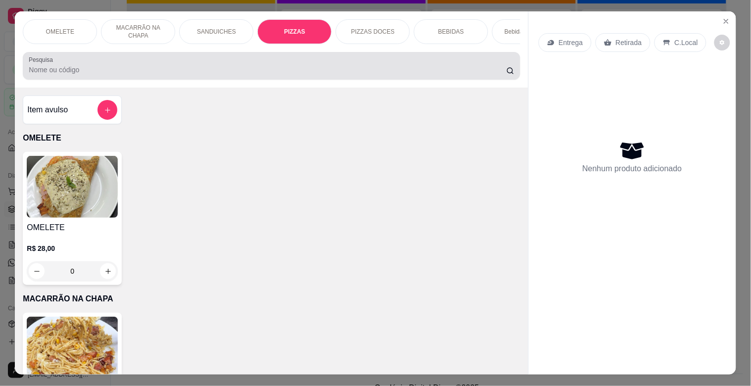
scroll to position [24, 0]
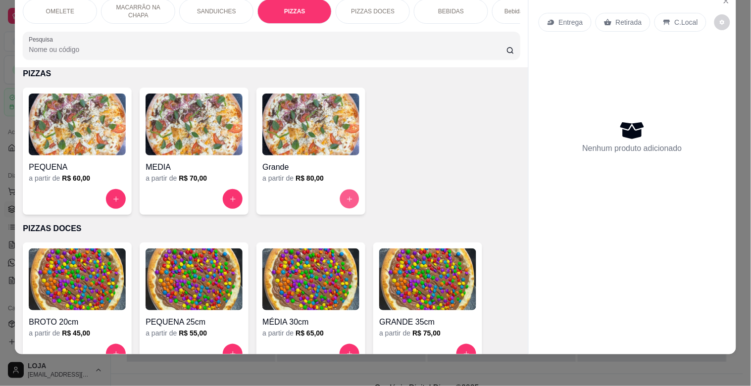
click at [346, 195] on icon "increase-product-quantity" at bounding box center [349, 198] width 7 height 7
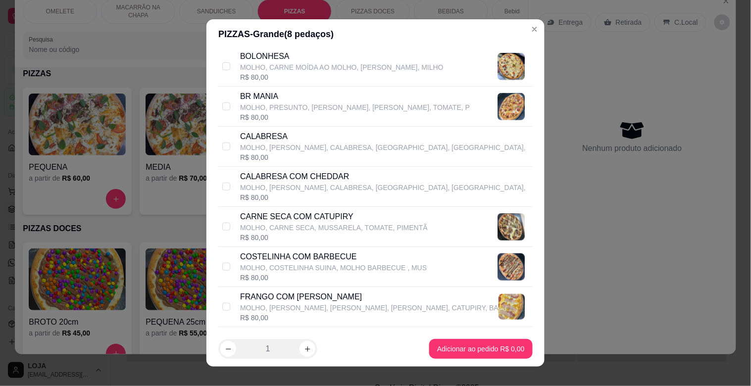
scroll to position [208, 0]
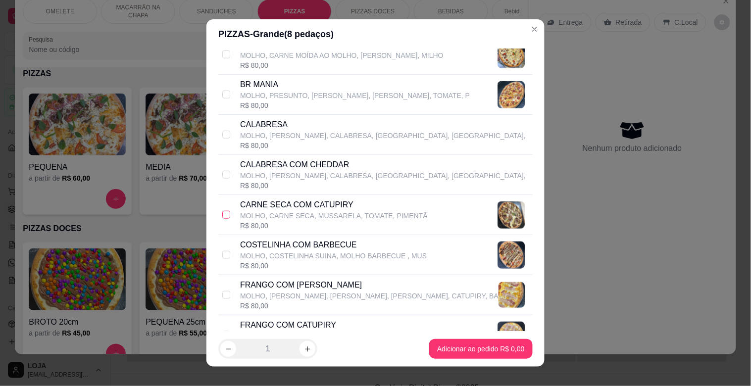
click at [225, 218] on input "checkbox" at bounding box center [226, 215] width 8 height 8
checkbox input "true"
click at [225, 135] on input "checkbox" at bounding box center [226, 135] width 8 height 8
checkbox input "true"
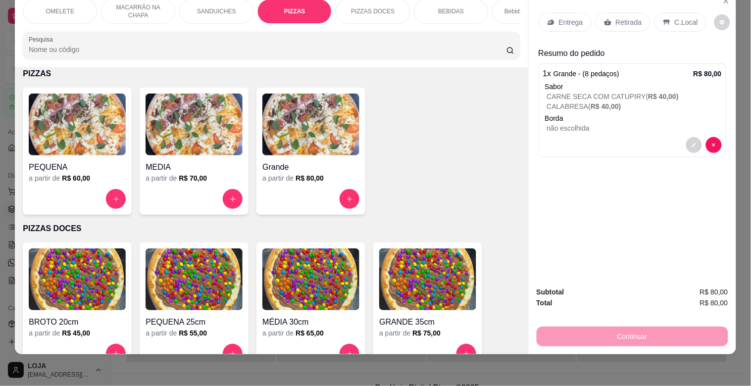
click at [96, 125] on img at bounding box center [77, 125] width 97 height 62
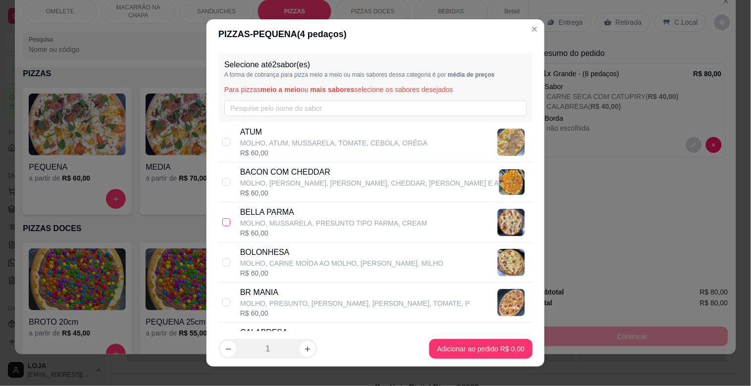
click at [222, 220] on input "checkbox" at bounding box center [226, 222] width 8 height 8
checkbox input "true"
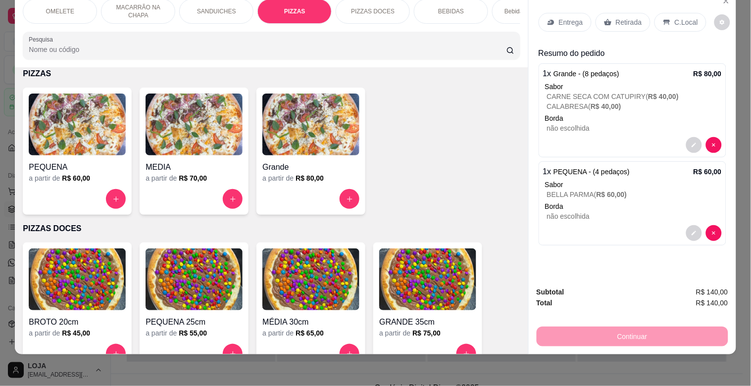
click at [563, 20] on div "Entrega" at bounding box center [564, 22] width 53 height 19
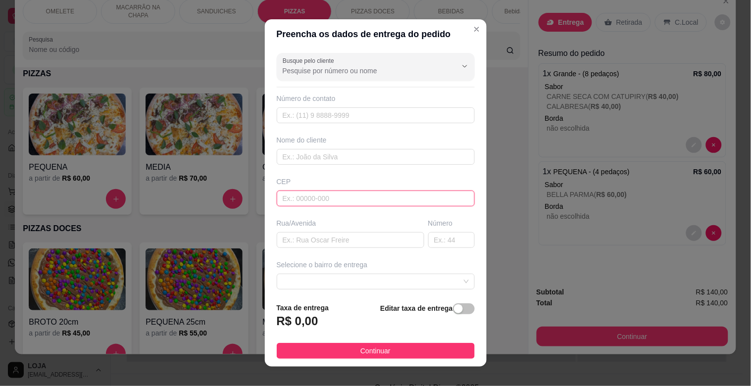
click at [324, 205] on input "text" at bounding box center [376, 198] width 198 height 16
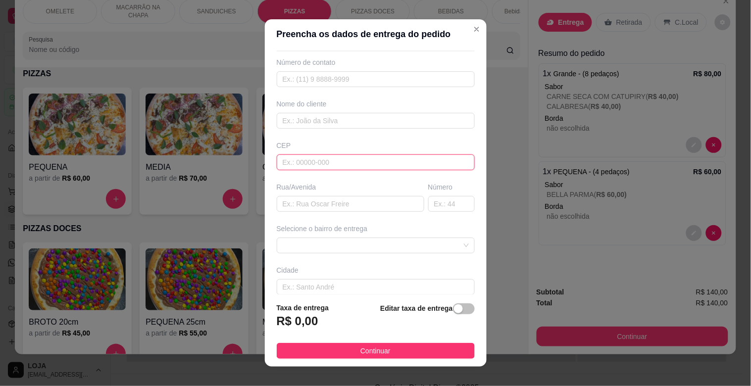
scroll to position [55, 0]
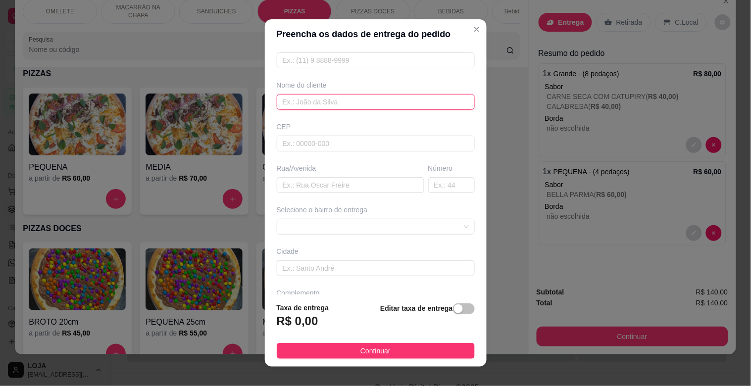
click at [295, 97] on input "text" at bounding box center [376, 102] width 198 height 16
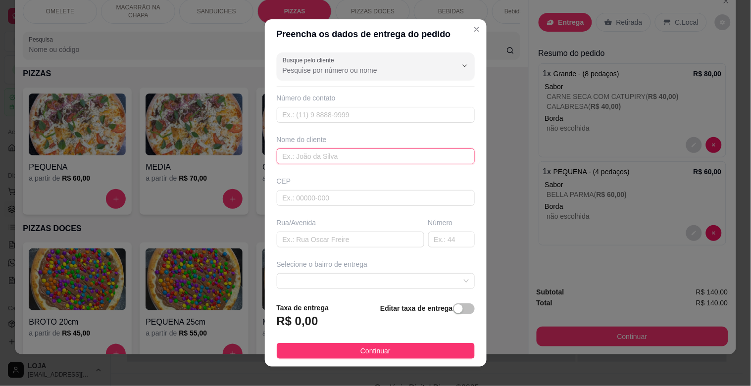
scroll to position [0, 0]
type input "a"
type input "[PERSON_NAME]"
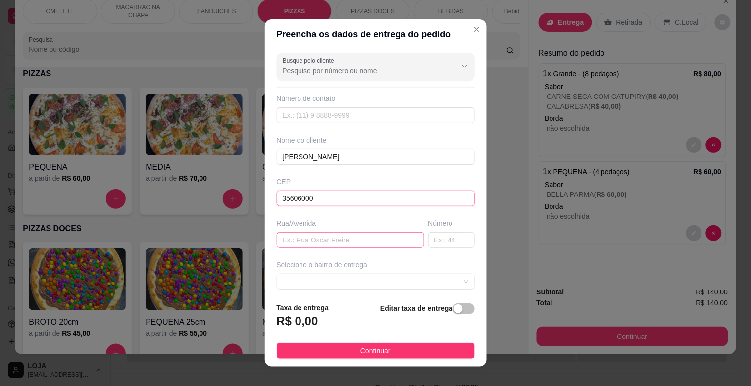
type input "35606000"
click at [325, 233] on input "text" at bounding box center [350, 240] width 147 height 16
type input "RUA UM"
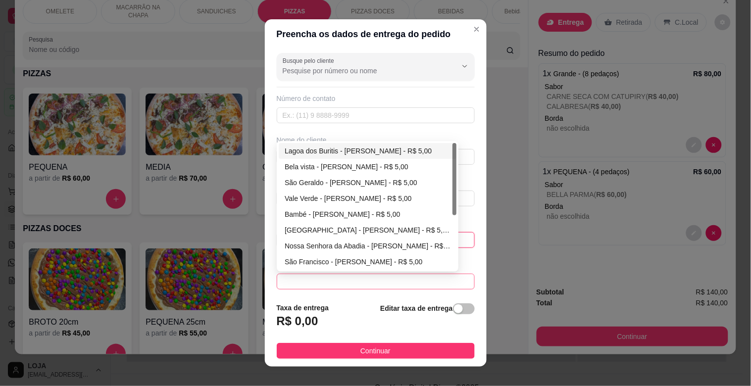
click at [389, 278] on span at bounding box center [376, 281] width 186 height 15
type input "35"
click at [362, 148] on div "Lagoa dos Buritis - [PERSON_NAME] - R$ 5,00" at bounding box center [367, 150] width 166 height 11
type input "[PERSON_NAME]"
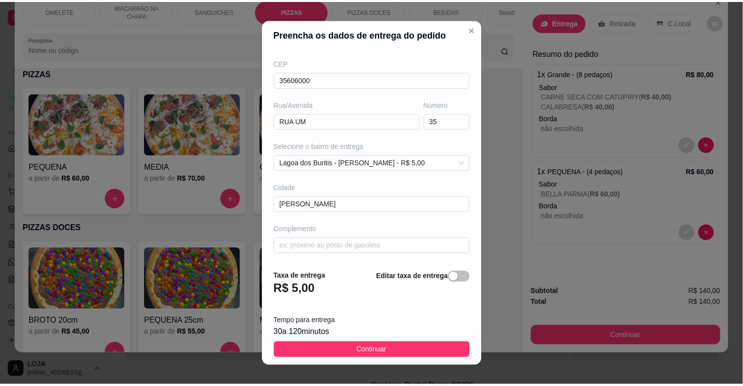
scroll to position [120, 0]
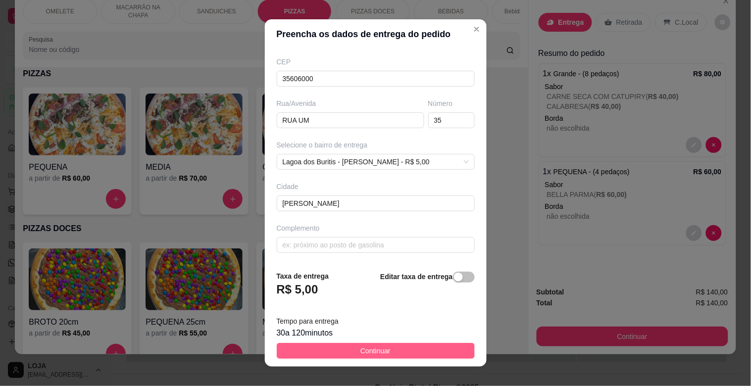
click at [386, 349] on button "Continuar" at bounding box center [376, 351] width 198 height 16
click at [386, 349] on div "OMELETE MACARRÃO NA CHAPA SANDUICHES PIZZAS PIZZAS DOCES BEBIDAS Bebidas Alcoól…" at bounding box center [375, 193] width 751 height 386
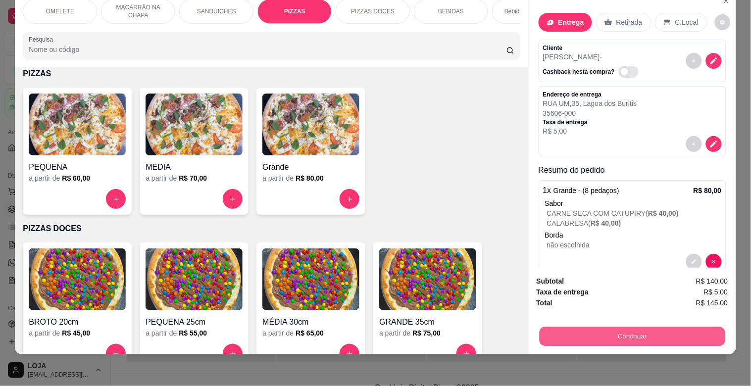
click at [624, 328] on button "Continuar" at bounding box center [632, 336] width 186 height 19
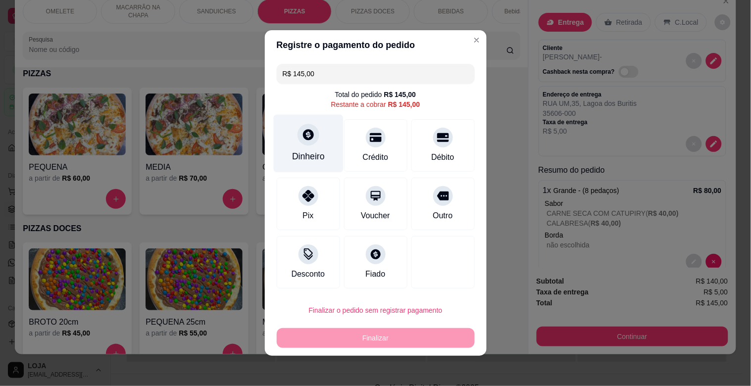
click at [317, 150] on div "Dinheiro" at bounding box center [308, 156] width 33 height 13
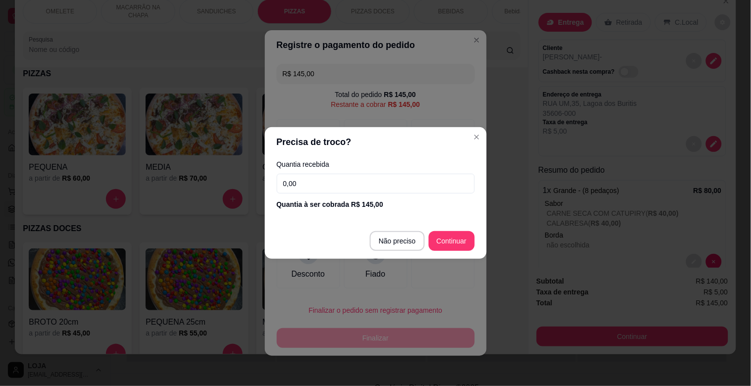
click at [338, 179] on input "0,00" at bounding box center [376, 184] width 198 height 20
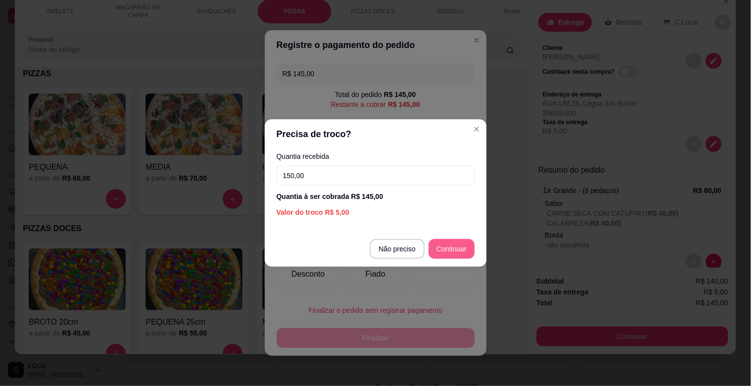
type input "150,00"
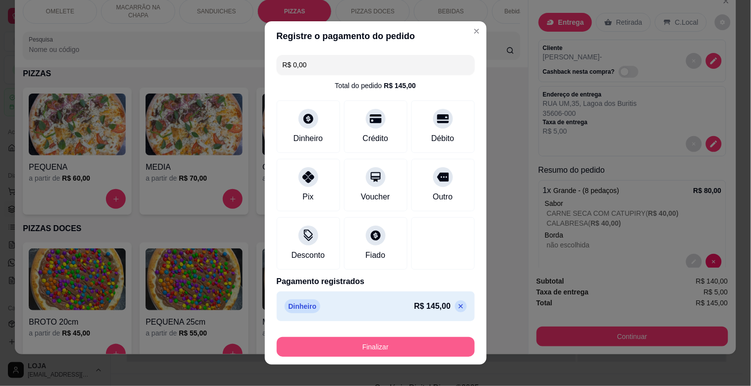
click at [393, 345] on button "Finalizar" at bounding box center [376, 347] width 198 height 20
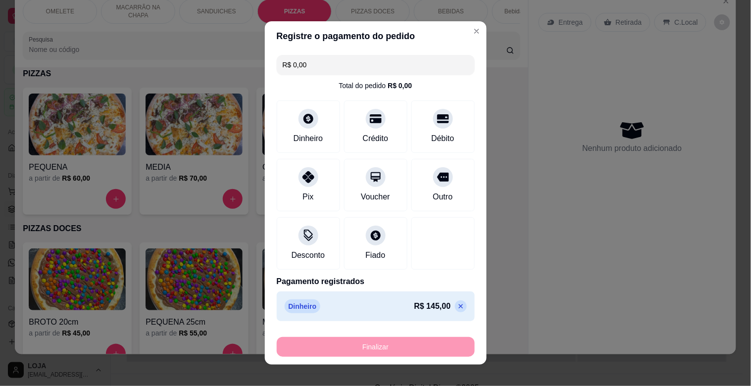
type input "-R$ 145,00"
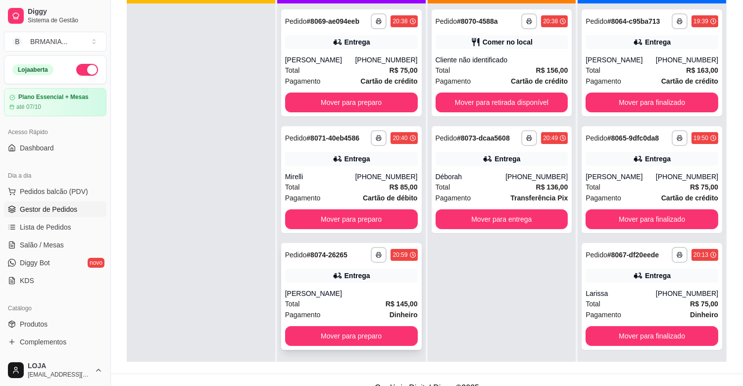
click at [337, 301] on div "Total R$ 145,00" at bounding box center [351, 303] width 133 height 11
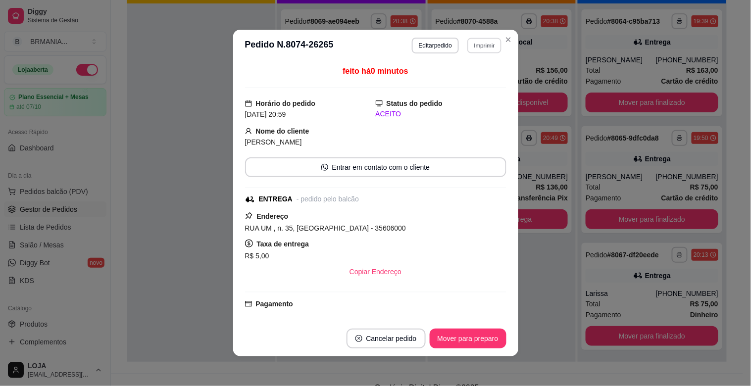
click at [477, 47] on button "Imprimir" at bounding box center [484, 45] width 34 height 15
click at [467, 82] on button "IMPRESSORA" at bounding box center [462, 80] width 69 height 15
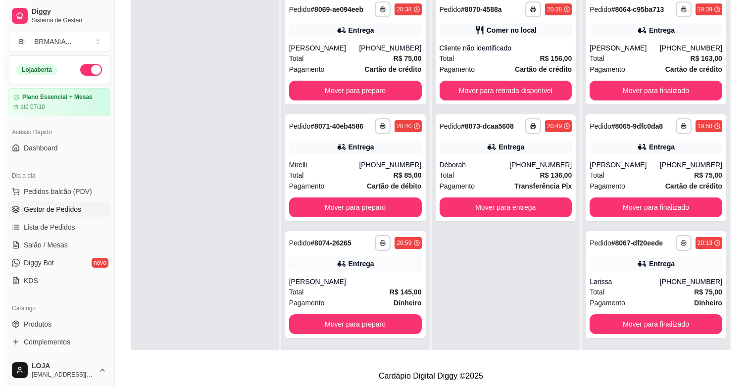
scroll to position [151, 0]
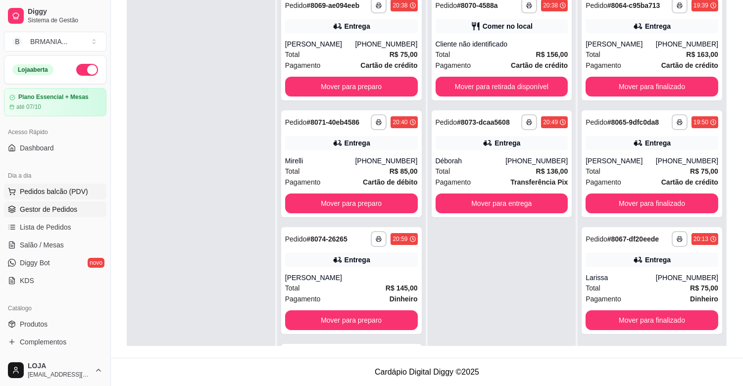
click at [43, 192] on span "Pedidos balcão (PDV)" at bounding box center [54, 192] width 68 height 10
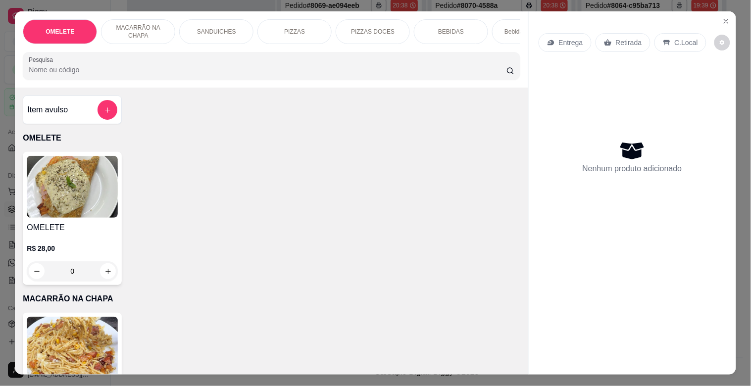
click at [504, 34] on div "Bebidas Alcoólicas" at bounding box center [529, 31] width 74 height 25
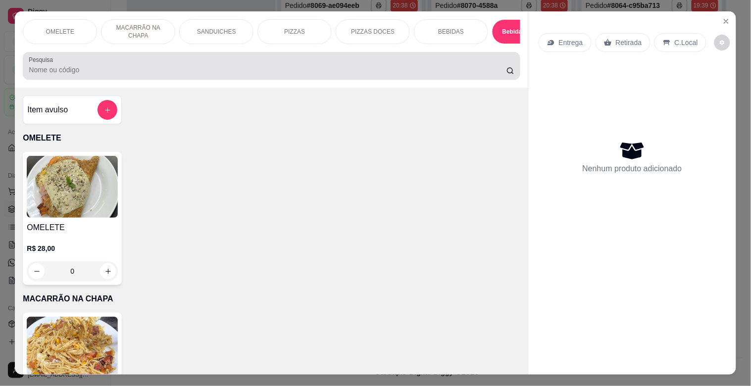
scroll to position [24, 0]
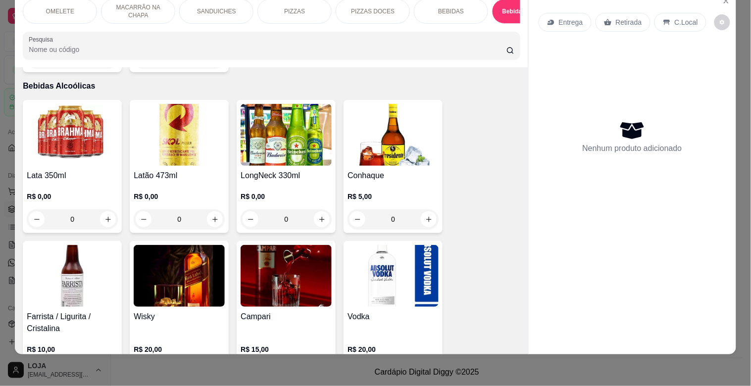
click at [90, 152] on img at bounding box center [72, 135] width 91 height 62
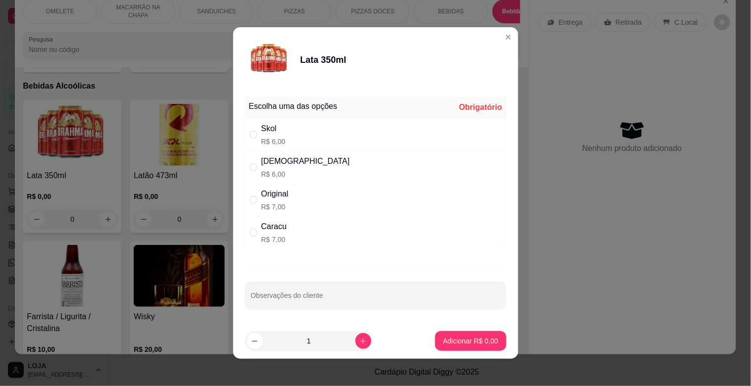
click at [256, 158] on div "Brahma R$ 6,00" at bounding box center [375, 167] width 261 height 33
radio input "true"
click at [359, 337] on icon "increase-product-quantity" at bounding box center [362, 340] width 7 height 7
type input "3"
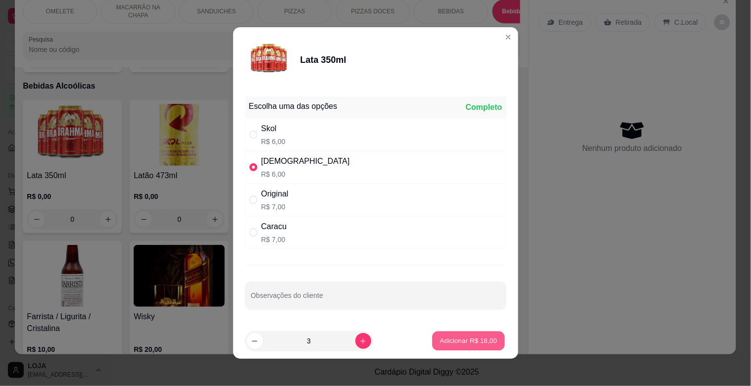
click at [440, 340] on p "Adicionar R$ 18,00" at bounding box center [468, 340] width 57 height 9
type input "3"
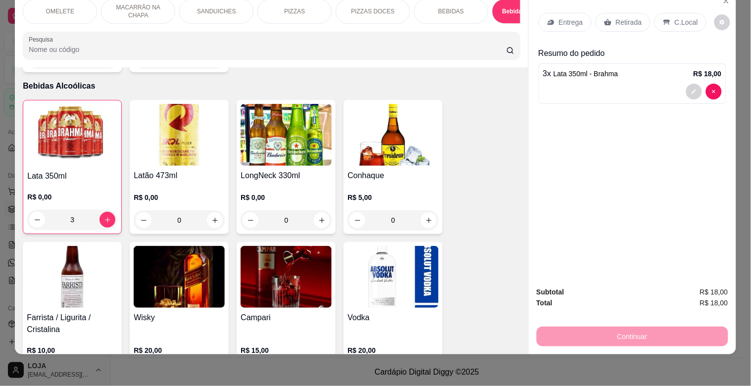
click at [511, 24] on div "OMELETE MACARRÃO NA CHAPA SANDUICHES PIZZAS PIZZAS DOCES BEBIDAS Bebidas Alcoól…" at bounding box center [271, 11] width 497 height 25
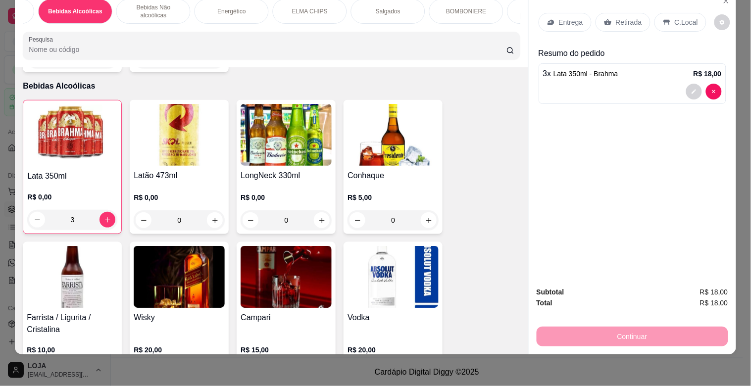
scroll to position [0, 462]
click at [467, 8] on div "BOMBONIERE" at bounding box center [458, 11] width 74 height 25
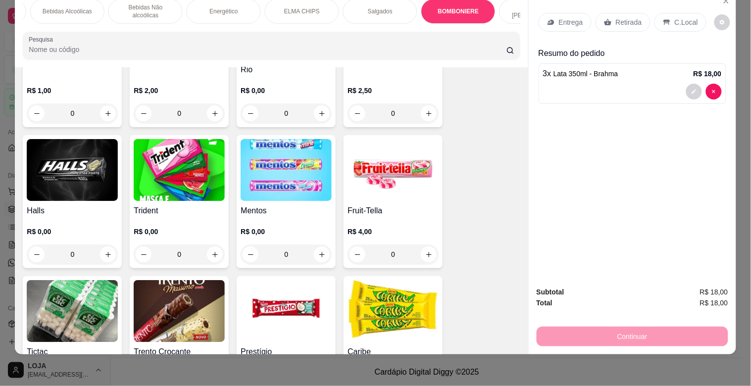
scroll to position [3806, 0]
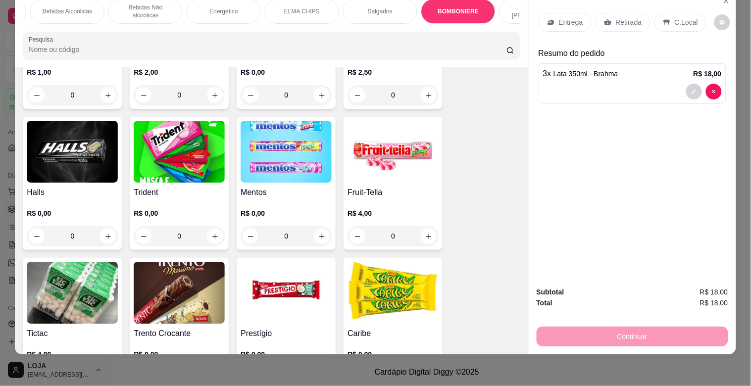
click at [87, 145] on img at bounding box center [72, 152] width 91 height 62
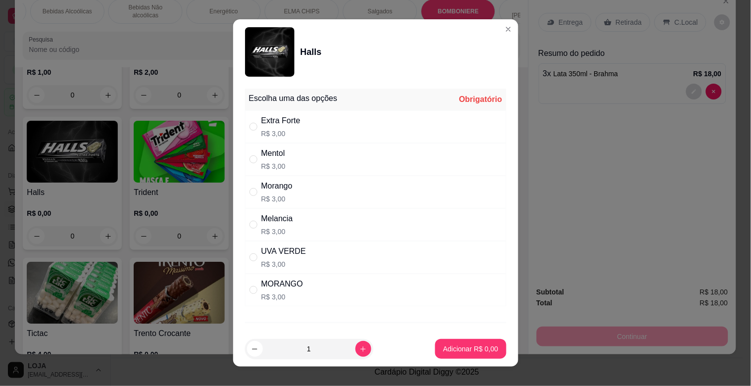
click at [281, 244] on div "UVA VERDE R$ 3,00" at bounding box center [375, 257] width 261 height 33
radio input "true"
click at [436, 343] on button "Adicionar R$ 3,00" at bounding box center [470, 348] width 69 height 19
type input "1"
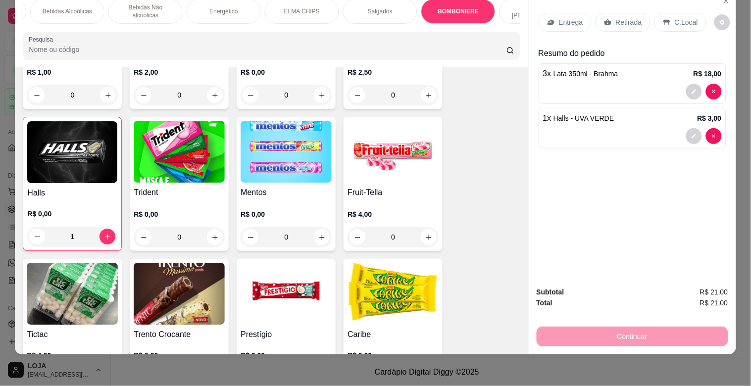
click at [627, 22] on div "Retirada" at bounding box center [622, 22] width 55 height 19
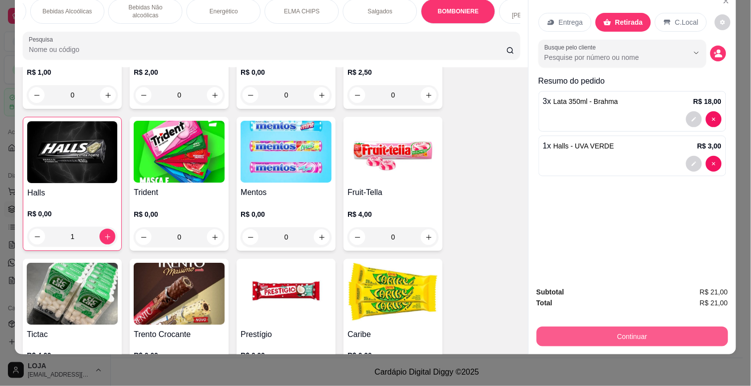
click at [614, 328] on button "Continuar" at bounding box center [631, 337] width 191 height 20
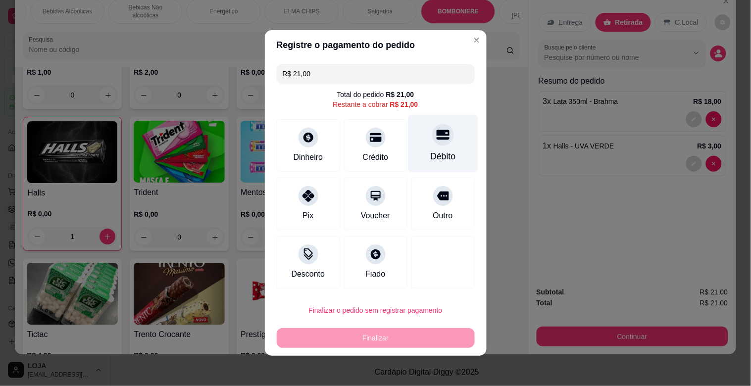
click at [426, 146] on div "Débito" at bounding box center [443, 144] width 70 height 58
type input "R$ 0,00"
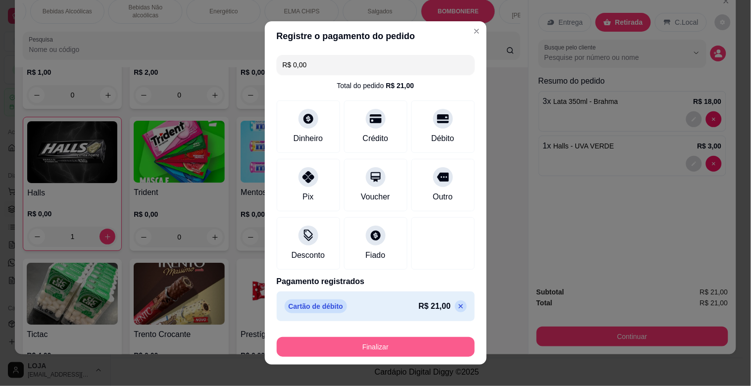
click at [378, 349] on button "Finalizar" at bounding box center [376, 347] width 198 height 20
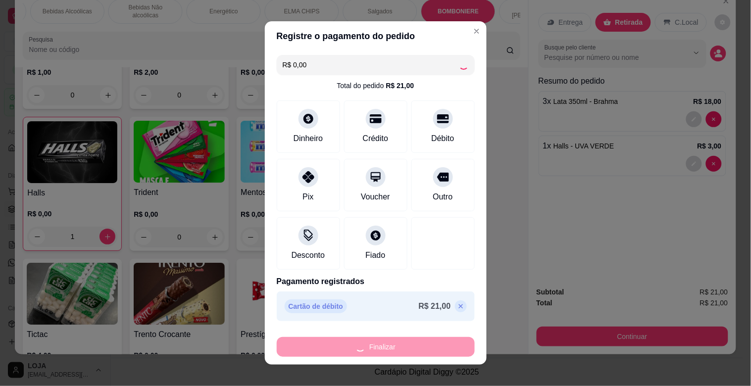
type input "0"
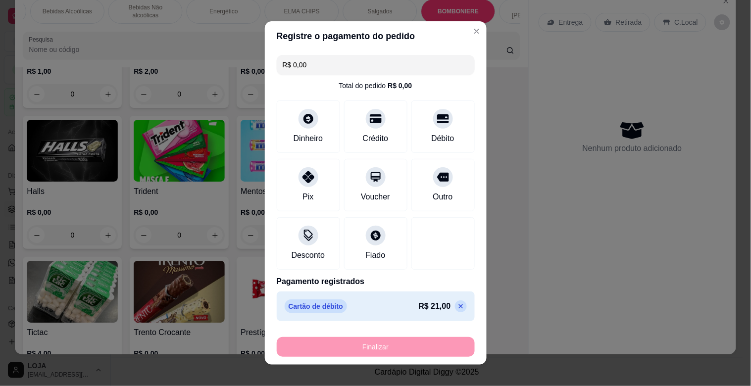
type input "-R$ 21,00"
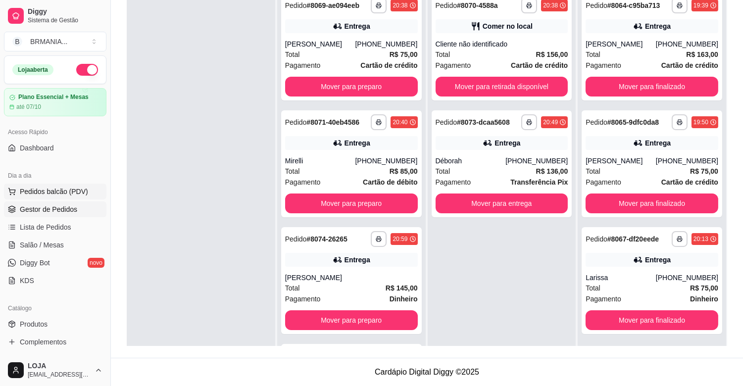
click at [52, 199] on button "Pedidos balcão (PDV)" at bounding box center [55, 192] width 102 height 16
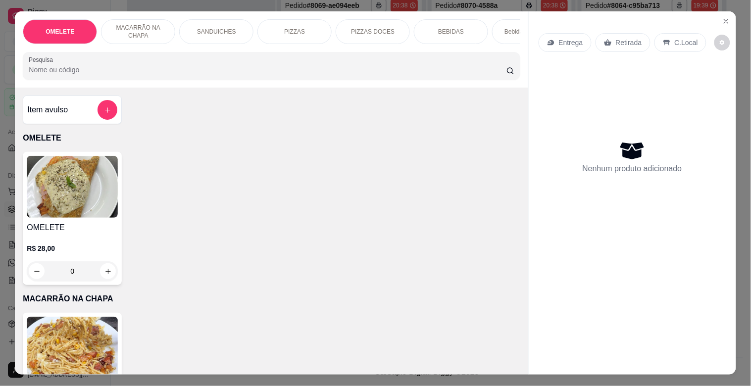
click at [427, 33] on div "BEBIDAS" at bounding box center [451, 31] width 74 height 25
click at [427, 52] on div "Pesquisa" at bounding box center [271, 66] width 497 height 28
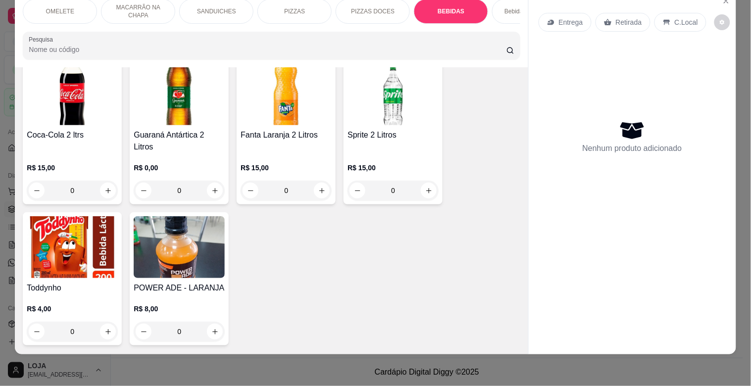
scroll to position [1866, 0]
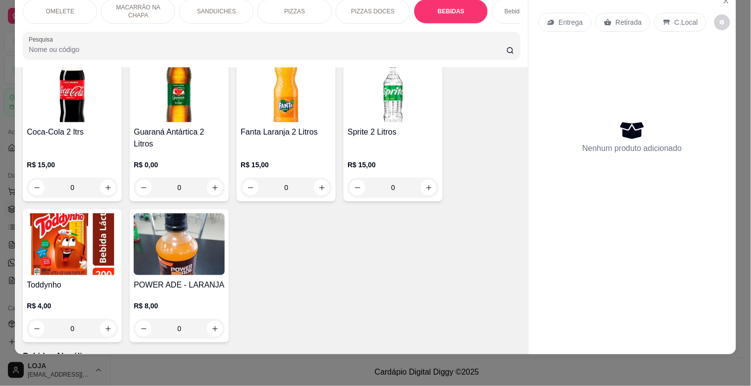
click at [60, 98] on img at bounding box center [72, 91] width 91 height 62
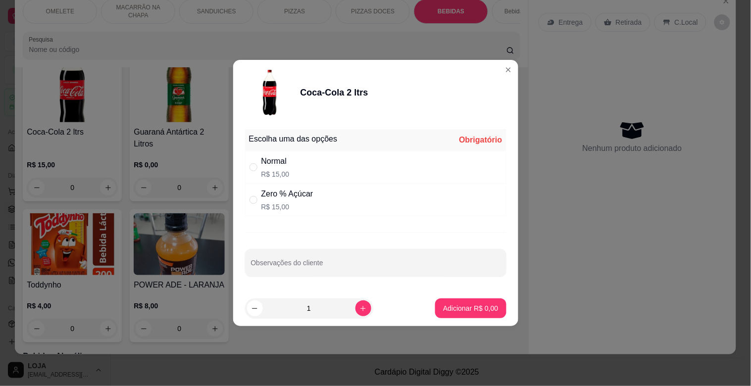
click at [278, 208] on p "R$ 15,00" at bounding box center [287, 207] width 52 height 10
click at [258, 196] on div "" at bounding box center [255, 199] width 12 height 11
radio input "true"
click at [467, 303] on p "Adicionar R$ 15,00" at bounding box center [468, 308] width 59 height 10
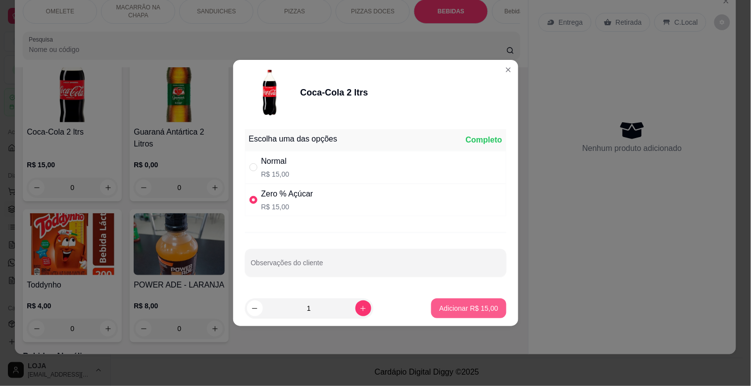
type input "1"
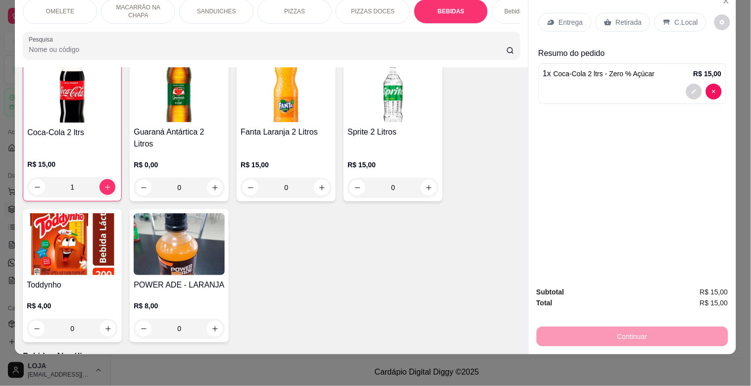
scroll to position [1867, 0]
click at [619, 17] on p "Retirada" at bounding box center [629, 22] width 26 height 10
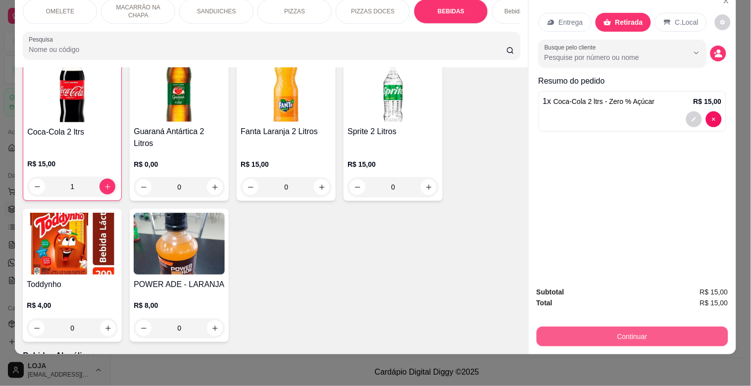
click at [639, 327] on button "Continuar" at bounding box center [631, 337] width 191 height 20
click at [602, 327] on button "Continuar" at bounding box center [632, 336] width 186 height 19
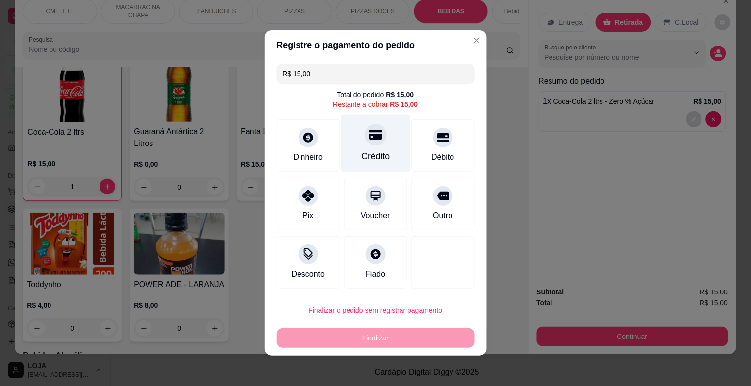
click at [373, 141] on div at bounding box center [376, 135] width 22 height 22
type input "R$ 0,00"
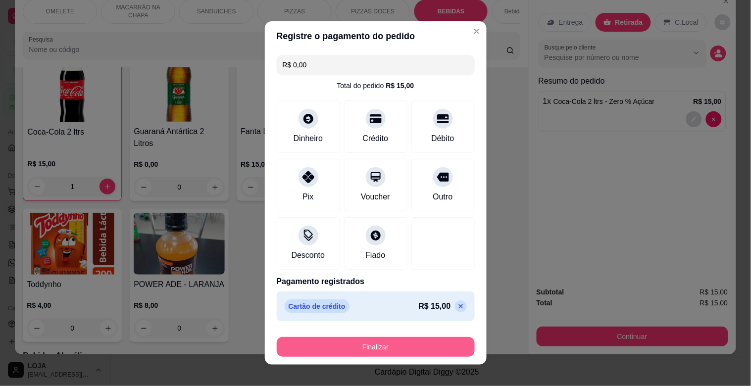
click at [418, 342] on button "Finalizar" at bounding box center [376, 347] width 198 height 20
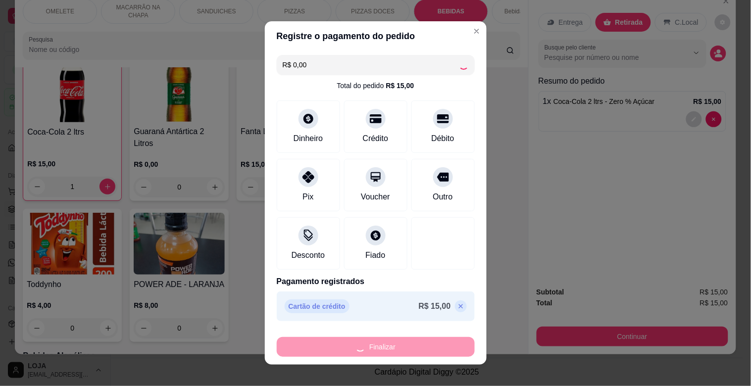
type input "0"
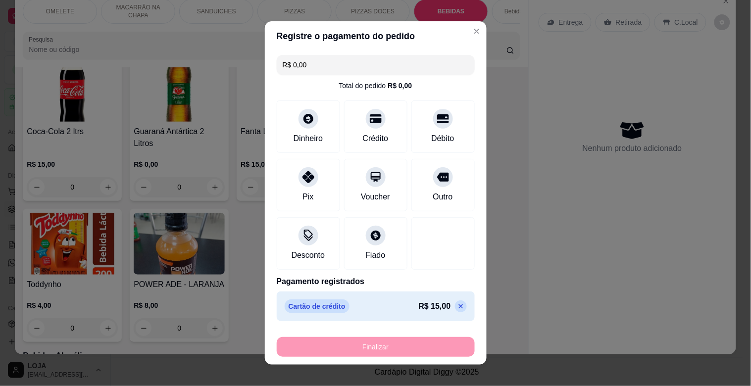
type input "-R$ 15,00"
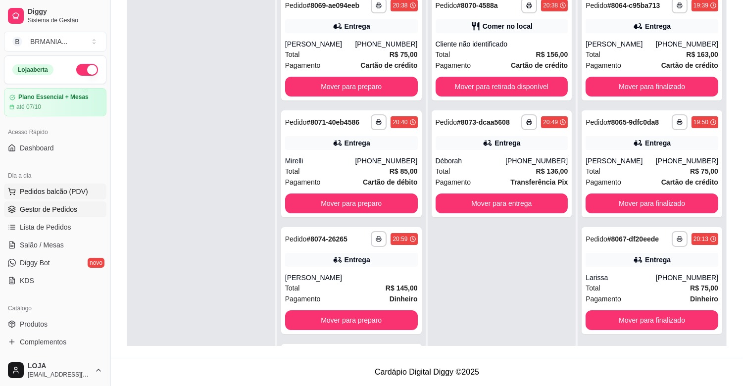
click at [50, 195] on span "Pedidos balcão (PDV)" at bounding box center [54, 192] width 68 height 10
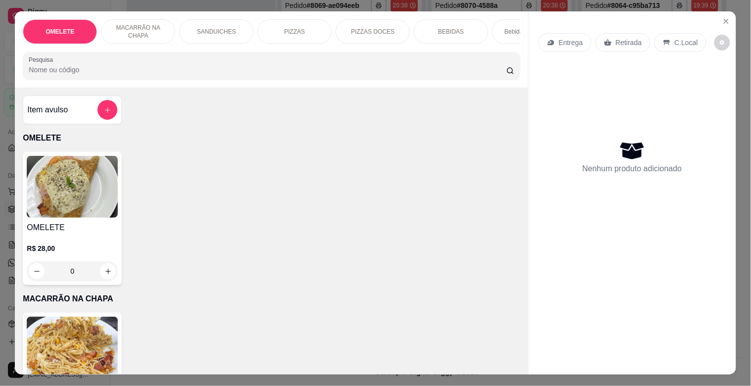
click at [309, 29] on div "PIZZAS" at bounding box center [294, 31] width 74 height 25
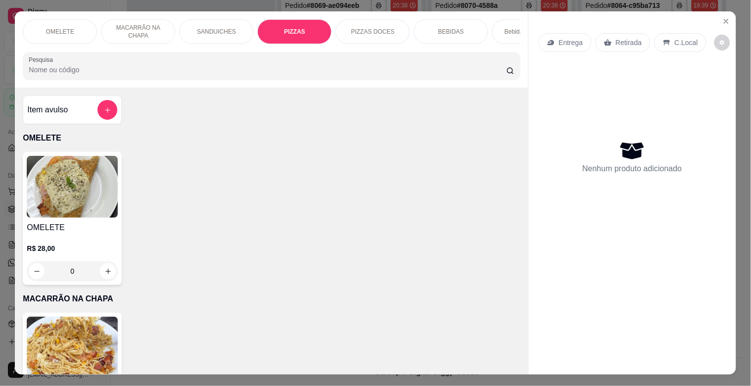
scroll to position [24, 0]
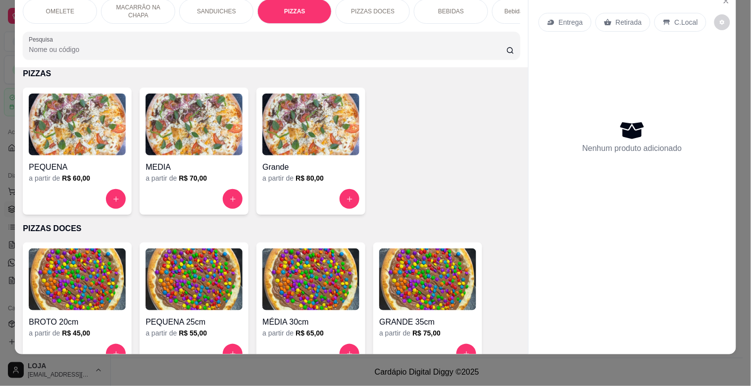
click at [306, 125] on img at bounding box center [310, 125] width 97 height 62
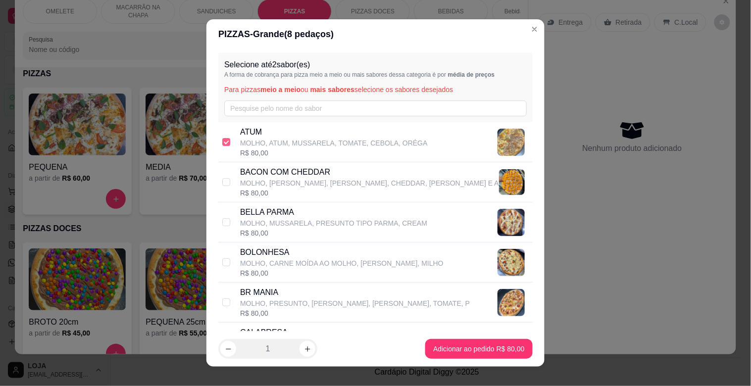
click at [223, 140] on input "checkbox" at bounding box center [226, 142] width 8 height 8
checkbox input "false"
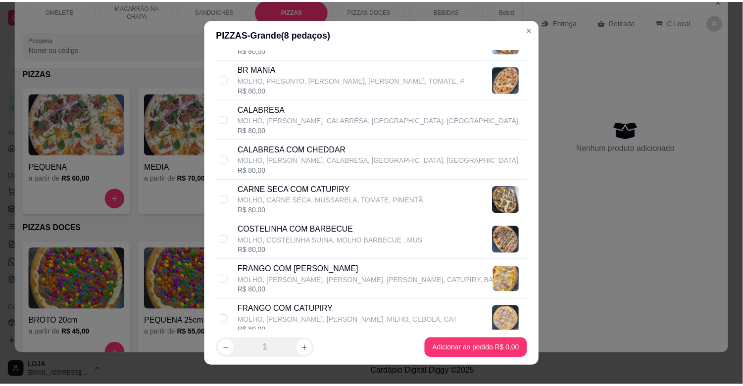
scroll to position [235, 0]
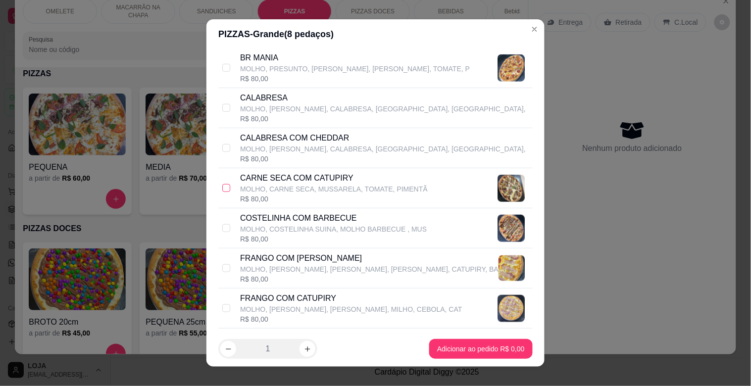
click at [222, 189] on input "checkbox" at bounding box center [226, 188] width 8 height 8
checkbox input "true"
click at [224, 231] on input "checkbox" at bounding box center [226, 228] width 8 height 8
click at [225, 235] on div "COSTELINHA COM BARBECUE MOLHO, COSTELINHA SUINA, MOLHO BARBECUE , MUS R$ 80,00" at bounding box center [375, 228] width 314 height 40
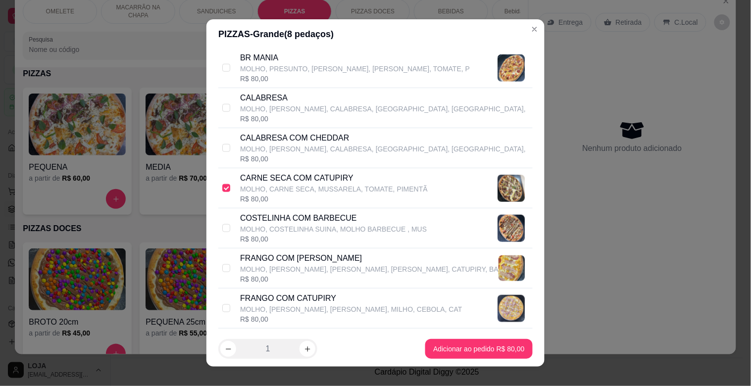
checkbox input "true"
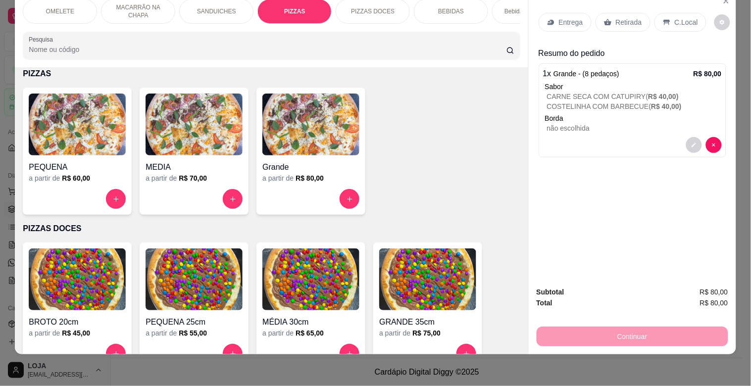
click at [561, 17] on p "Entrega" at bounding box center [571, 22] width 24 height 10
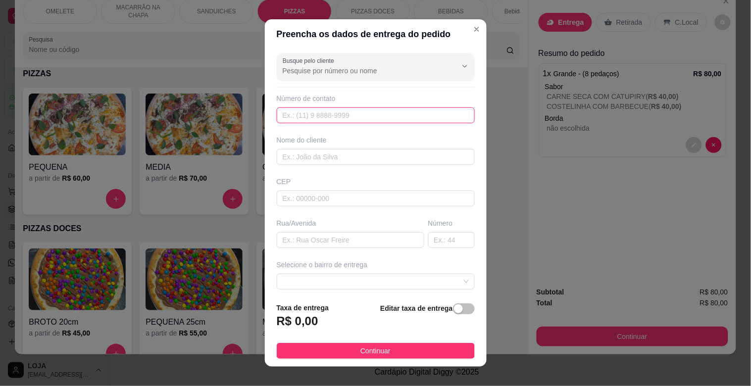
click at [351, 121] on input "text" at bounding box center [376, 115] width 198 height 16
type input "[PHONE_NUMBER]"
click at [350, 159] on input "text" at bounding box center [376, 157] width 198 height 16
type input "R"
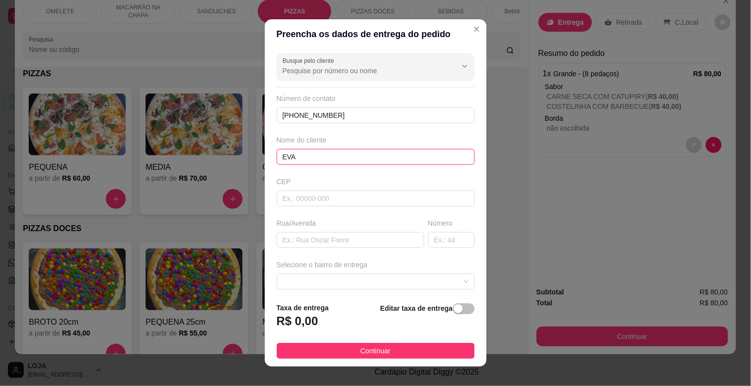
type input "EVA"
type input "35606000"
type input "RUA [PERSON_NAME]"
click at [425, 280] on span at bounding box center [376, 281] width 186 height 15
type input "100"
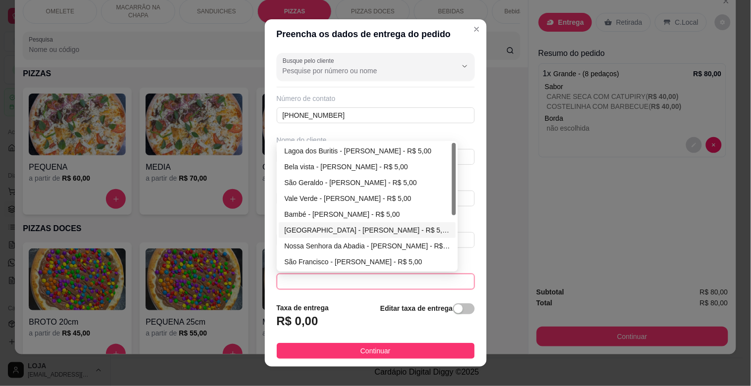
click at [382, 230] on div "[GEOGRAPHIC_DATA] - [PERSON_NAME] - R$ 5,00" at bounding box center [367, 230] width 166 height 11
type input "[PERSON_NAME]"
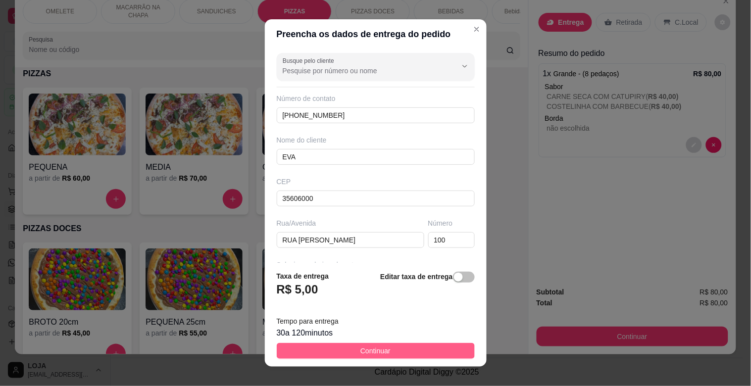
click at [398, 347] on button "Continuar" at bounding box center [376, 351] width 198 height 16
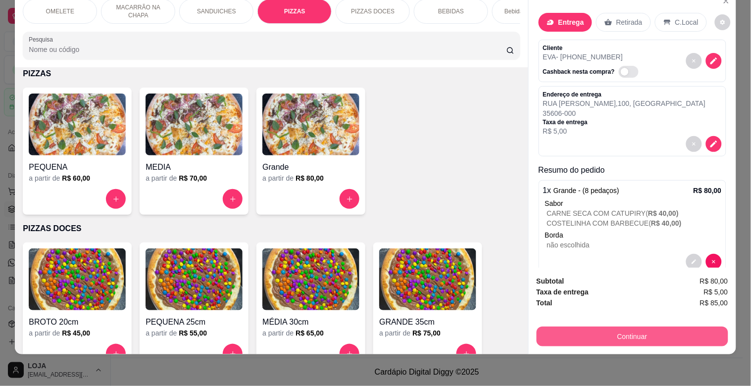
click at [594, 329] on button "Continuar" at bounding box center [631, 337] width 191 height 20
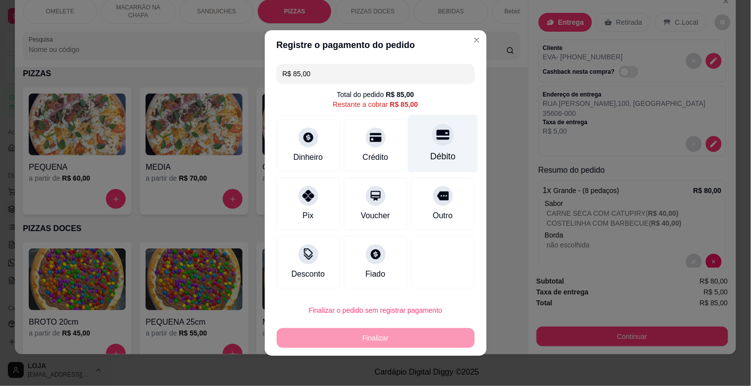
click at [430, 150] on div "Débito" at bounding box center [442, 156] width 25 height 13
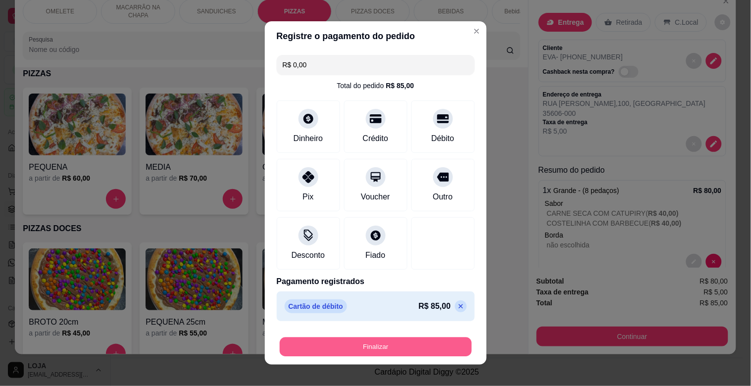
click at [394, 348] on button "Finalizar" at bounding box center [376, 346] width 192 height 19
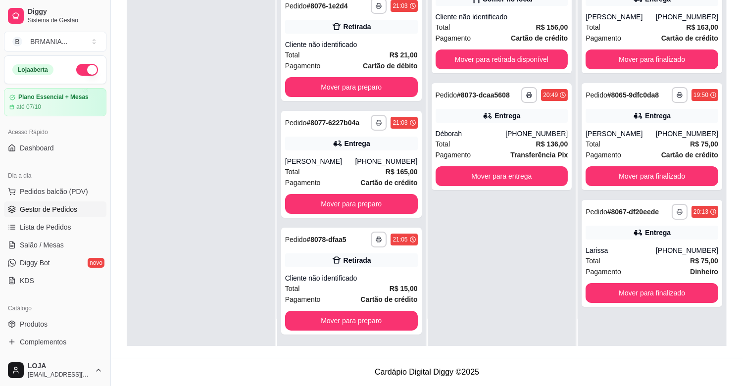
scroll to position [441, 0]
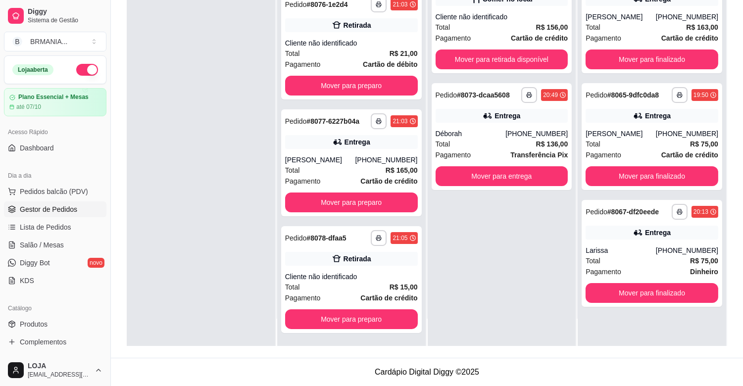
click at [427, 245] on div "**********" at bounding box center [501, 153] width 148 height 386
click at [348, 313] on button "Mover para preparo" at bounding box center [351, 319] width 133 height 20
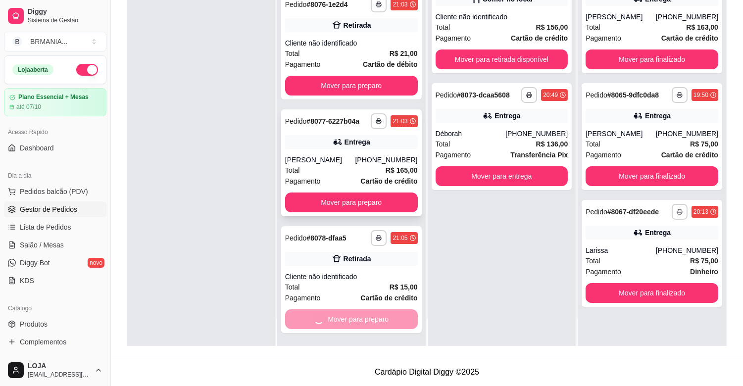
scroll to position [324, 0]
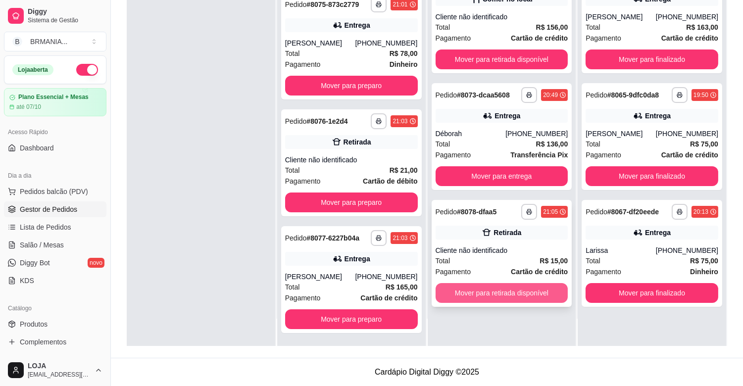
click at [532, 296] on button "Mover para retirada disponível" at bounding box center [501, 293] width 133 height 20
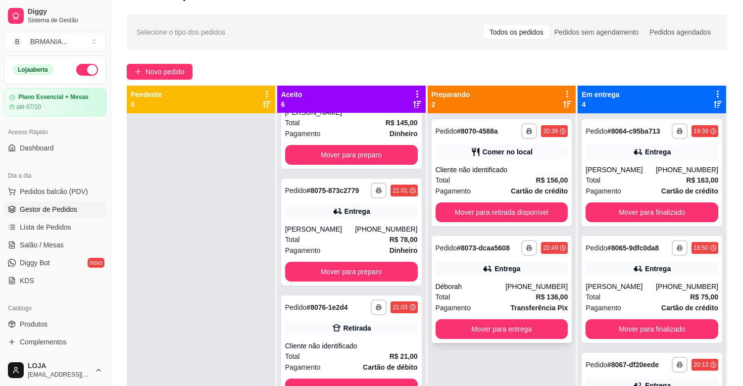
scroll to position [280, 0]
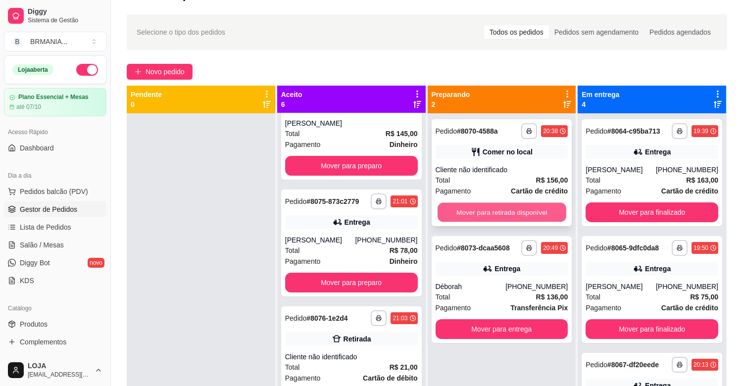
click at [437, 218] on button "Mover para retirada disponível" at bounding box center [501, 212] width 129 height 19
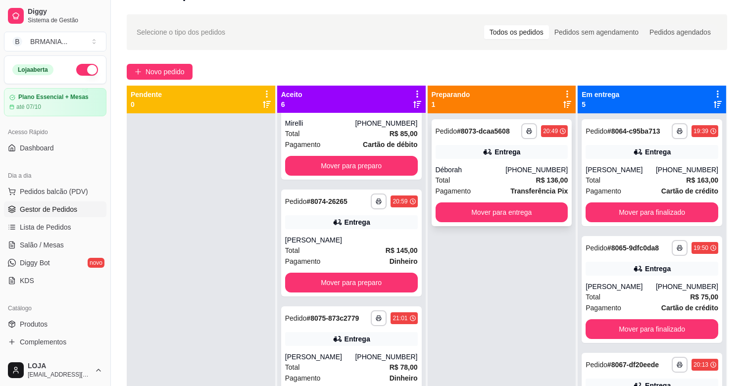
scroll to position [161, 0]
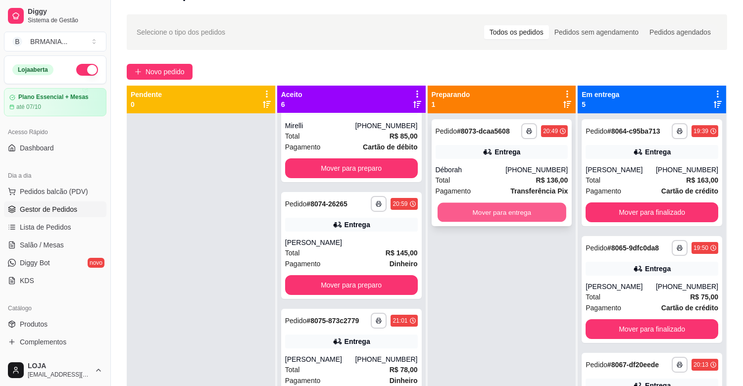
click at [437, 213] on button "Mover para entrega" at bounding box center [501, 212] width 129 height 19
click at [435, 213] on div "Mover para entrega" at bounding box center [501, 212] width 133 height 20
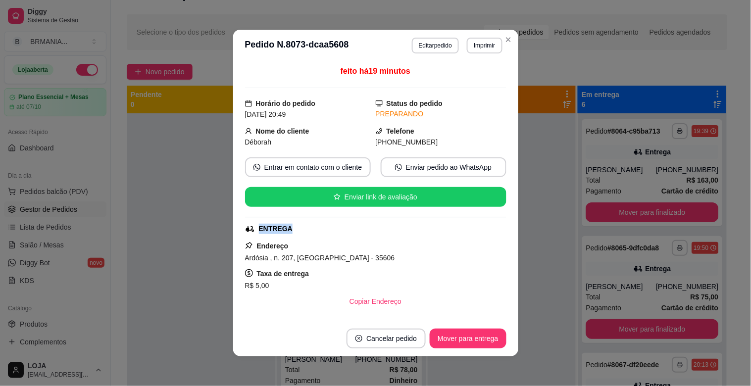
click at [426, 219] on div "feito há 19 minutos Horário do pedido [DATE] 20:49 Status do pedido PREPARANDO …" at bounding box center [375, 190] width 261 height 251
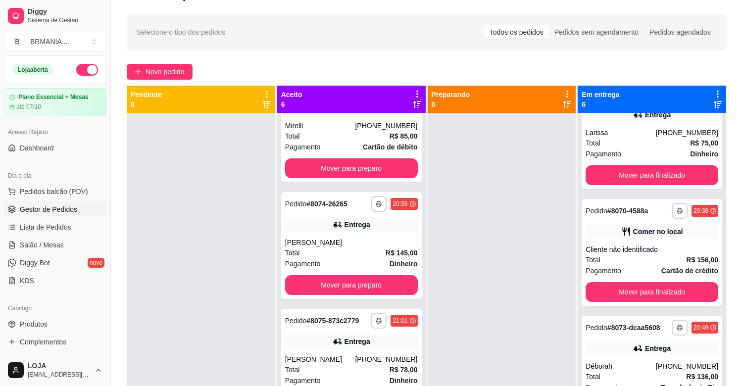
scroll to position [272, 0]
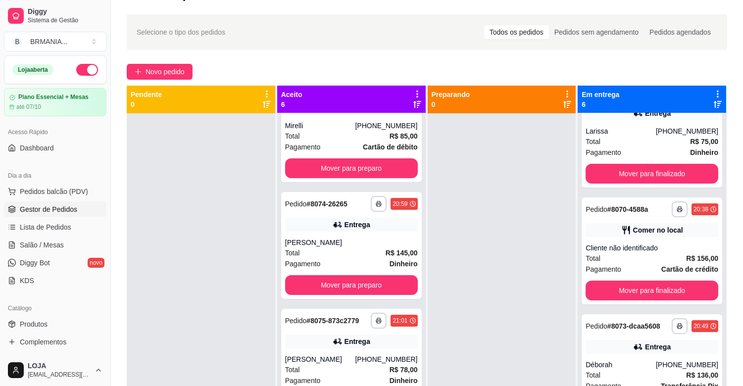
click at [488, 233] on div at bounding box center [501, 306] width 148 height 386
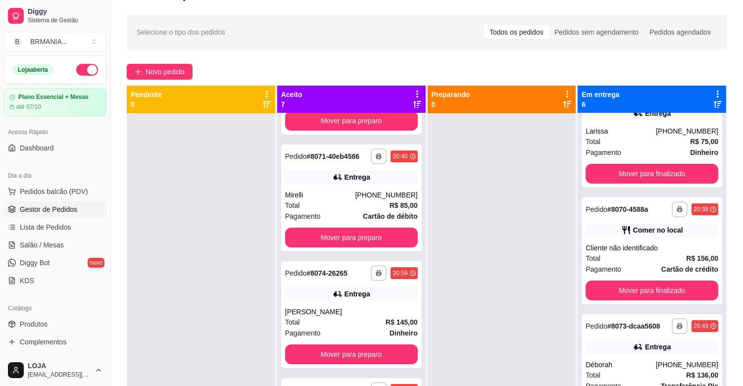
drag, startPoint x: 426, startPoint y: 166, endPoint x: 428, endPoint y: 141, distance: 25.4
click at [428, 141] on div at bounding box center [501, 306] width 148 height 386
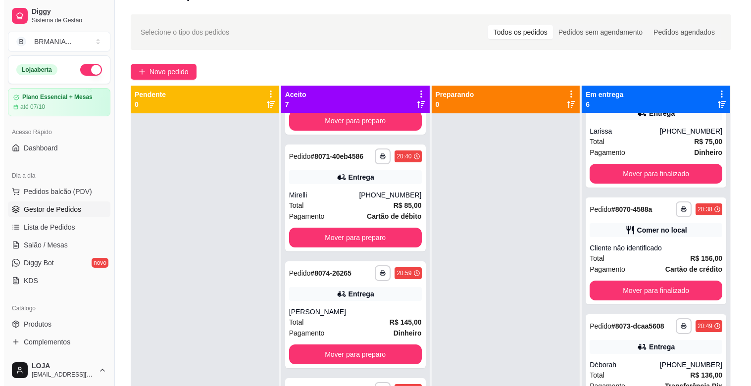
scroll to position [0, 0]
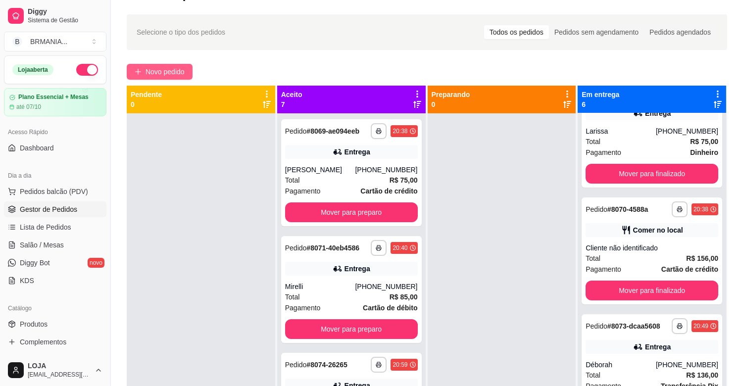
click at [137, 70] on icon "plus" at bounding box center [138, 71] width 7 height 7
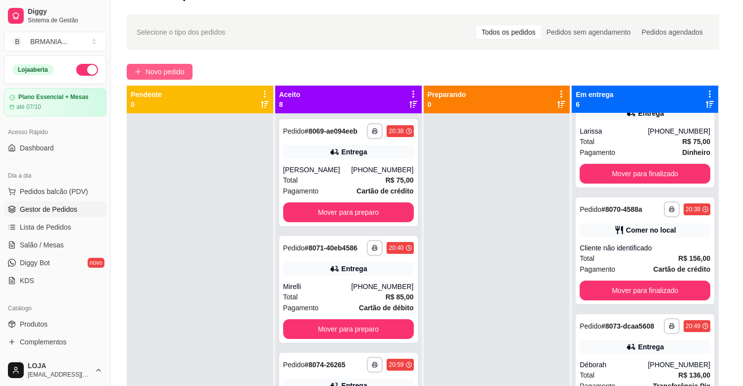
click at [137, 70] on input "Pesquisa" at bounding box center [260, 66] width 484 height 10
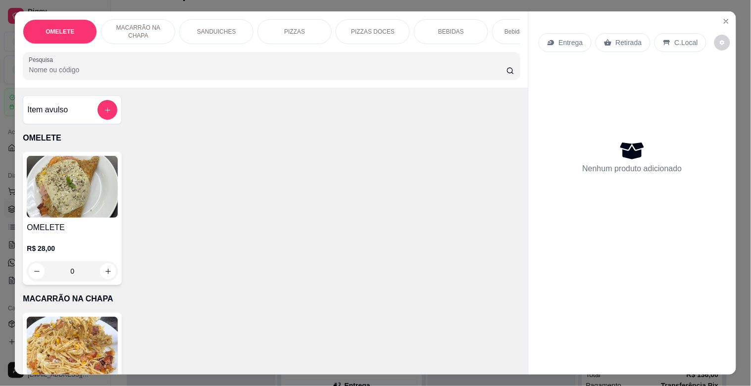
click at [452, 28] on p "BEBIDAS" at bounding box center [451, 32] width 26 height 8
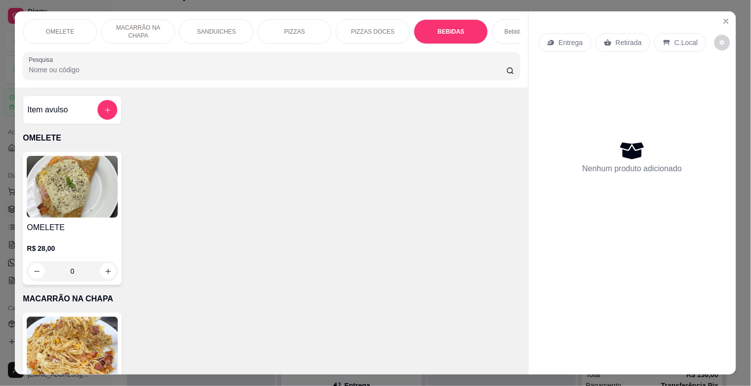
scroll to position [24, 0]
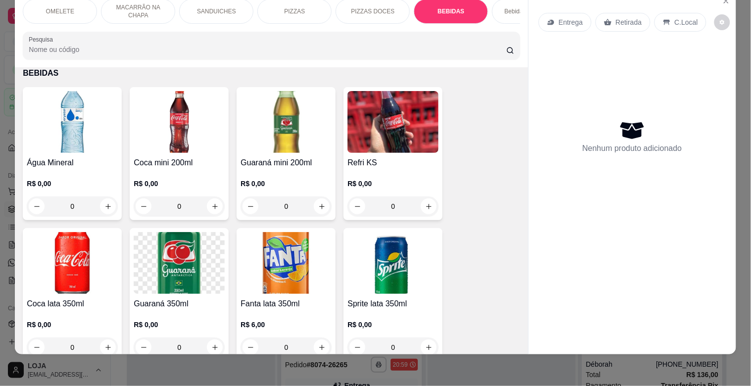
click at [397, 271] on img at bounding box center [392, 263] width 91 height 62
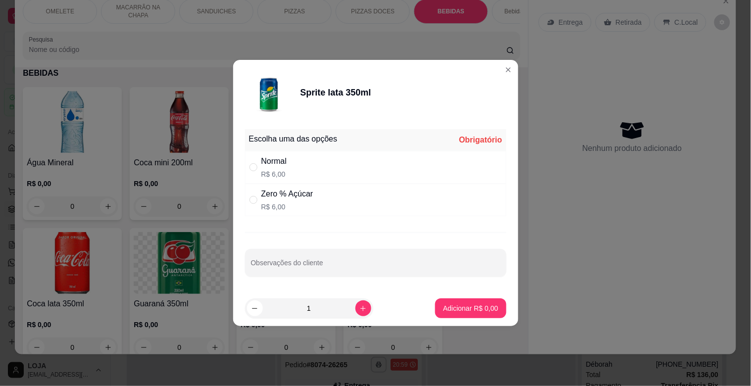
click at [267, 167] on div "Normal" at bounding box center [274, 161] width 26 height 12
click at [444, 305] on p "Adicionar R$ 6,00" at bounding box center [470, 308] width 55 height 10
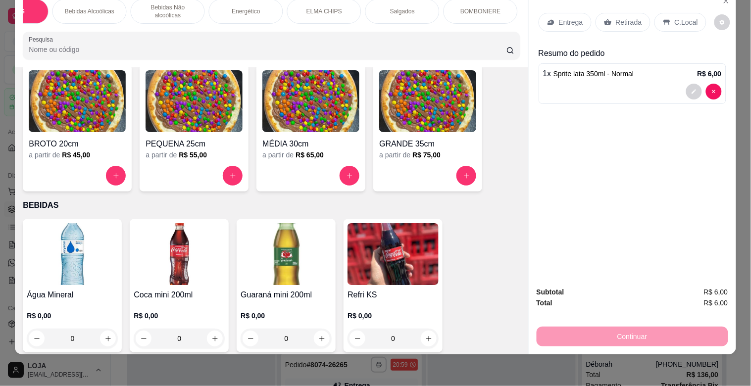
scroll to position [0, 462]
click at [452, 12] on div "BOMBONIERE" at bounding box center [458, 11] width 74 height 25
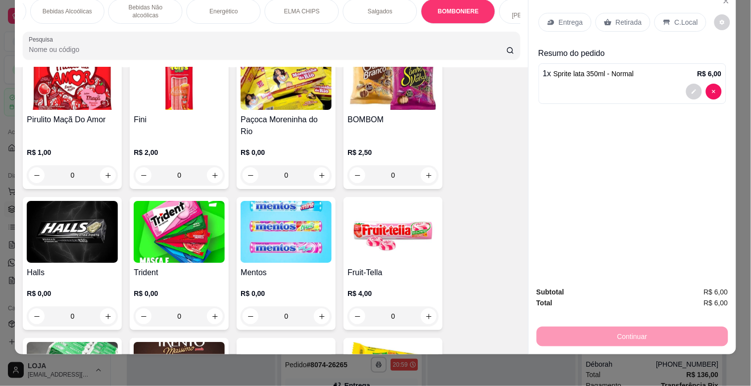
scroll to position [3741, 0]
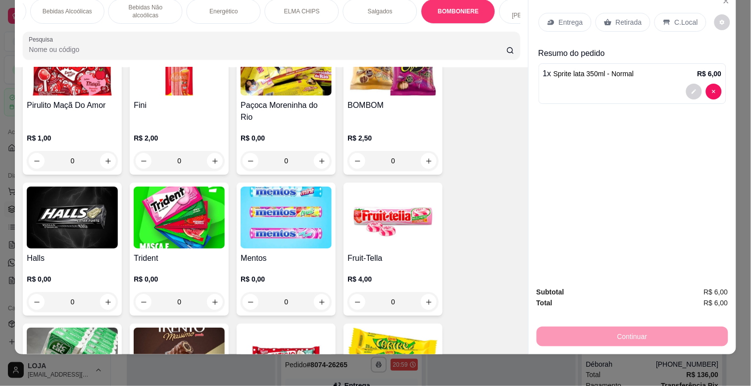
click at [169, 209] on img at bounding box center [179, 218] width 91 height 62
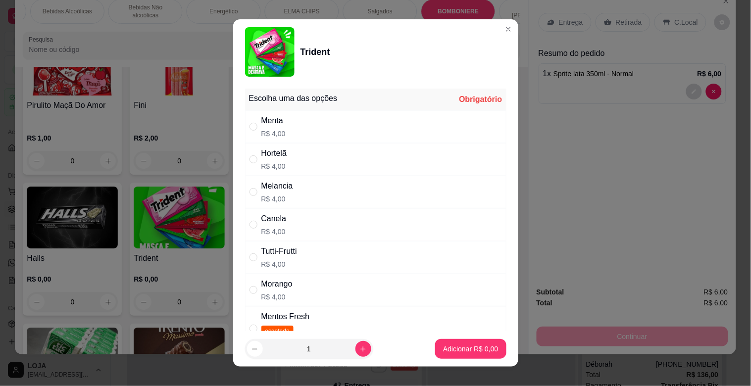
click at [245, 193] on div "Melancia R$ 4,00" at bounding box center [375, 192] width 261 height 33
click at [459, 346] on p "Adicionar R$ 4,00" at bounding box center [470, 349] width 55 height 10
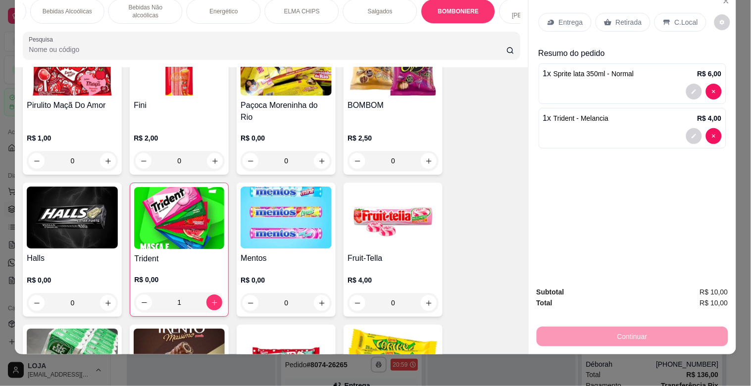
click at [684, 17] on p "C.Local" at bounding box center [685, 22] width 23 height 10
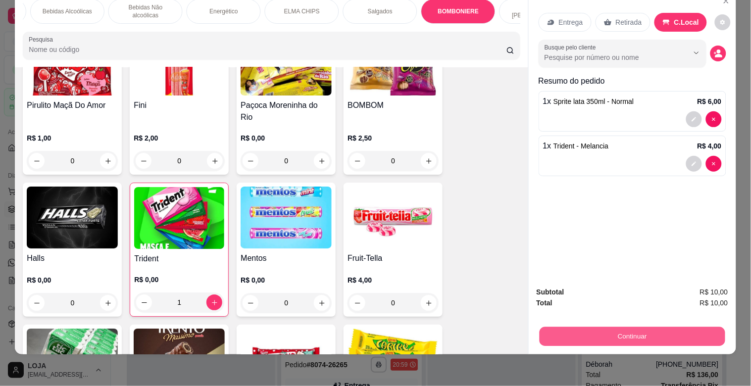
click at [631, 328] on button "Continuar" at bounding box center [632, 336] width 186 height 19
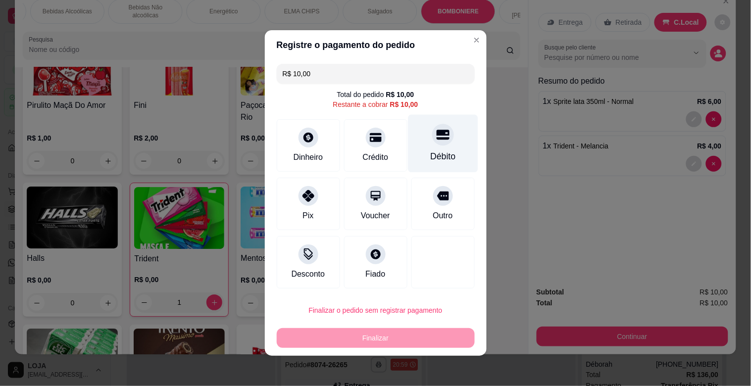
click at [436, 140] on icon at bounding box center [442, 135] width 13 height 10
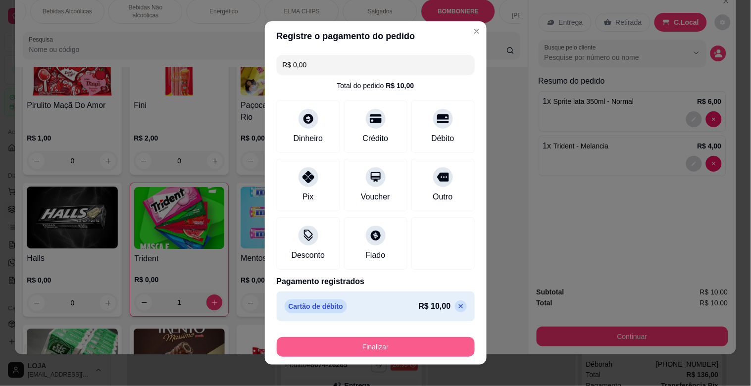
click at [339, 349] on button "Finalizar" at bounding box center [376, 347] width 198 height 20
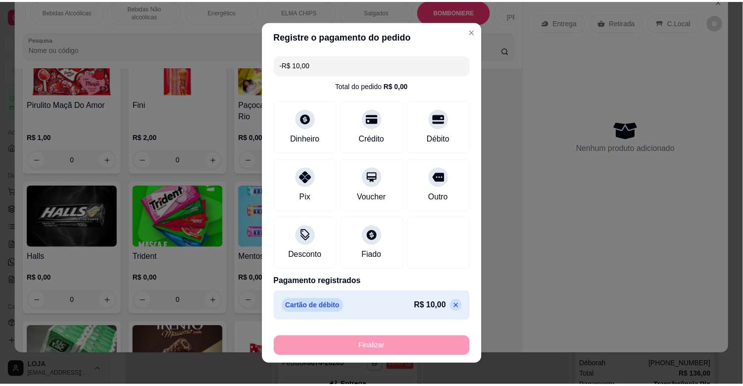
scroll to position [3739, 0]
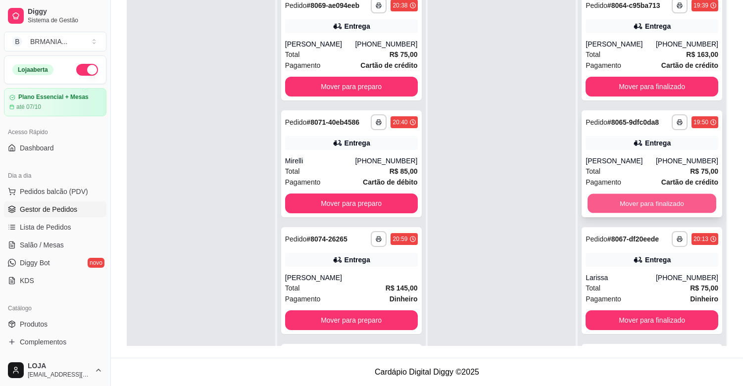
click at [683, 203] on button "Mover para finalizado" at bounding box center [651, 203] width 129 height 19
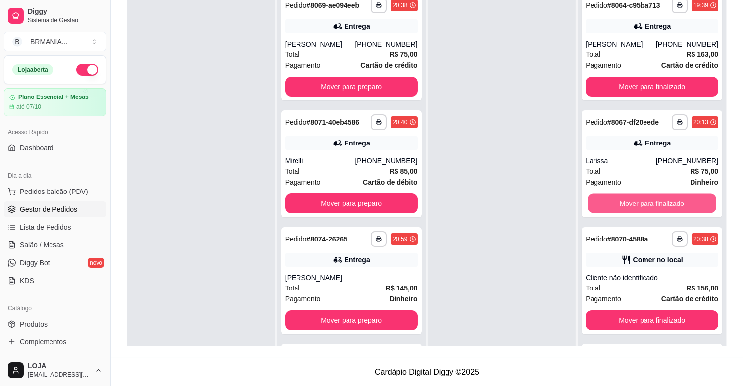
click at [683, 203] on button "Mover para finalizado" at bounding box center [651, 203] width 129 height 19
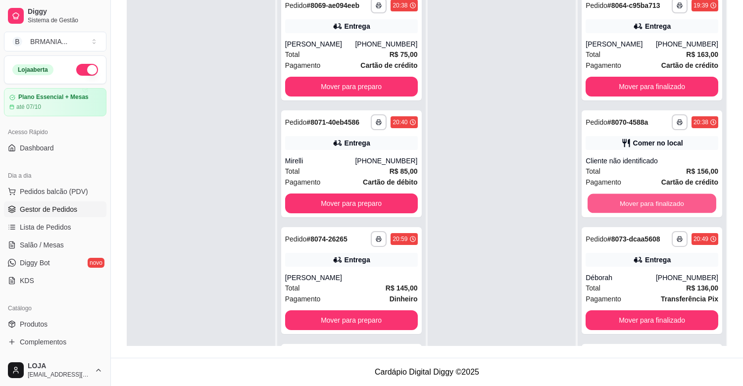
click at [683, 203] on button "Mover para finalizado" at bounding box center [651, 203] width 129 height 19
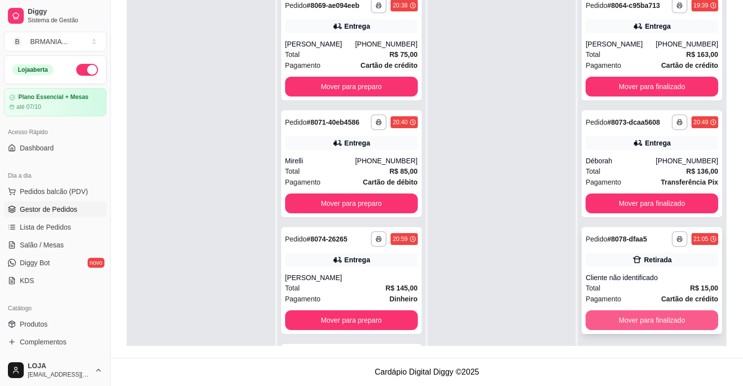
click at [679, 314] on button "Mover para finalizado" at bounding box center [651, 320] width 133 height 20
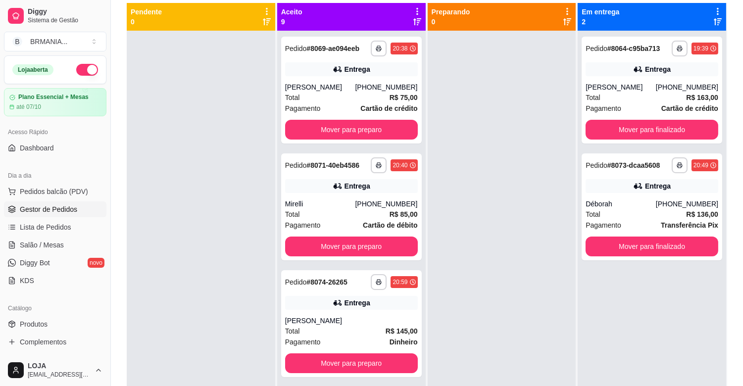
scroll to position [78, 0]
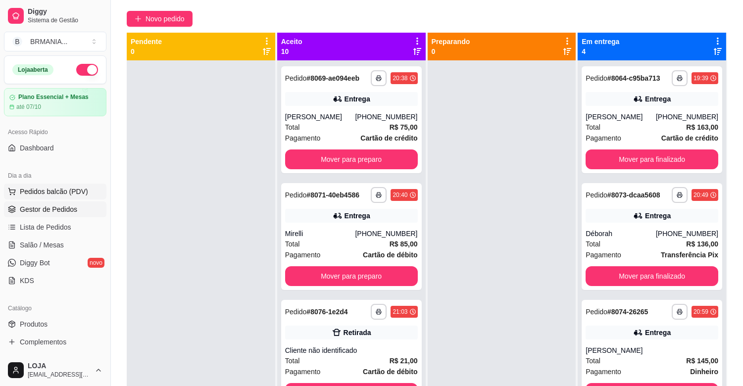
click at [48, 187] on span "Pedidos balcão (PDV)" at bounding box center [54, 192] width 68 height 10
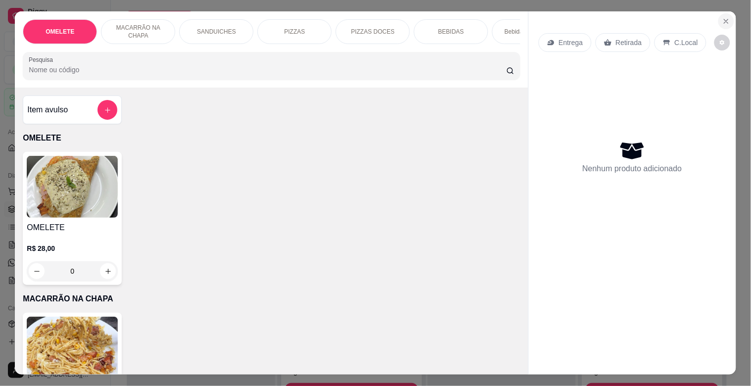
click at [724, 19] on icon "Close" at bounding box center [726, 21] width 4 height 4
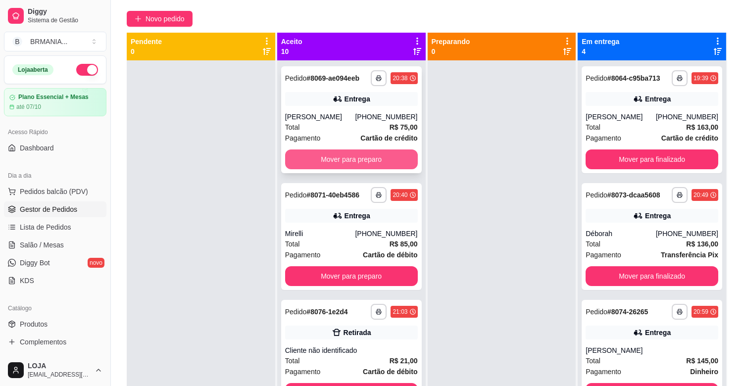
click at [363, 152] on button "Mover para preparo" at bounding box center [351, 159] width 133 height 20
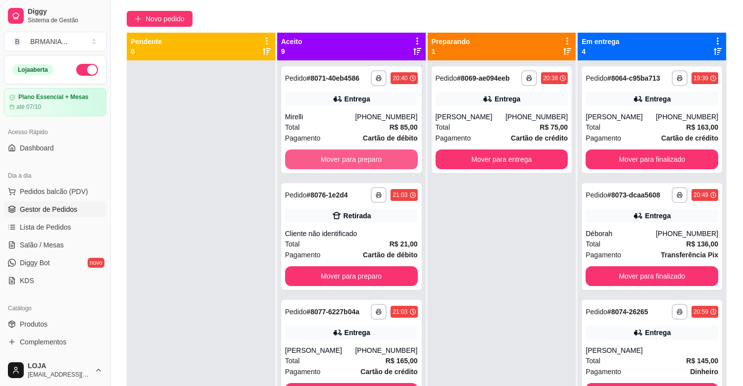
click at [363, 152] on button "Mover para preparo" at bounding box center [351, 159] width 133 height 20
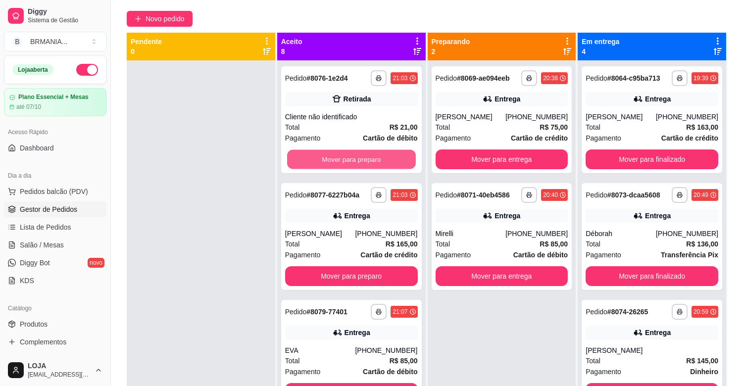
click at [363, 152] on button "Mover para preparo" at bounding box center [351, 159] width 129 height 19
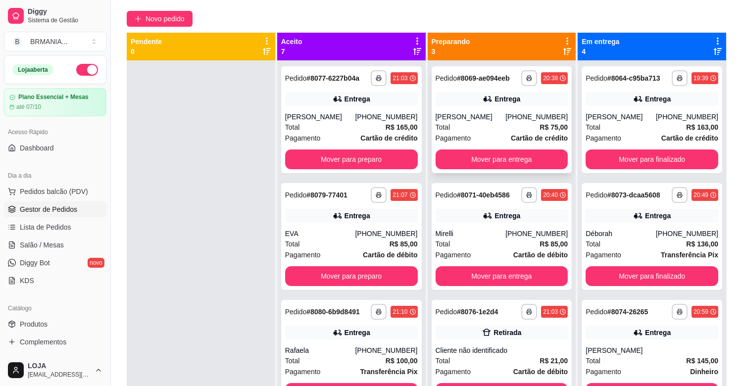
click at [468, 147] on div "**********" at bounding box center [501, 119] width 141 height 107
click at [523, 159] on button "Mover para entrega" at bounding box center [501, 159] width 133 height 20
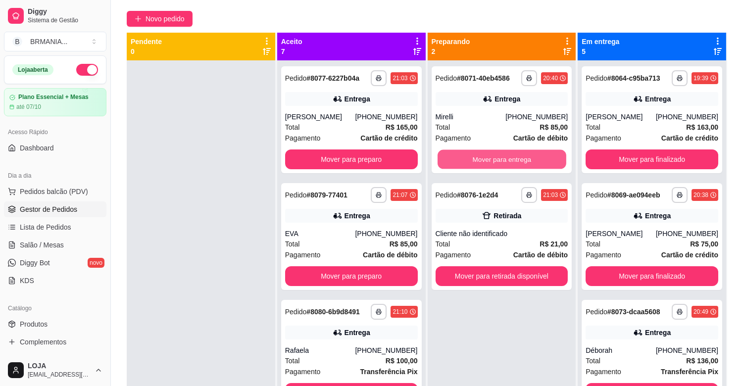
click at [523, 159] on button "Mover para entrega" at bounding box center [501, 159] width 129 height 19
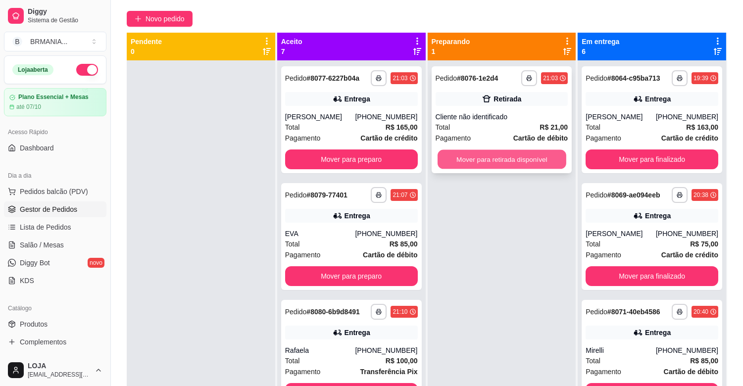
click at [526, 159] on button "Mover para retirada disponível" at bounding box center [501, 159] width 129 height 19
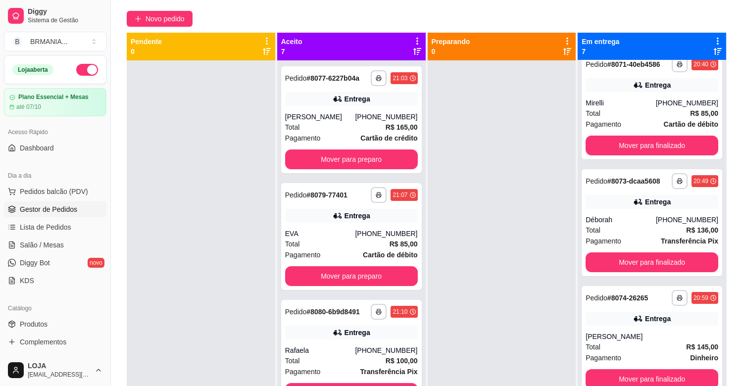
scroll to position [258, 0]
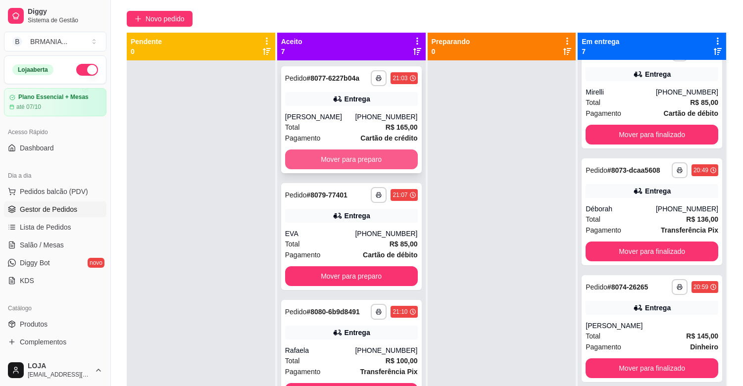
click at [355, 161] on button "Mover para preparo" at bounding box center [351, 159] width 133 height 20
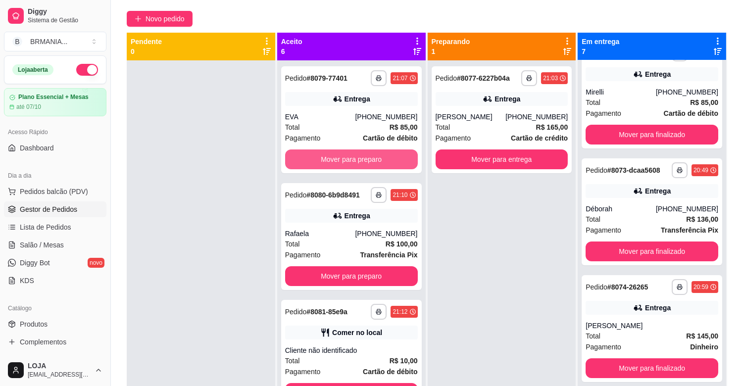
click at [355, 161] on button "Mover para preparo" at bounding box center [351, 159] width 133 height 20
click at [355, 161] on div "Mover para preparo" at bounding box center [351, 159] width 133 height 20
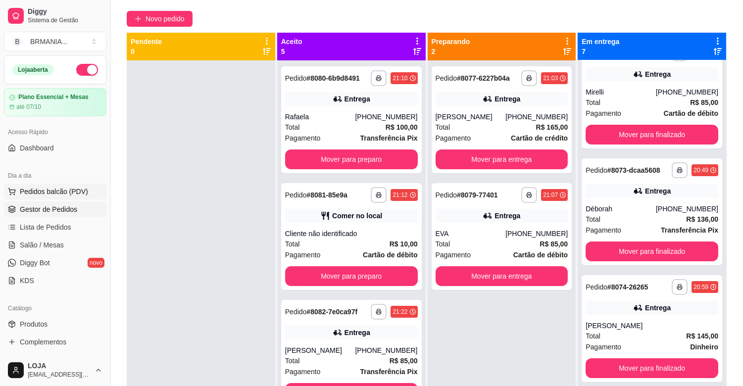
click at [46, 187] on span "Pedidos balcão (PDV)" at bounding box center [54, 192] width 68 height 10
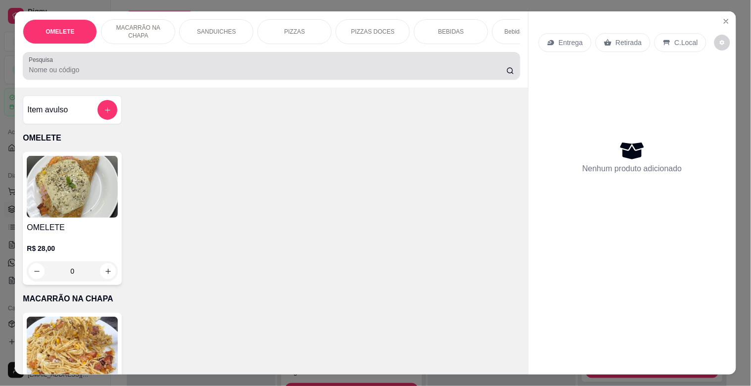
click at [157, 63] on div at bounding box center [271, 66] width 485 height 20
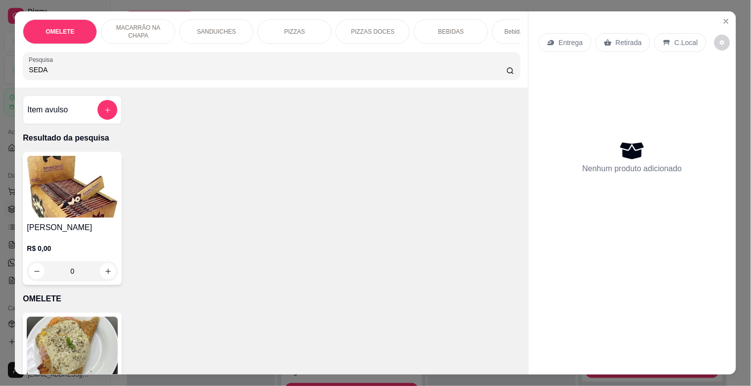
click at [76, 194] on img at bounding box center [72, 187] width 91 height 62
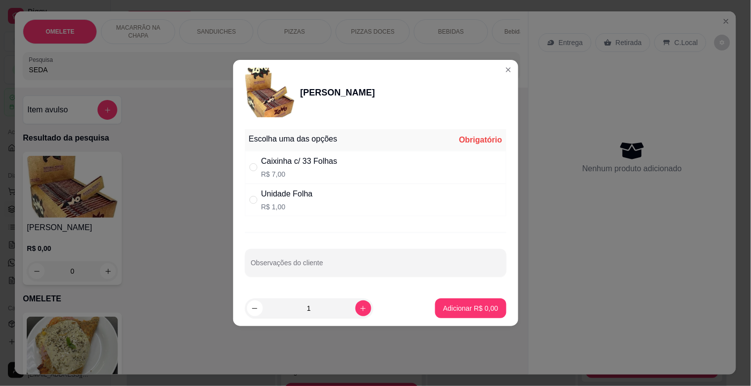
click at [267, 195] on div "Unidade Folha" at bounding box center [286, 194] width 51 height 12
click at [355, 312] on button "increase-product-quantity" at bounding box center [363, 308] width 16 height 16
click at [359, 310] on icon "increase-product-quantity" at bounding box center [362, 308] width 7 height 7
click at [476, 300] on button "Adicionar R$ 4,00" at bounding box center [470, 308] width 69 height 19
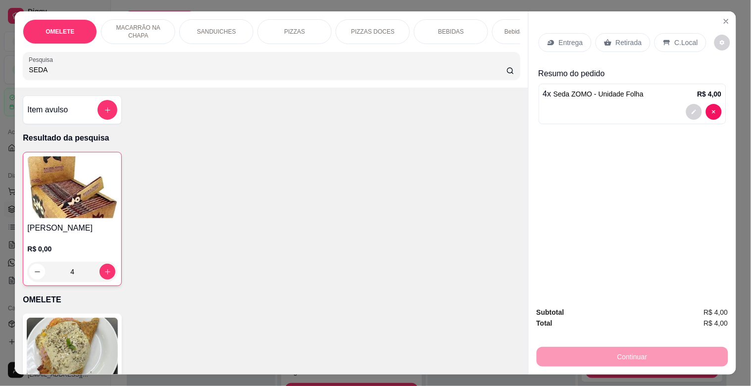
click at [627, 38] on p "Retirada" at bounding box center [629, 43] width 26 height 10
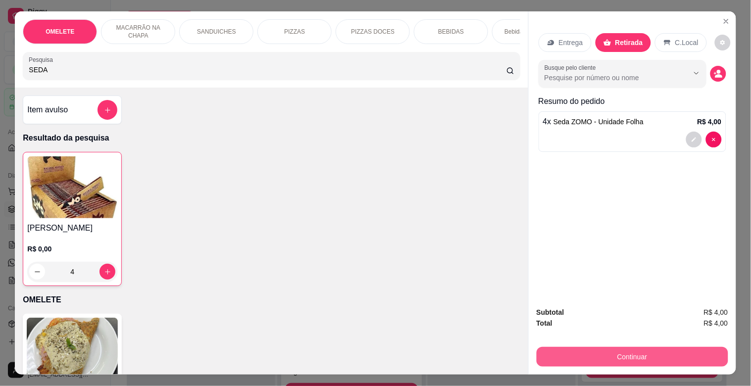
click at [597, 348] on button "Continuar" at bounding box center [631, 357] width 191 height 20
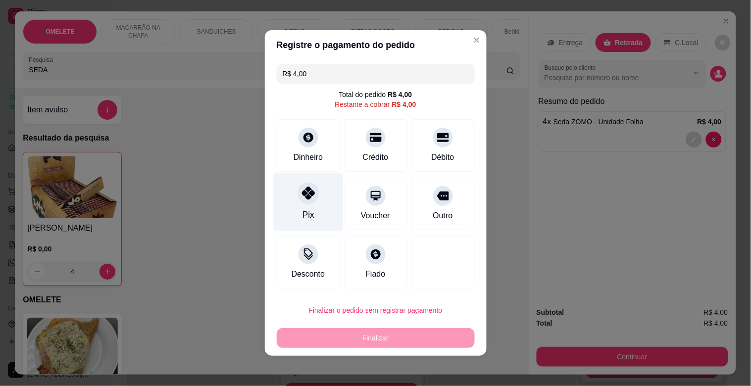
click at [302, 205] on div "Pix" at bounding box center [308, 202] width 70 height 58
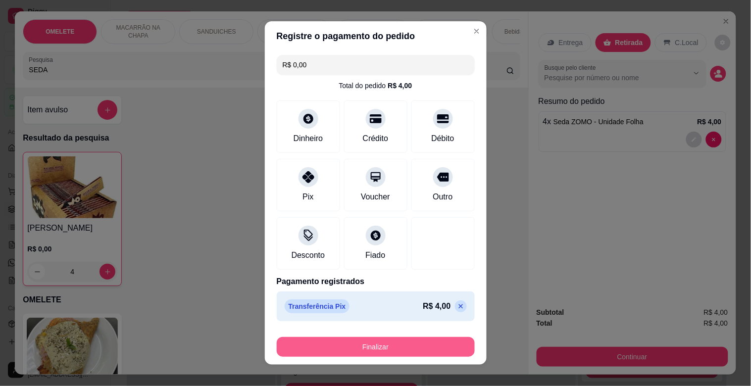
click at [389, 335] on div "Finalizar" at bounding box center [376, 345] width 198 height 24
click at [395, 349] on button "Finalizar" at bounding box center [376, 346] width 192 height 19
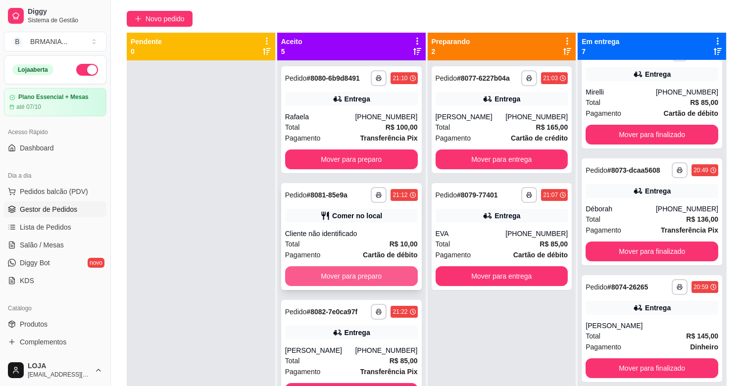
click at [334, 278] on button "Mover para preparo" at bounding box center [351, 276] width 133 height 20
click at [334, 278] on div "Mover para preparo" at bounding box center [351, 276] width 133 height 20
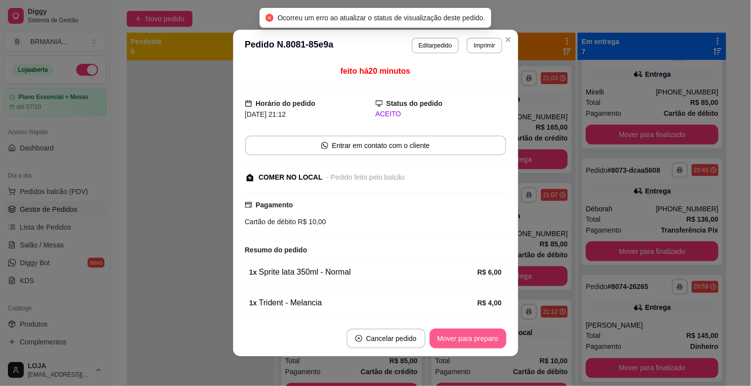
click at [444, 333] on button "Mover para preparo" at bounding box center [467, 339] width 77 height 20
click at [444, 333] on div "Mover para preparo" at bounding box center [461, 339] width 91 height 20
click at [444, 333] on button "Mover para retirada disponível" at bounding box center [451, 338] width 106 height 19
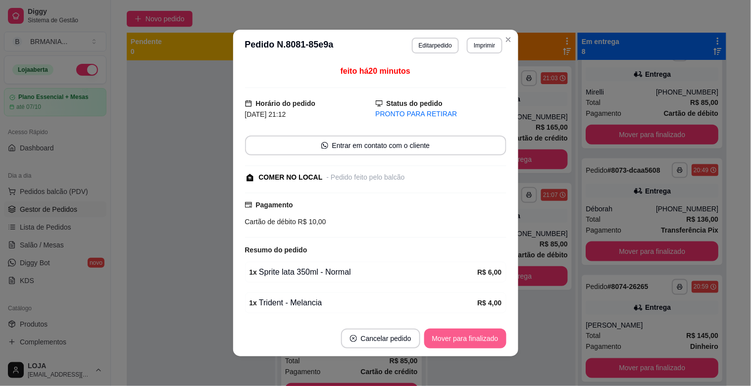
click at [444, 333] on button "Mover para finalizado" at bounding box center [465, 339] width 82 height 20
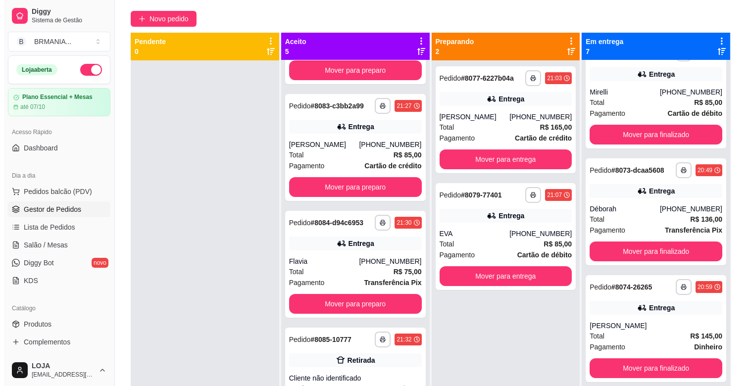
scroll to position [207, 0]
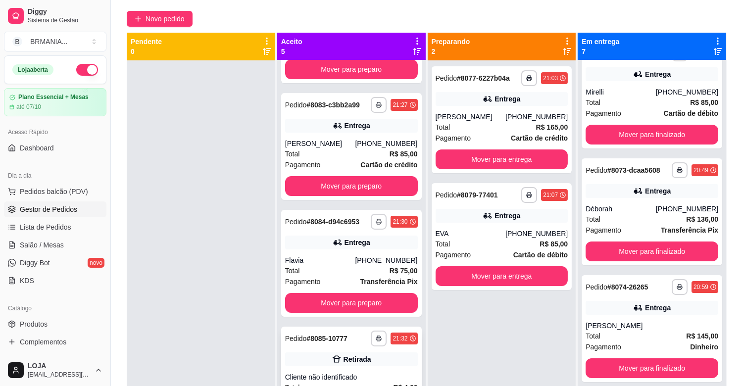
click at [298, 359] on div "Retirada" at bounding box center [351, 359] width 133 height 14
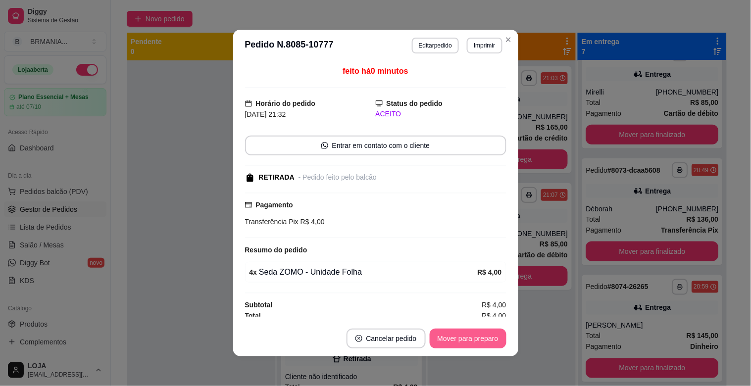
click at [441, 338] on button "Mover para preparo" at bounding box center [467, 339] width 77 height 20
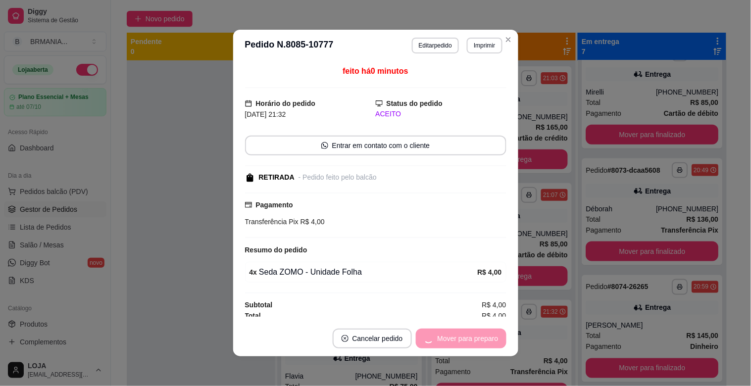
scroll to position [91, 0]
click at [441, 338] on button "Mover para retirada disponível" at bounding box center [450, 339] width 109 height 20
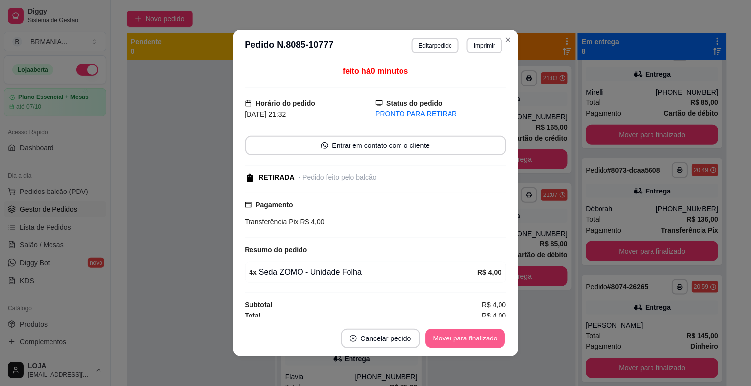
click at [441, 339] on button "Mover para finalizado" at bounding box center [465, 338] width 80 height 19
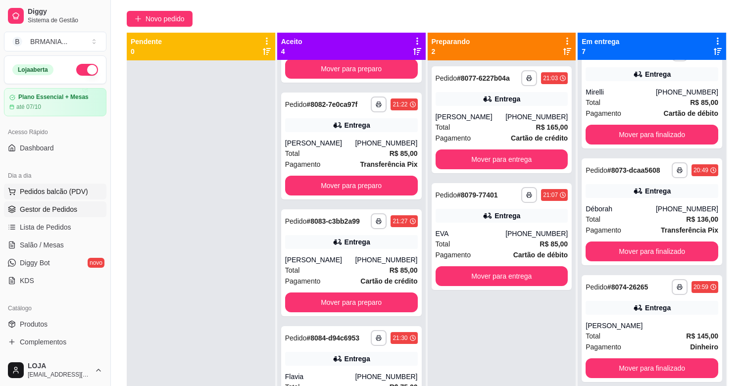
click at [50, 190] on span "Pedidos balcão (PDV)" at bounding box center [54, 192] width 68 height 10
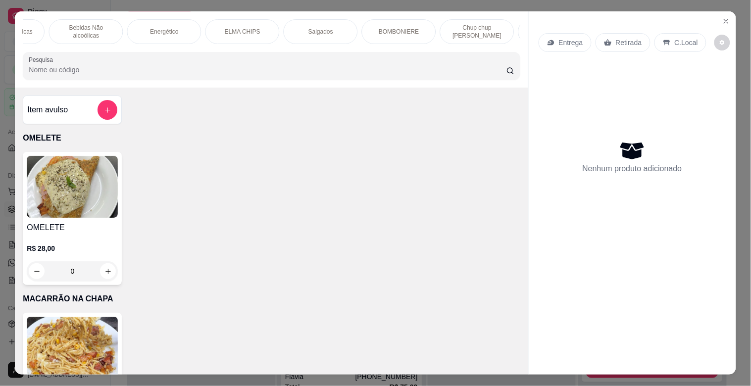
scroll to position [0, 527]
click at [410, 31] on div "BOMBONIERE" at bounding box center [392, 31] width 74 height 25
click at [410, 31] on div "OMELETE MACARRÃO NA CHAPA SANDUICHES PIZZAS PIZZAS DOCES BEBIDAS Bebidas Alcoól…" at bounding box center [271, 49] width 513 height 76
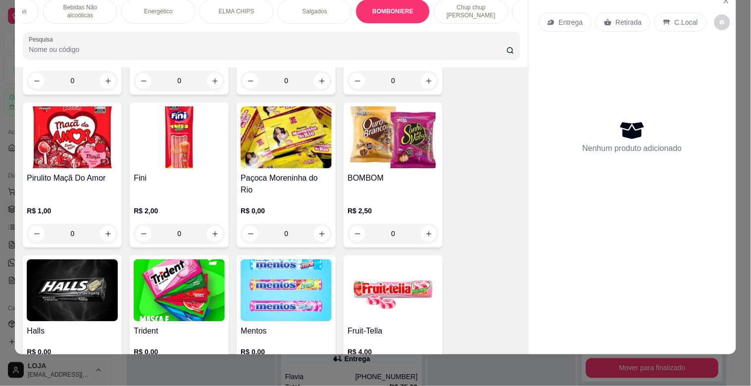
scroll to position [3673, 0]
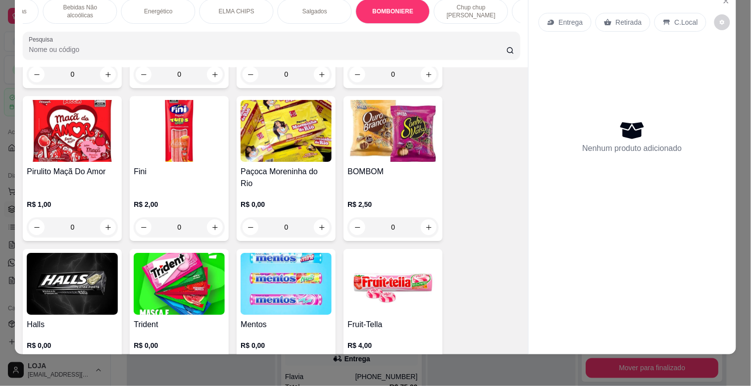
click at [381, 125] on img at bounding box center [392, 131] width 91 height 62
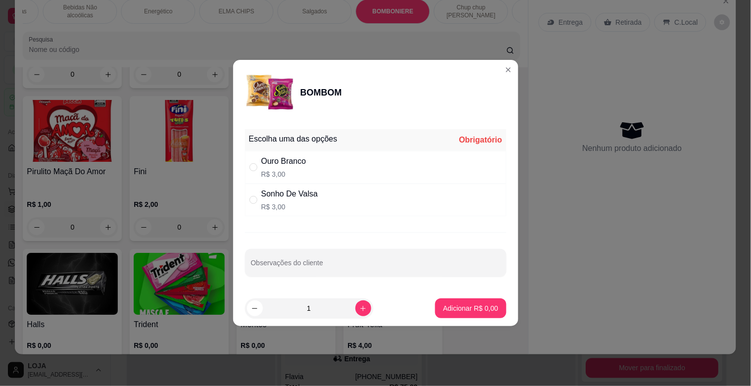
click at [277, 169] on p "R$ 3,00" at bounding box center [283, 174] width 45 height 10
click at [360, 310] on icon "increase-product-quantity" at bounding box center [362, 308] width 5 height 5
click at [359, 310] on icon "increase-product-quantity" at bounding box center [362, 308] width 7 height 7
click at [252, 304] on button "decrease-product-quantity" at bounding box center [255, 308] width 16 height 16
click at [254, 303] on button "decrease-product-quantity" at bounding box center [255, 308] width 16 height 16
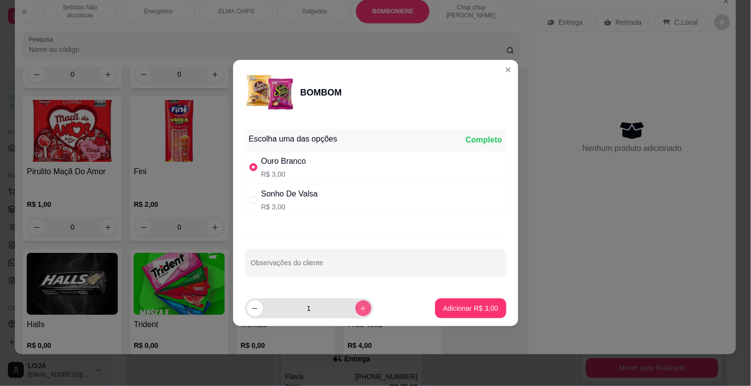
click at [355, 308] on button "increase-product-quantity" at bounding box center [363, 308] width 16 height 16
click at [253, 306] on icon "decrease-product-quantity" at bounding box center [254, 308] width 7 height 7
click at [465, 315] on button "Adicionar R$ 6,00" at bounding box center [470, 308] width 71 height 20
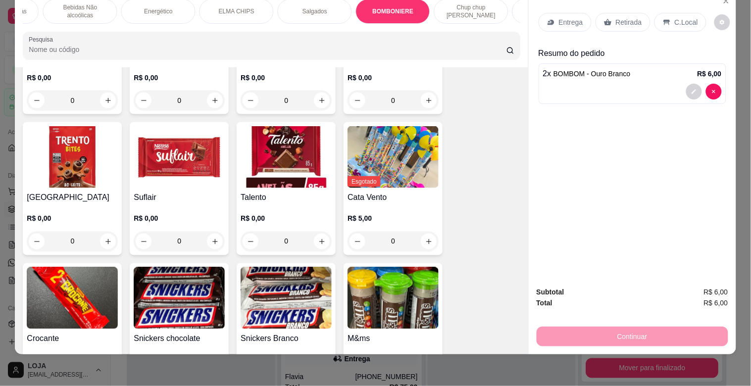
scroll to position [4267, 0]
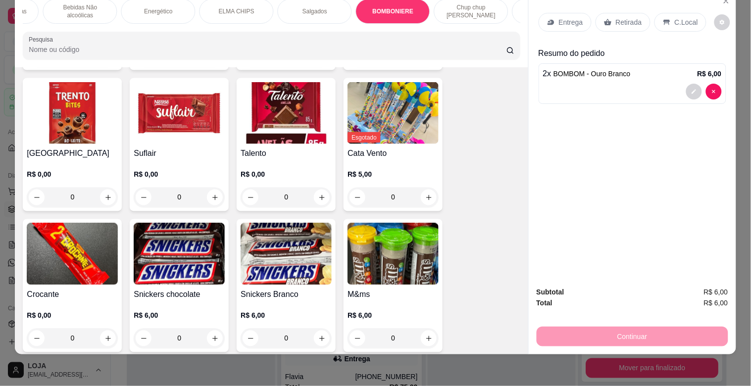
click at [177, 242] on img at bounding box center [179, 254] width 91 height 62
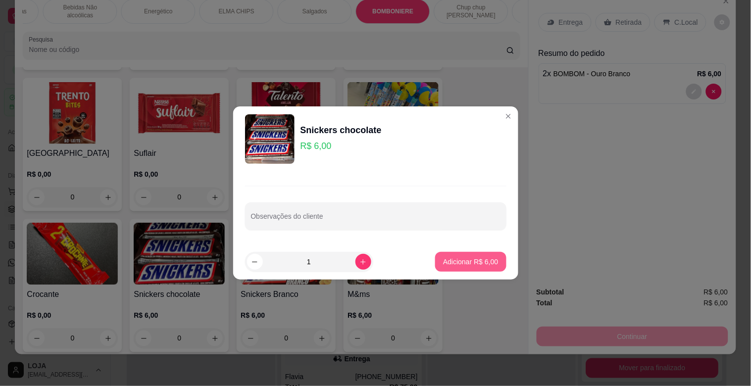
click at [462, 264] on p "Adicionar R$ 6,00" at bounding box center [470, 262] width 55 height 10
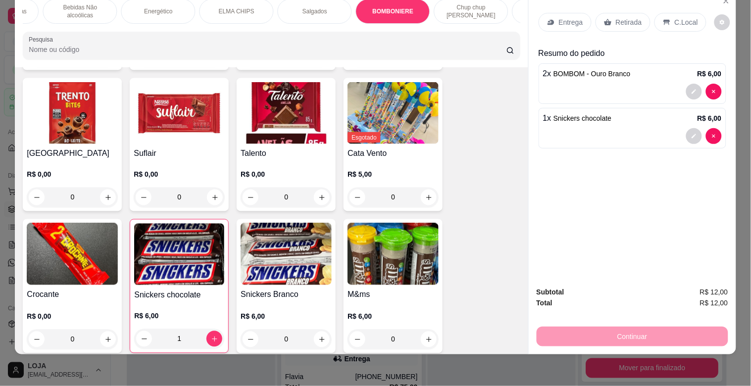
click at [629, 18] on p "Retirada" at bounding box center [629, 22] width 26 height 10
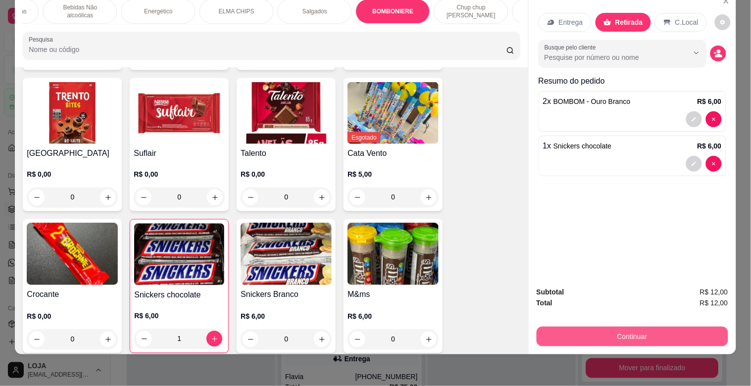
click at [600, 330] on button "Continuar" at bounding box center [631, 337] width 191 height 20
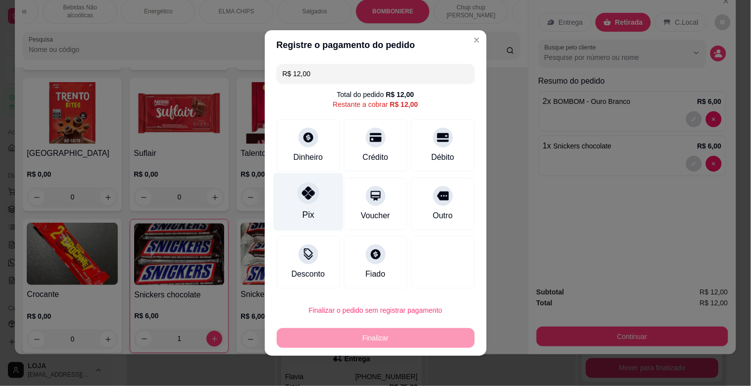
click at [314, 197] on div "Pix" at bounding box center [308, 202] width 70 height 58
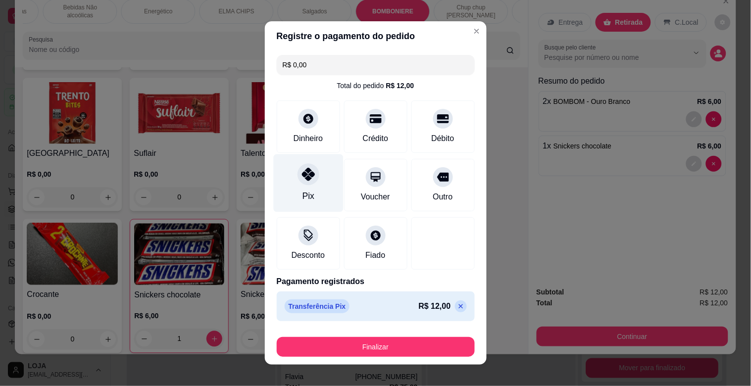
click at [314, 197] on div "Pix" at bounding box center [308, 183] width 70 height 58
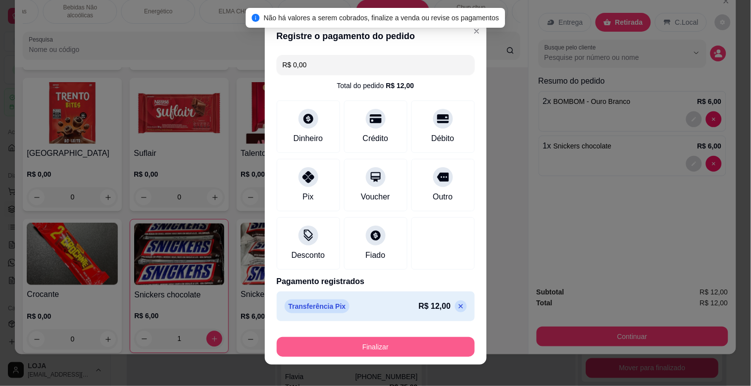
click at [379, 347] on button "Finalizar" at bounding box center [376, 347] width 198 height 20
click at [379, 347] on div "Finalizar" at bounding box center [376, 347] width 198 height 20
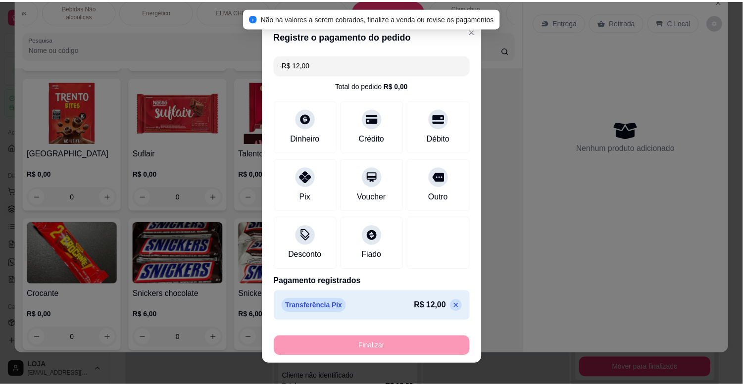
scroll to position [4266, 0]
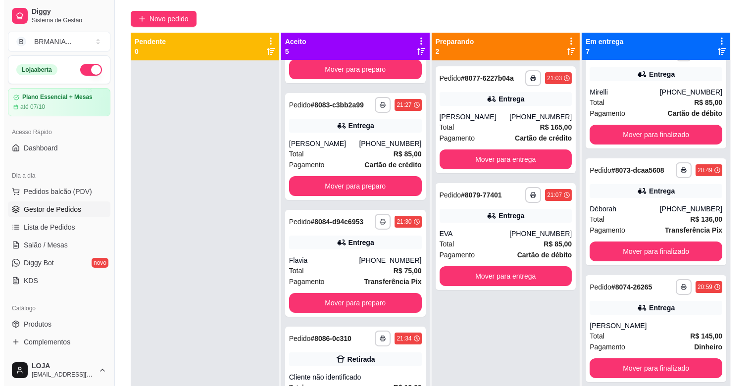
scroll to position [91, 0]
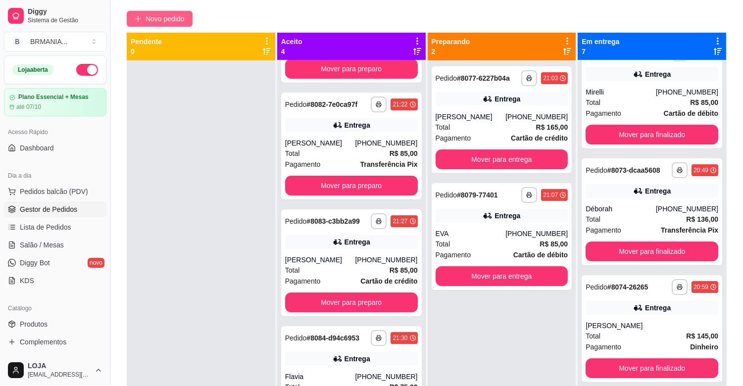
click at [154, 13] on span "Novo pedido" at bounding box center [164, 18] width 39 height 11
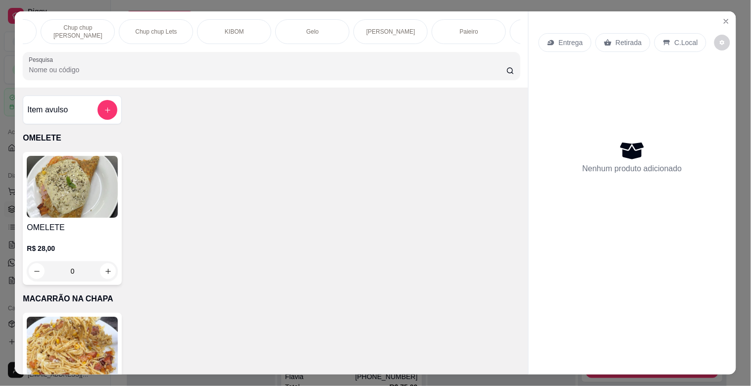
scroll to position [0, 946]
click at [447, 35] on div "Paieiro" at bounding box center [443, 31] width 74 height 25
click at [447, 52] on div "Pesquisa" at bounding box center [271, 66] width 497 height 28
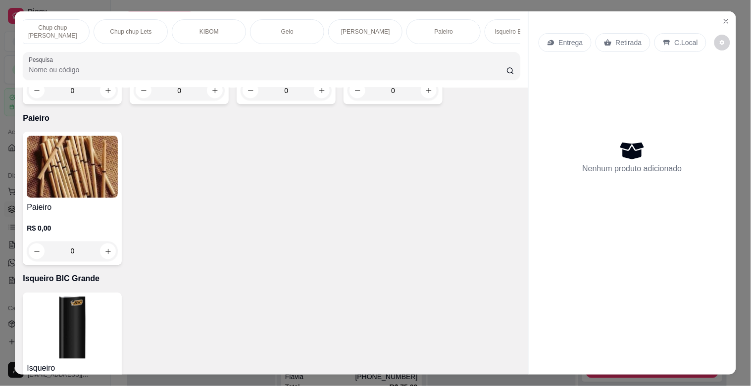
scroll to position [24, 0]
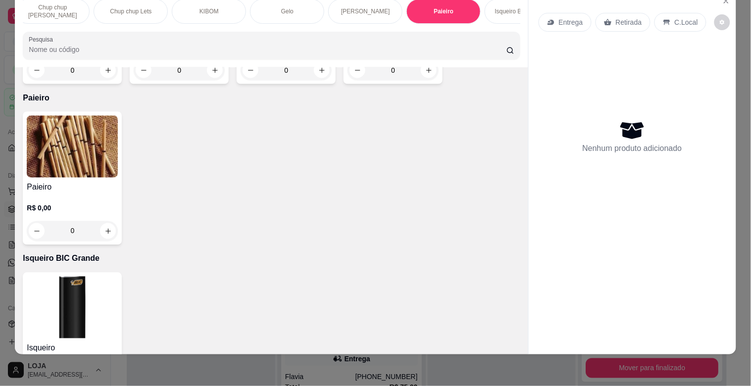
click at [92, 132] on img at bounding box center [72, 147] width 91 height 62
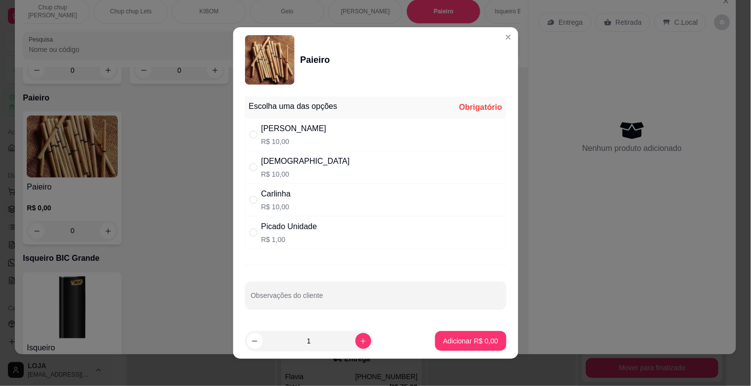
click at [261, 226] on div "Picado Unidade" at bounding box center [289, 227] width 56 height 12
click at [359, 340] on icon "increase-product-quantity" at bounding box center [362, 340] width 7 height 7
click at [444, 339] on p "Adicionar R$ 2,00" at bounding box center [470, 340] width 53 height 9
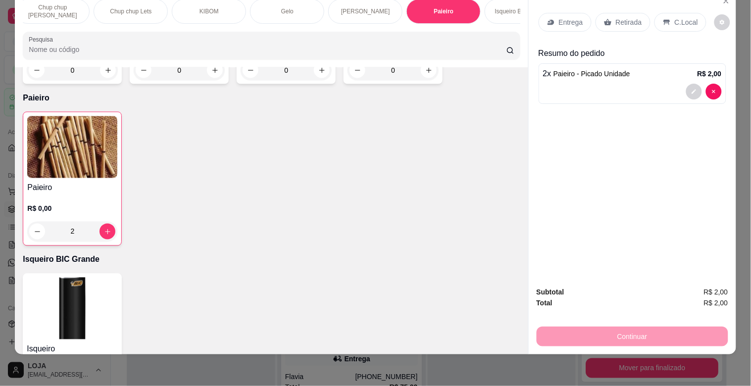
click at [619, 17] on p "Retirada" at bounding box center [629, 22] width 26 height 10
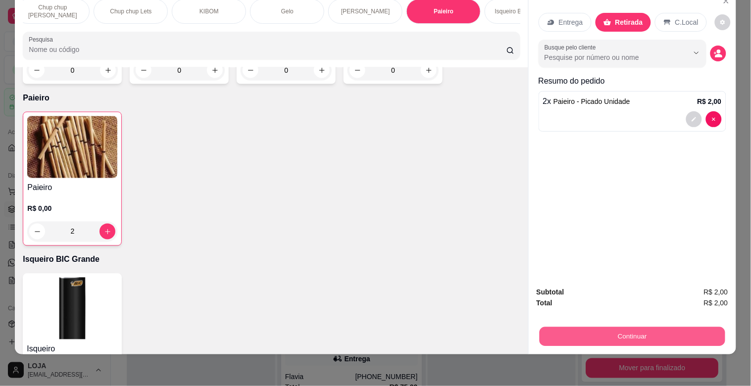
click at [619, 327] on button "Continuar" at bounding box center [632, 336] width 186 height 19
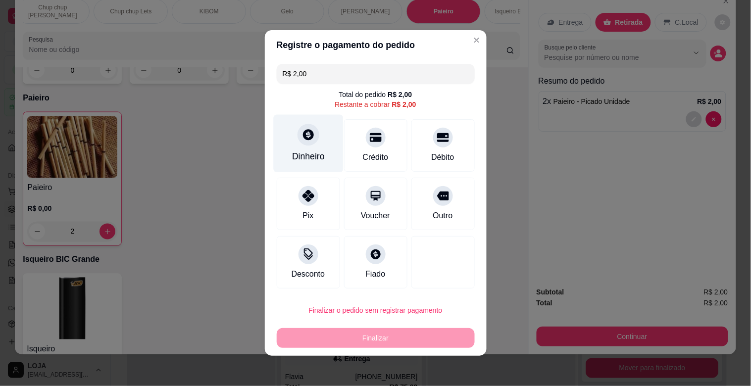
click at [307, 134] on icon at bounding box center [308, 134] width 11 height 11
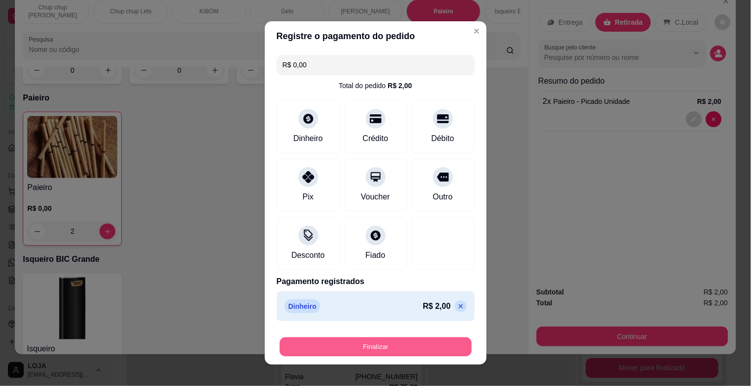
click at [413, 345] on button "Finalizar" at bounding box center [376, 346] width 192 height 19
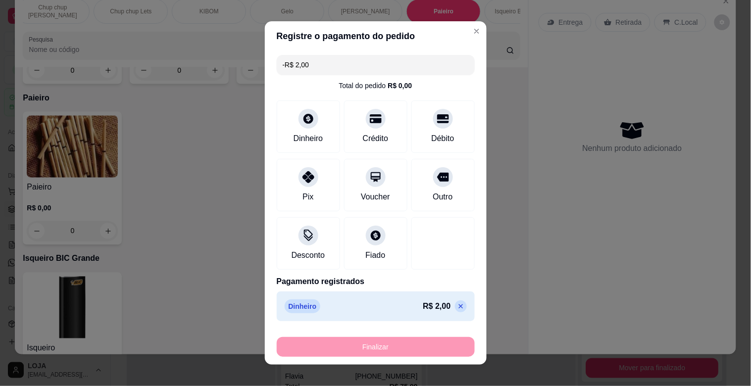
scroll to position [91, 0]
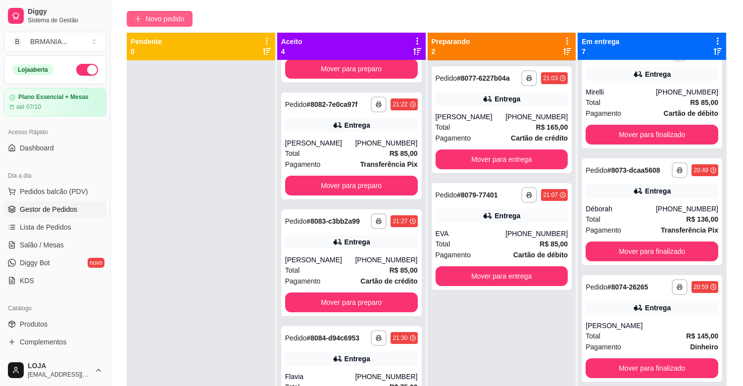
click at [151, 20] on span "Novo pedido" at bounding box center [164, 18] width 39 height 11
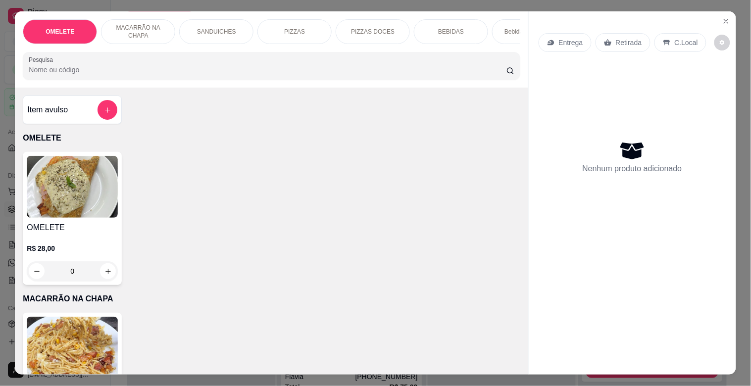
click at [423, 31] on div "BEBIDAS" at bounding box center [451, 31] width 74 height 25
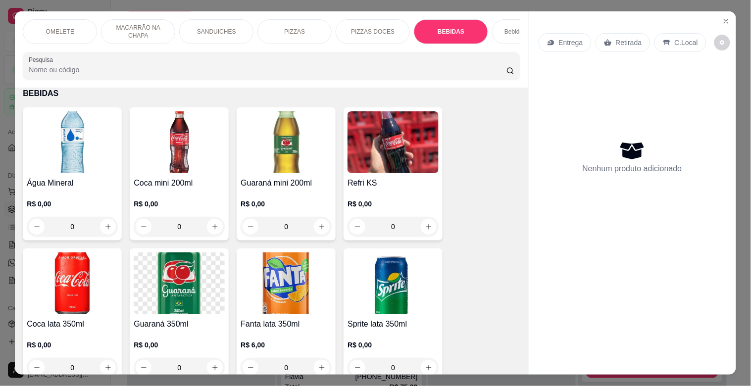
scroll to position [24, 0]
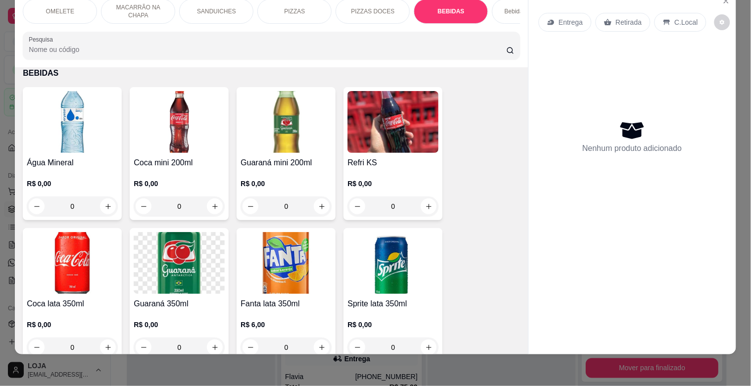
click at [528, 339] on div at bounding box center [631, 346] width 207 height 16
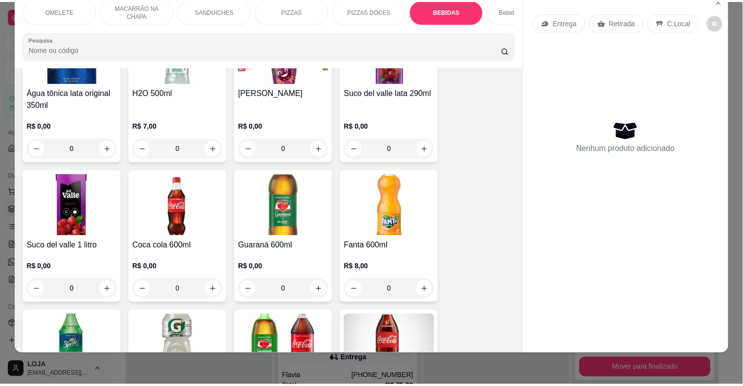
scroll to position [207, 0]
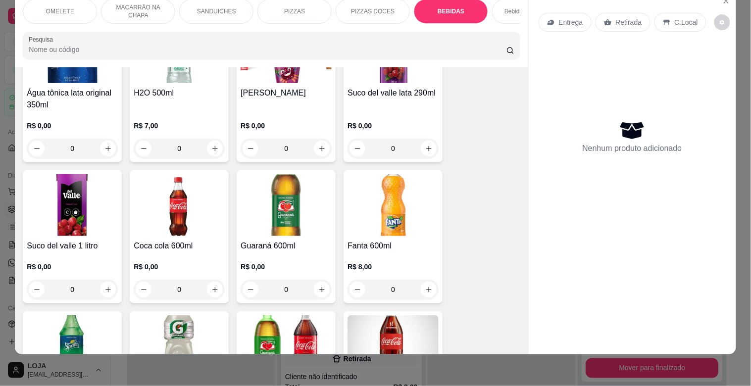
click at [288, 221] on img at bounding box center [285, 205] width 91 height 62
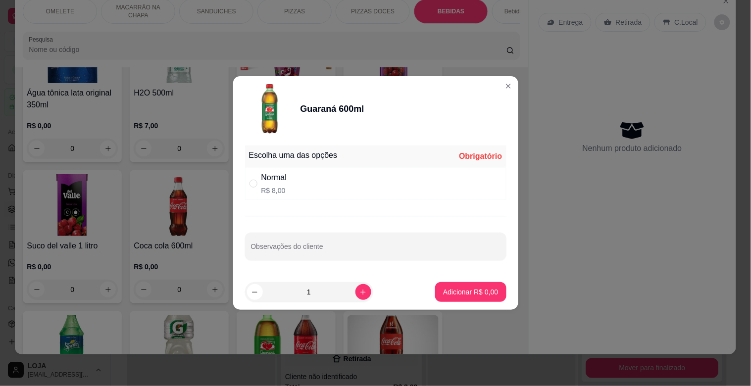
click at [260, 184] on div "" at bounding box center [255, 183] width 12 height 11
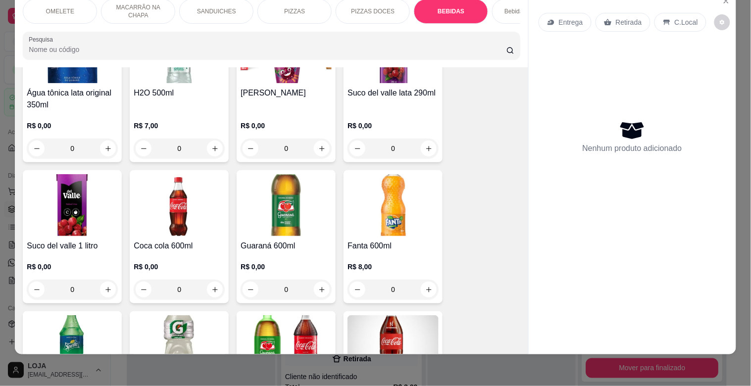
click at [270, 330] on img at bounding box center [285, 346] width 91 height 62
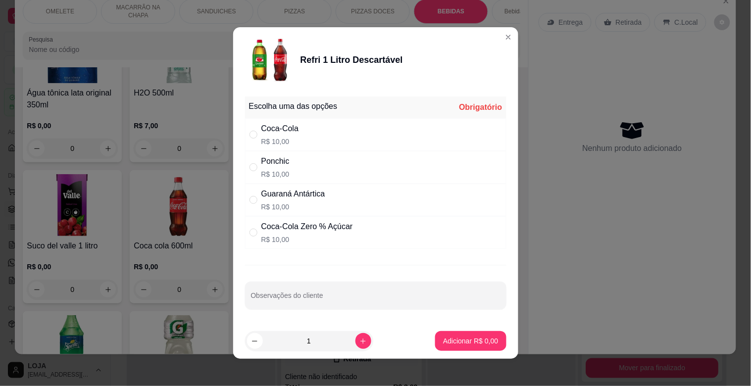
click at [269, 199] on div "Guaraná Antártica" at bounding box center [293, 194] width 64 height 12
click at [431, 335] on button "Adicionar R$ 10,00" at bounding box center [468, 341] width 75 height 20
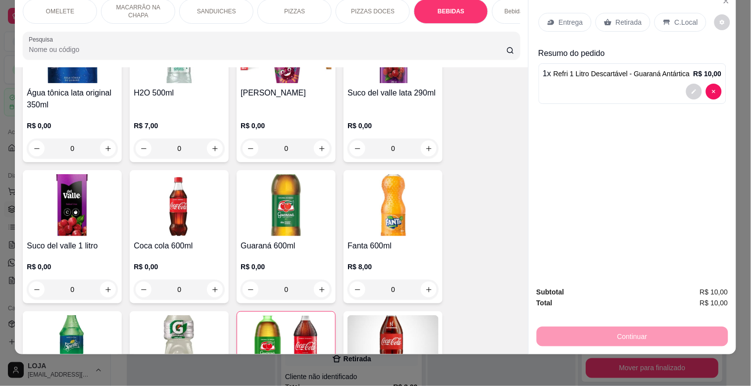
click at [618, 13] on div "Retirada" at bounding box center [622, 22] width 55 height 19
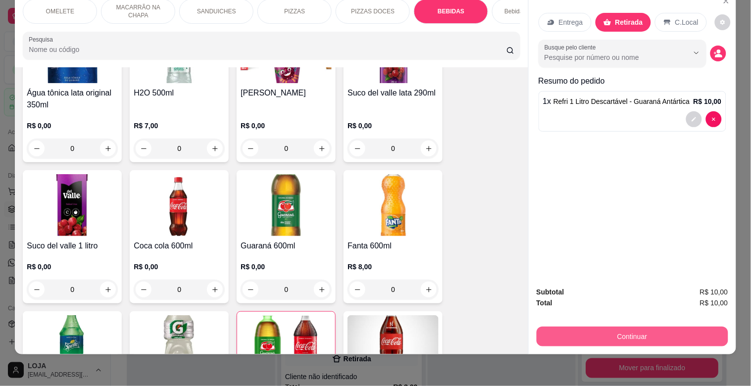
click at [638, 329] on button "Continuar" at bounding box center [631, 337] width 191 height 20
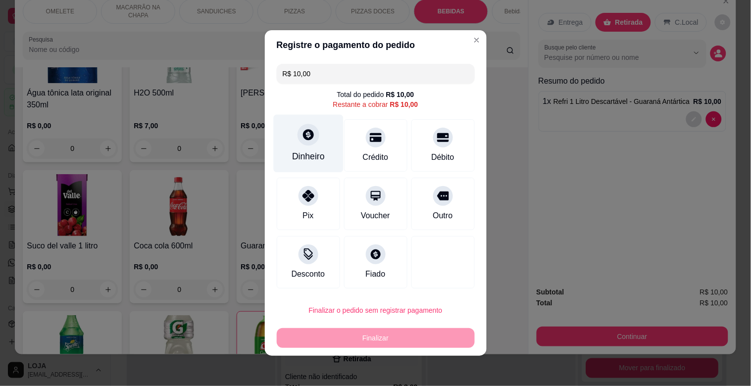
click at [295, 142] on div "Dinheiro" at bounding box center [308, 144] width 70 height 58
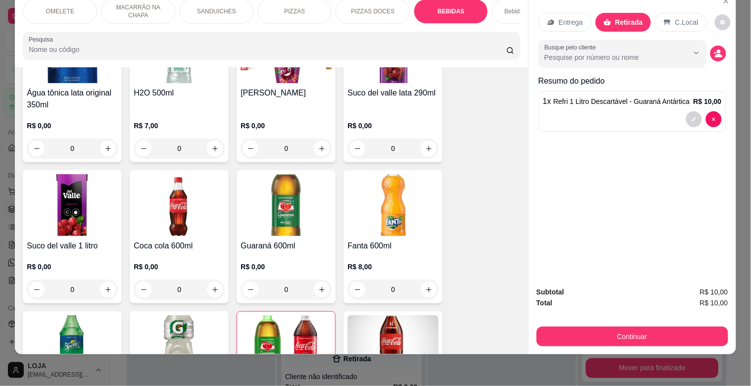
click at [618, 324] on div "Continuar" at bounding box center [631, 335] width 191 height 22
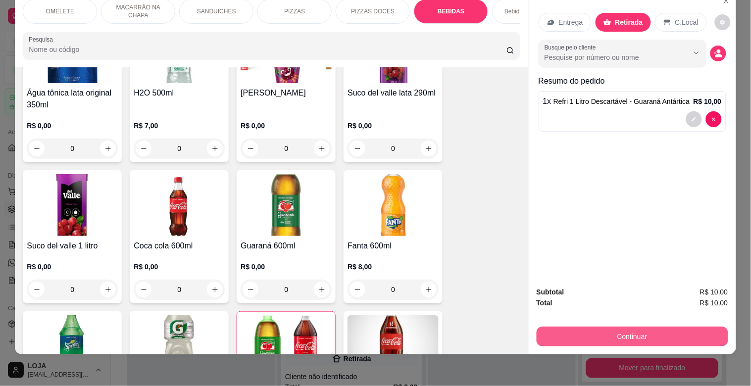
click at [615, 327] on button "Continuar" at bounding box center [631, 337] width 191 height 20
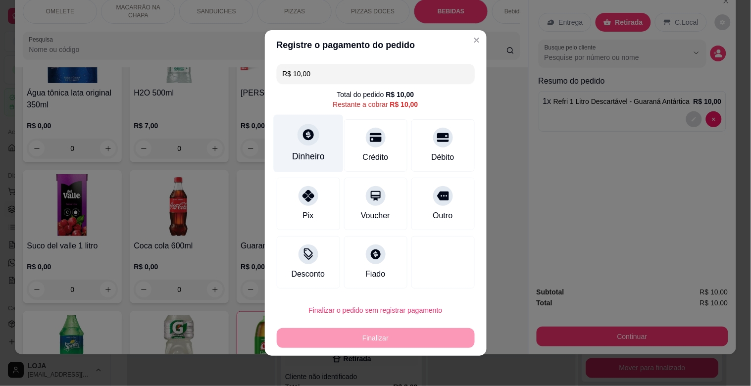
click at [303, 135] on icon at bounding box center [307, 134] width 13 height 13
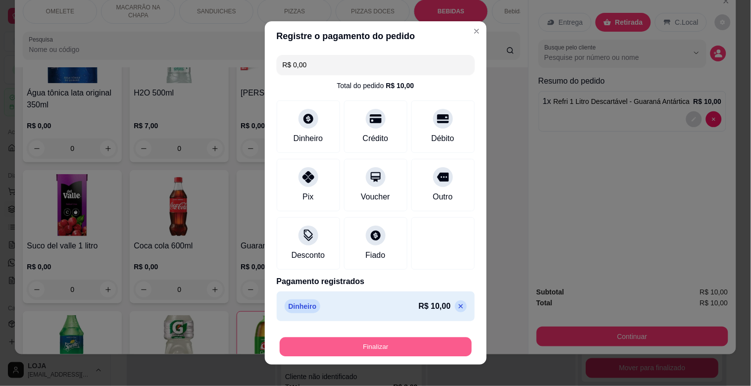
click at [411, 342] on button "Finalizar" at bounding box center [376, 346] width 192 height 19
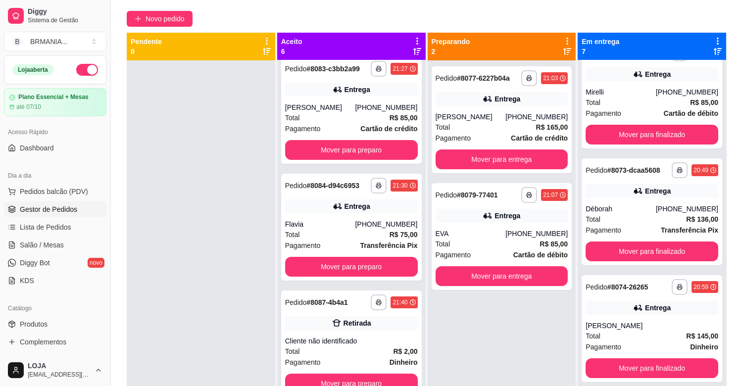
scroll to position [262, 0]
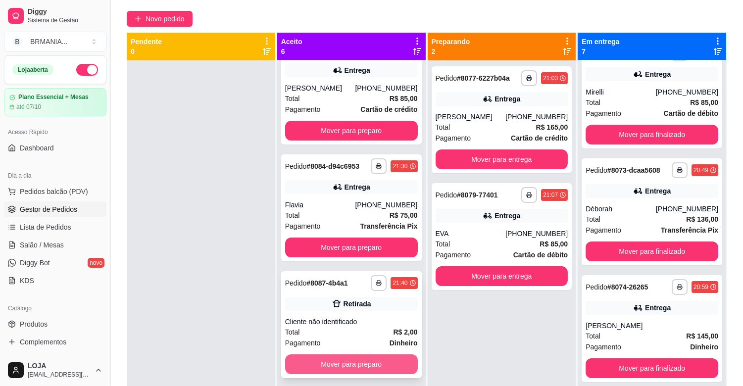
click at [342, 362] on button "Mover para preparo" at bounding box center [351, 364] width 133 height 20
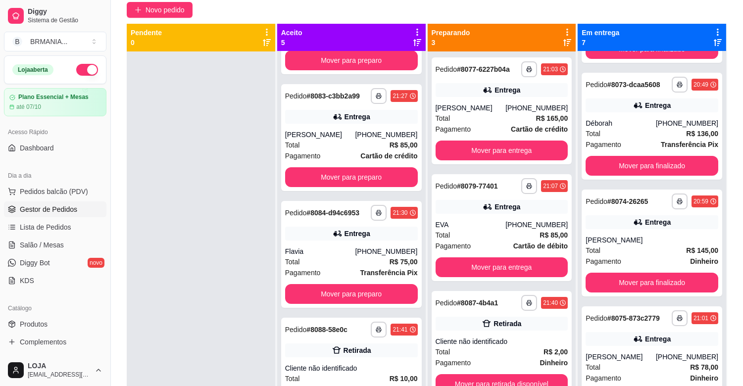
scroll to position [358, 0]
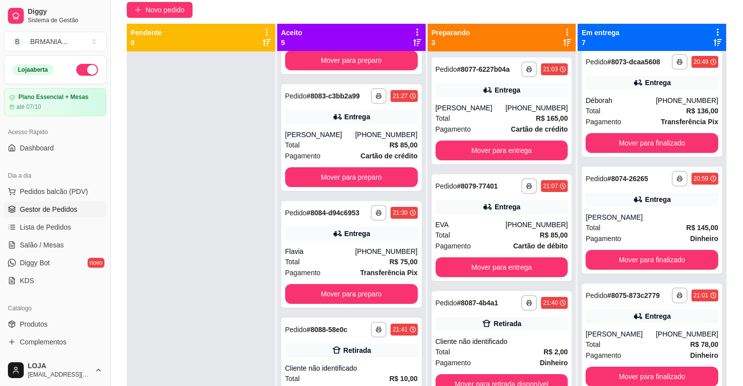
drag, startPoint x: 708, startPoint y: 338, endPoint x: 714, endPoint y: 339, distance: 6.5
click at [710, 344] on div "**********" at bounding box center [651, 244] width 148 height 386
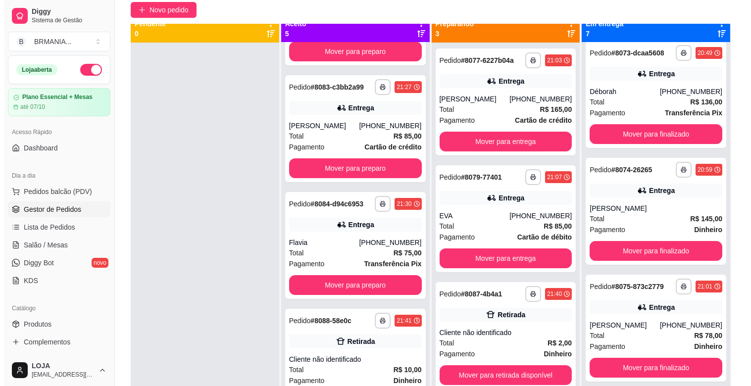
scroll to position [20, 0]
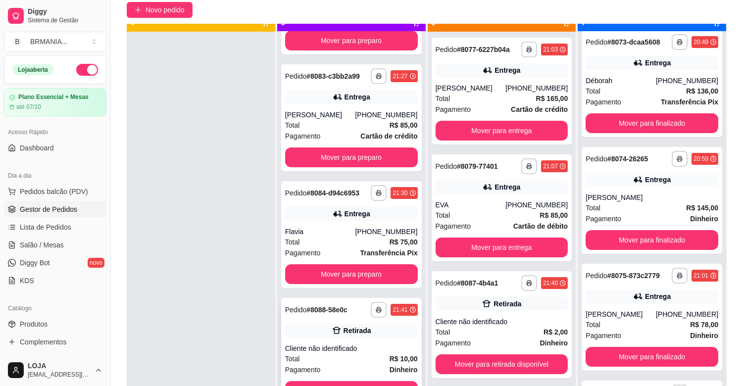
click at [383, 379] on div "**********" at bounding box center [351, 351] width 141 height 107
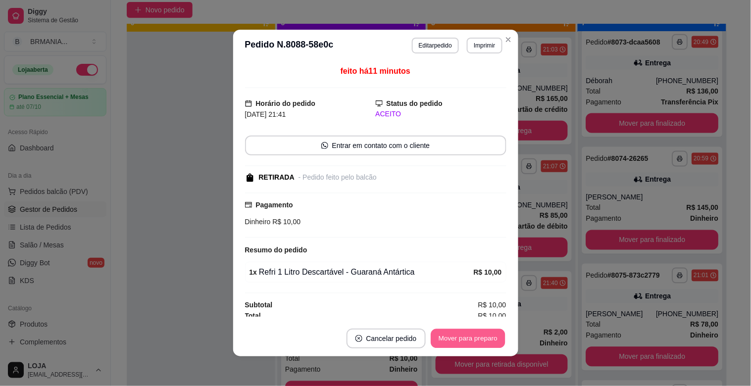
click at [461, 339] on button "Mover para preparo" at bounding box center [467, 338] width 74 height 19
click at [461, 339] on div "Mover para preparo" at bounding box center [467, 339] width 77 height 20
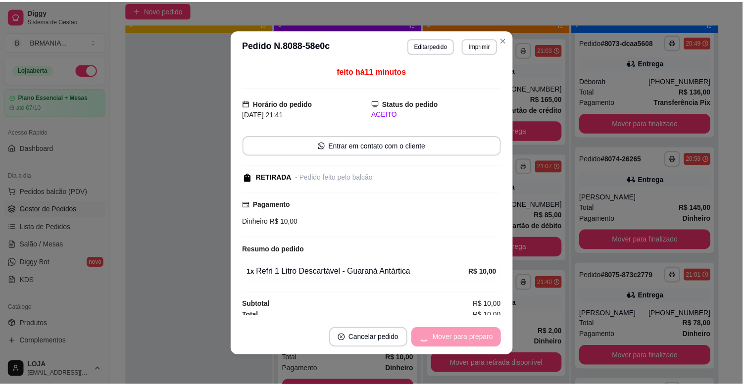
scroll to position [91, 0]
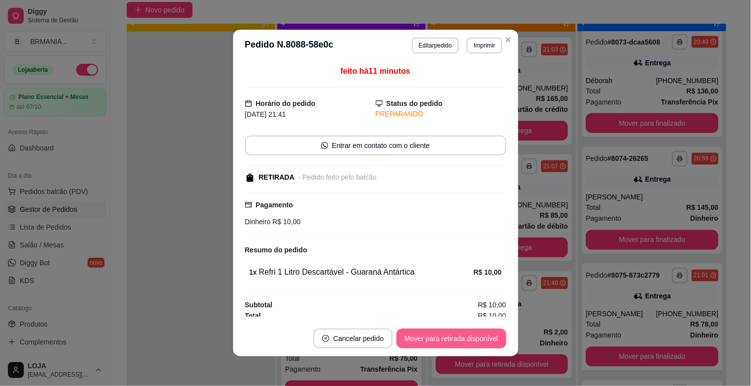
click at [462, 338] on button "Mover para retirada disponível" at bounding box center [450, 339] width 109 height 20
click at [462, 338] on div "Mover para retirada disponível" at bounding box center [450, 339] width 109 height 20
click at [462, 338] on button "Mover para finalizado" at bounding box center [465, 339] width 82 height 20
click at [462, 338] on div "Mover para finalizado" at bounding box center [465, 339] width 82 height 20
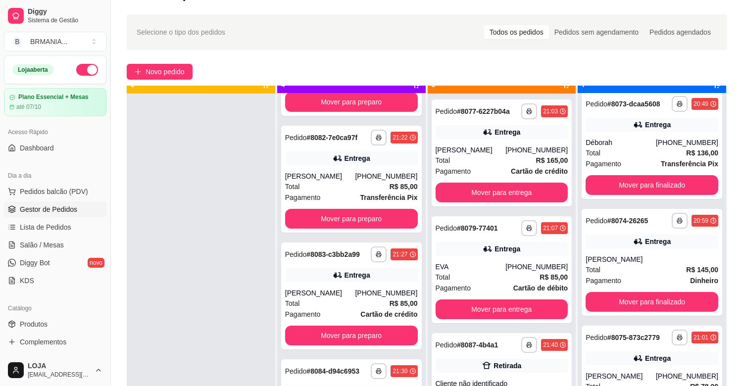
scroll to position [20, 0]
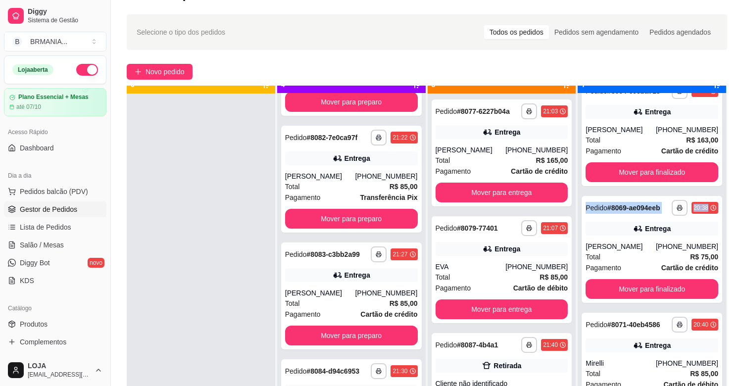
click at [718, 185] on div "**********" at bounding box center [427, 279] width 600 height 386
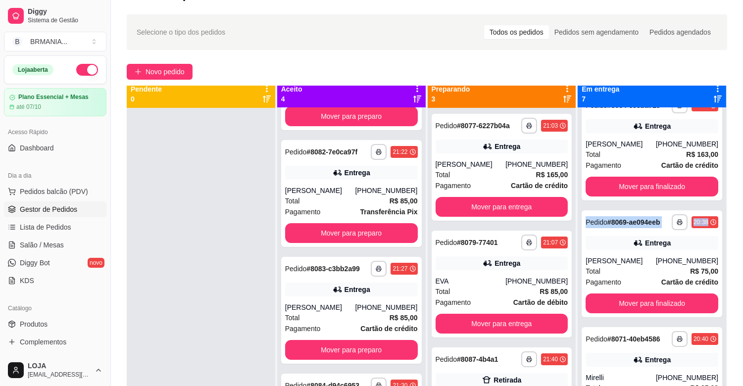
scroll to position [0, 0]
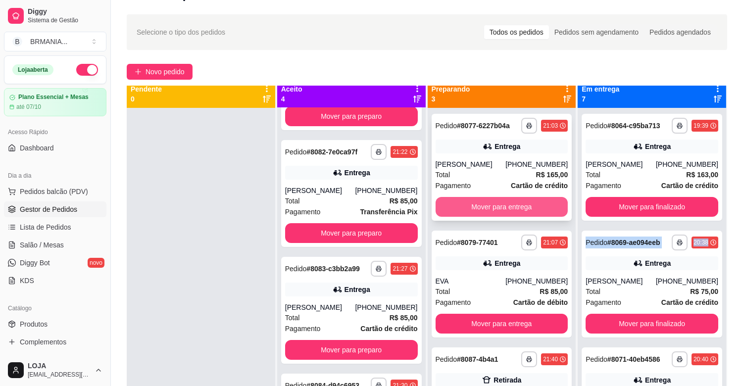
click at [483, 205] on button "Mover para entrega" at bounding box center [501, 207] width 133 height 20
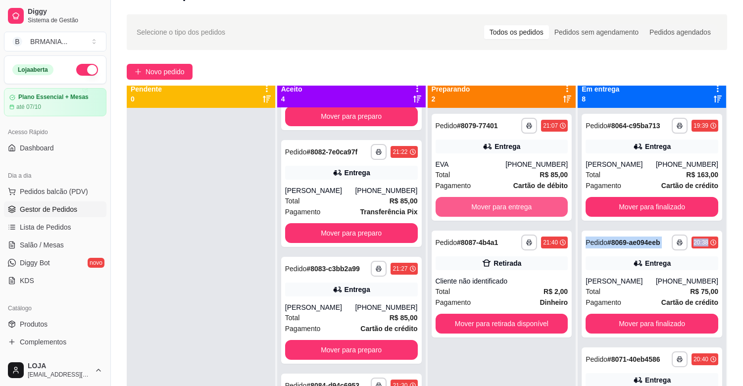
click at [483, 205] on button "Mover para entrega" at bounding box center [501, 207] width 133 height 20
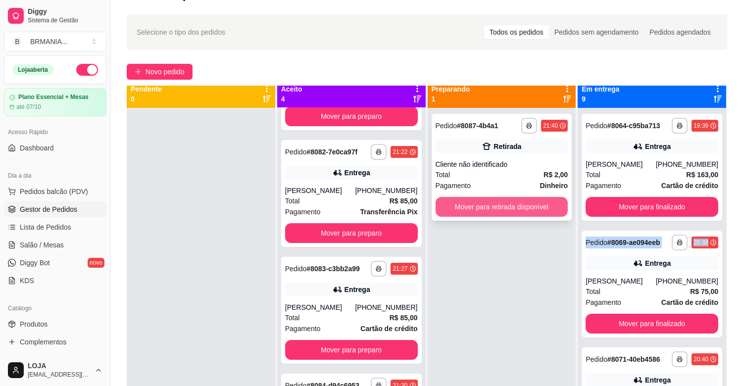
click at [531, 208] on button "Mover para retirada disponível" at bounding box center [501, 207] width 133 height 20
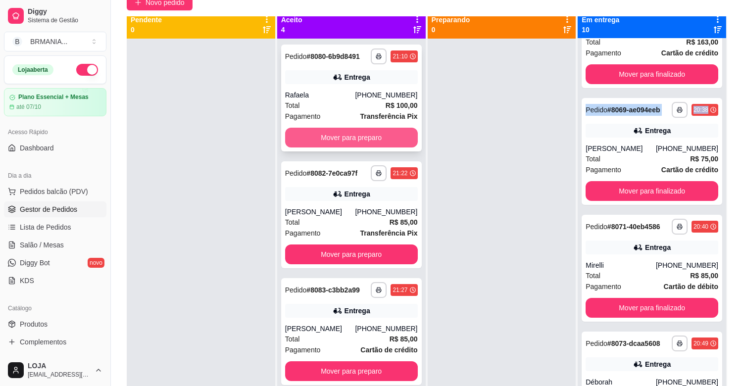
click at [352, 136] on button "Mover para preparo" at bounding box center [351, 138] width 133 height 20
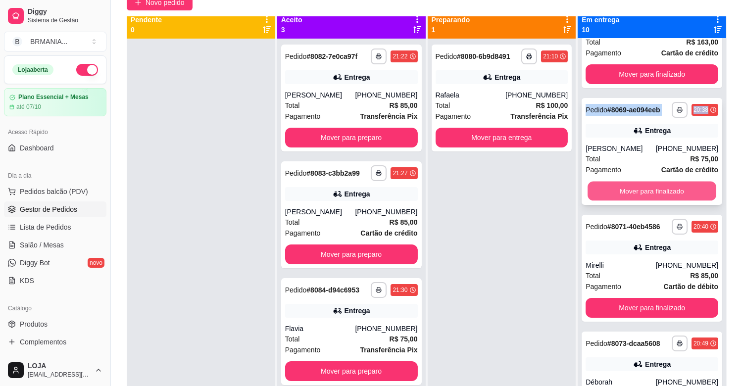
click at [620, 189] on button "Mover para finalizado" at bounding box center [651, 191] width 129 height 19
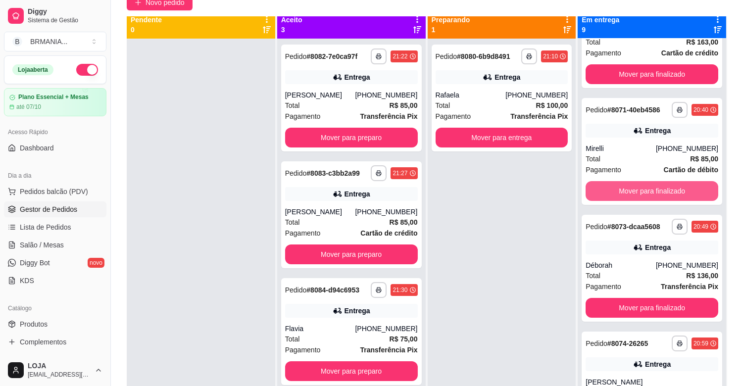
click at [620, 189] on button "Mover para finalizado" at bounding box center [651, 191] width 133 height 20
click at [620, 189] on button "Mover para finalizado" at bounding box center [651, 191] width 129 height 19
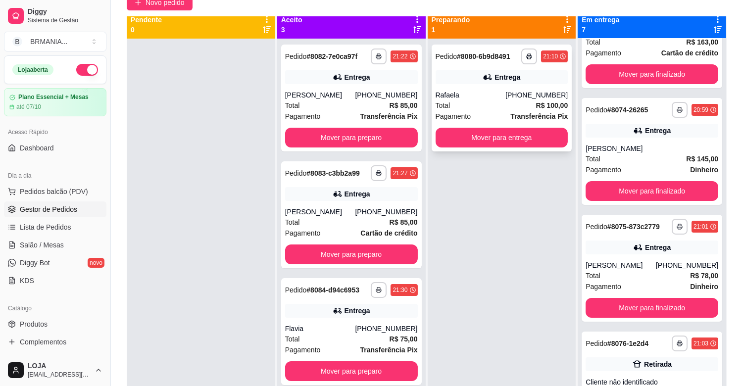
click at [483, 112] on div "Pagamento Transferência Pix" at bounding box center [501, 116] width 133 height 11
click at [536, 138] on button "Mover para entrega" at bounding box center [501, 137] width 129 height 19
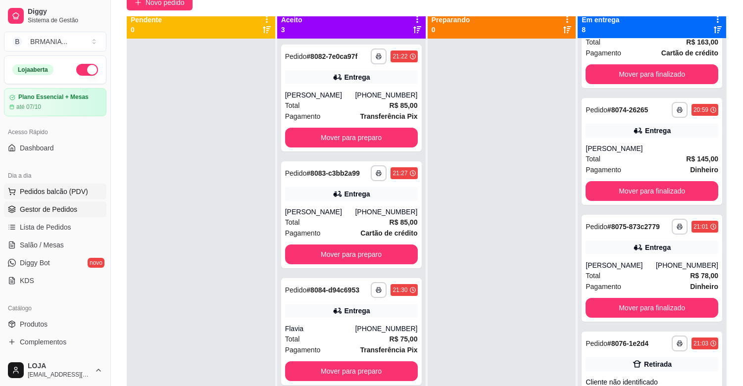
click at [51, 191] on span "Pedidos balcão (PDV)" at bounding box center [54, 192] width 68 height 10
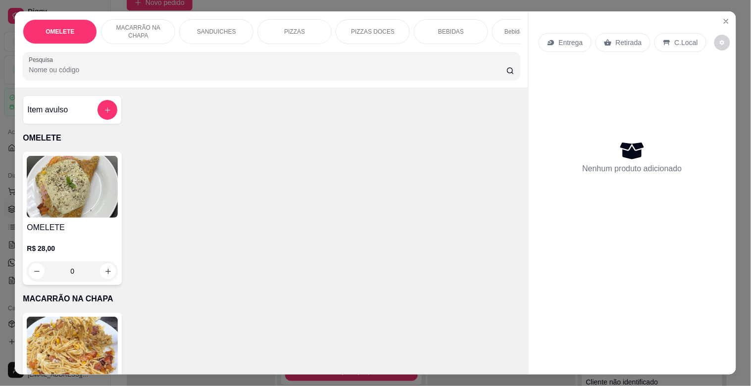
click at [504, 28] on p "Bebidas Alcoólicas" at bounding box center [528, 32] width 49 height 8
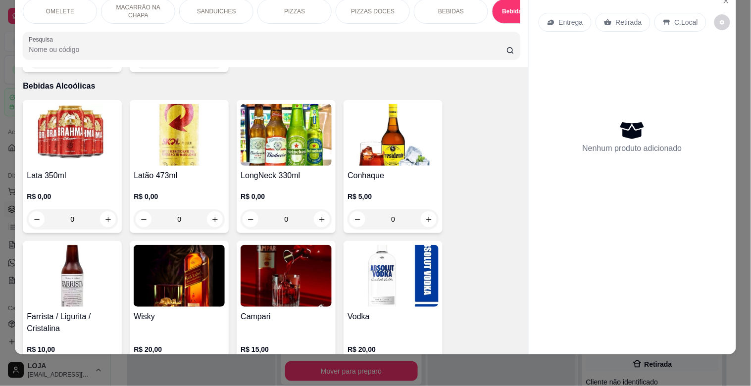
click at [275, 139] on img at bounding box center [285, 135] width 91 height 62
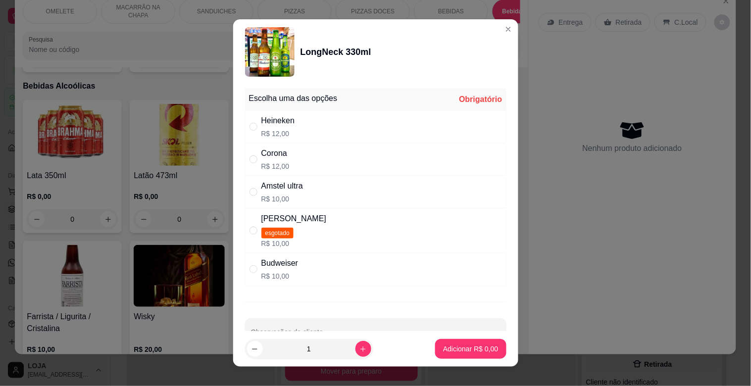
click at [274, 154] on div "Corona" at bounding box center [275, 153] width 28 height 12
click at [359, 351] on icon "increase-product-quantity" at bounding box center [362, 348] width 7 height 7
click at [439, 347] on p "Adicionar R$ 36,00" at bounding box center [468, 349] width 59 height 10
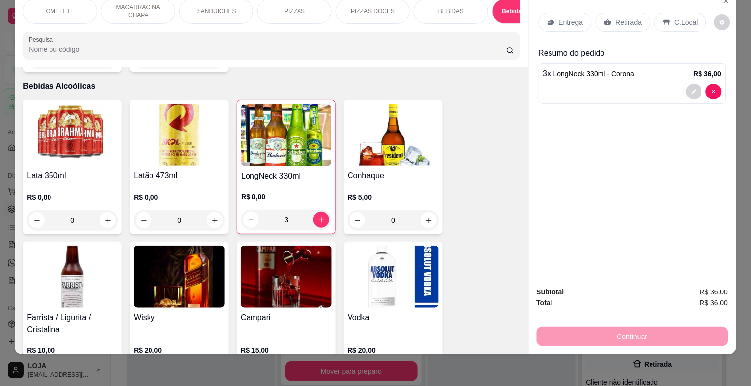
click at [604, 13] on div "Retirada" at bounding box center [622, 22] width 55 height 19
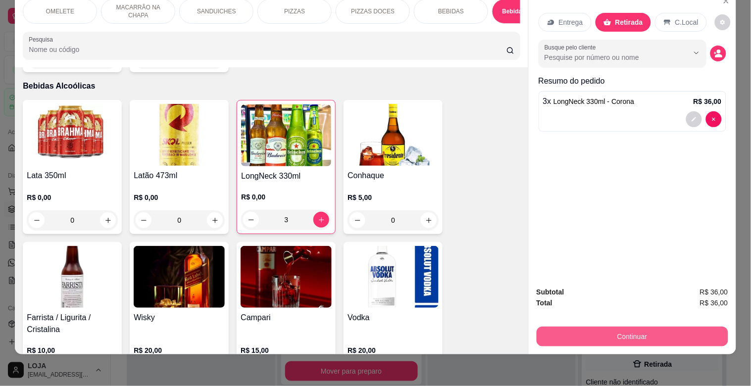
click at [608, 329] on button "Continuar" at bounding box center [631, 337] width 191 height 20
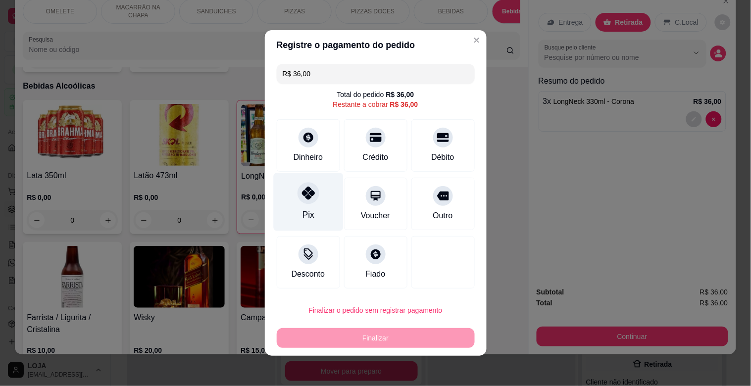
click at [298, 200] on div at bounding box center [308, 193] width 22 height 22
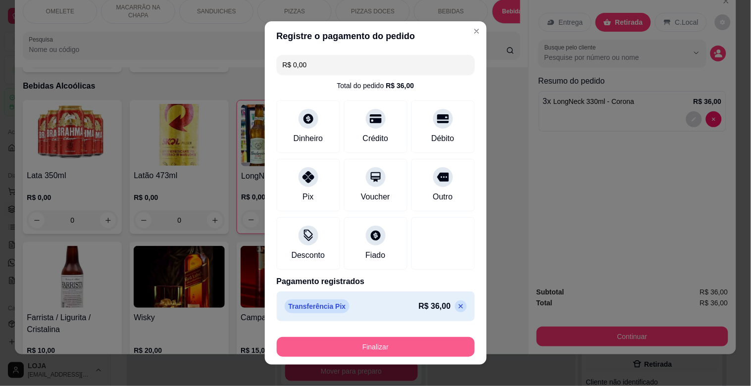
click at [340, 343] on button "Finalizar" at bounding box center [376, 347] width 198 height 20
click at [340, 343] on div "Finalizar" at bounding box center [376, 347] width 198 height 20
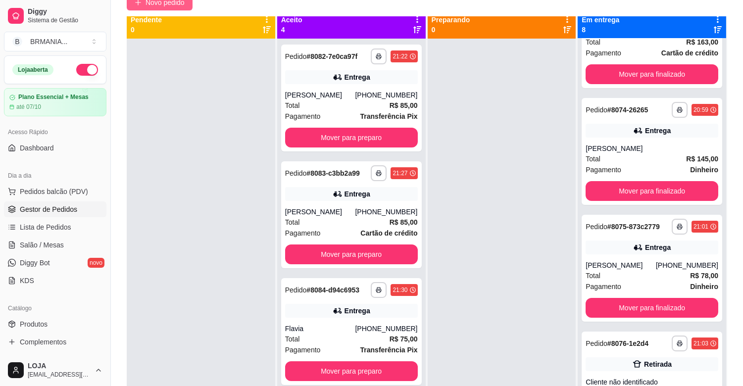
click at [146, 5] on span "Novo pedido" at bounding box center [164, 2] width 39 height 11
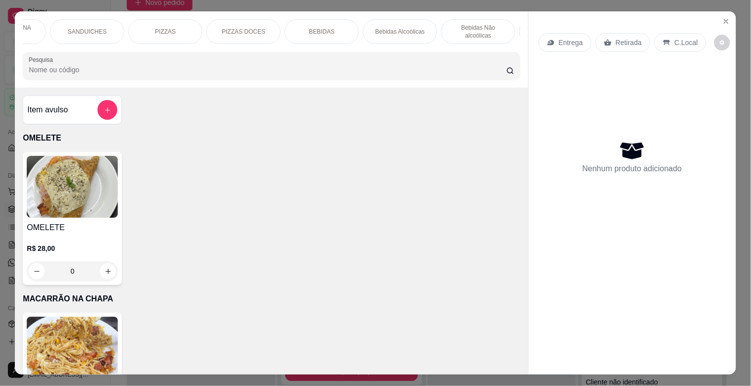
scroll to position [0, 132]
click at [311, 31] on p "BEBIDAS" at bounding box center [319, 32] width 26 height 8
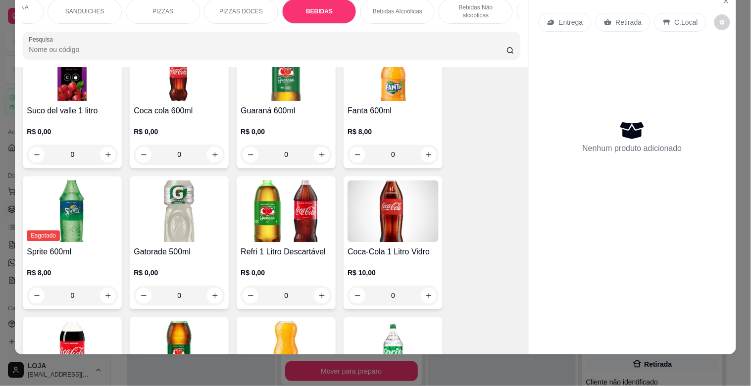
scroll to position [1848, 0]
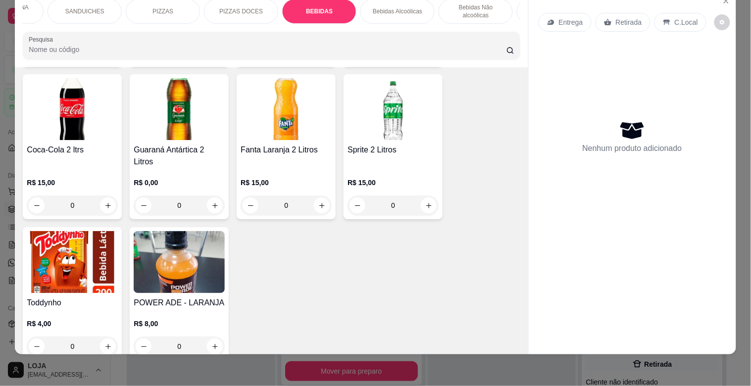
click at [83, 135] on img at bounding box center [72, 109] width 91 height 62
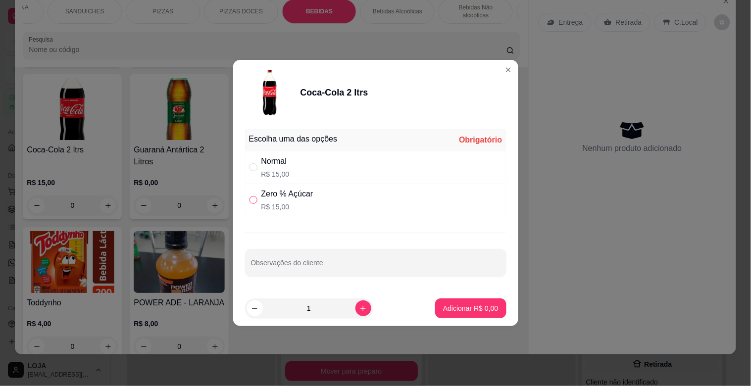
click at [253, 196] on input "" at bounding box center [253, 200] width 8 height 8
click at [463, 311] on p "Adicionar R$ 15,00" at bounding box center [468, 308] width 59 height 10
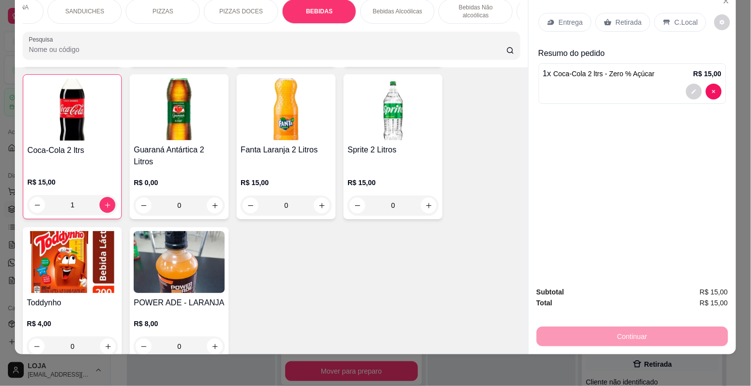
click at [636, 14] on div "Retirada" at bounding box center [622, 22] width 55 height 19
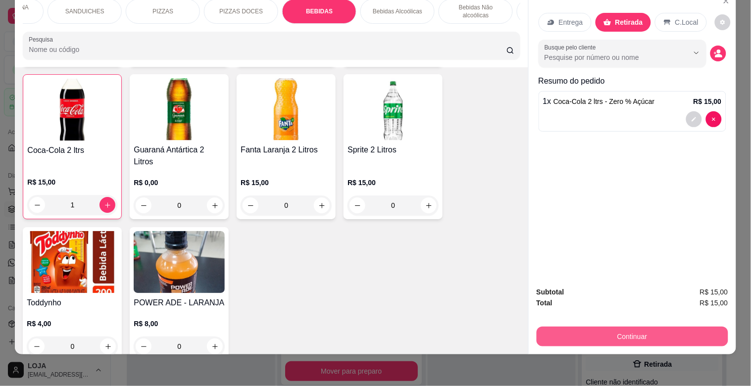
click at [645, 330] on button "Continuar" at bounding box center [631, 337] width 191 height 20
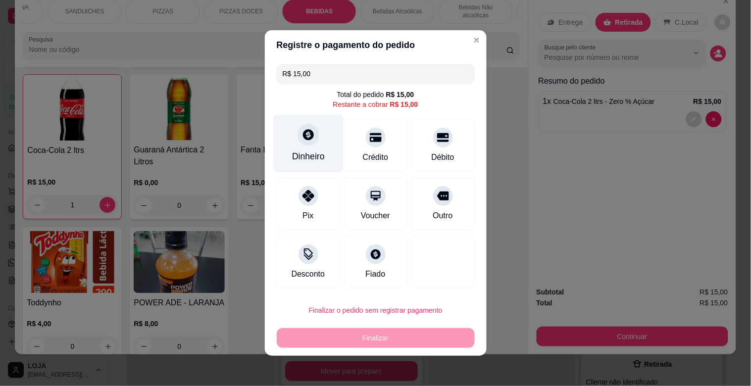
click at [300, 152] on div "Dinheiro" at bounding box center [308, 156] width 33 height 13
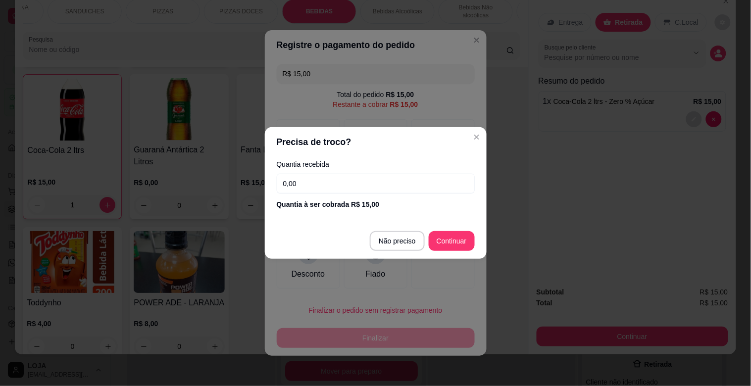
click at [318, 174] on input "0,00" at bounding box center [376, 184] width 198 height 20
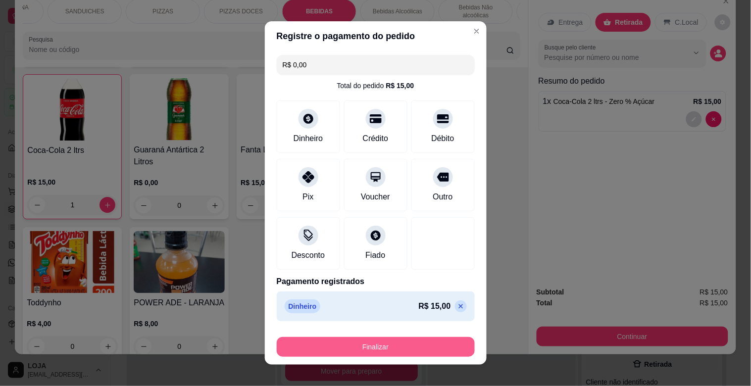
click at [364, 344] on button "Finalizar" at bounding box center [376, 347] width 198 height 20
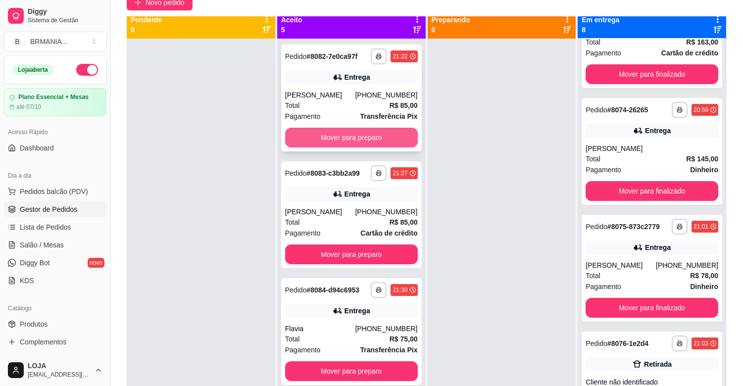
click at [339, 141] on button "Mover para preparo" at bounding box center [351, 138] width 133 height 20
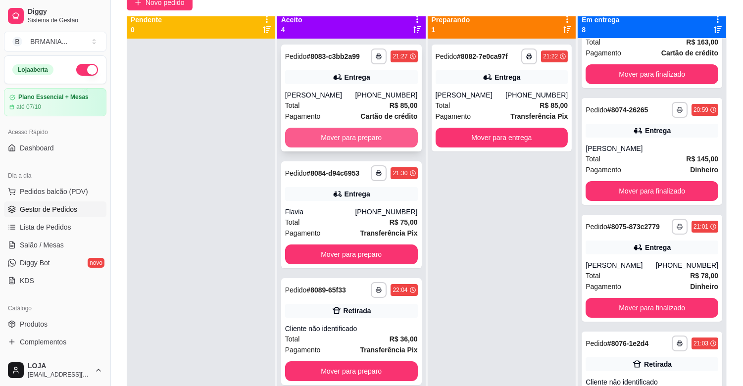
click at [339, 140] on button "Mover para preparo" at bounding box center [351, 138] width 133 height 20
click at [339, 140] on div "Mover para preparo" at bounding box center [351, 138] width 133 height 20
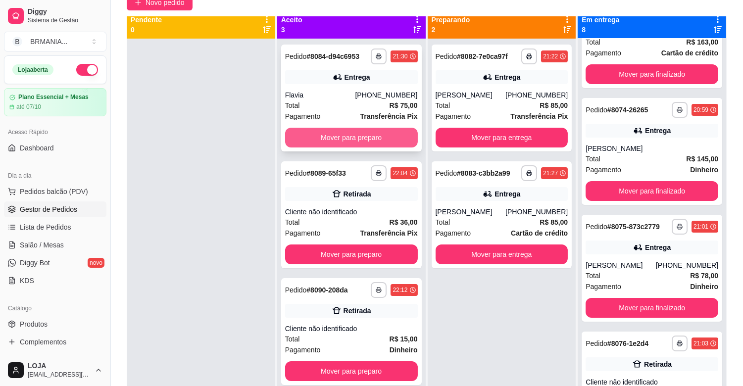
click at [386, 139] on button "Mover para preparo" at bounding box center [351, 138] width 133 height 20
click at [386, 139] on div "Mover para preparo" at bounding box center [351, 138] width 133 height 20
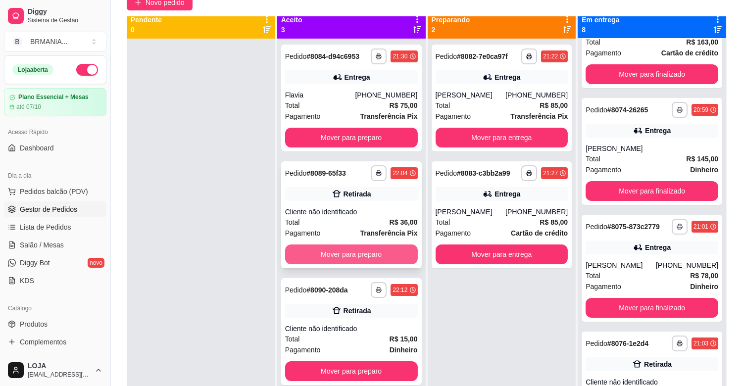
click at [348, 255] on button "Mover para preparo" at bounding box center [351, 254] width 133 height 20
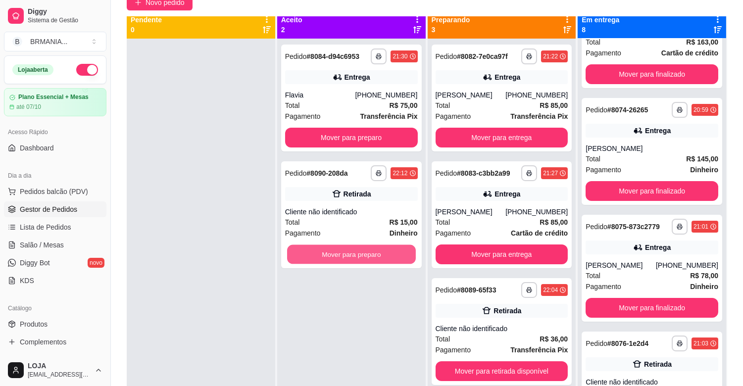
click at [348, 255] on button "Mover para preparo" at bounding box center [351, 254] width 129 height 19
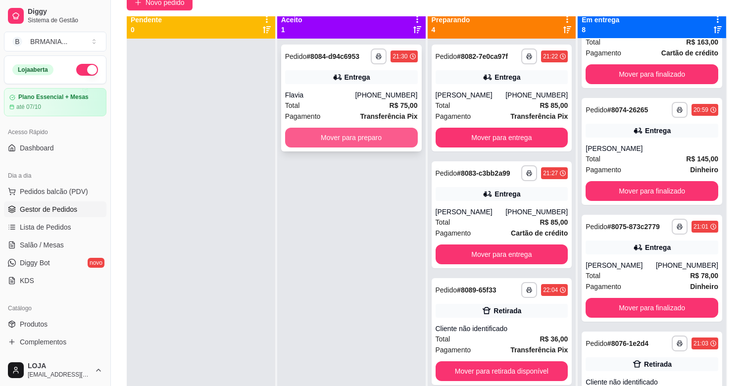
click at [354, 139] on button "Mover para preparo" at bounding box center [351, 138] width 133 height 20
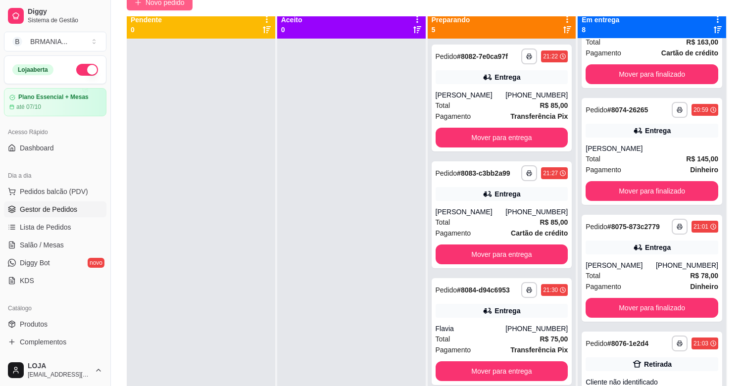
click at [147, 10] on button "Novo pedido" at bounding box center [160, 3] width 66 height 16
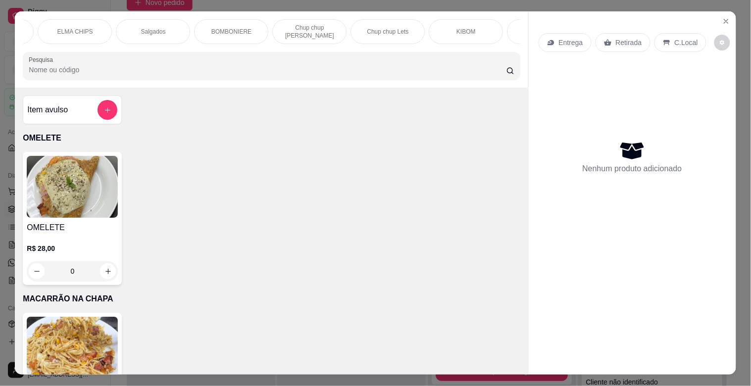
scroll to position [0, 688]
click at [235, 28] on p "BOMBONIERE" at bounding box center [232, 32] width 40 height 8
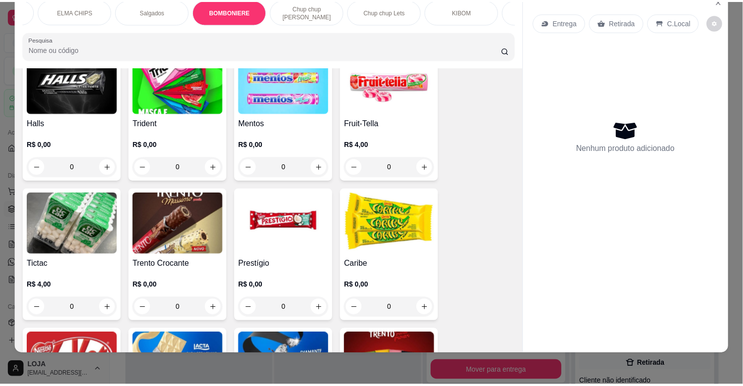
scroll to position [3893, 0]
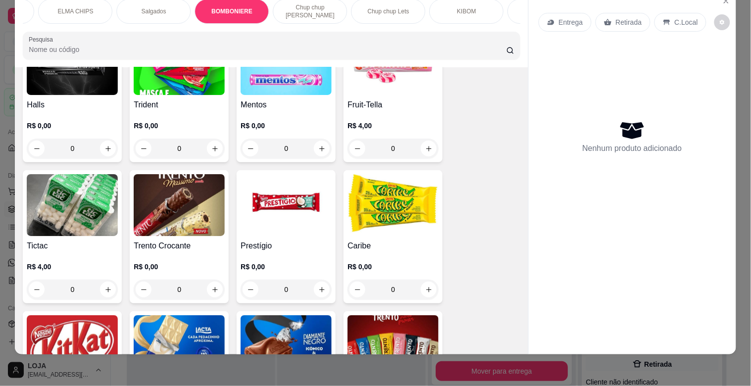
click at [246, 191] on img at bounding box center [285, 205] width 91 height 62
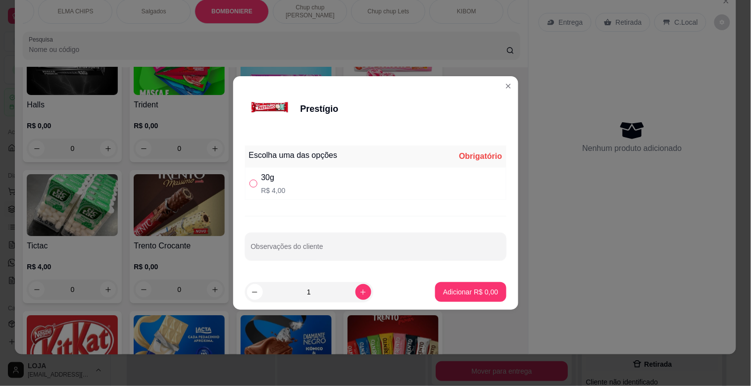
click at [256, 184] on input "" at bounding box center [253, 184] width 8 height 8
click at [461, 295] on p "Adicionar R$ 4,00" at bounding box center [470, 292] width 55 height 10
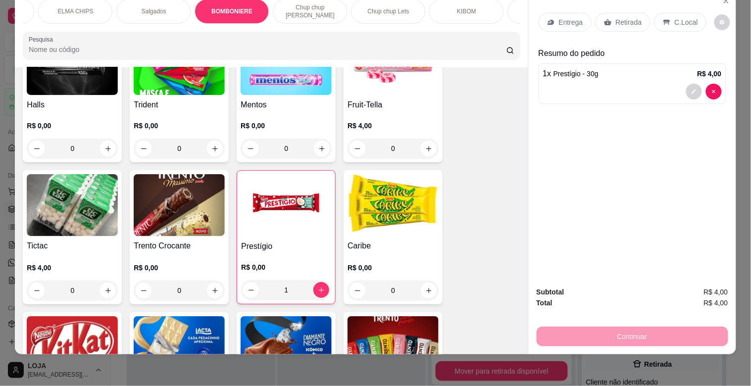
click at [626, 17] on p "Retirada" at bounding box center [629, 22] width 26 height 10
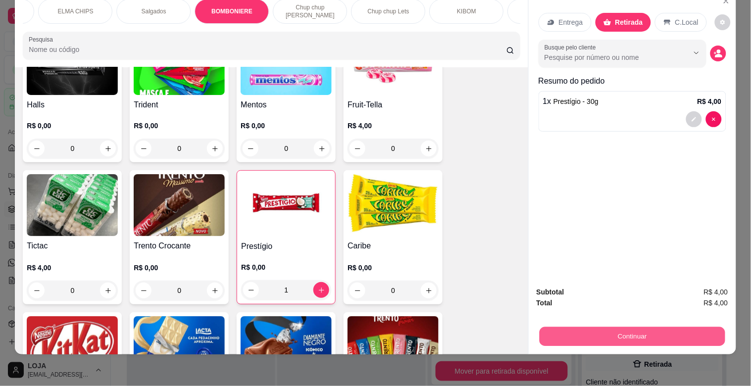
click at [689, 327] on button "Continuar" at bounding box center [632, 336] width 186 height 19
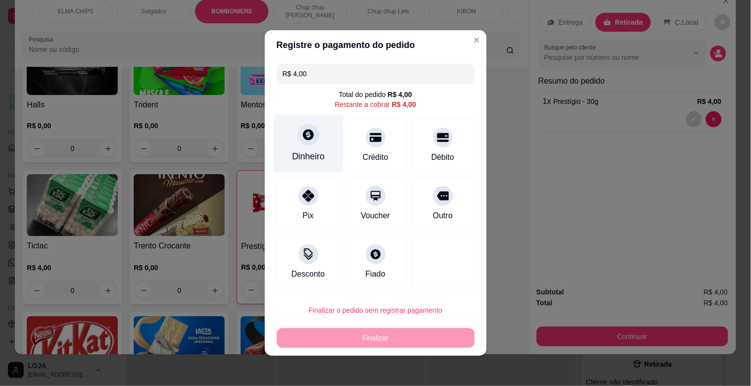
click at [302, 142] on div at bounding box center [308, 135] width 22 height 22
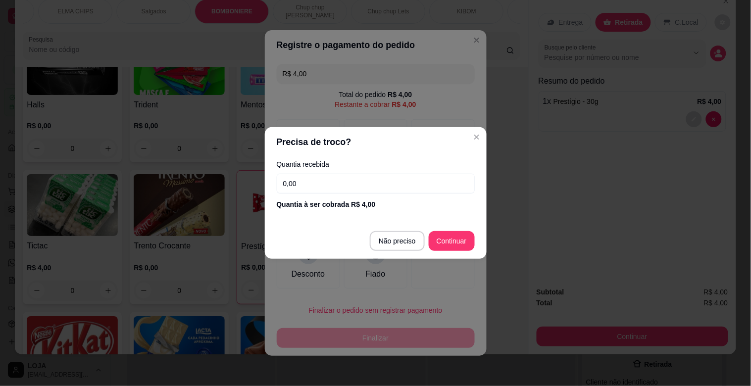
click at [326, 185] on input "0,00" at bounding box center [376, 184] width 198 height 20
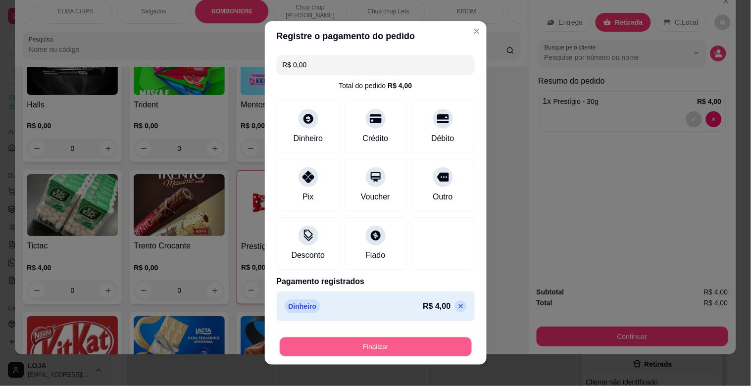
click at [427, 343] on button "Finalizar" at bounding box center [376, 346] width 192 height 19
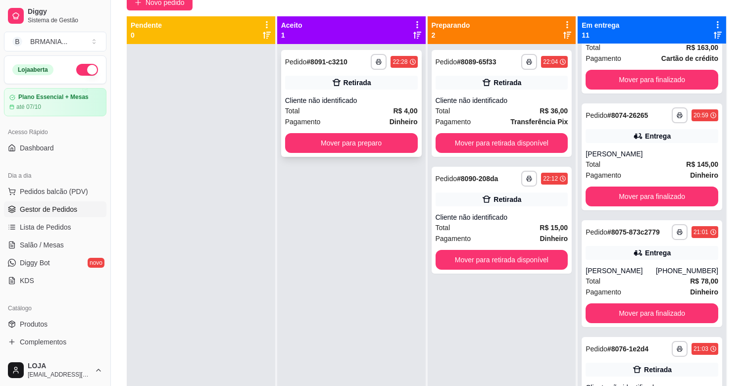
click at [386, 159] on div "**********" at bounding box center [351, 237] width 148 height 386
click at [380, 143] on button "Mover para preparo" at bounding box center [351, 143] width 133 height 20
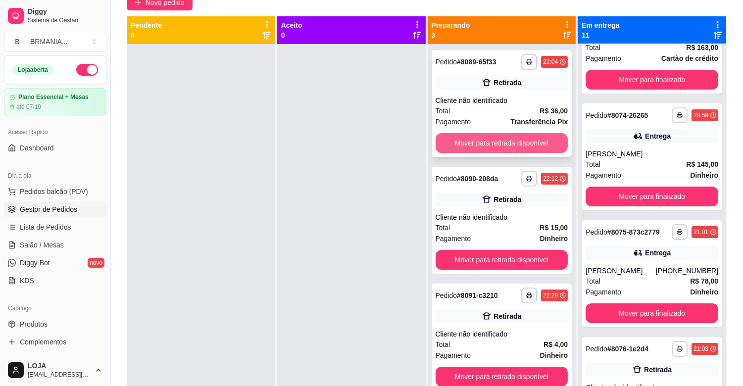
click at [456, 137] on button "Mover para retirada disponível" at bounding box center [501, 143] width 133 height 20
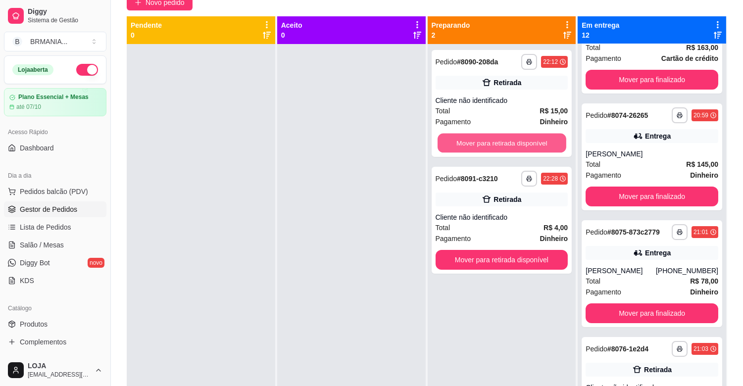
click at [456, 137] on button "Mover para retirada disponível" at bounding box center [501, 143] width 129 height 19
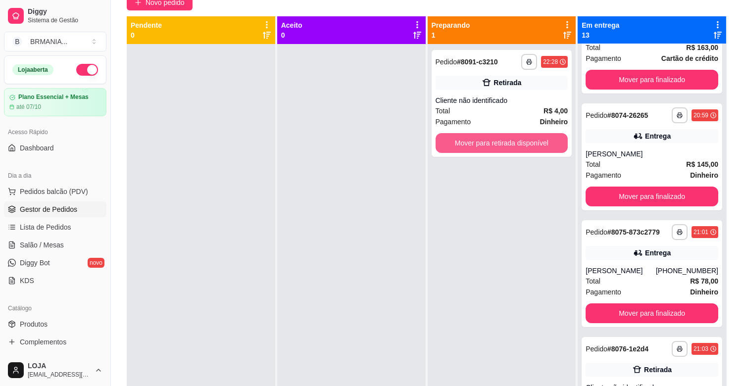
click at [456, 137] on button "Mover para retirada disponível" at bounding box center [501, 143] width 133 height 20
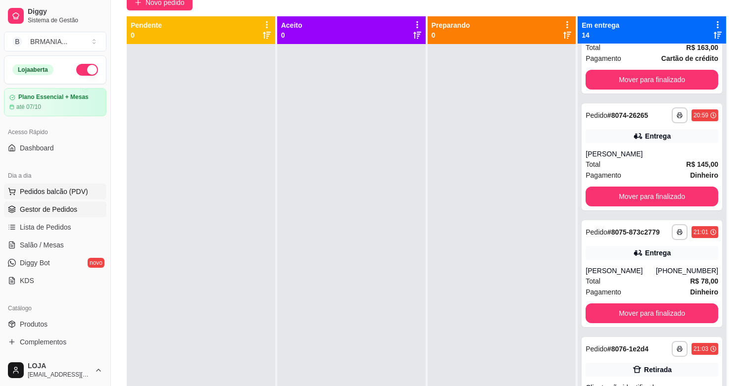
click at [56, 187] on span "Pedidos balcão (PDV)" at bounding box center [54, 192] width 68 height 10
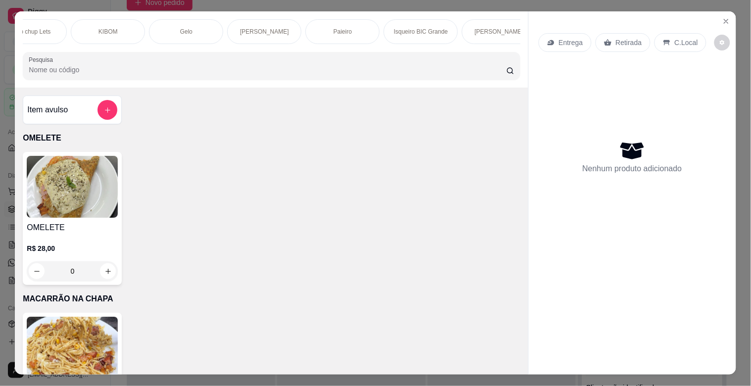
scroll to position [0, 1062]
click at [328, 31] on p "Paieiro" at bounding box center [327, 32] width 18 height 8
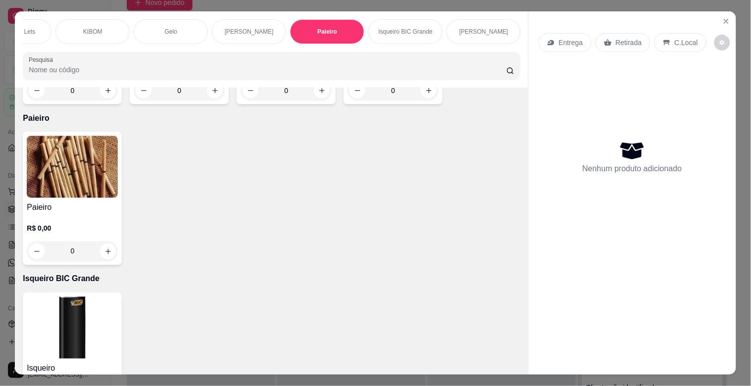
scroll to position [24, 0]
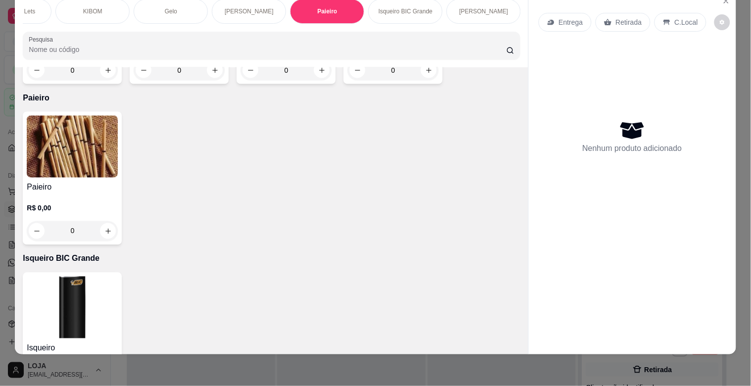
click at [66, 125] on img at bounding box center [72, 147] width 91 height 62
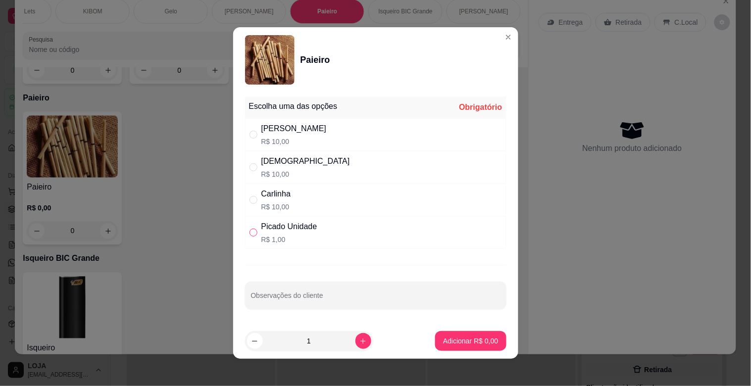
click at [249, 231] on input "" at bounding box center [253, 233] width 8 height 8
click at [359, 343] on icon "increase-product-quantity" at bounding box center [362, 340] width 7 height 7
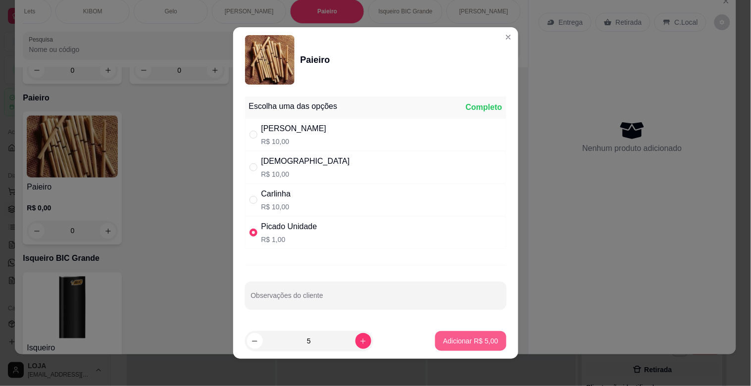
click at [443, 337] on p "Adicionar R$ 5,00" at bounding box center [470, 341] width 55 height 10
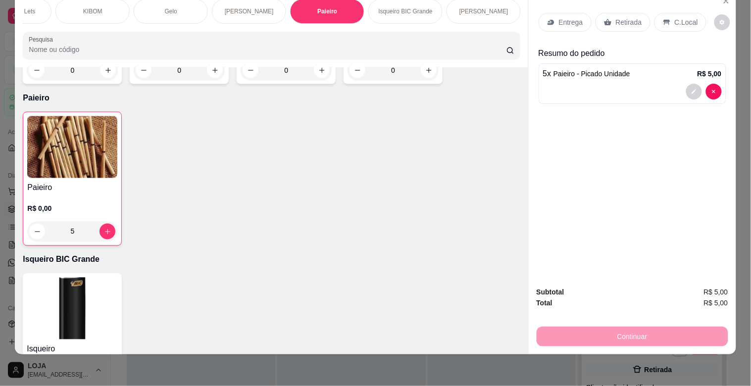
click at [616, 17] on p "Retirada" at bounding box center [629, 22] width 26 height 10
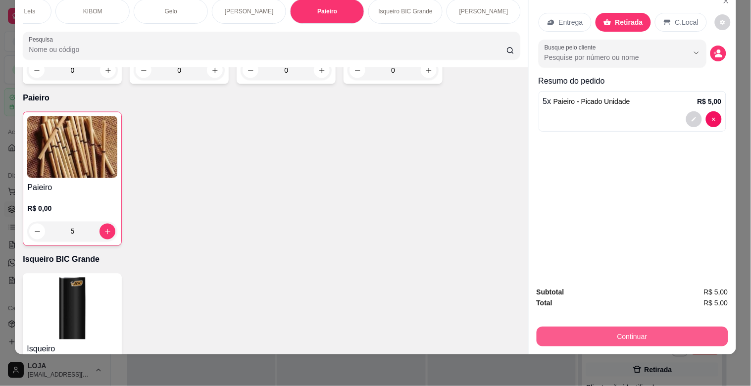
click at [596, 332] on button "Continuar" at bounding box center [631, 337] width 191 height 20
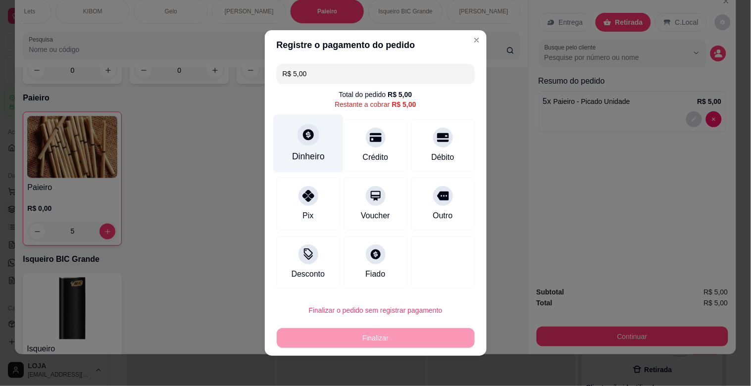
click at [304, 150] on div "Dinheiro" at bounding box center [308, 156] width 33 height 13
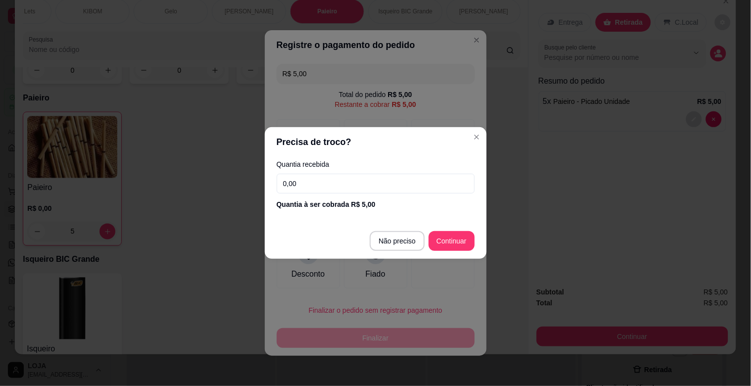
click at [341, 189] on input "0,00" at bounding box center [376, 184] width 198 height 20
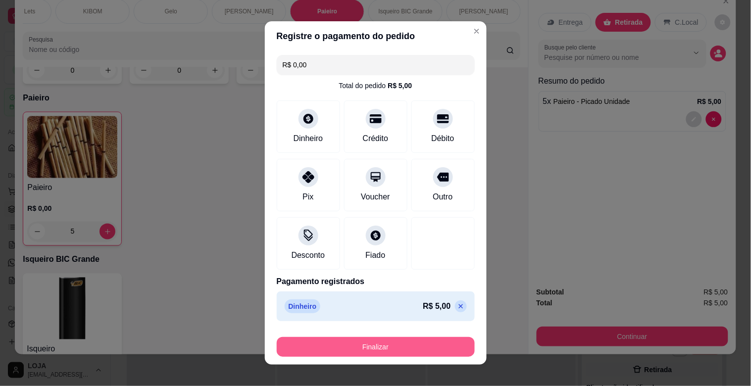
click at [395, 348] on button "Finalizar" at bounding box center [376, 347] width 198 height 20
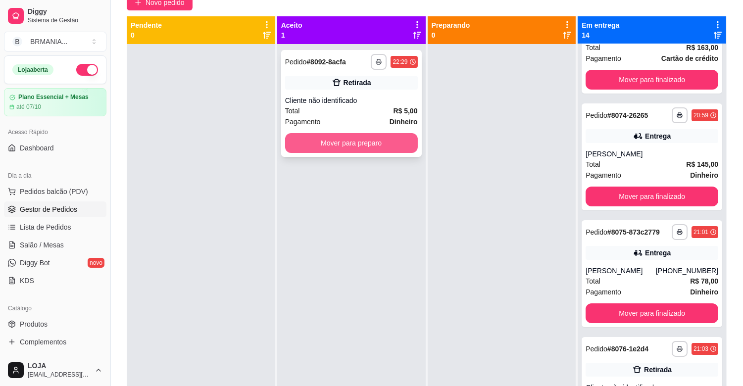
click at [358, 150] on button "Mover para preparo" at bounding box center [351, 143] width 133 height 20
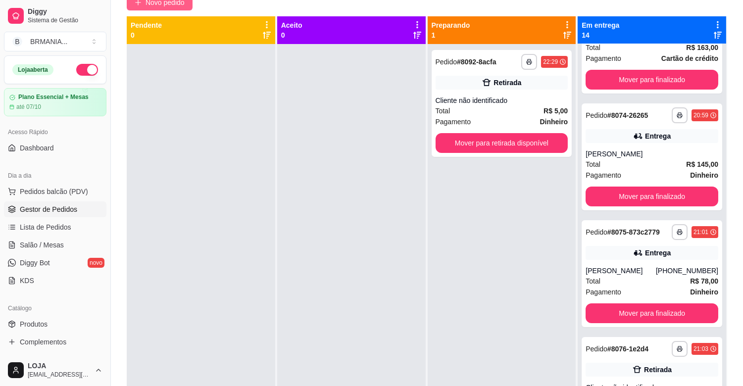
click at [175, 5] on span "Novo pedido" at bounding box center [164, 2] width 39 height 11
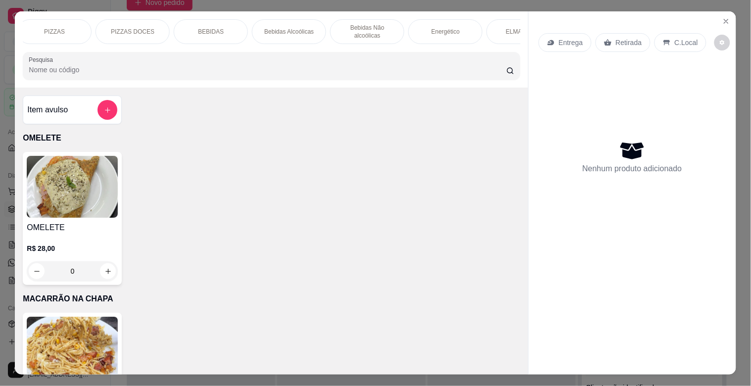
scroll to position [0, 264]
click at [426, 28] on p "Energético" at bounding box center [422, 32] width 28 height 8
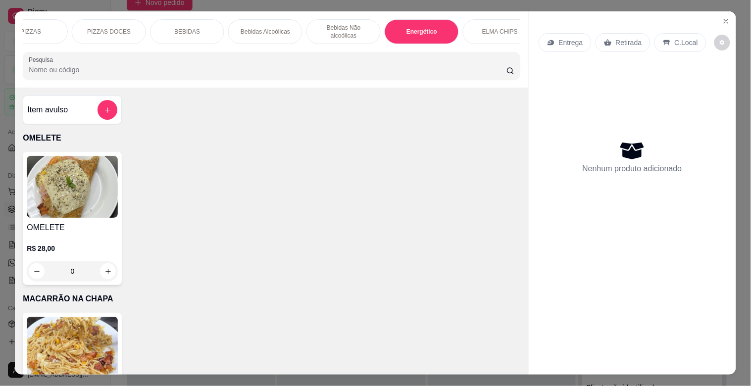
scroll to position [24, 0]
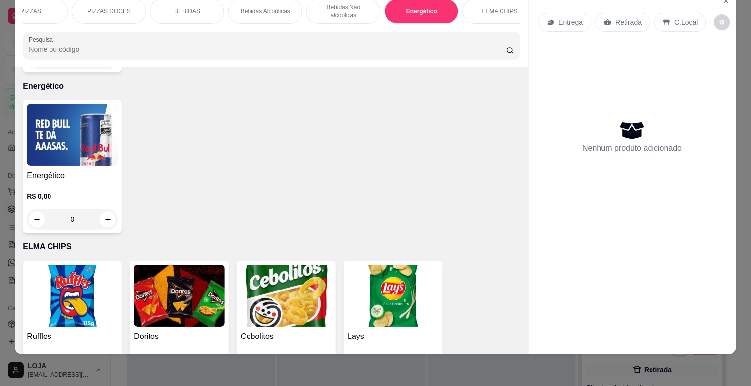
click at [57, 130] on img at bounding box center [72, 135] width 91 height 62
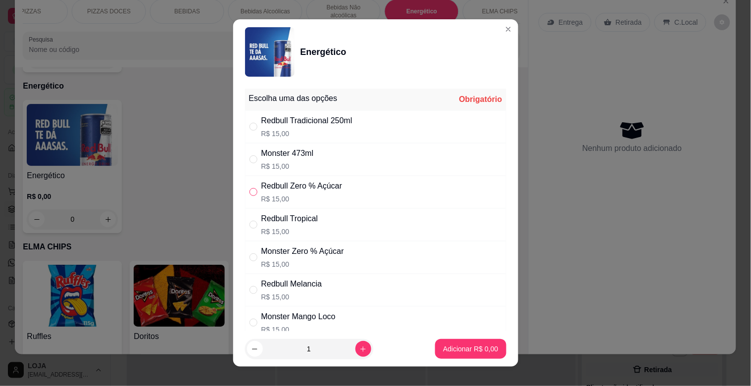
click at [249, 189] on input "" at bounding box center [253, 192] width 8 height 8
click at [456, 344] on p "Adicionar R$ 15,00" at bounding box center [468, 349] width 59 height 10
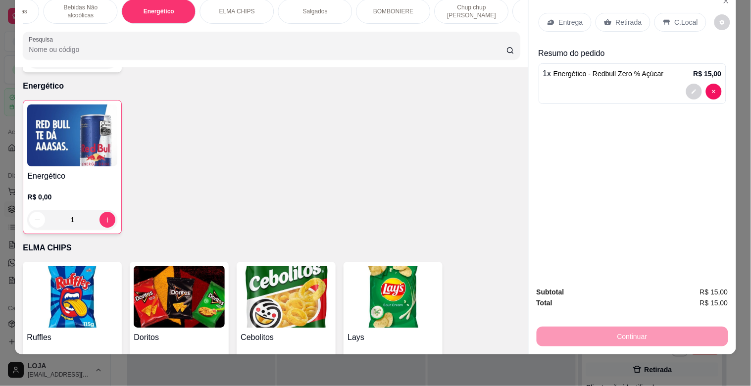
scroll to position [0, 527]
click at [399, 7] on p "BOMBONIERE" at bounding box center [393, 11] width 40 height 8
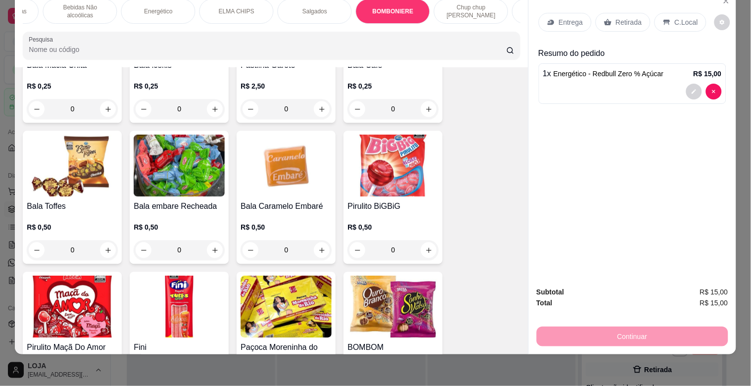
scroll to position [3520, 0]
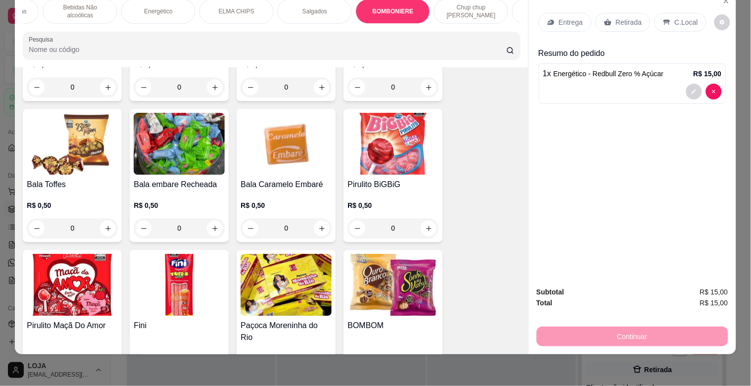
click at [289, 297] on img at bounding box center [285, 285] width 91 height 62
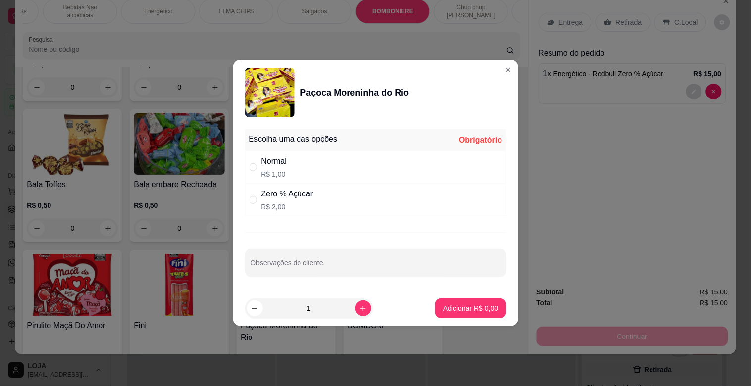
click at [288, 205] on p "R$ 2,00" at bounding box center [287, 207] width 52 height 10
click at [360, 304] on button "increase-product-quantity" at bounding box center [362, 307] width 15 height 15
click at [449, 303] on p "Adicionar R$ 4,00" at bounding box center [470, 307] width 53 height 9
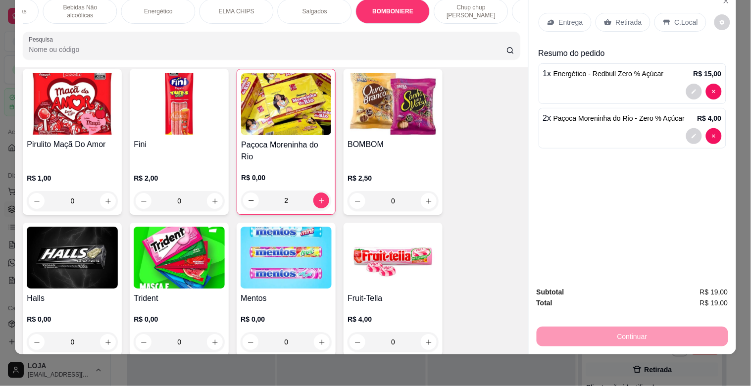
scroll to position [3718, 0]
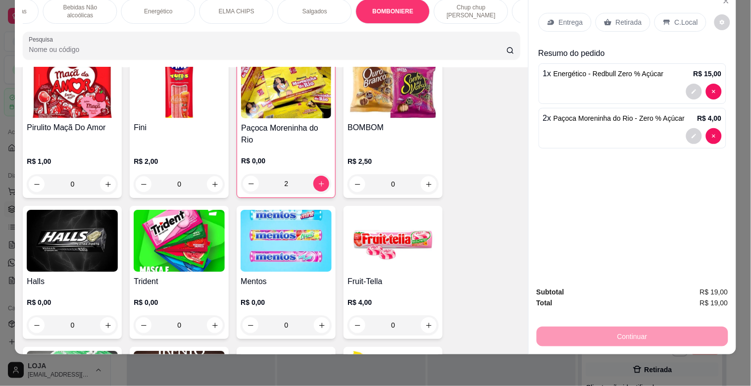
click at [174, 236] on img at bounding box center [179, 241] width 91 height 62
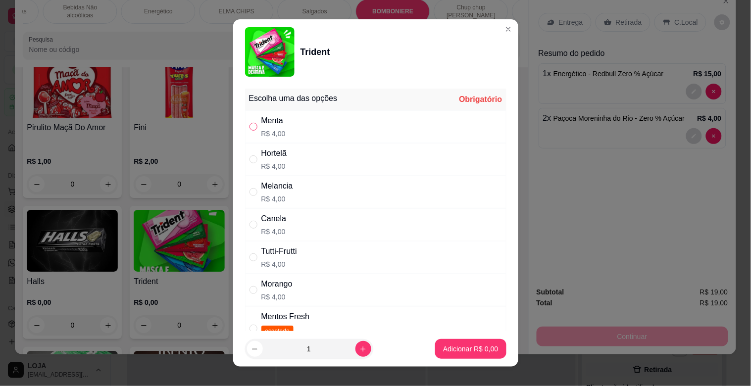
click at [249, 126] on input "" at bounding box center [253, 127] width 8 height 8
click at [444, 349] on p "Adicionar R$ 4,00" at bounding box center [470, 348] width 53 height 9
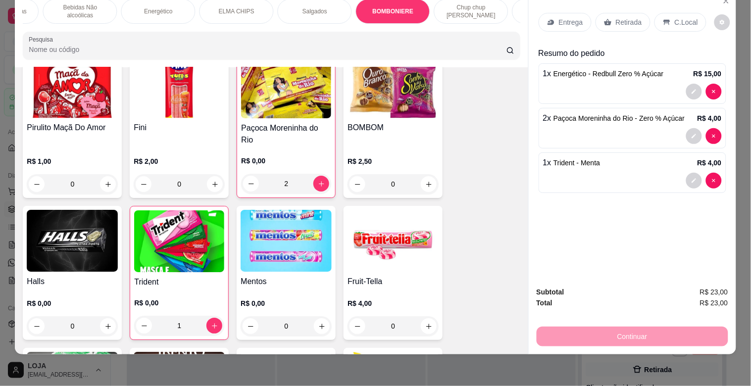
click at [609, 17] on div "Retirada" at bounding box center [622, 22] width 55 height 19
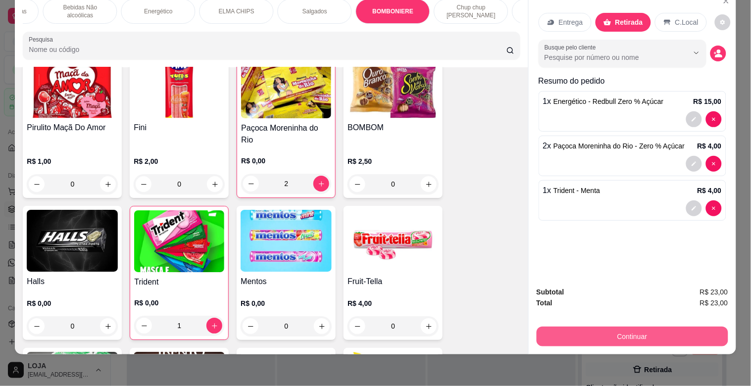
click at [625, 336] on button "Continuar" at bounding box center [631, 337] width 191 height 20
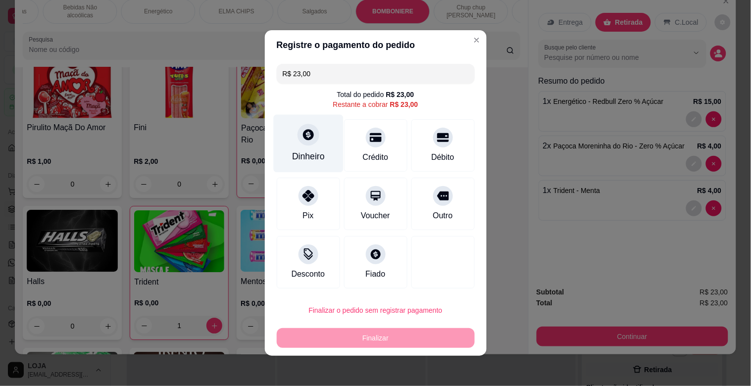
click at [289, 142] on div "Dinheiro" at bounding box center [308, 144] width 70 height 58
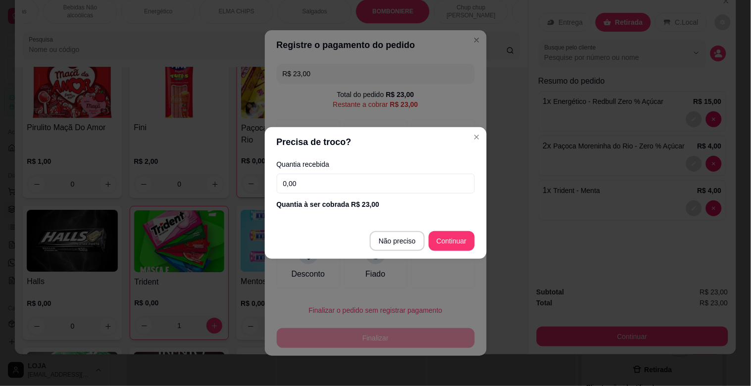
drag, startPoint x: 304, startPoint y: 179, endPoint x: 303, endPoint y: 184, distance: 5.0
click at [304, 180] on input "0,00" at bounding box center [376, 184] width 198 height 20
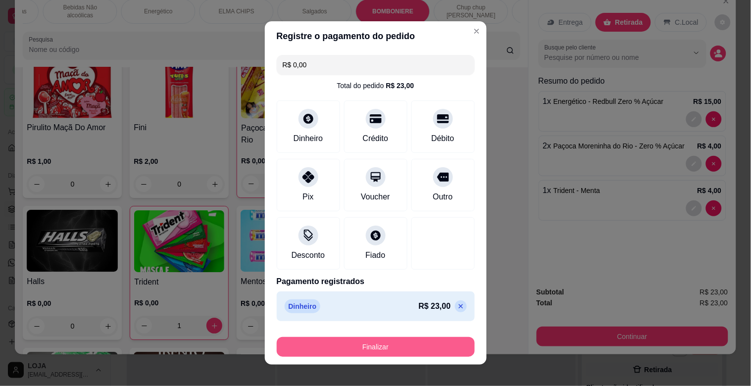
click at [361, 346] on button "Finalizar" at bounding box center [376, 347] width 198 height 20
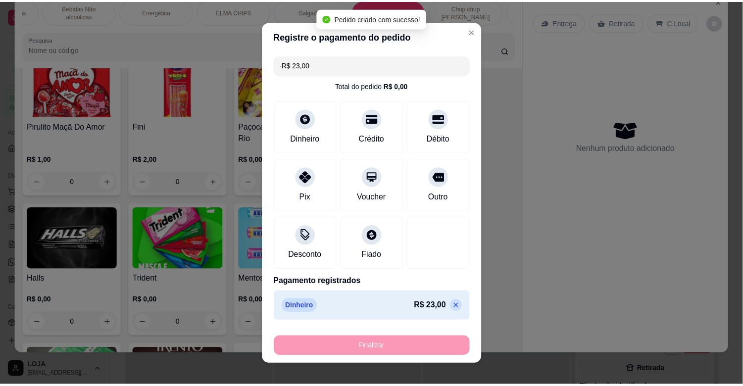
scroll to position [3717, 0]
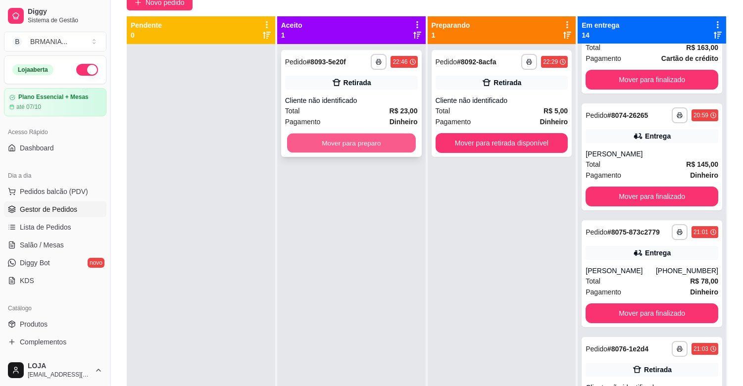
click at [313, 137] on button "Mover para preparo" at bounding box center [351, 143] width 129 height 19
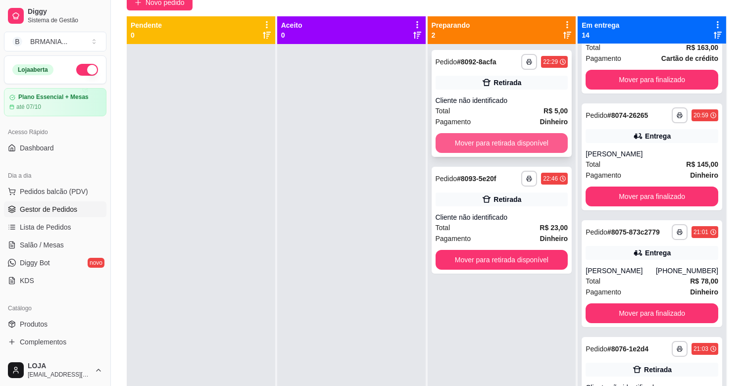
click at [480, 144] on button "Mover para retirada disponível" at bounding box center [501, 143] width 133 height 20
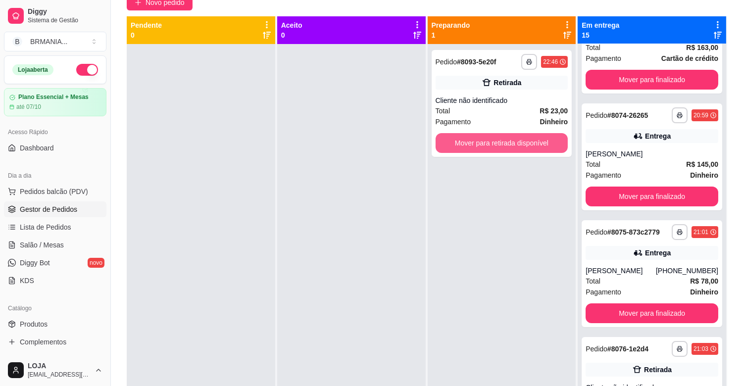
click at [480, 144] on button "Mover para retirada disponível" at bounding box center [501, 143] width 133 height 20
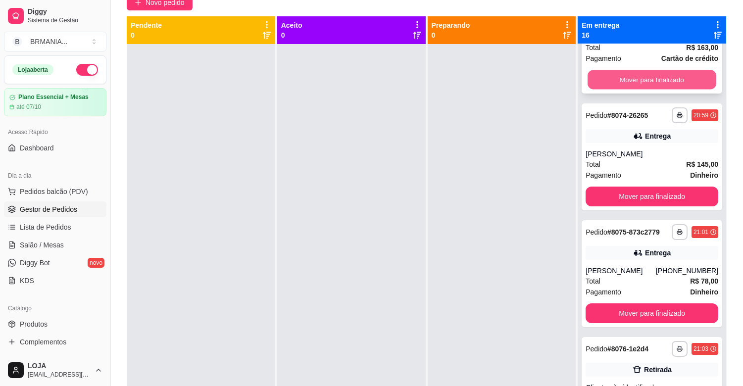
click at [620, 76] on button "Mover para finalizado" at bounding box center [651, 79] width 129 height 19
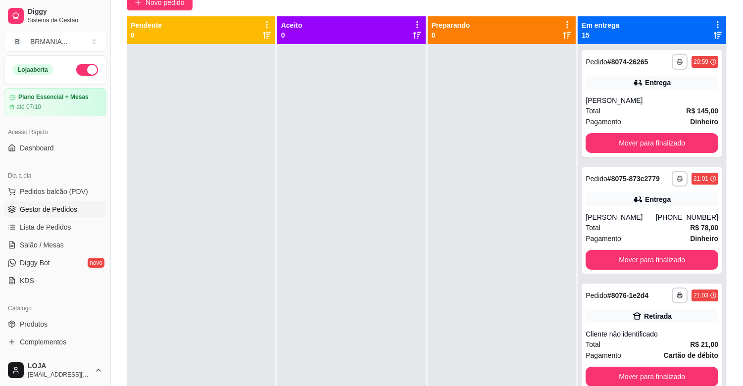
click at [620, 76] on div "Entrega" at bounding box center [651, 83] width 133 height 14
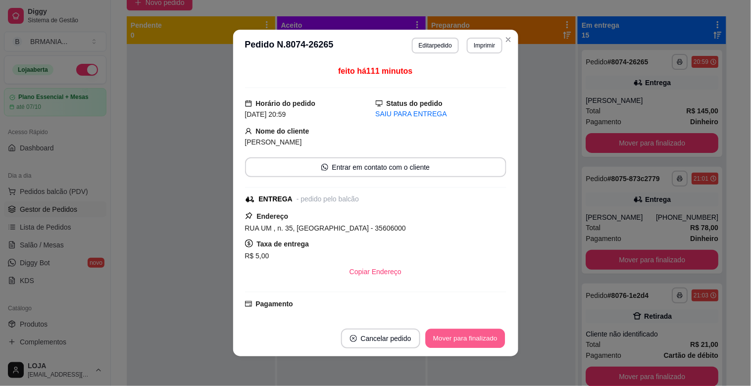
click at [448, 337] on button "Mover para finalizado" at bounding box center [465, 338] width 80 height 19
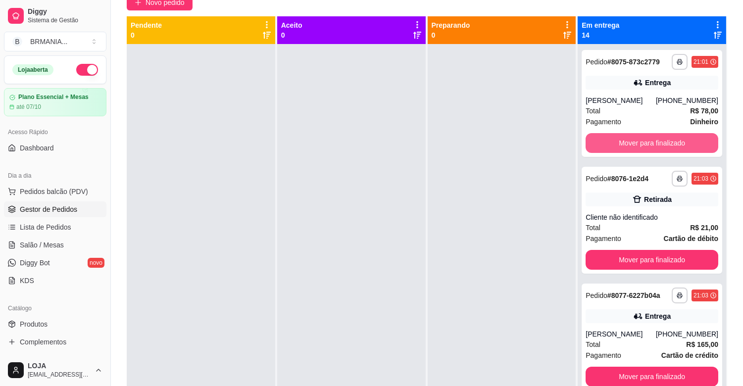
click at [636, 141] on button "Mover para finalizado" at bounding box center [651, 143] width 133 height 20
click at [636, 141] on div "Mover para finalizado" at bounding box center [651, 143] width 133 height 20
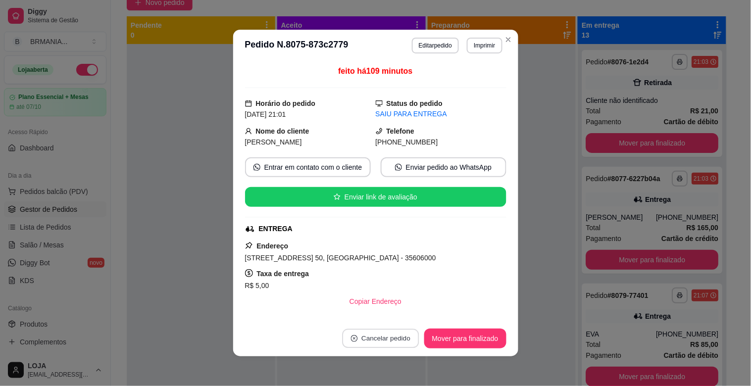
click at [388, 338] on button "Cancelar pedido" at bounding box center [380, 338] width 77 height 19
click at [371, 312] on button "não" at bounding box center [358, 313] width 39 height 19
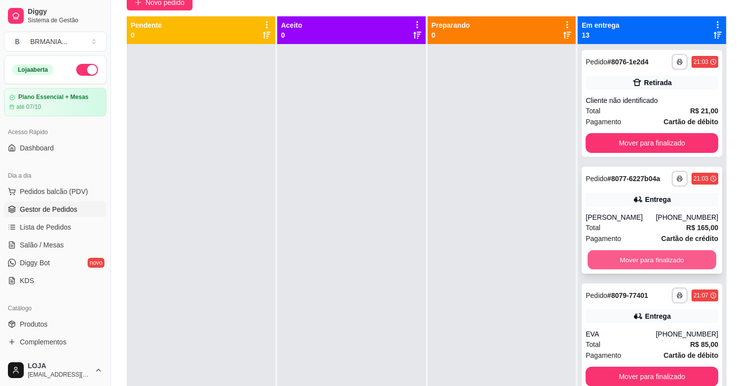
click at [637, 253] on button "Mover para finalizado" at bounding box center [651, 259] width 129 height 19
click at [635, 256] on button "Mover para finalizado" at bounding box center [651, 260] width 133 height 20
click at [635, 256] on button "Mover para finalizado" at bounding box center [651, 259] width 129 height 19
click at [635, 256] on button "Mover para finalizado" at bounding box center [651, 260] width 133 height 20
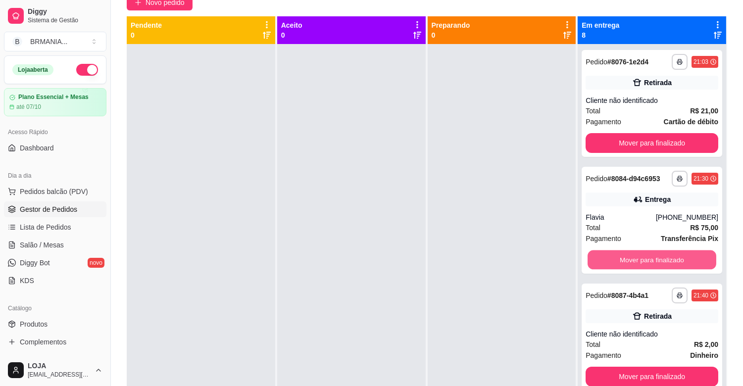
click at [635, 256] on button "Mover para finalizado" at bounding box center [651, 259] width 129 height 19
click at [635, 256] on button "Mover para finalizado" at bounding box center [651, 260] width 133 height 20
click at [635, 256] on button "Mover para finalizado" at bounding box center [651, 259] width 129 height 19
click at [635, 256] on button "Mover para finalizado" at bounding box center [651, 260] width 133 height 20
click at [635, 256] on button "Mover para finalizado" at bounding box center [651, 259] width 129 height 19
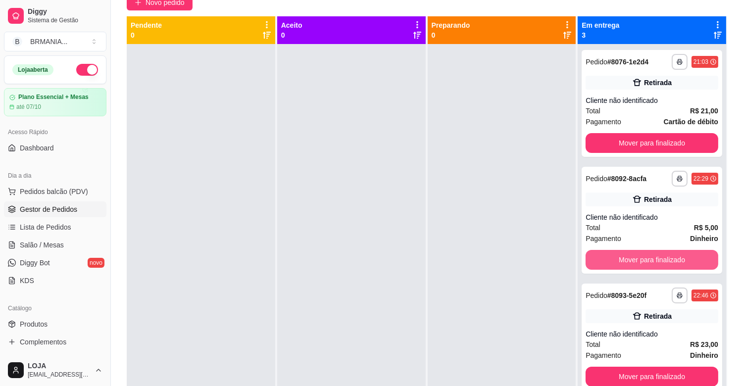
click at [635, 256] on button "Mover para finalizado" at bounding box center [651, 260] width 133 height 20
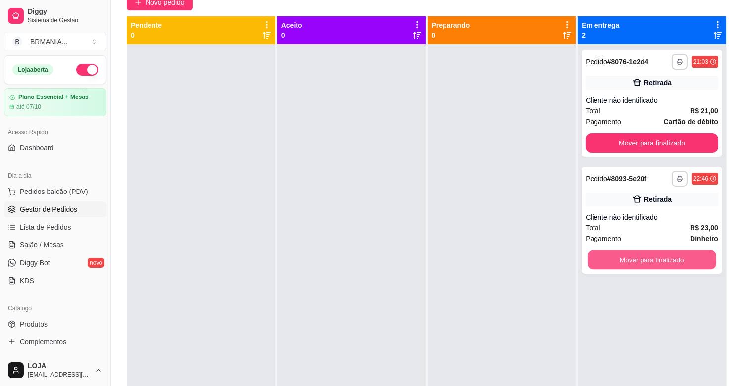
click at [635, 256] on button "Mover para finalizado" at bounding box center [651, 259] width 129 height 19
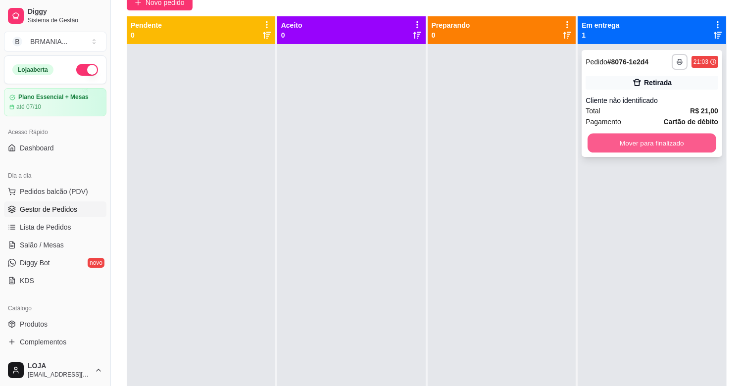
click at [624, 138] on button "Mover para finalizado" at bounding box center [651, 143] width 129 height 19
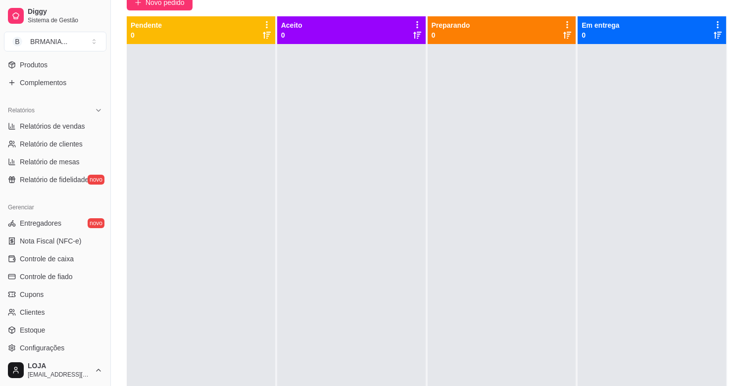
scroll to position [275, 0]
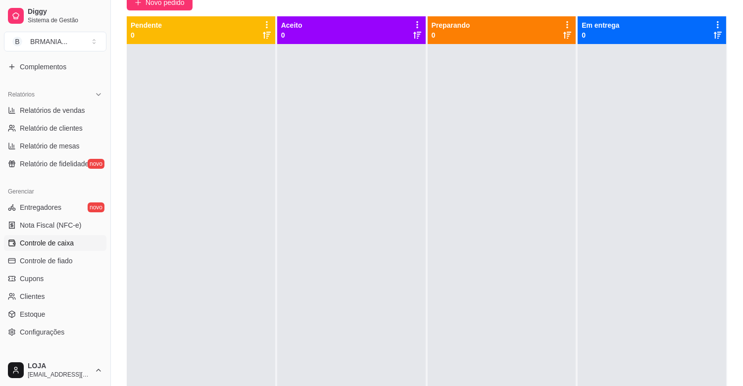
click at [65, 243] on span "Controle de caixa" at bounding box center [47, 243] width 54 height 10
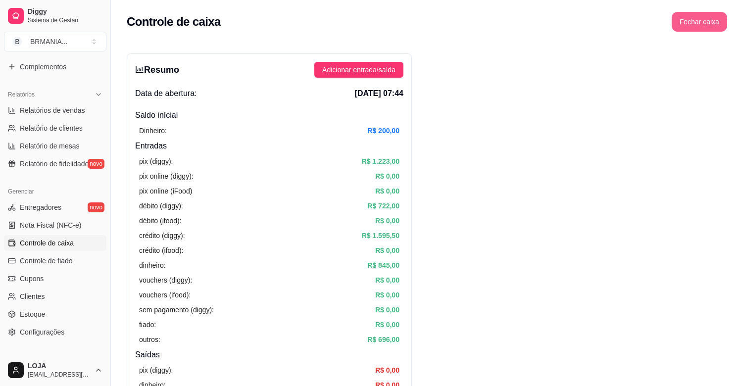
click at [693, 22] on button "Fechar caixa" at bounding box center [698, 22] width 55 height 20
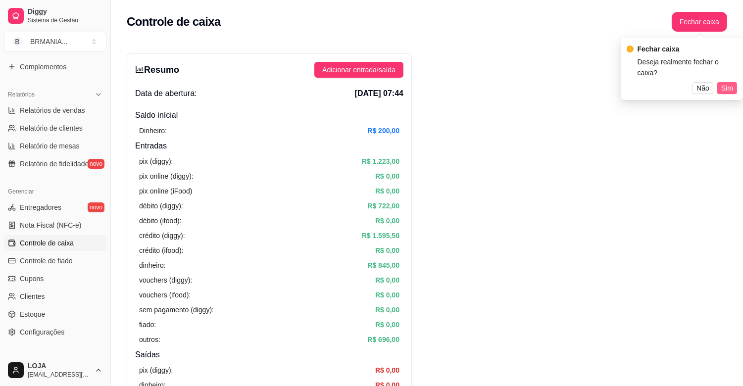
click at [728, 83] on span "Sim" at bounding box center [727, 88] width 12 height 11
